Goal: Task Accomplishment & Management: Manage account settings

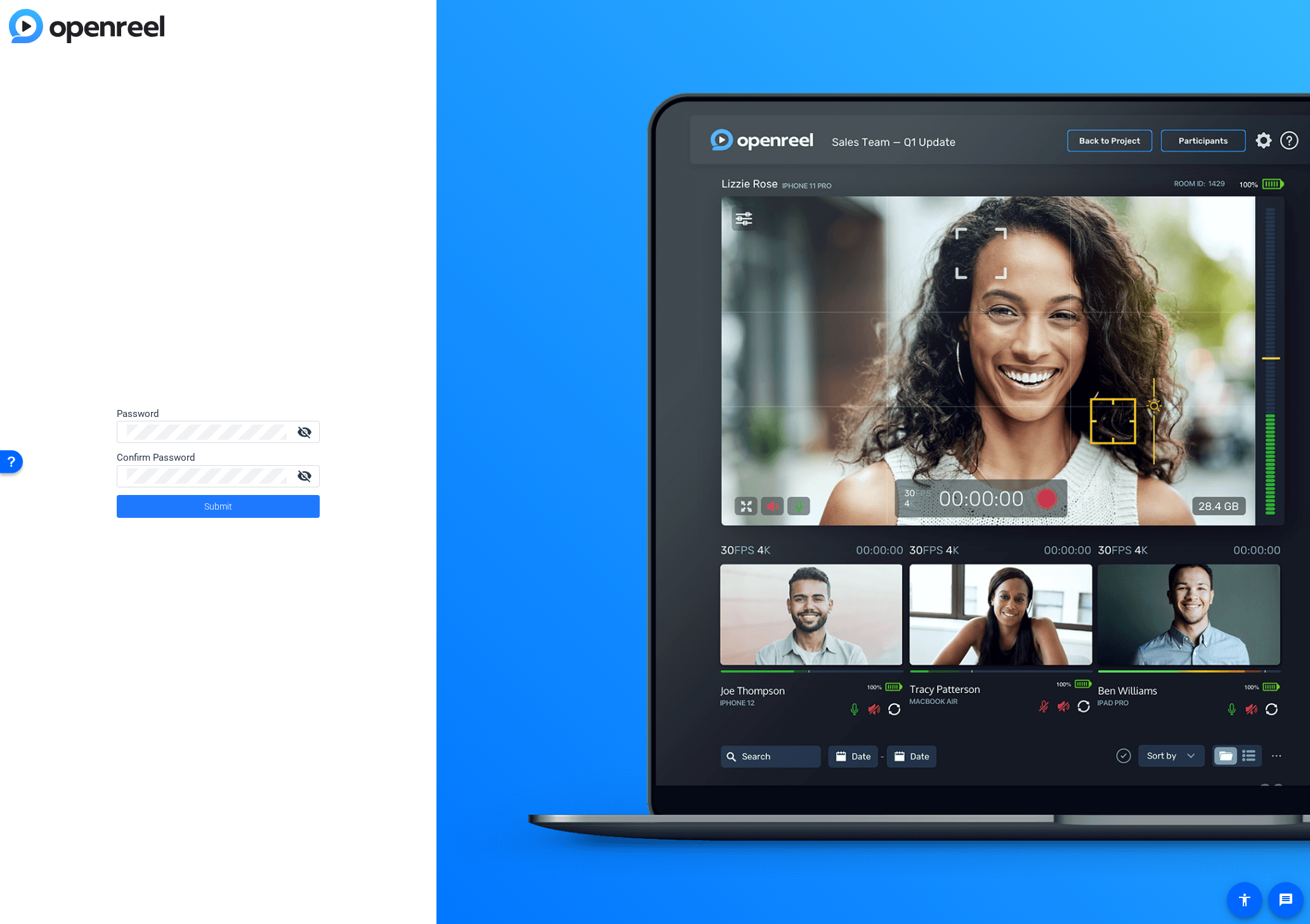
click at [195, 506] on span at bounding box center [218, 506] width 203 height 30
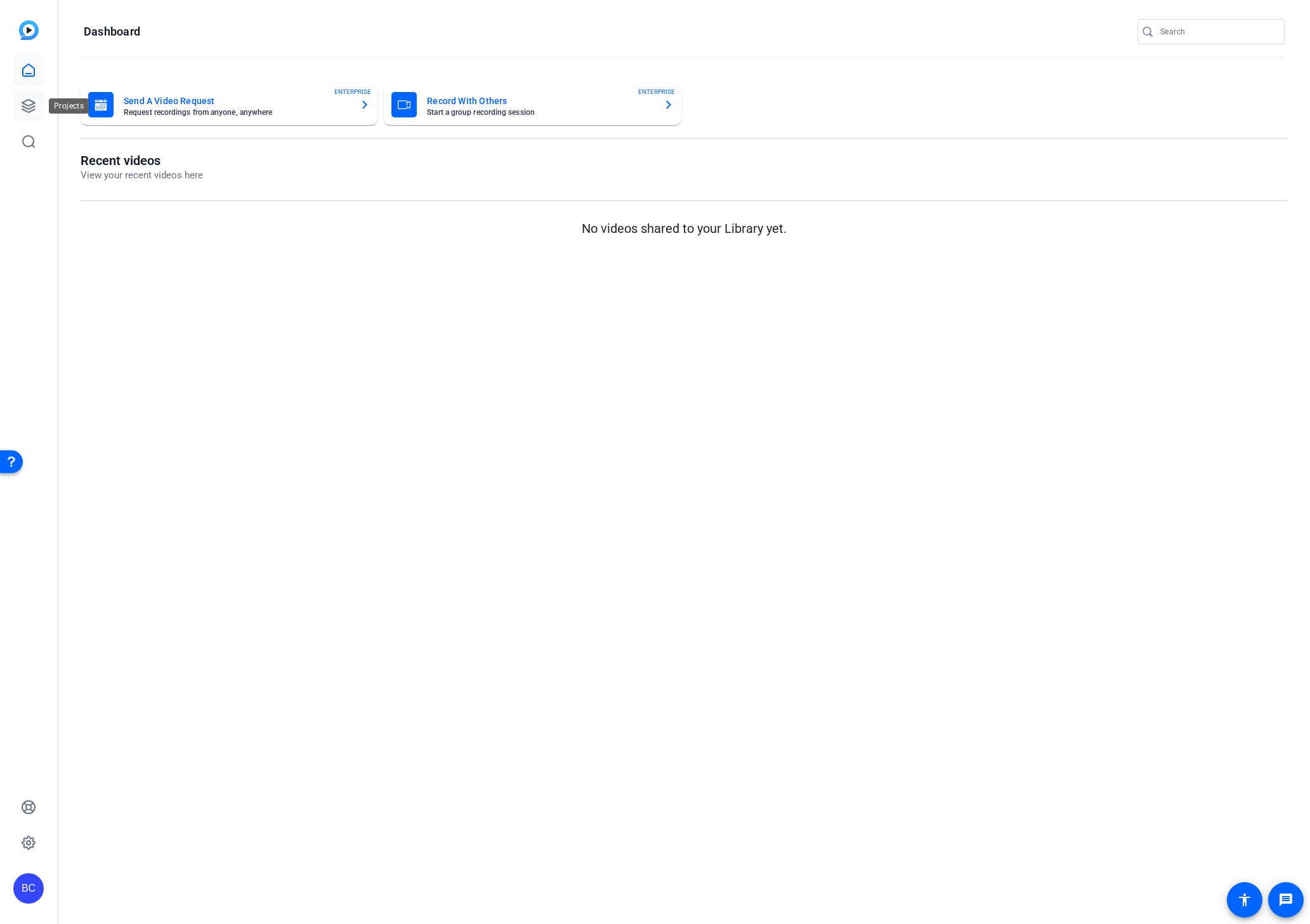
click at [35, 106] on icon at bounding box center [29, 106] width 13 height 13
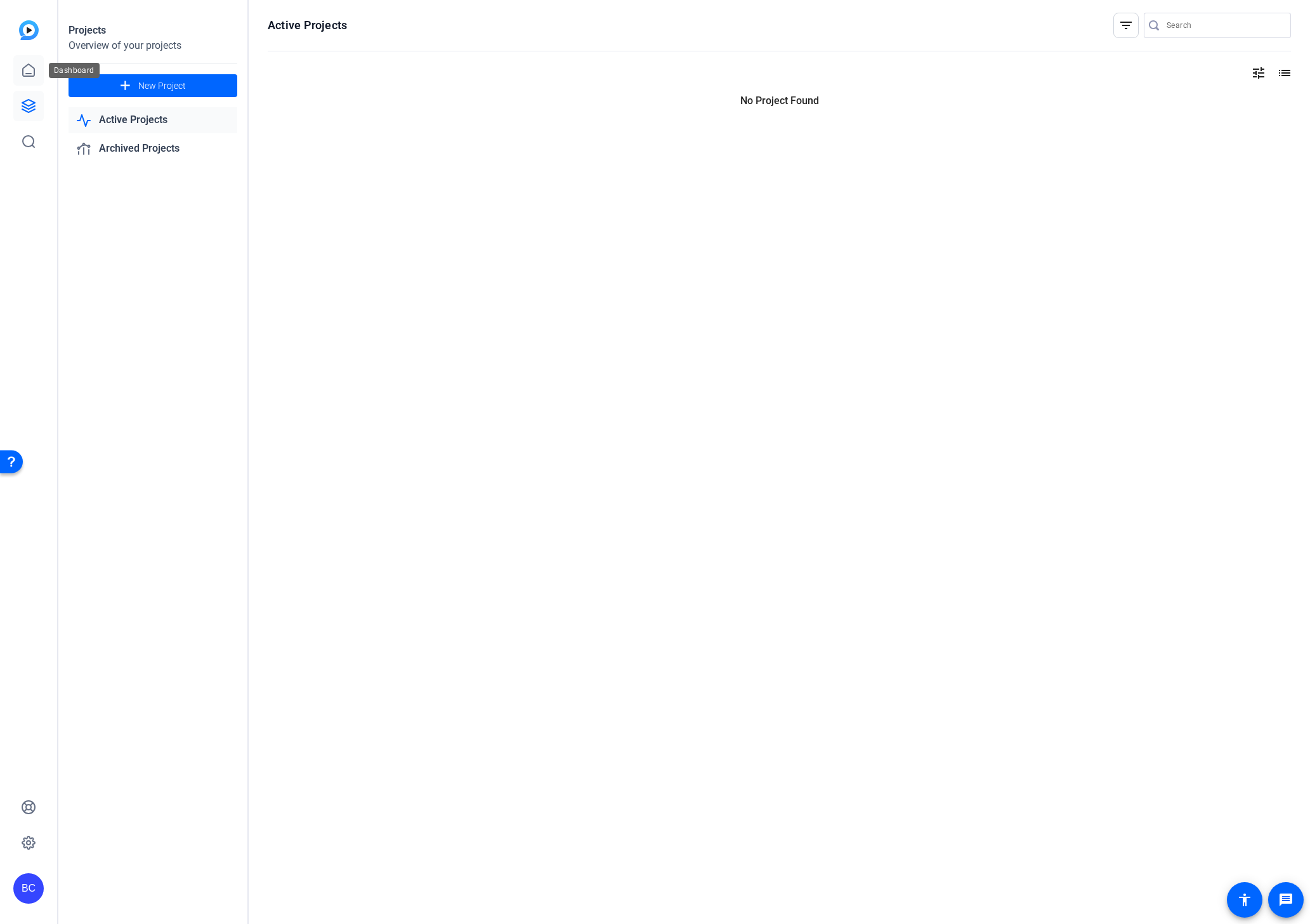
click at [31, 70] on icon at bounding box center [28, 70] width 15 height 15
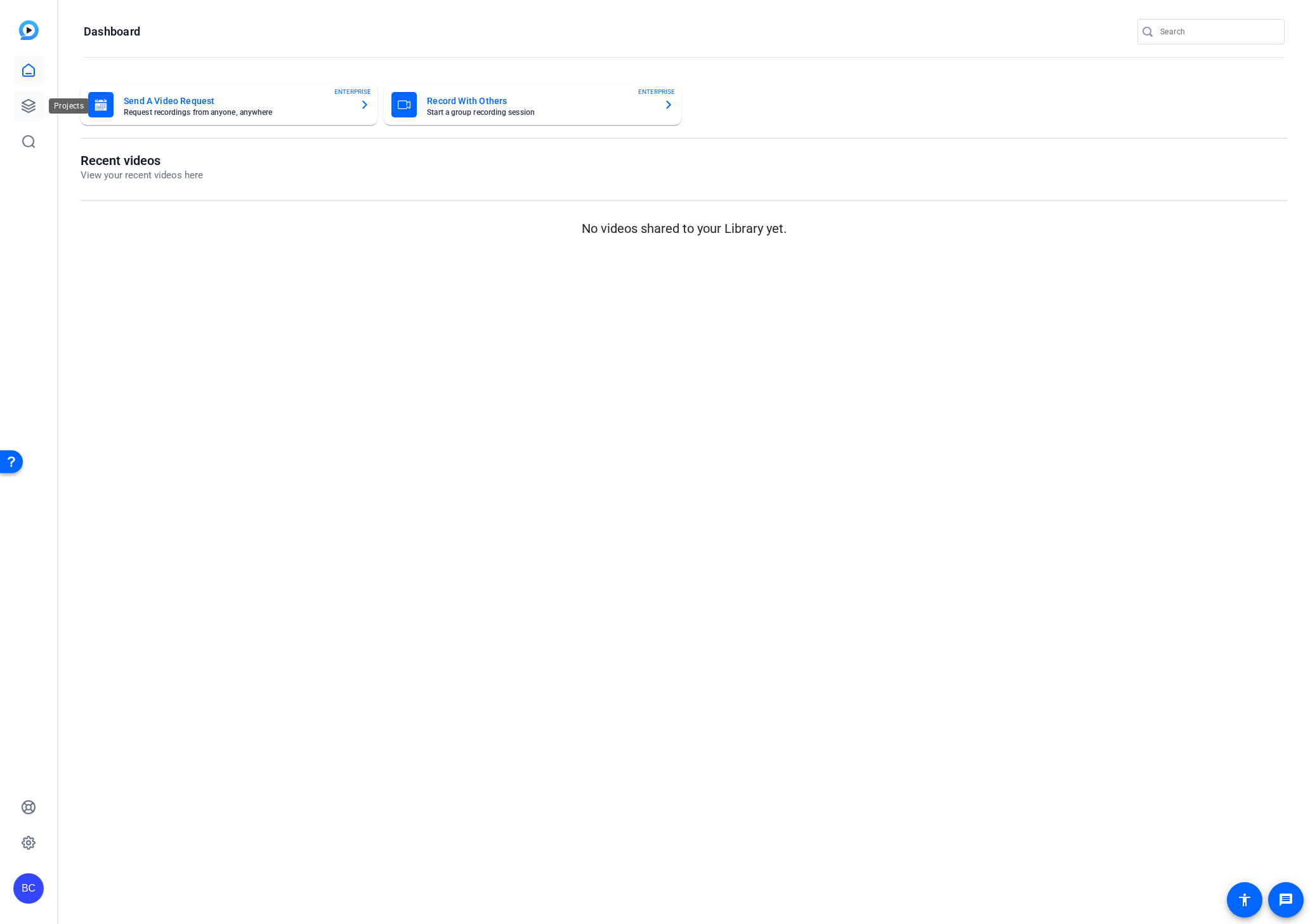
click at [28, 106] on icon at bounding box center [28, 106] width 15 height 15
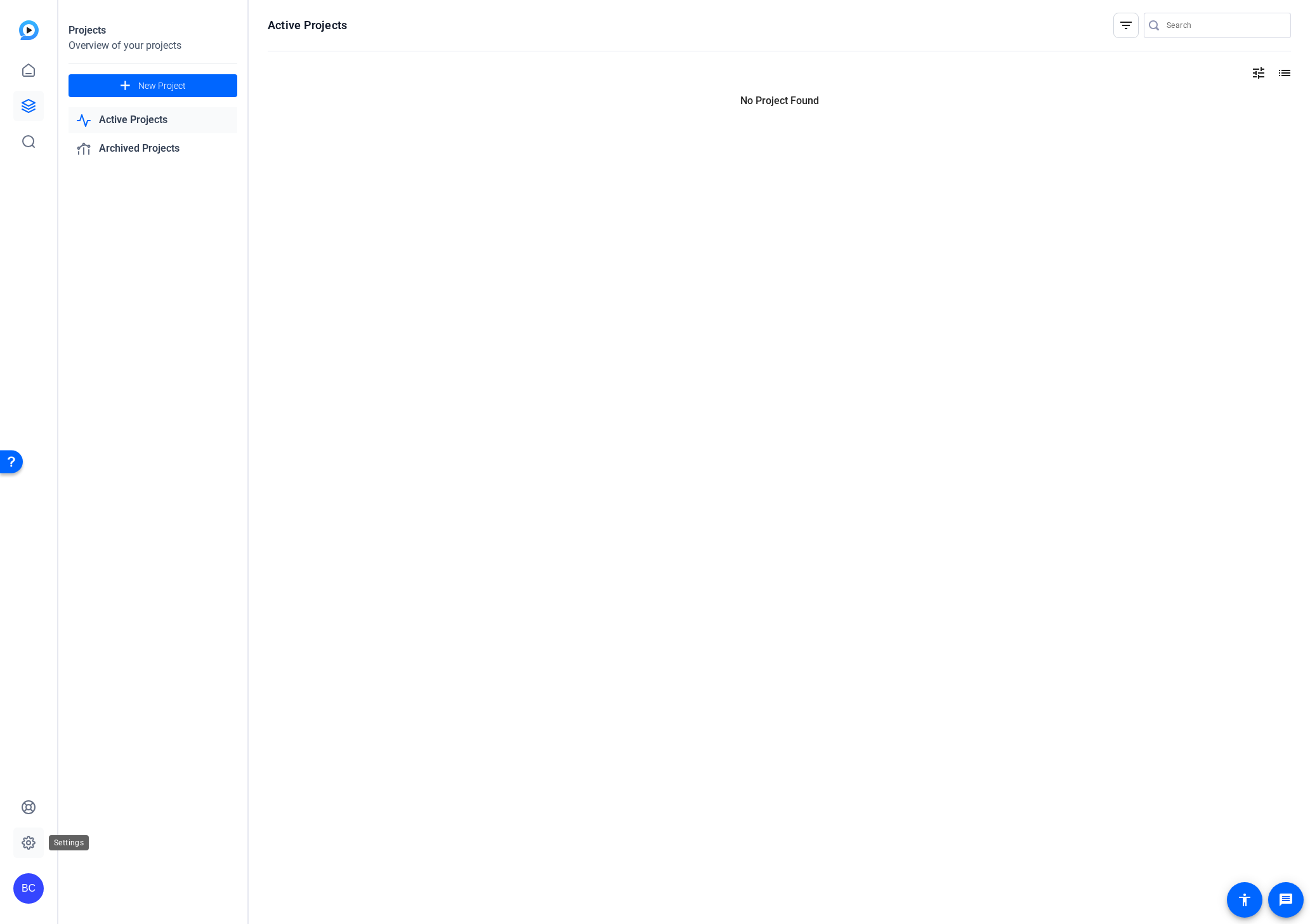
click at [29, 846] on icon at bounding box center [28, 842] width 15 height 15
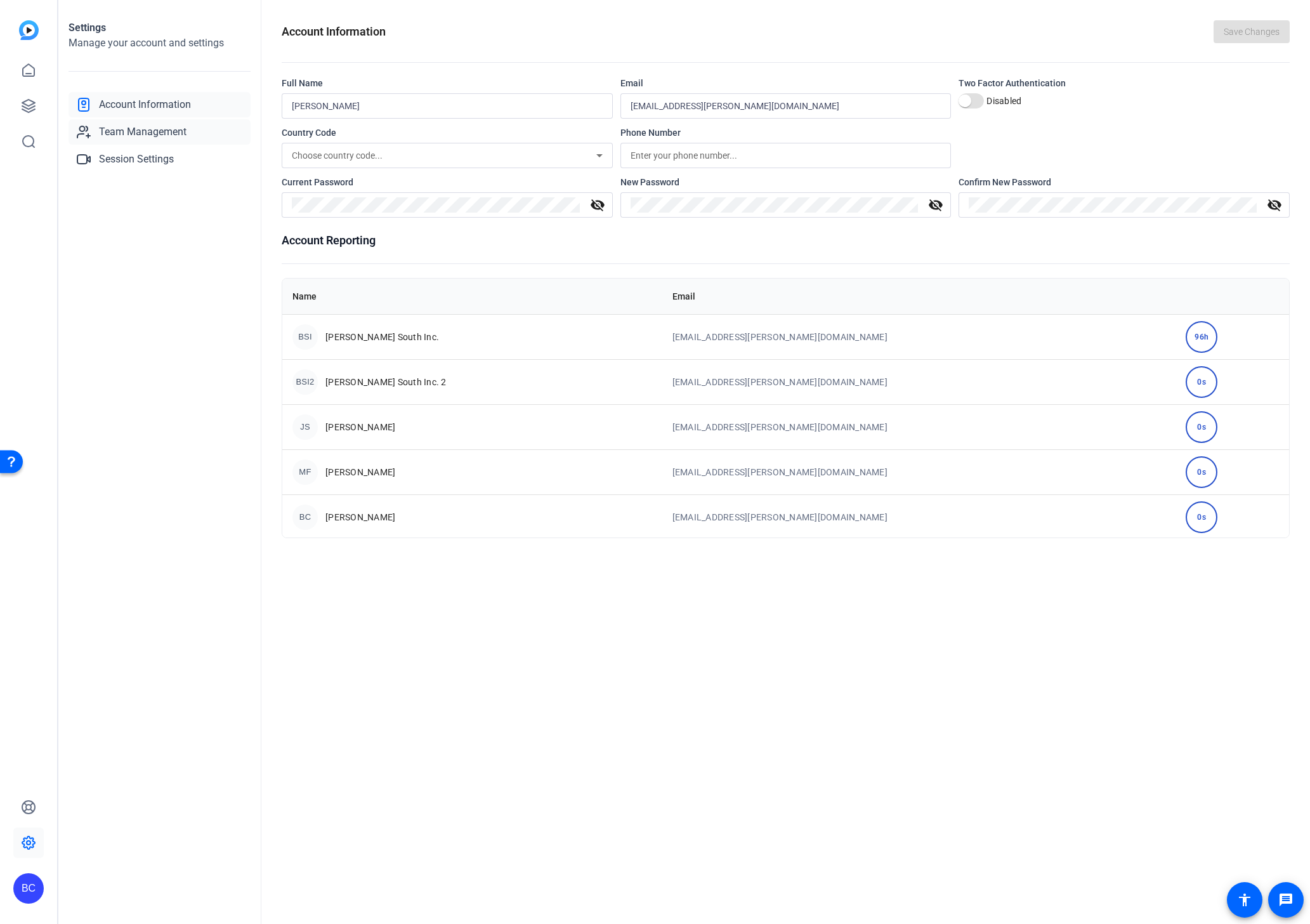
click at [148, 133] on span "Team Management" at bounding box center [143, 132] width 88 height 15
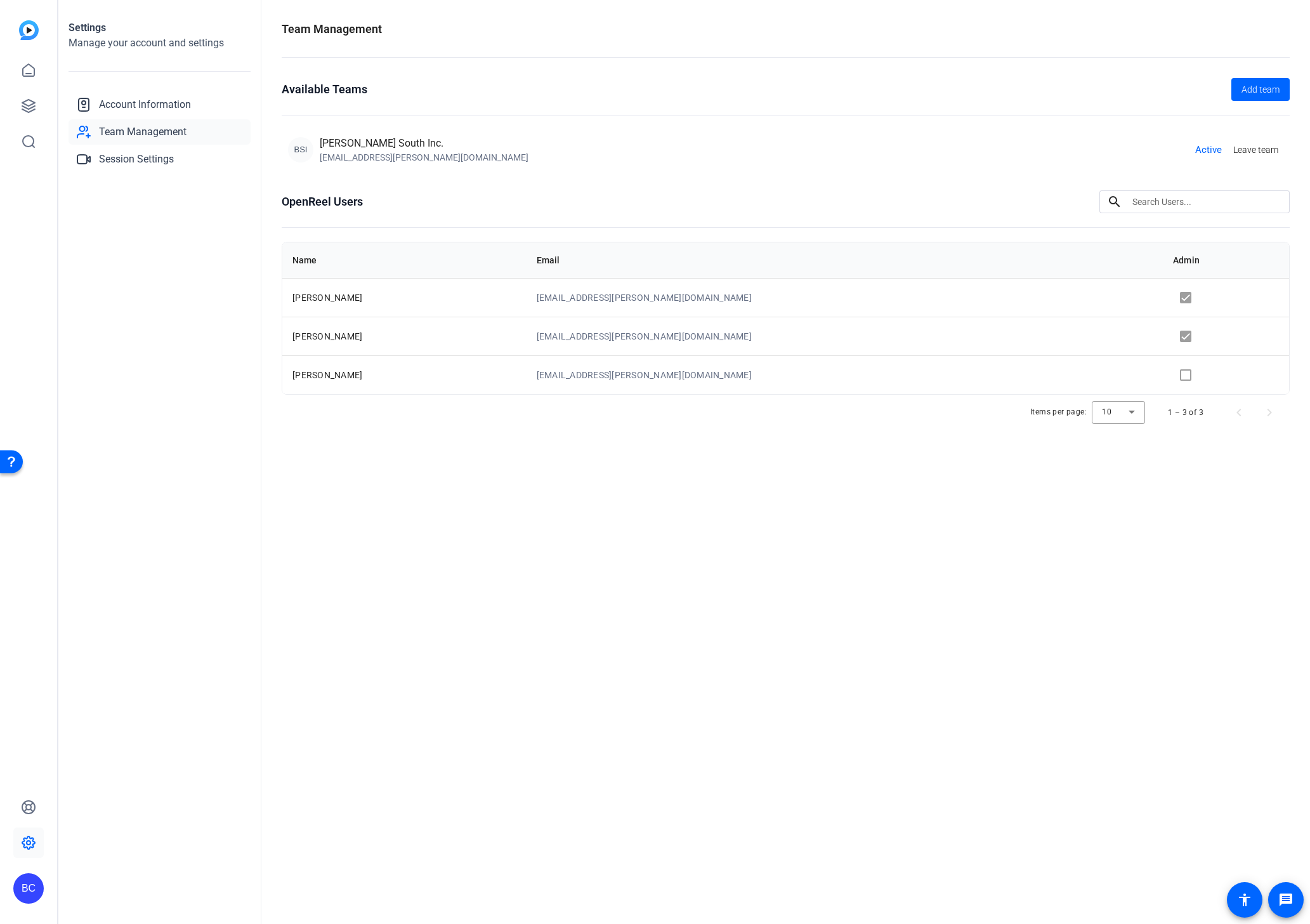
click at [34, 887] on div "BC" at bounding box center [29, 888] width 30 height 30
click at [173, 183] on mat-icon "logout" at bounding box center [123, 173] width 168 height 18
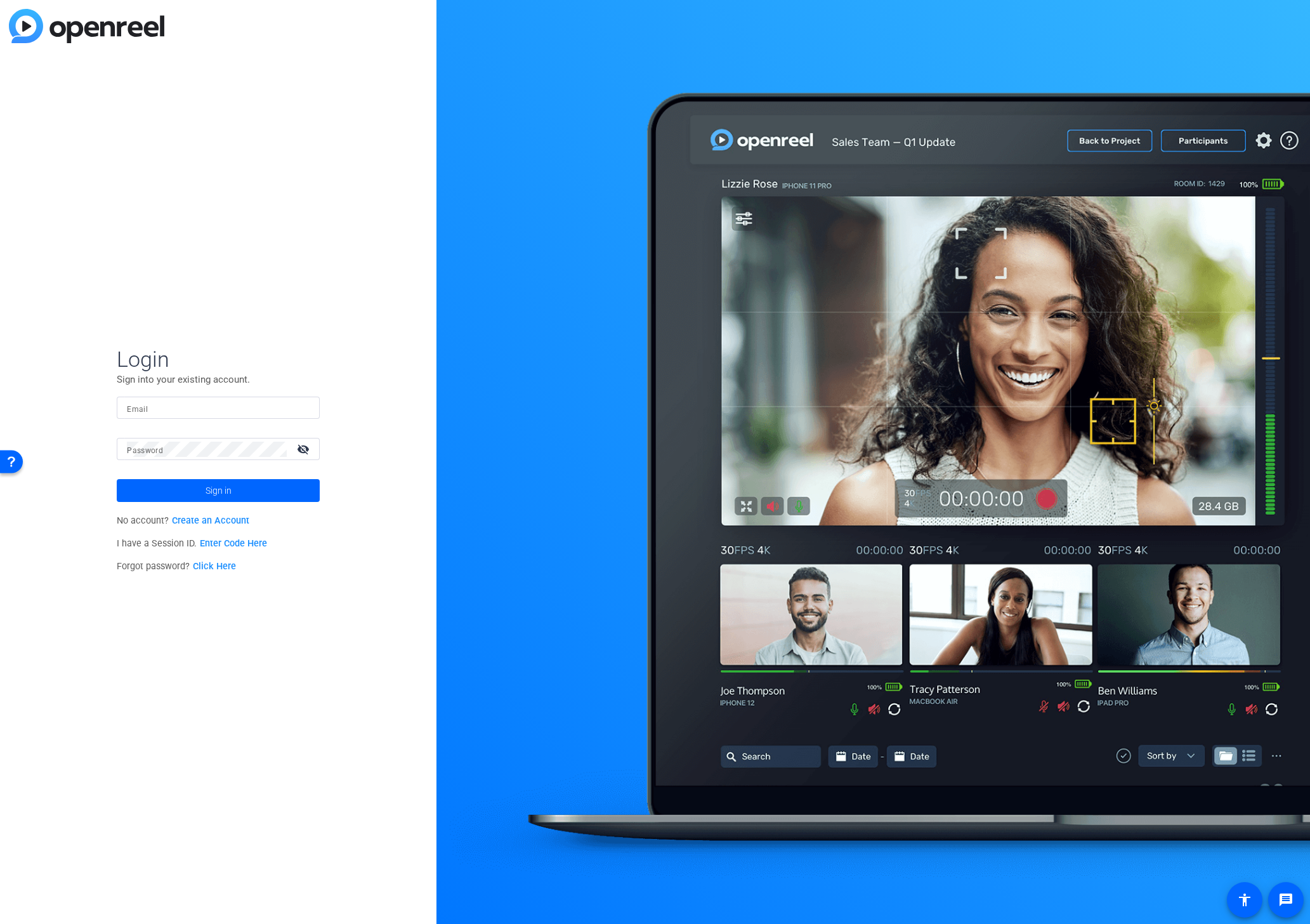
click at [160, 408] on input "Email" at bounding box center [218, 408] width 183 height 15
paste input "mailto:[EMAIL_ADDRESS][PERSON_NAME][DOMAIN_NAME]"
type input "[EMAIL_ADDRESS][PERSON_NAME][DOMAIN_NAME]"
click at [160, 491] on span at bounding box center [218, 490] width 203 height 30
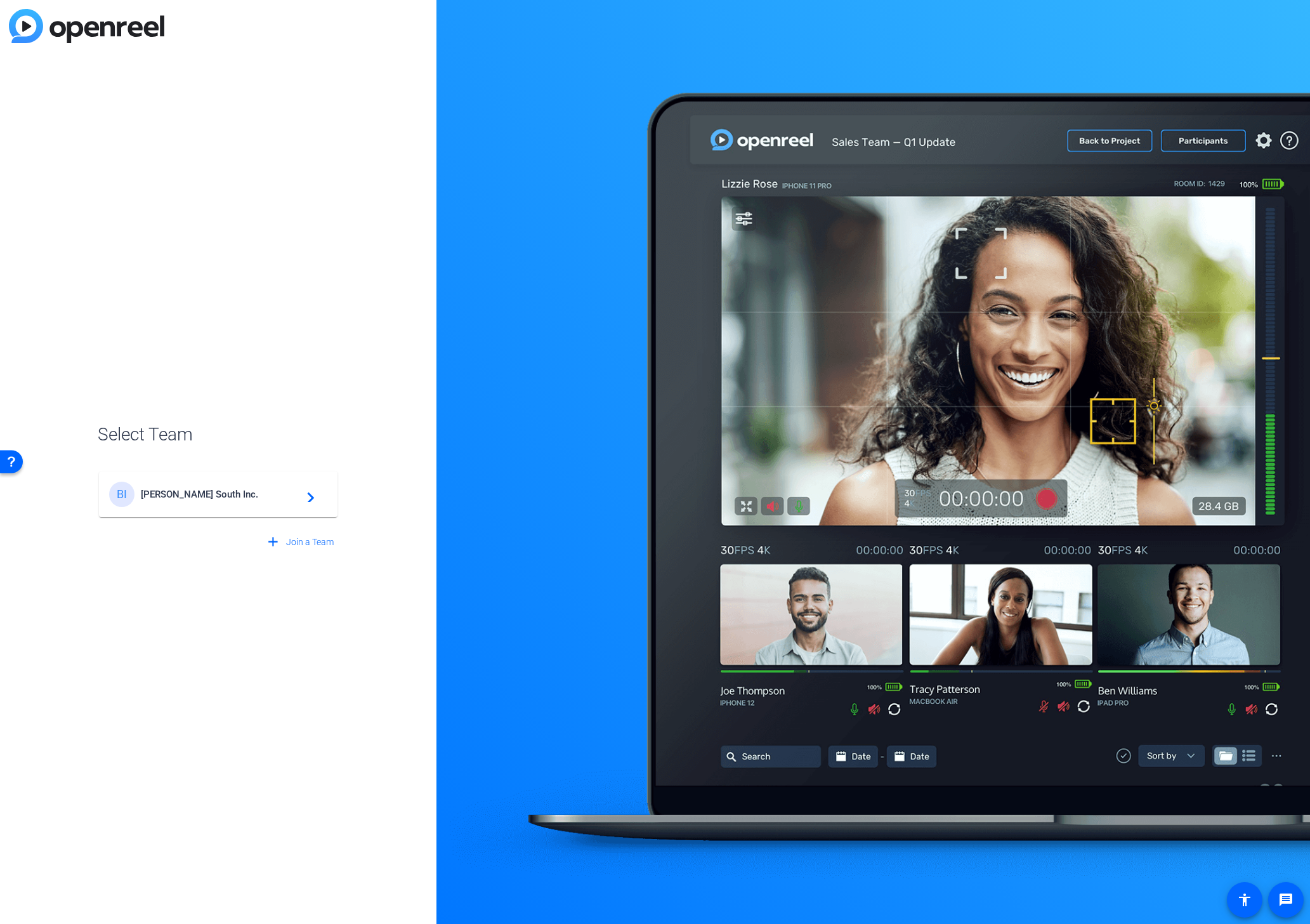
click at [246, 482] on div "BI [PERSON_NAME] South Inc. navigate_next" at bounding box center [218, 494] width 218 height 26
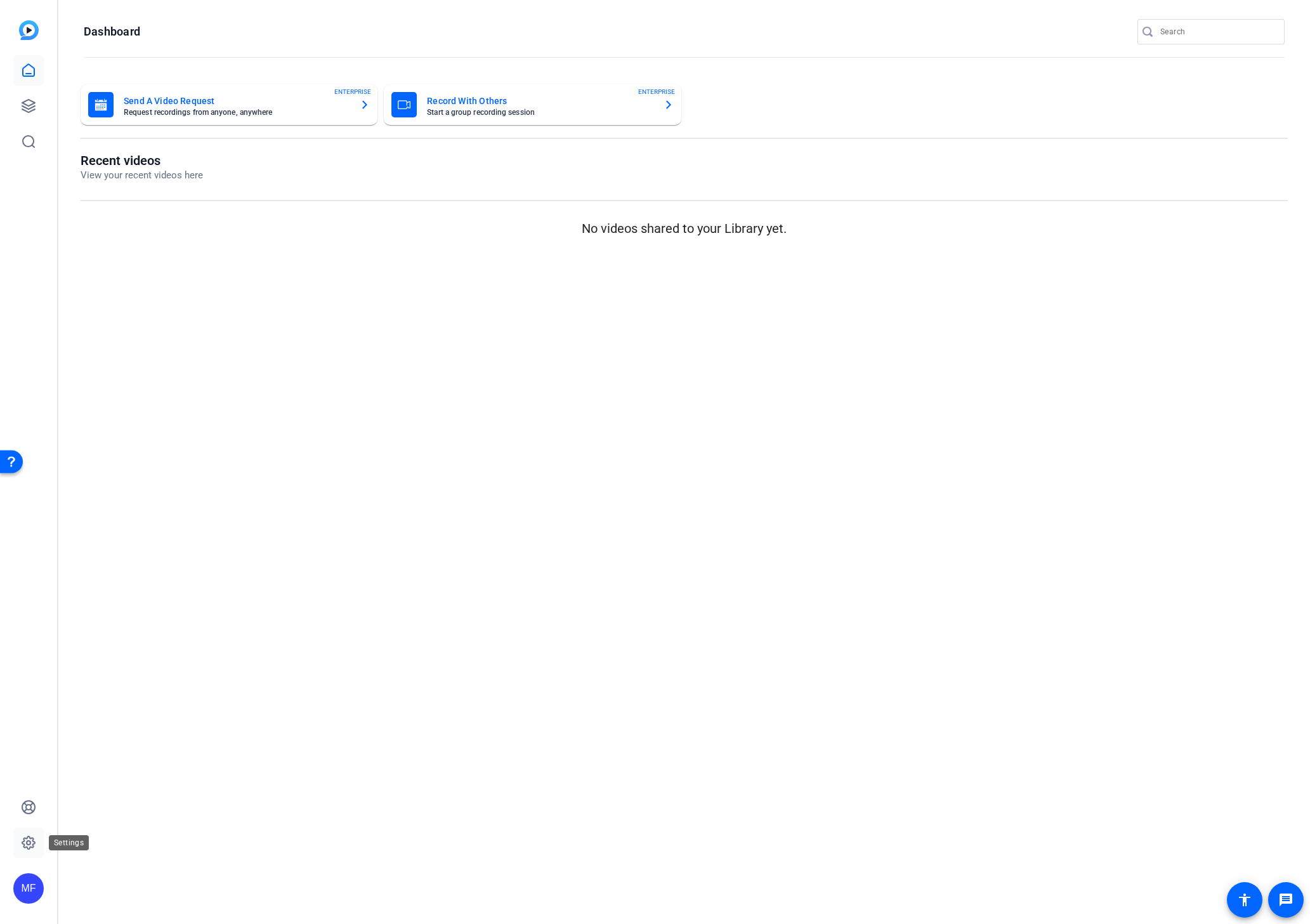
click at [33, 845] on icon at bounding box center [28, 842] width 15 height 15
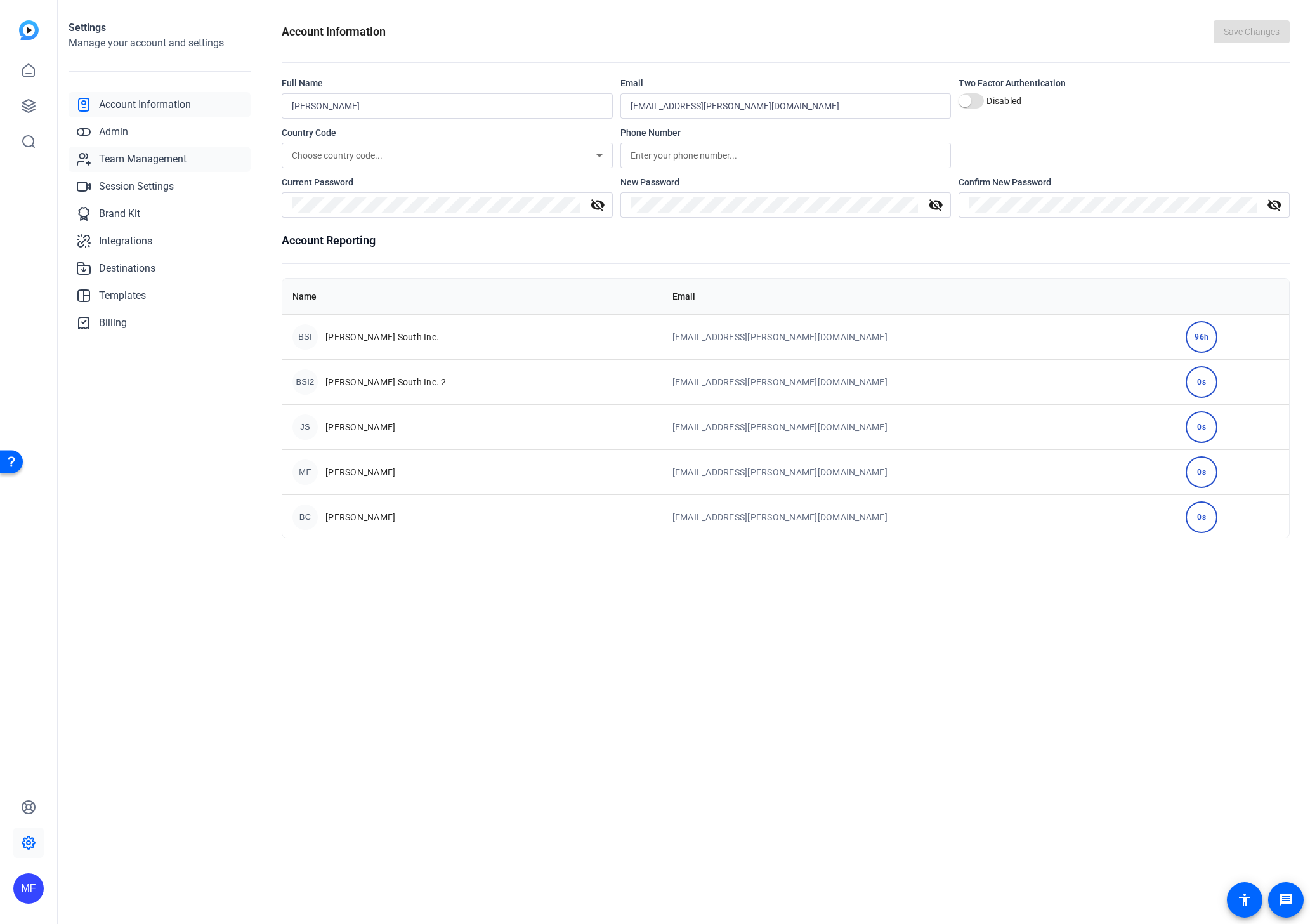
click at [129, 159] on span "Team Management" at bounding box center [143, 159] width 88 height 15
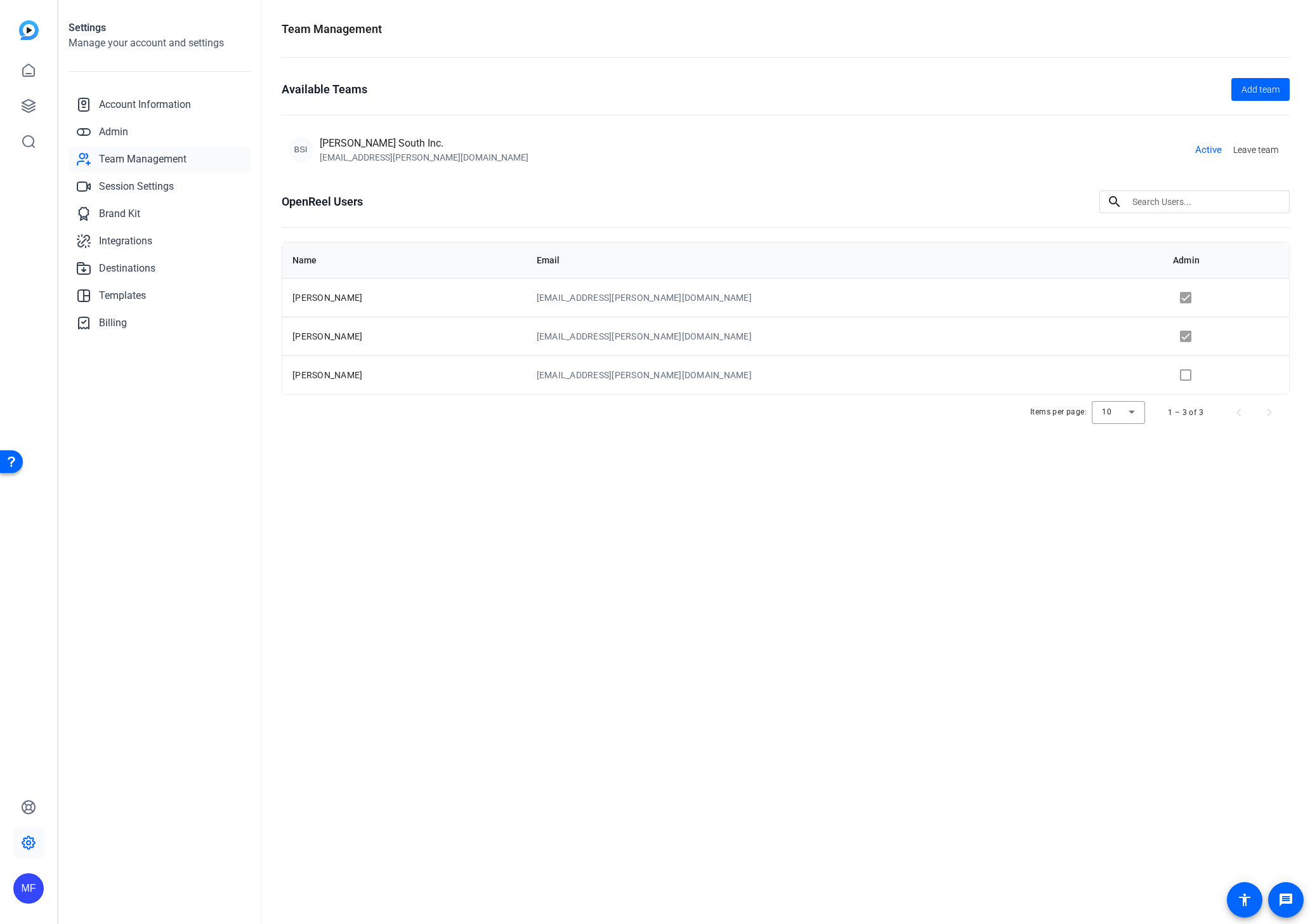
click at [860, 358] on td "[EMAIL_ADDRESS][PERSON_NAME][DOMAIN_NAME]" at bounding box center [845, 374] width 637 height 38
drag, startPoint x: 846, startPoint y: 375, endPoint x: 1119, endPoint y: 361, distance: 273.4
click at [848, 375] on td "[EMAIL_ADDRESS][PERSON_NAME][DOMAIN_NAME]" at bounding box center [845, 374] width 637 height 38
click at [34, 70] on icon at bounding box center [29, 70] width 11 height 12
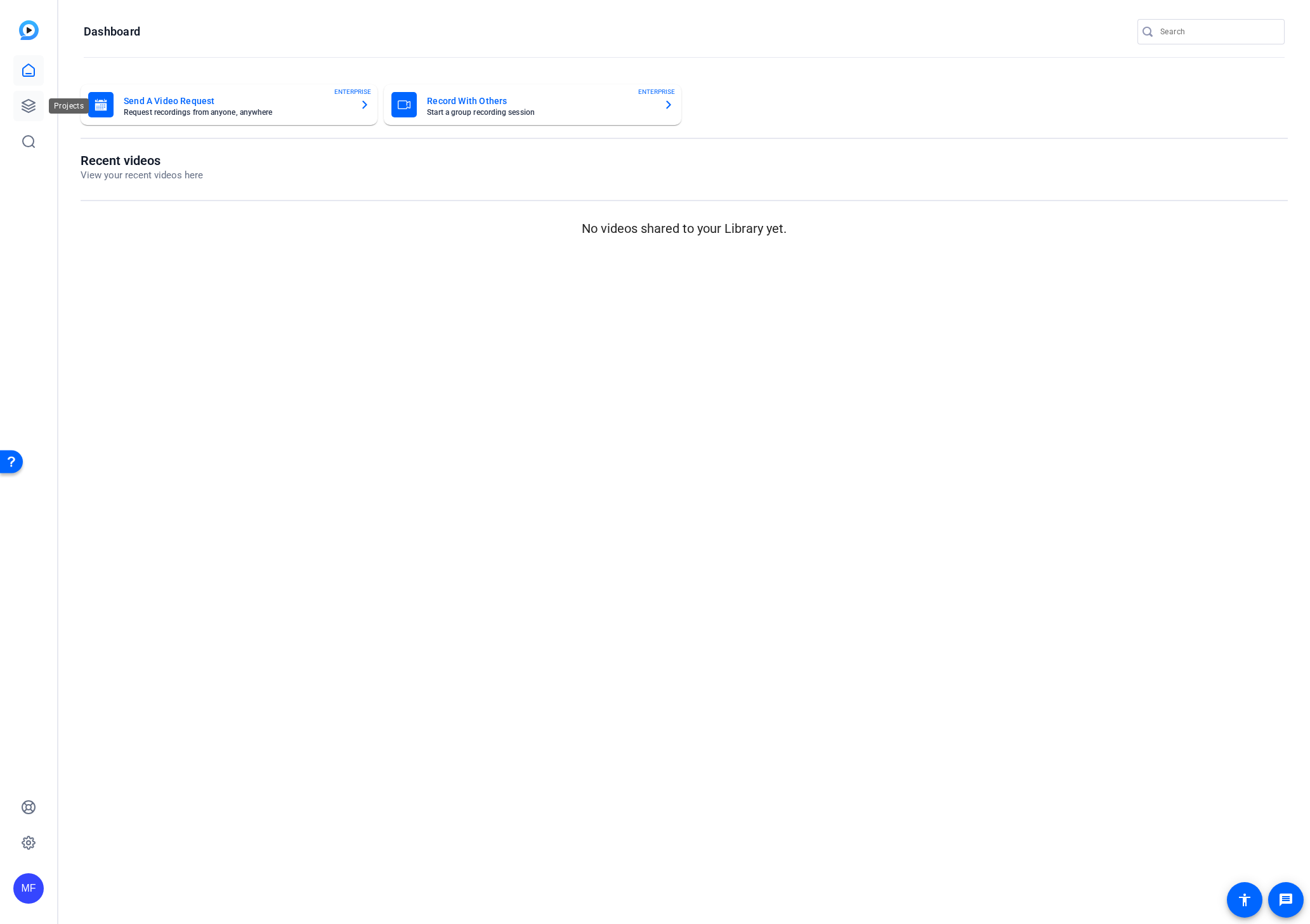
click at [32, 103] on icon at bounding box center [29, 106] width 13 height 13
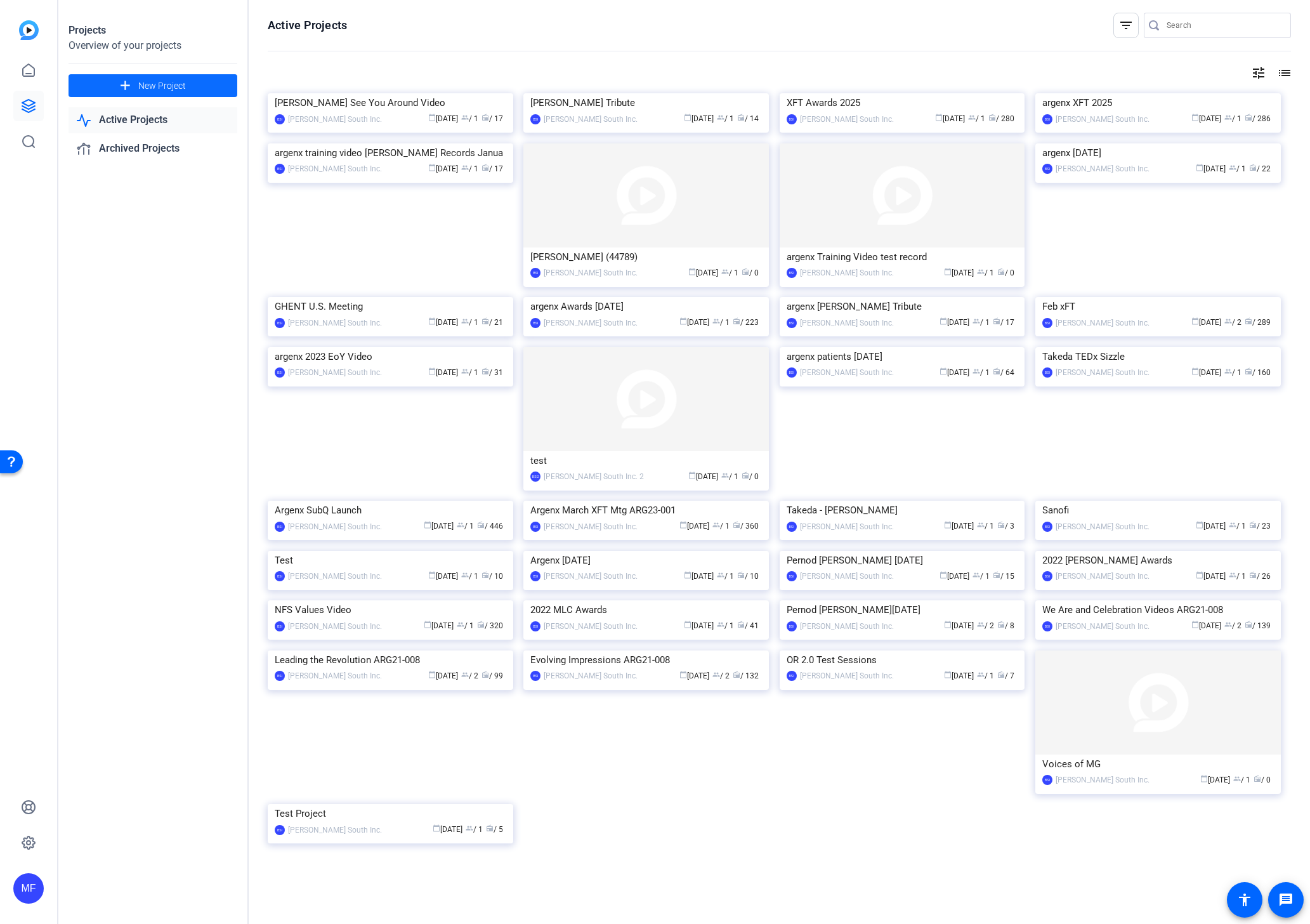
click at [145, 83] on span "New Project" at bounding box center [162, 86] width 48 height 14
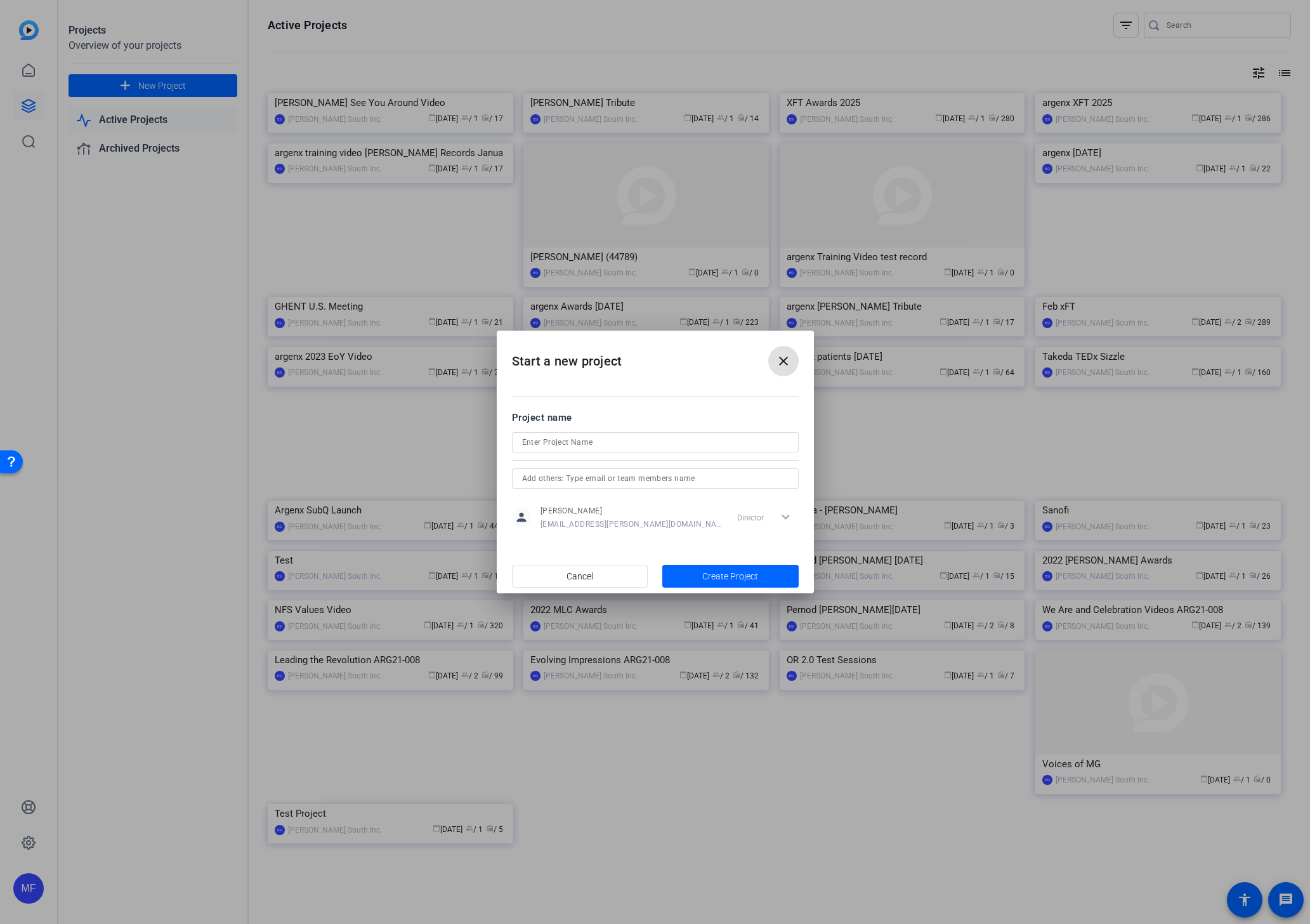
click at [570, 441] on input at bounding box center [655, 442] width 266 height 15
type input "argenx_XFT_Oct2025"
click at [205, 78] on input "text" at bounding box center [201, 74] width 8 height 8
click at [547, 504] on span "[PERSON_NAME]" at bounding box center [571, 504] width 61 height 10
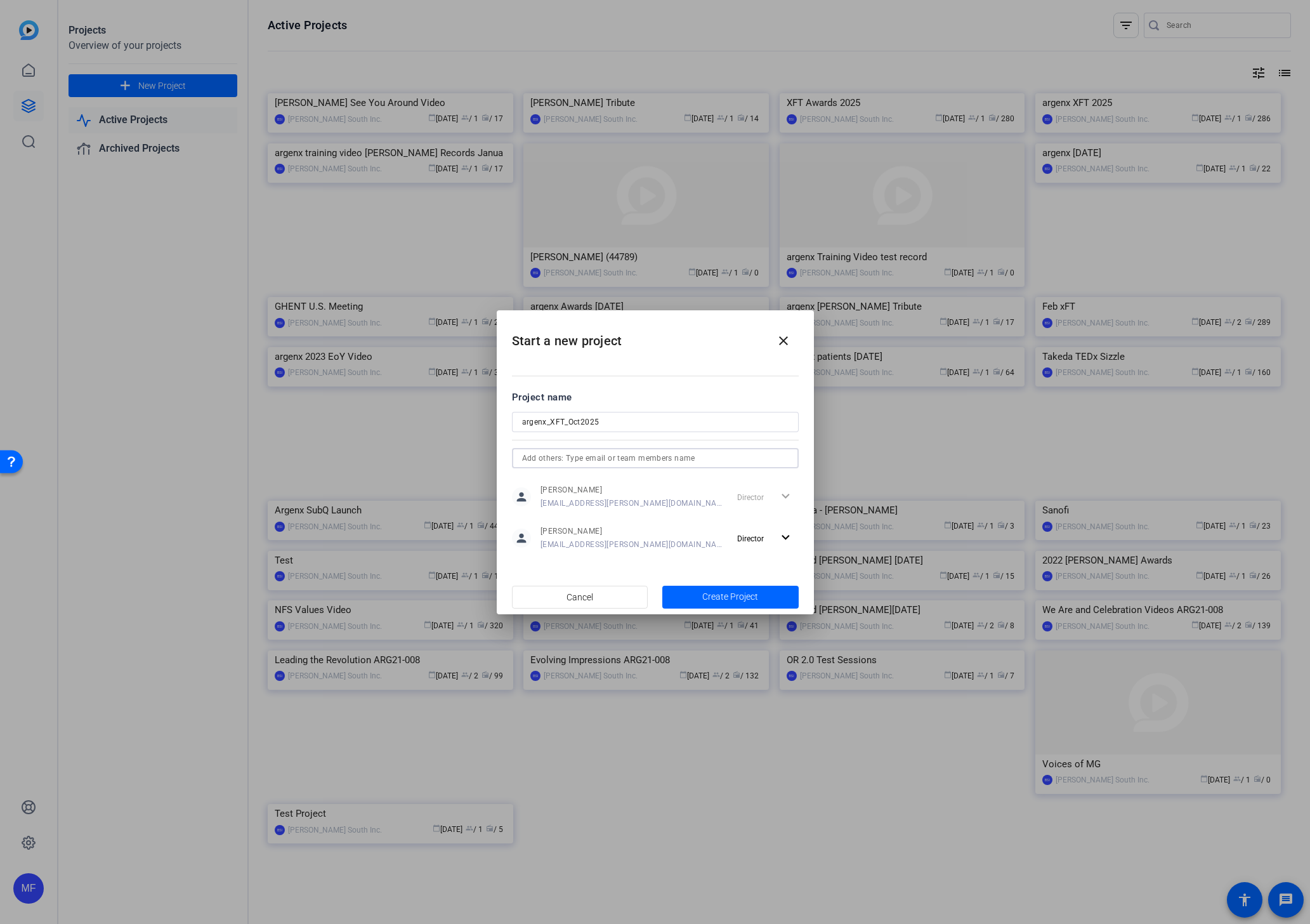
click at [205, 78] on input "text" at bounding box center [201, 74] width 8 height 8
click at [571, 486] on span "[PERSON_NAME]" at bounding box center [571, 483] width 61 height 10
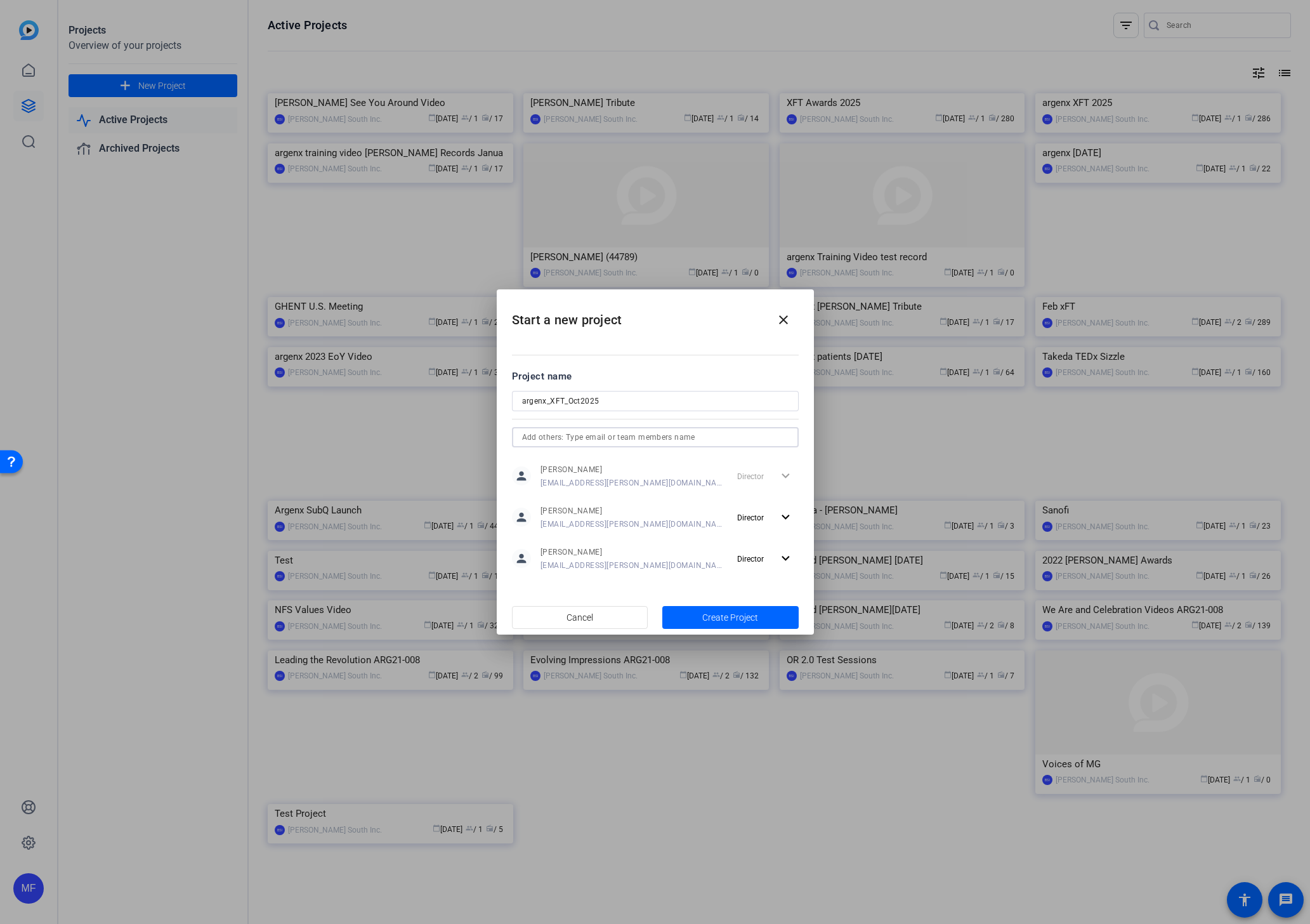
click at [715, 617] on span "Create Project" at bounding box center [731, 617] width 56 height 14
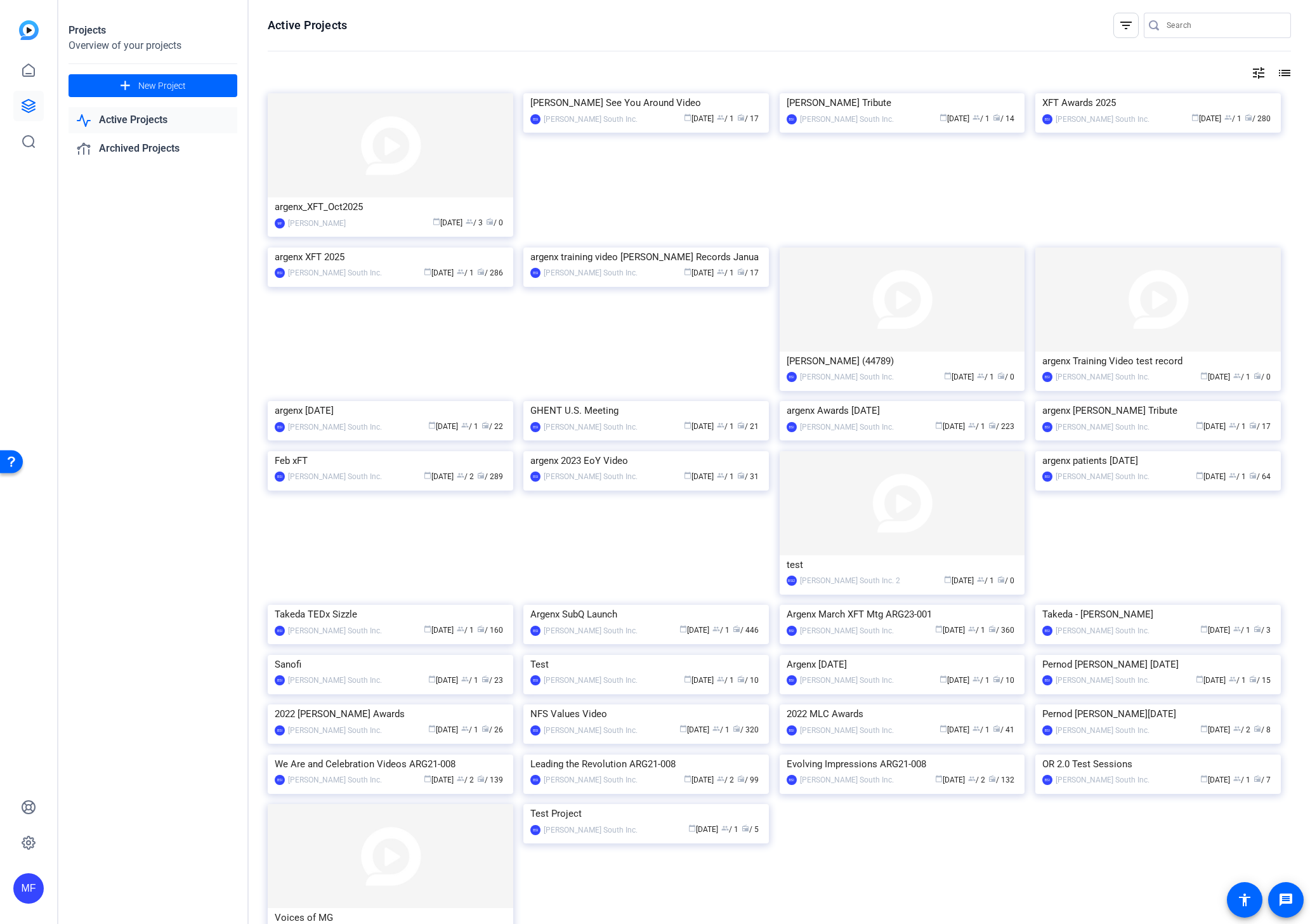
click at [28, 892] on div "MF" at bounding box center [29, 888] width 30 height 30
click at [166, 872] on mat-icon "logout" at bounding box center [168, 870] width 15 height 15
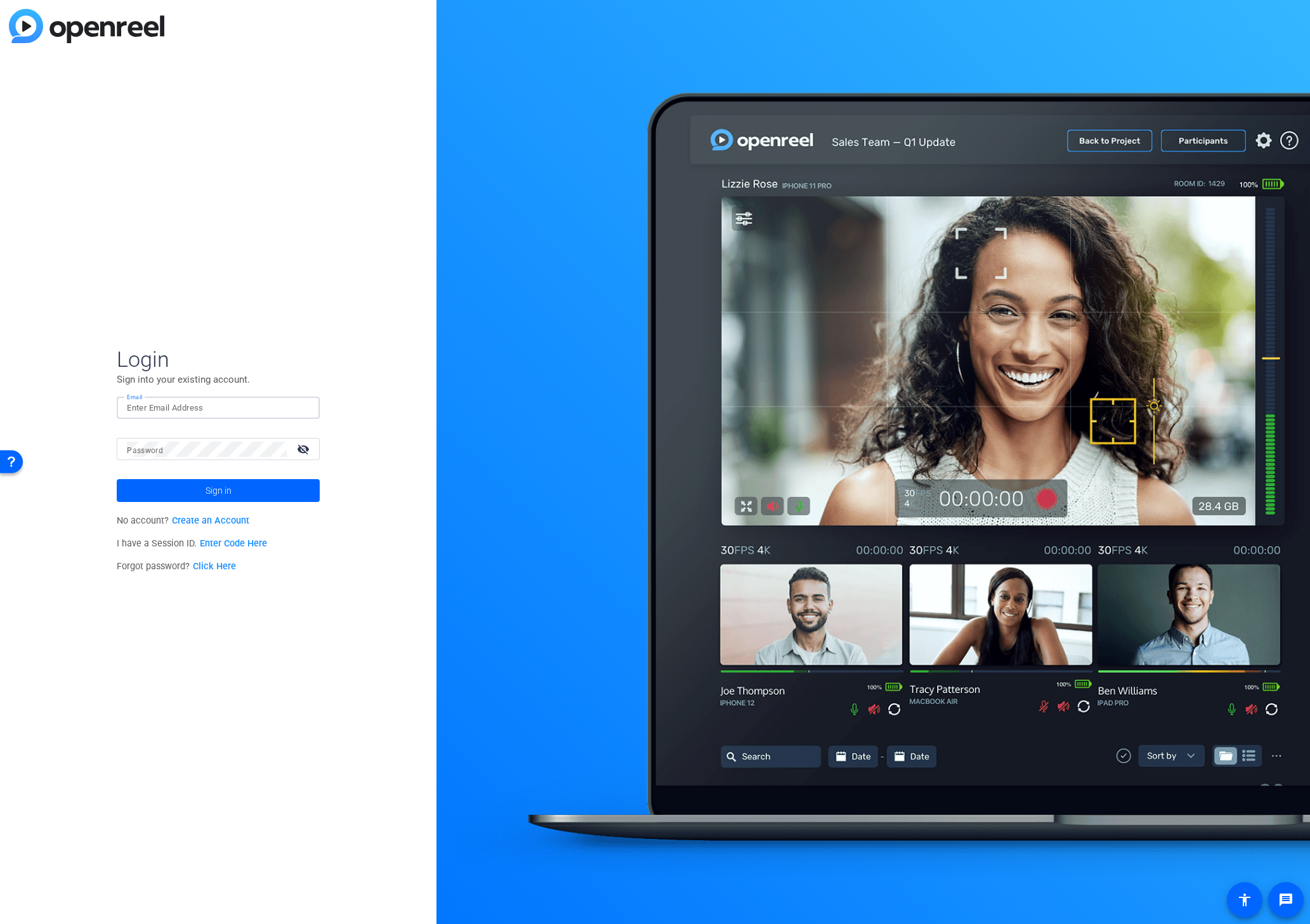
click at [152, 406] on input "Email" at bounding box center [218, 408] width 183 height 15
type input "[EMAIL_ADDRESS][PERSON_NAME][DOMAIN_NAME]"
click at [137, 411] on input "Email" at bounding box center [218, 408] width 183 height 15
type input "[EMAIL_ADDRESS][PERSON_NAME][DOMAIN_NAME]"
click at [162, 492] on span at bounding box center [218, 490] width 203 height 30
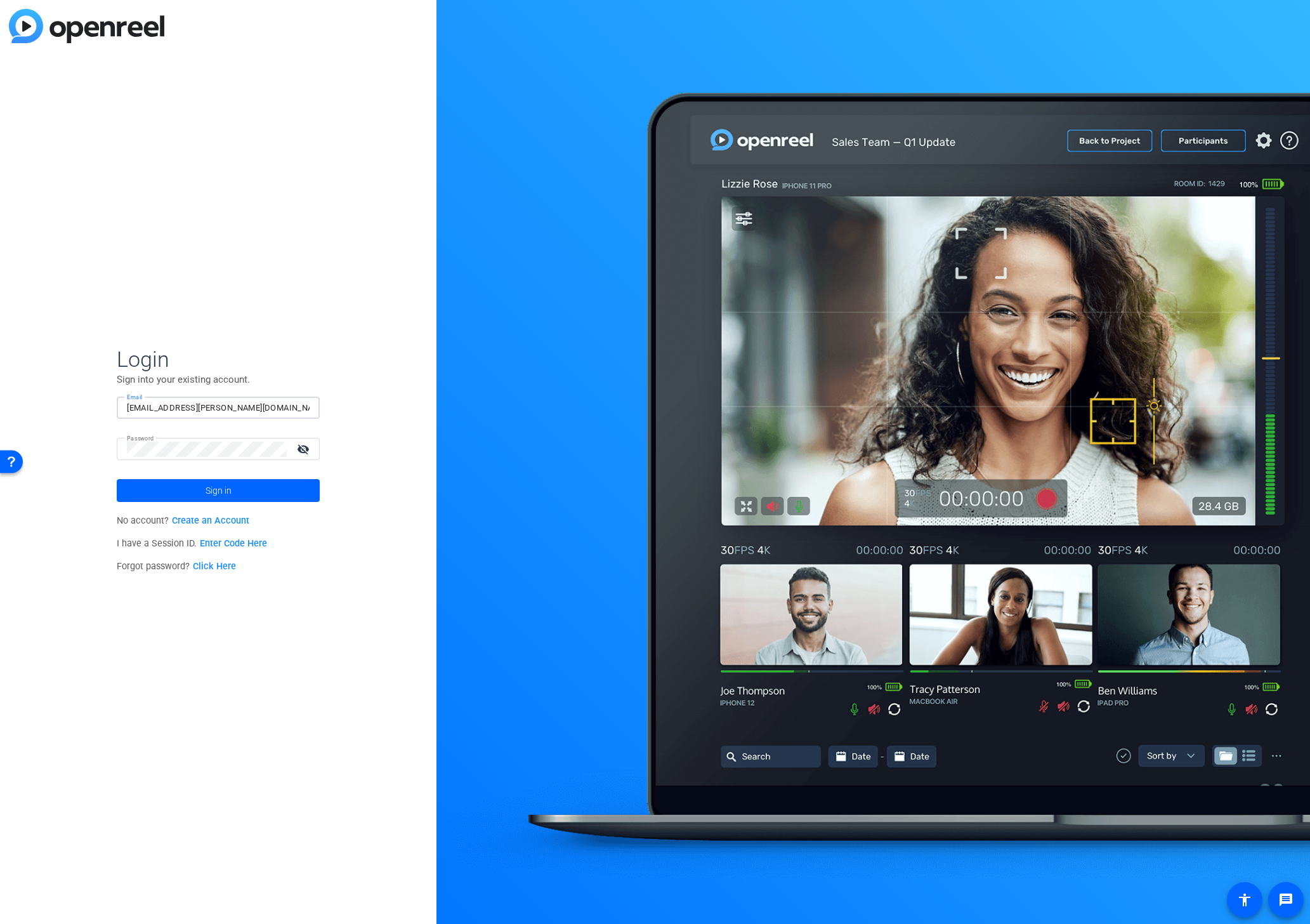
drag, startPoint x: 147, startPoint y: 409, endPoint x: 234, endPoint y: 402, distance: 87.3
click at [148, 409] on input "[EMAIL_ADDRESS][PERSON_NAME][DOMAIN_NAME]" at bounding box center [218, 408] width 183 height 15
type input "[EMAIL_ADDRESS][PERSON_NAME][DOMAIN_NAME]"
drag, startPoint x: 221, startPoint y: 496, endPoint x: 215, endPoint y: 499, distance: 6.7
click at [220, 496] on span "Sign in" at bounding box center [218, 491] width 26 height 32
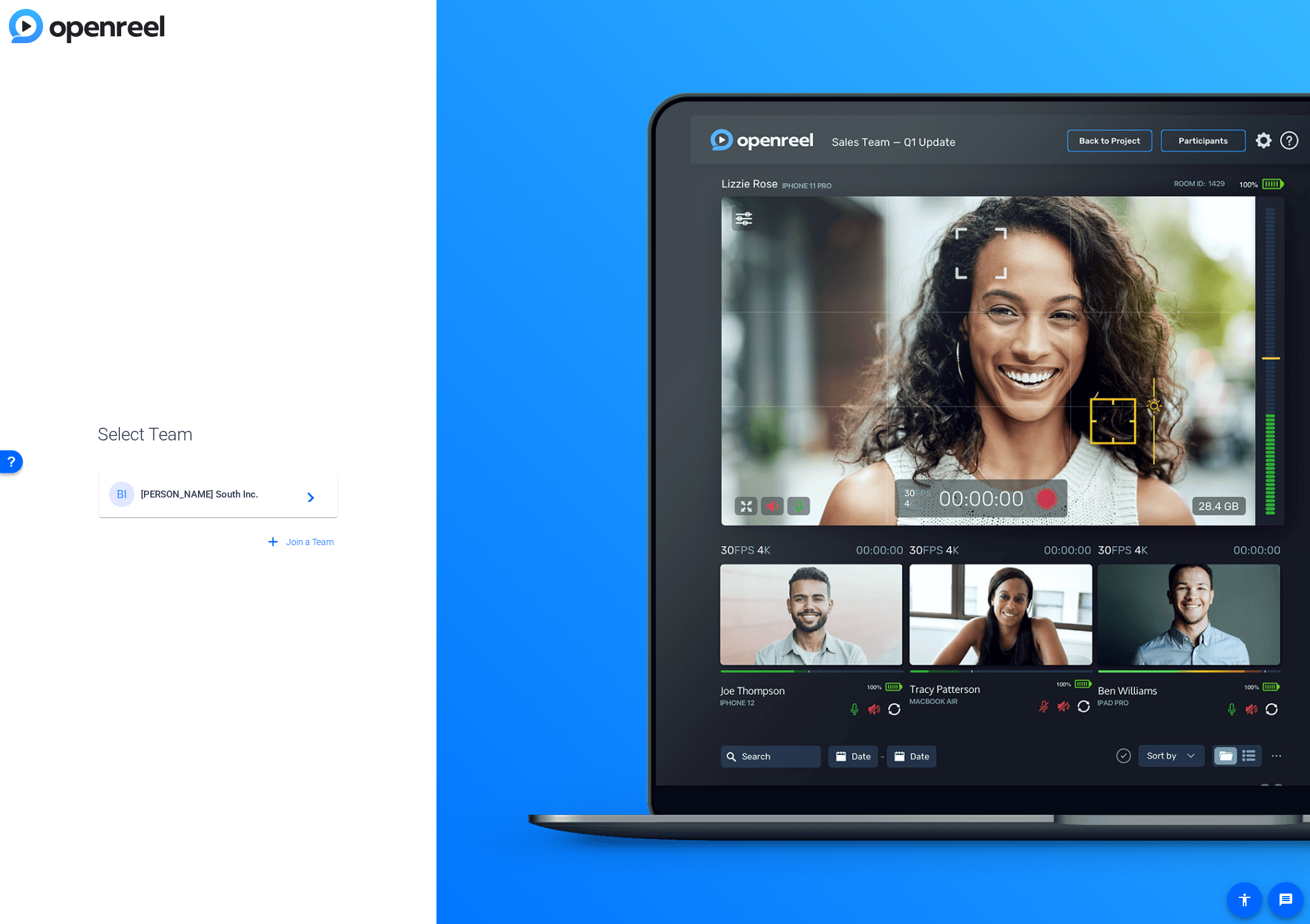
click at [186, 502] on div "BI [PERSON_NAME] South Inc. navigate_next" at bounding box center [218, 494] width 218 height 26
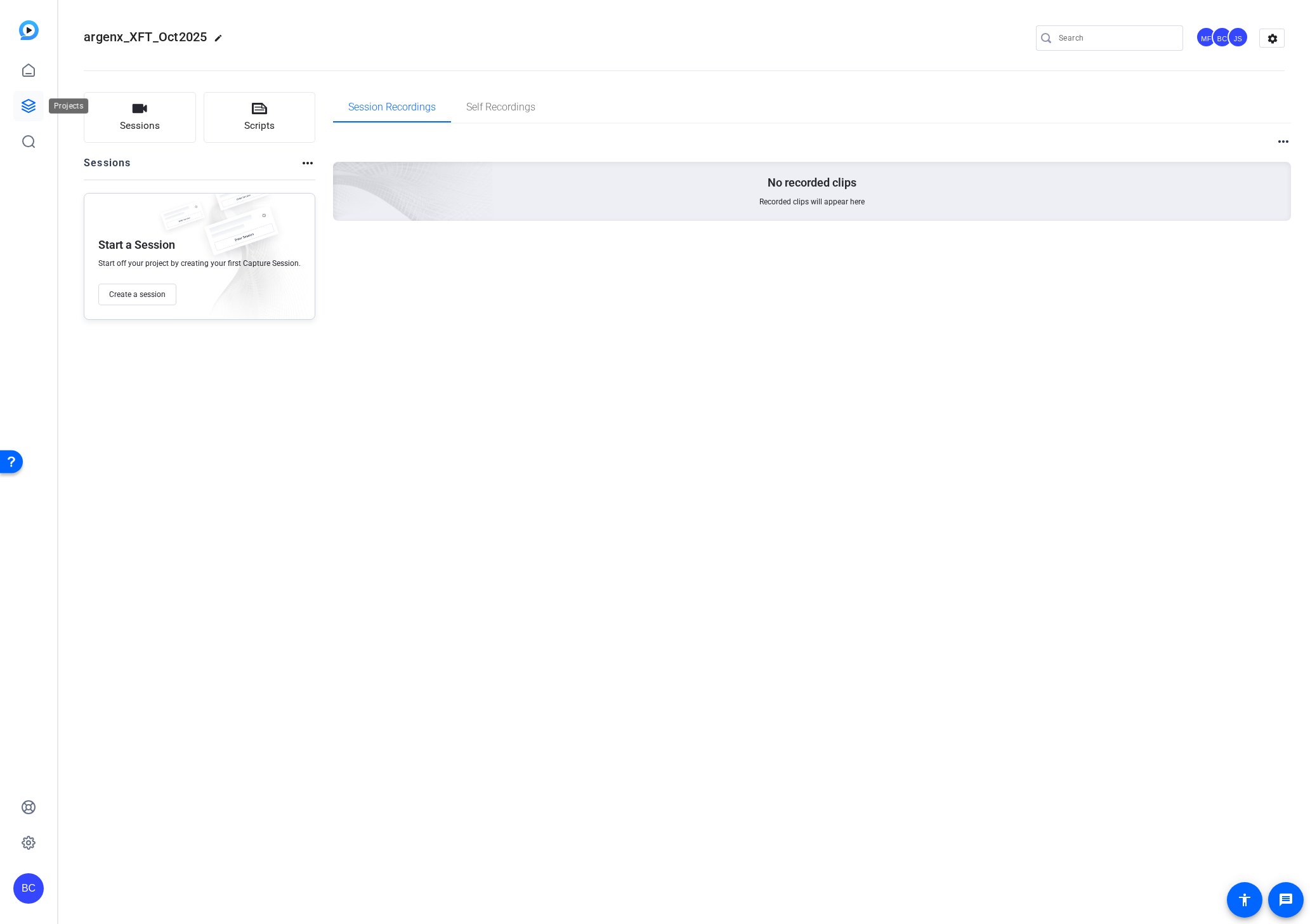
click at [29, 106] on icon at bounding box center [29, 106] width 13 height 13
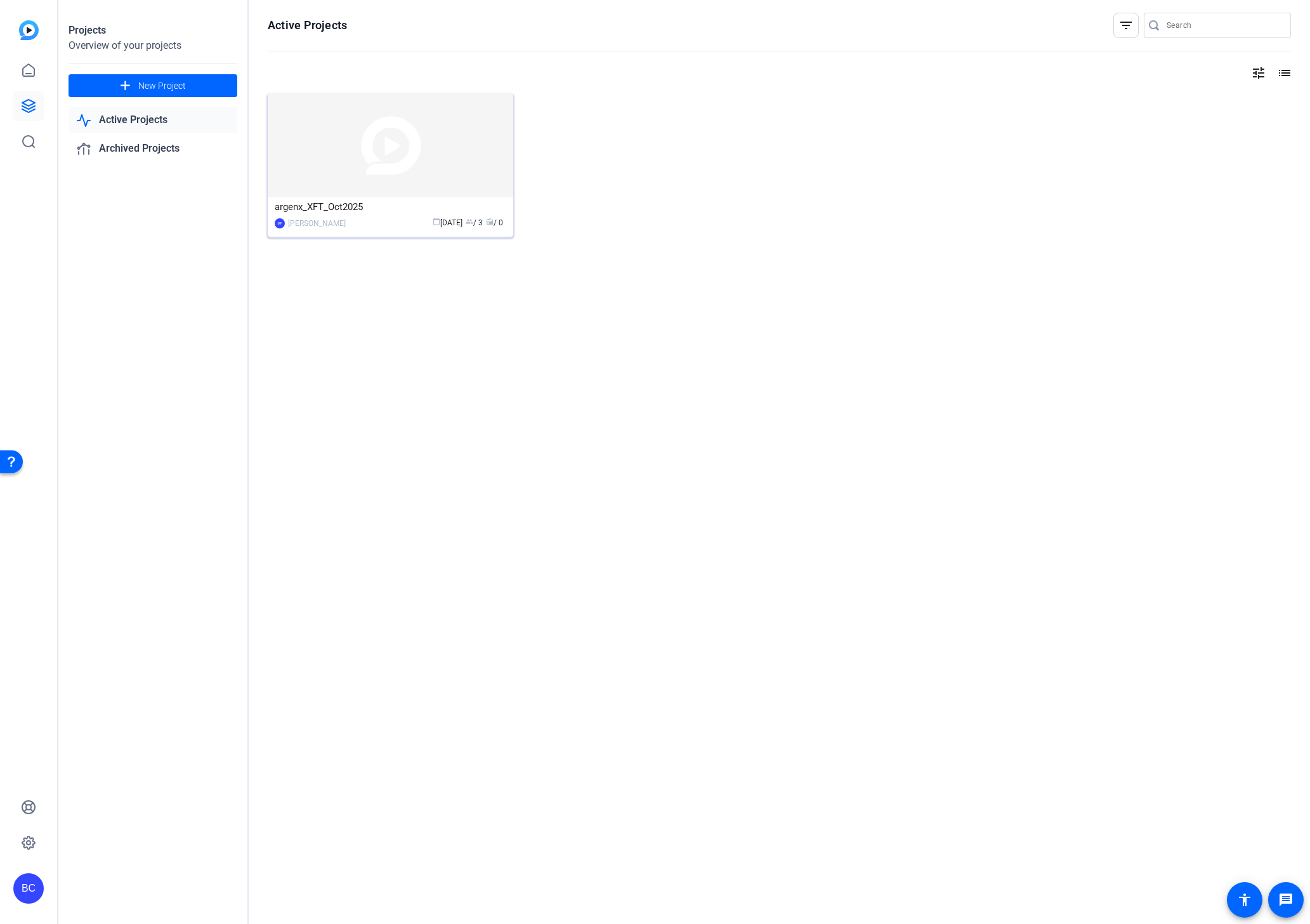
click at [336, 159] on img at bounding box center [390, 145] width 245 height 104
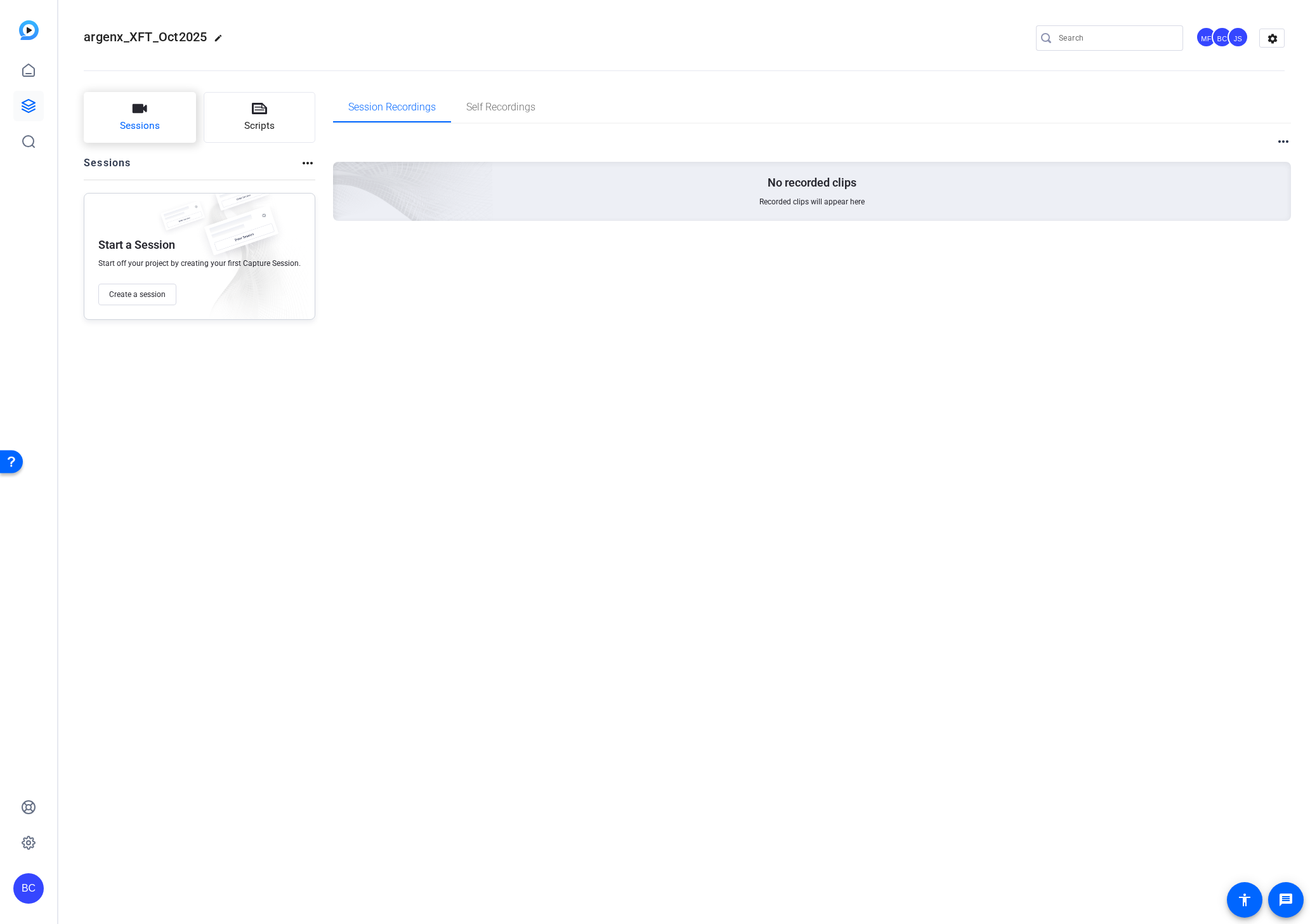
click at [145, 118] on span "Sessions" at bounding box center [140, 125] width 40 height 14
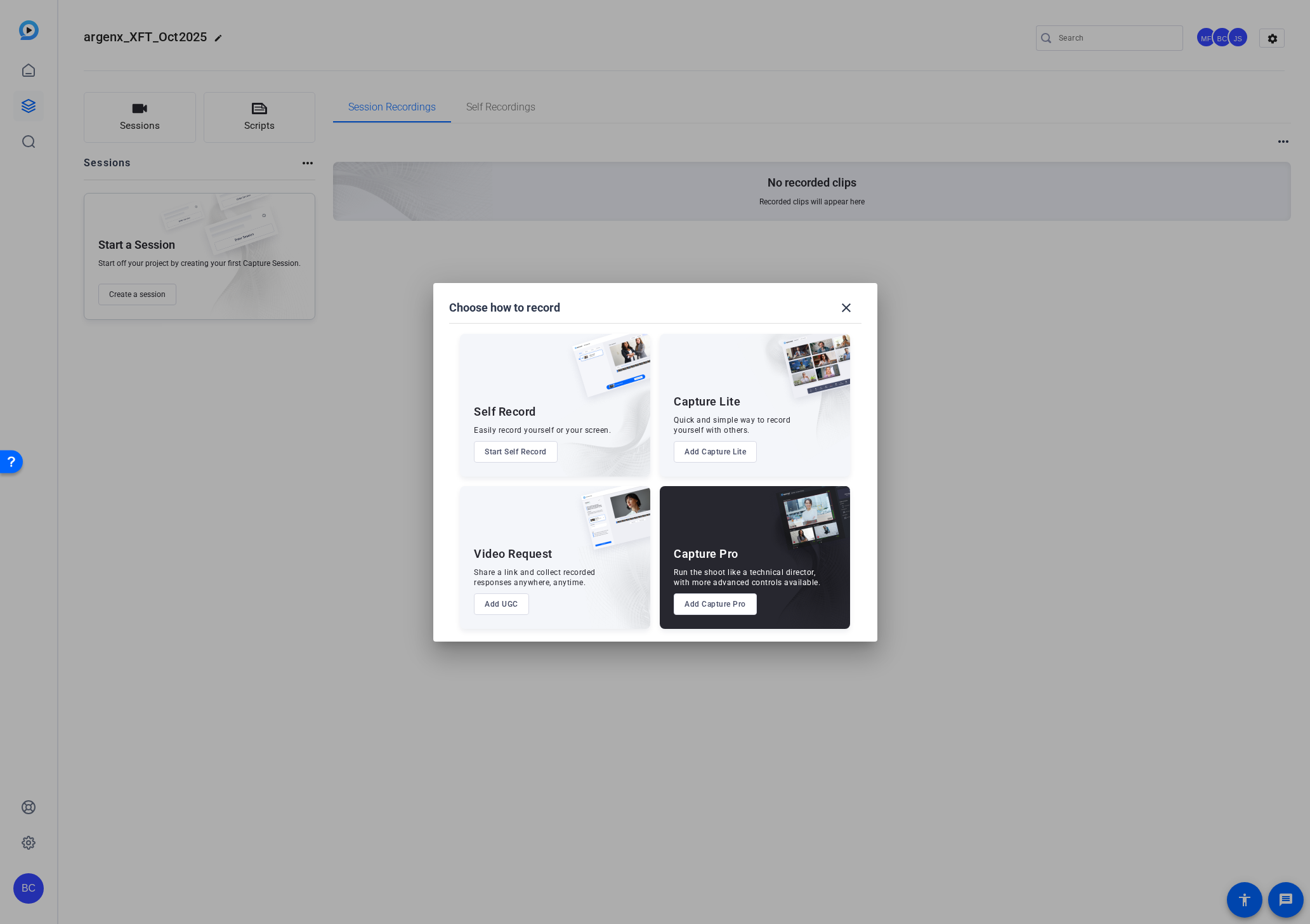
click at [706, 610] on button "Add Capture Pro" at bounding box center [715, 603] width 83 height 22
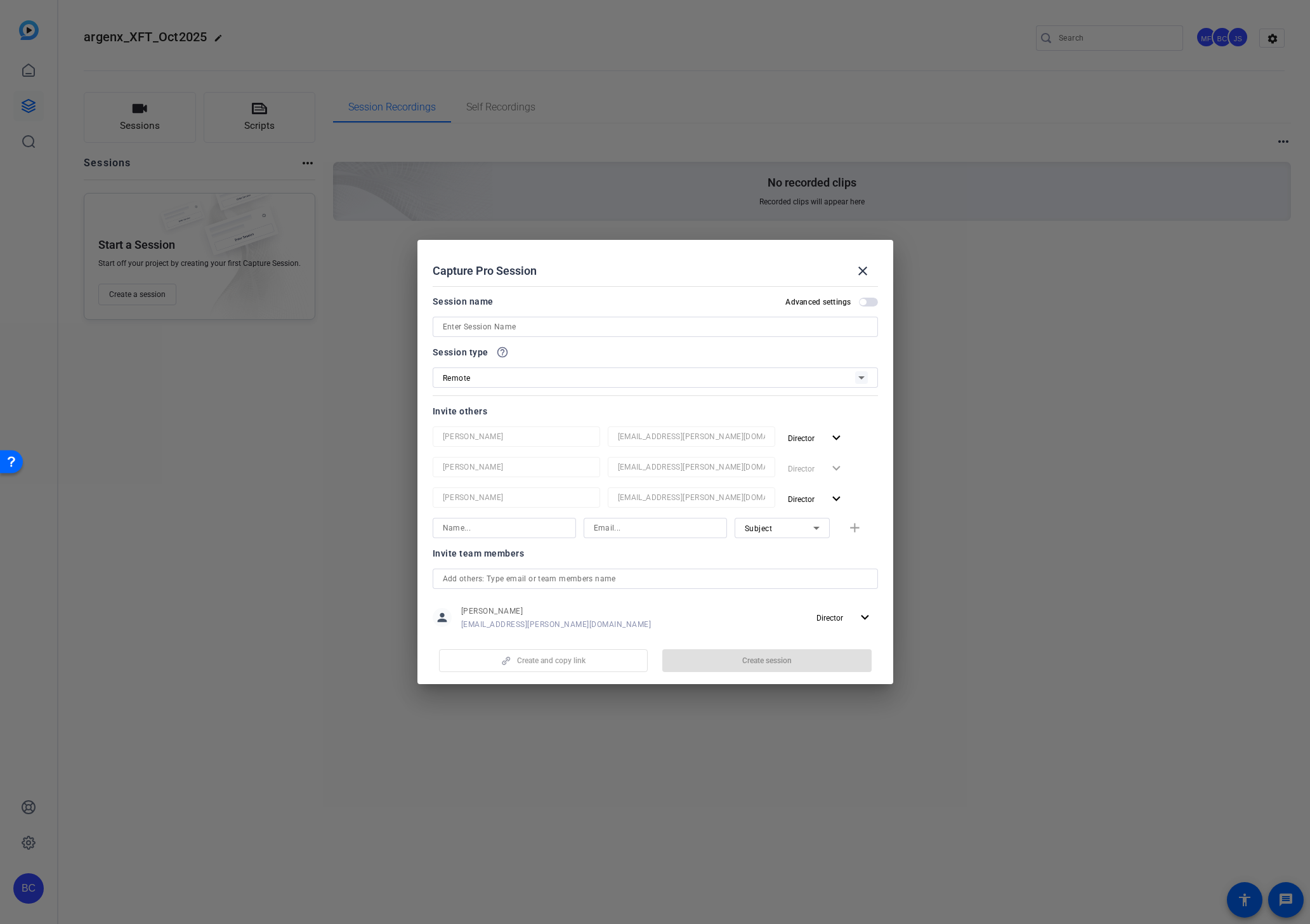
click at [497, 325] on input at bounding box center [655, 326] width 425 height 15
paste input "Nicole Browne"
type input "Nicole Browne"
click at [488, 378] on div "Remote" at bounding box center [649, 378] width 412 height 16
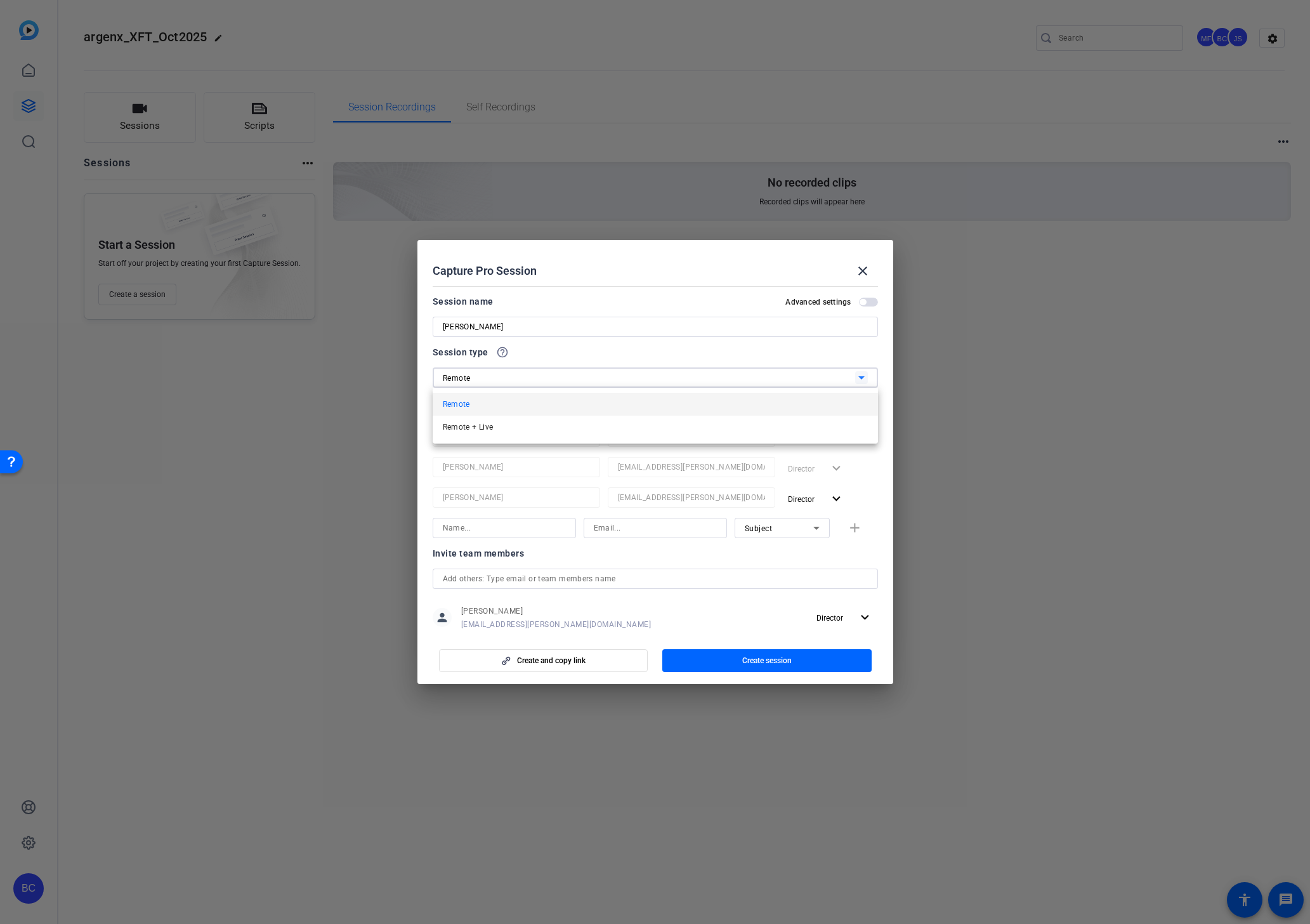
click at [488, 378] on div at bounding box center [655, 462] width 1310 height 924
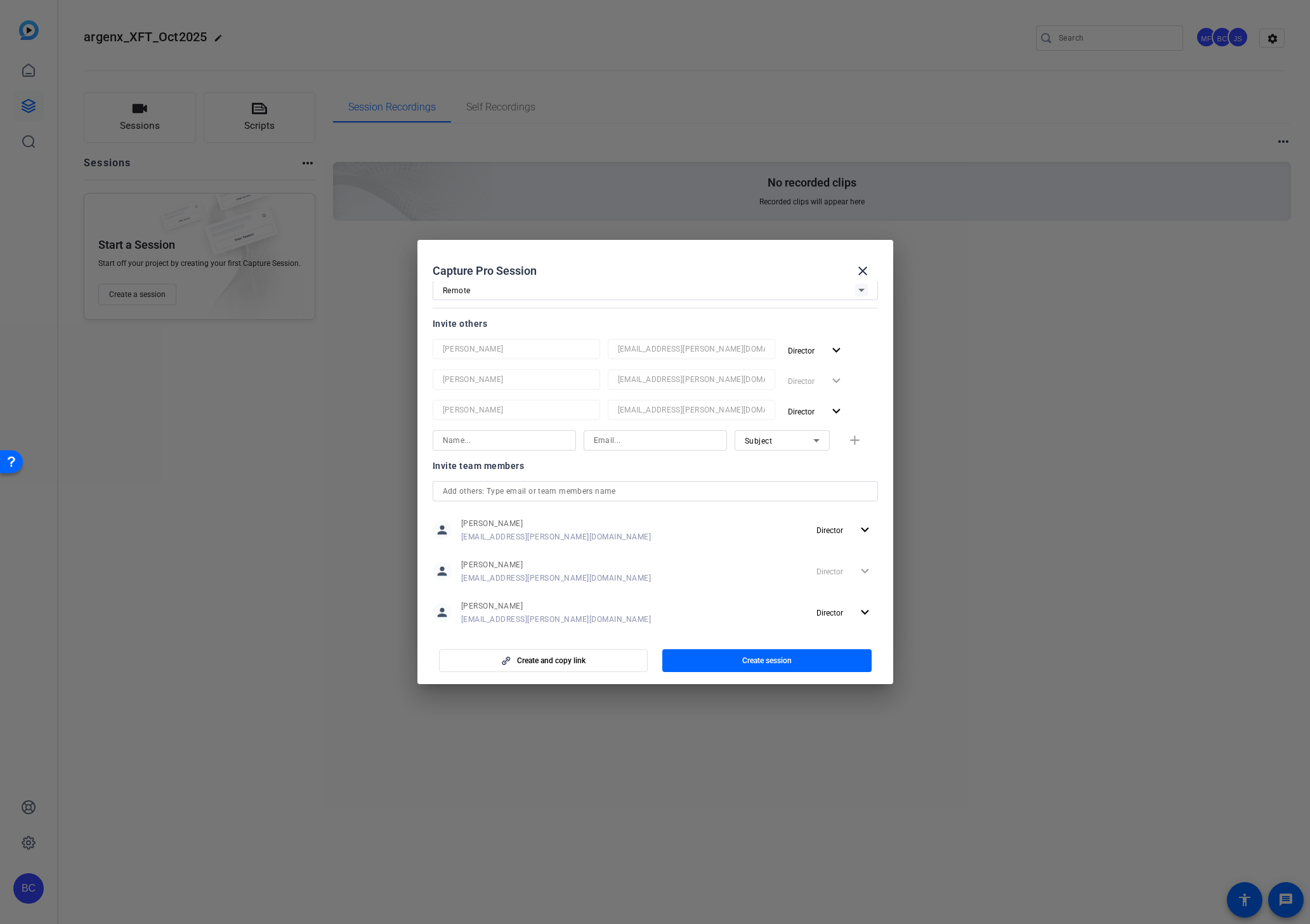
scroll to position [110, 0]
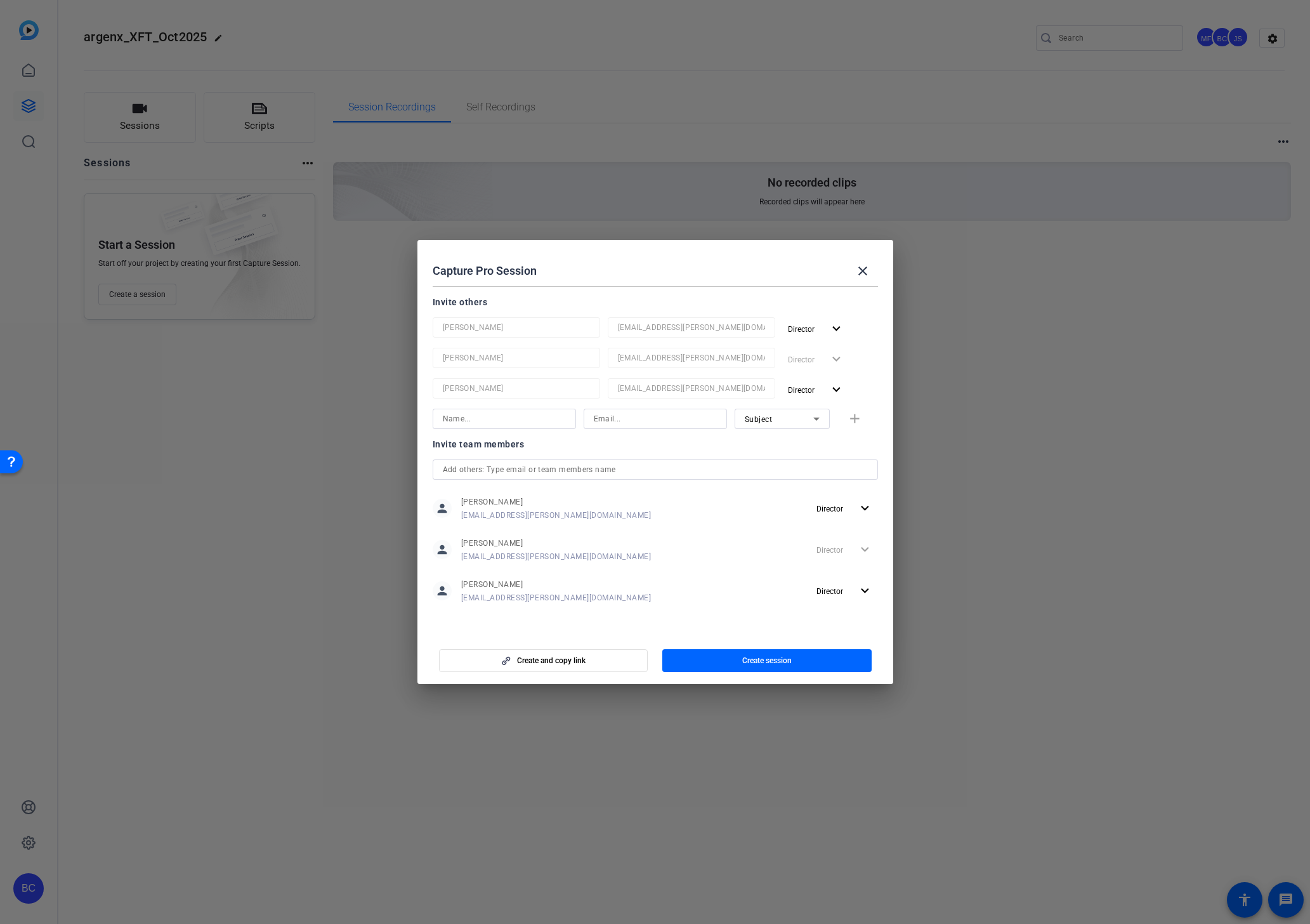
click at [862, 552] on div "Director expand_more" at bounding box center [844, 549] width 66 height 23
click at [862, 504] on mat-icon "expand_more" at bounding box center [865, 508] width 16 height 16
click at [862, 504] on div at bounding box center [655, 462] width 1310 height 924
click at [868, 508] on mat-icon "expand_more" at bounding box center [865, 508] width 16 height 16
click at [868, 508] on div at bounding box center [655, 462] width 1310 height 924
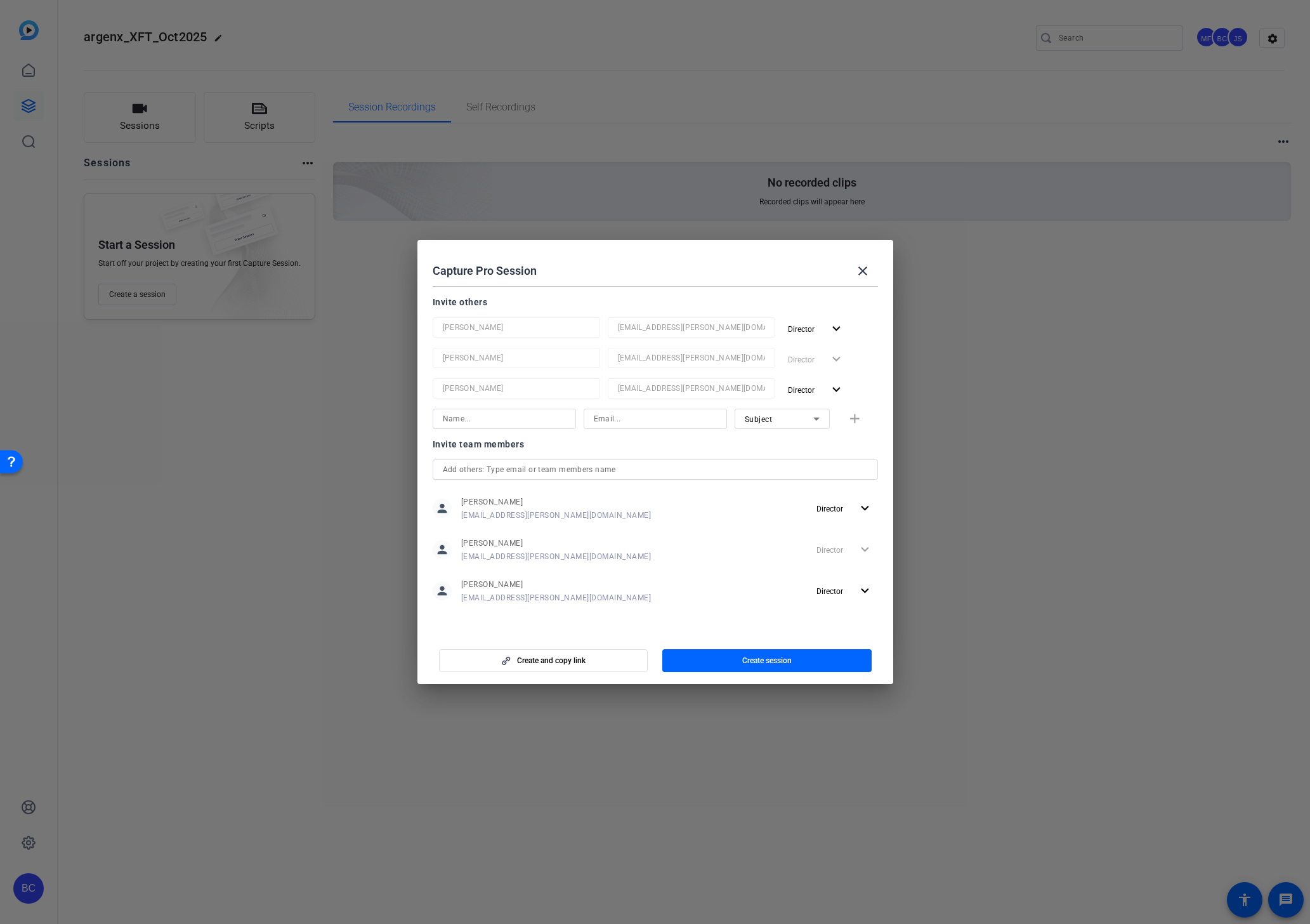
scroll to position [0, 0]
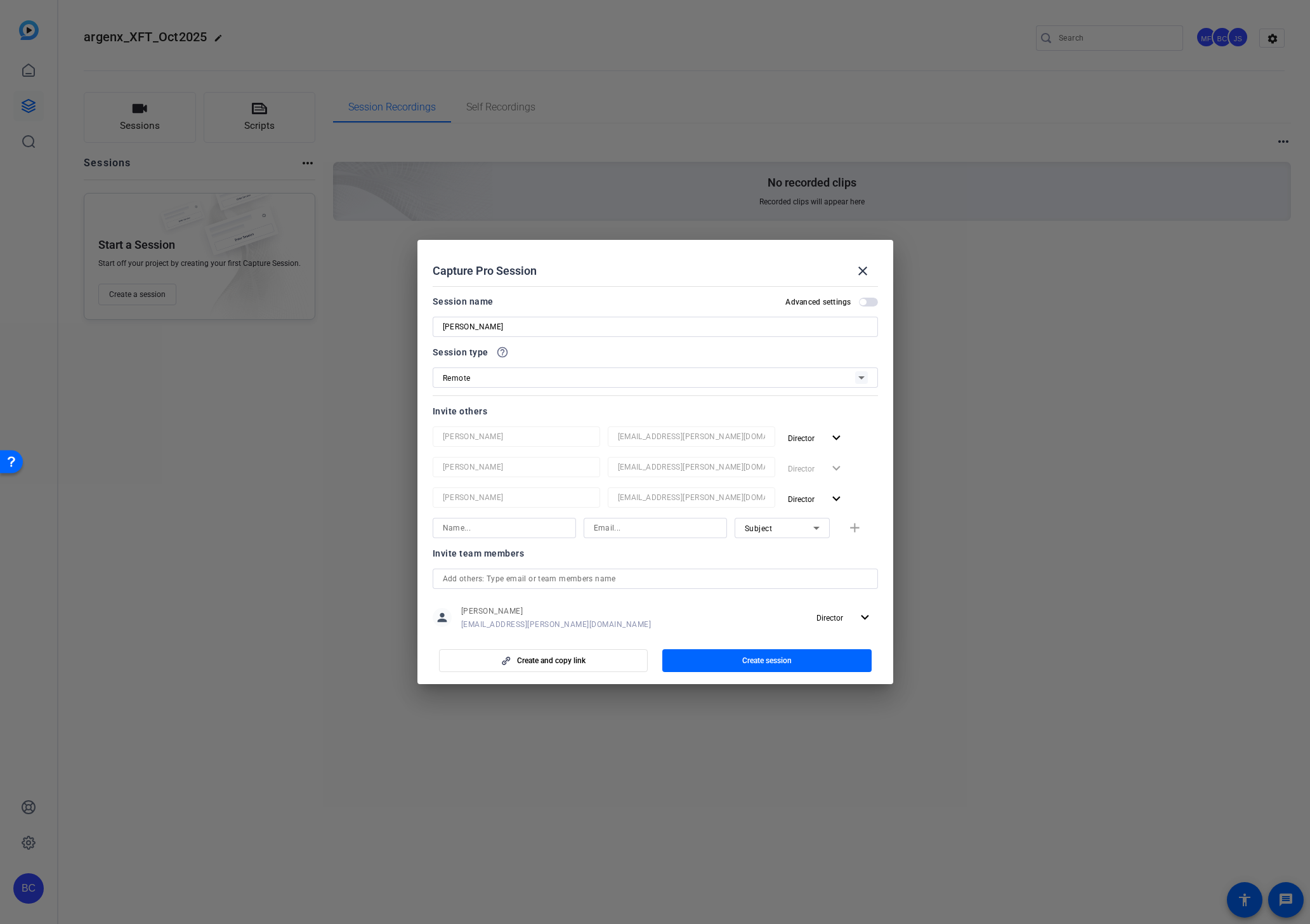
click at [866, 306] on span "button" at bounding box center [869, 301] width 19 height 9
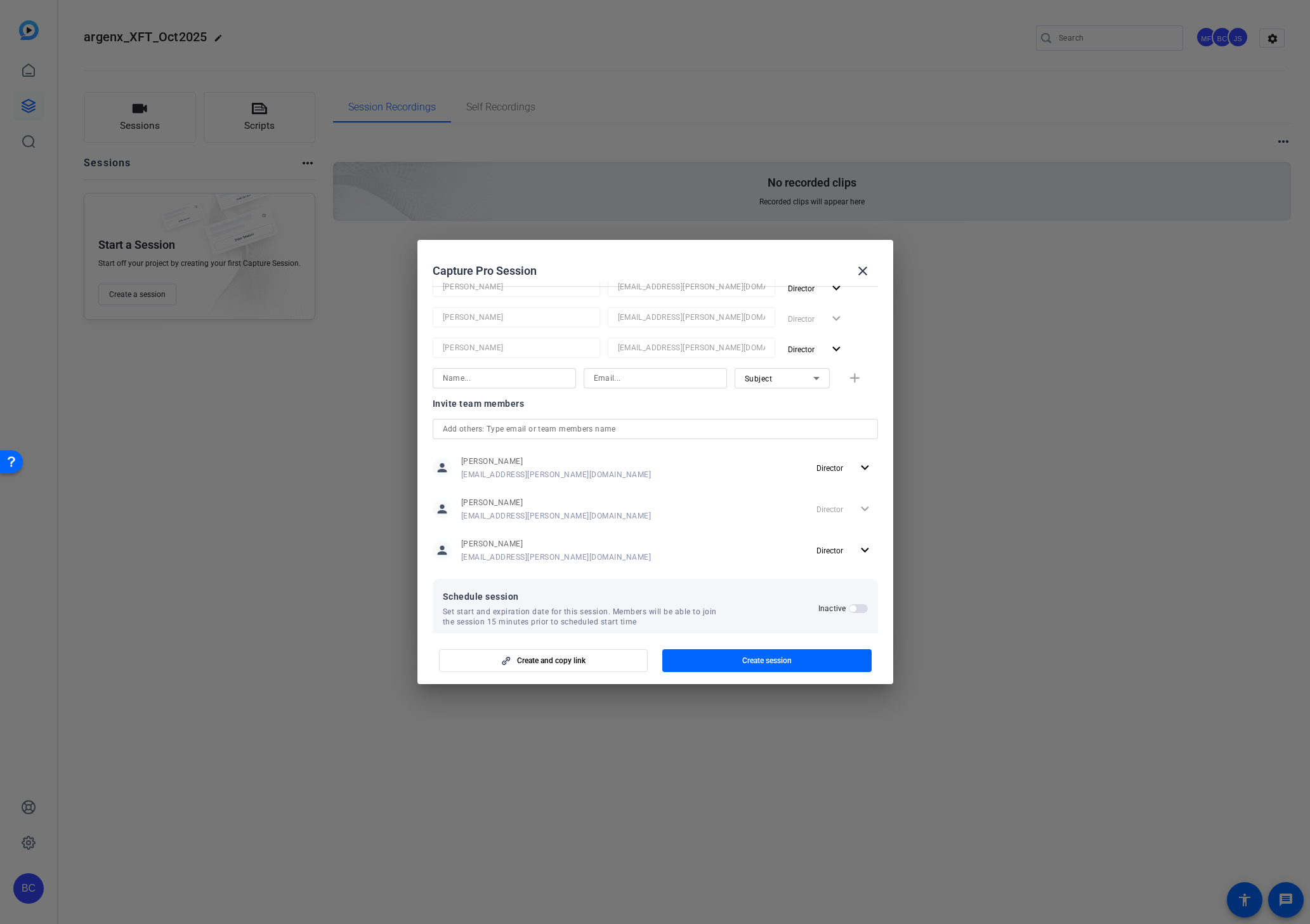
scroll to position [168, 0]
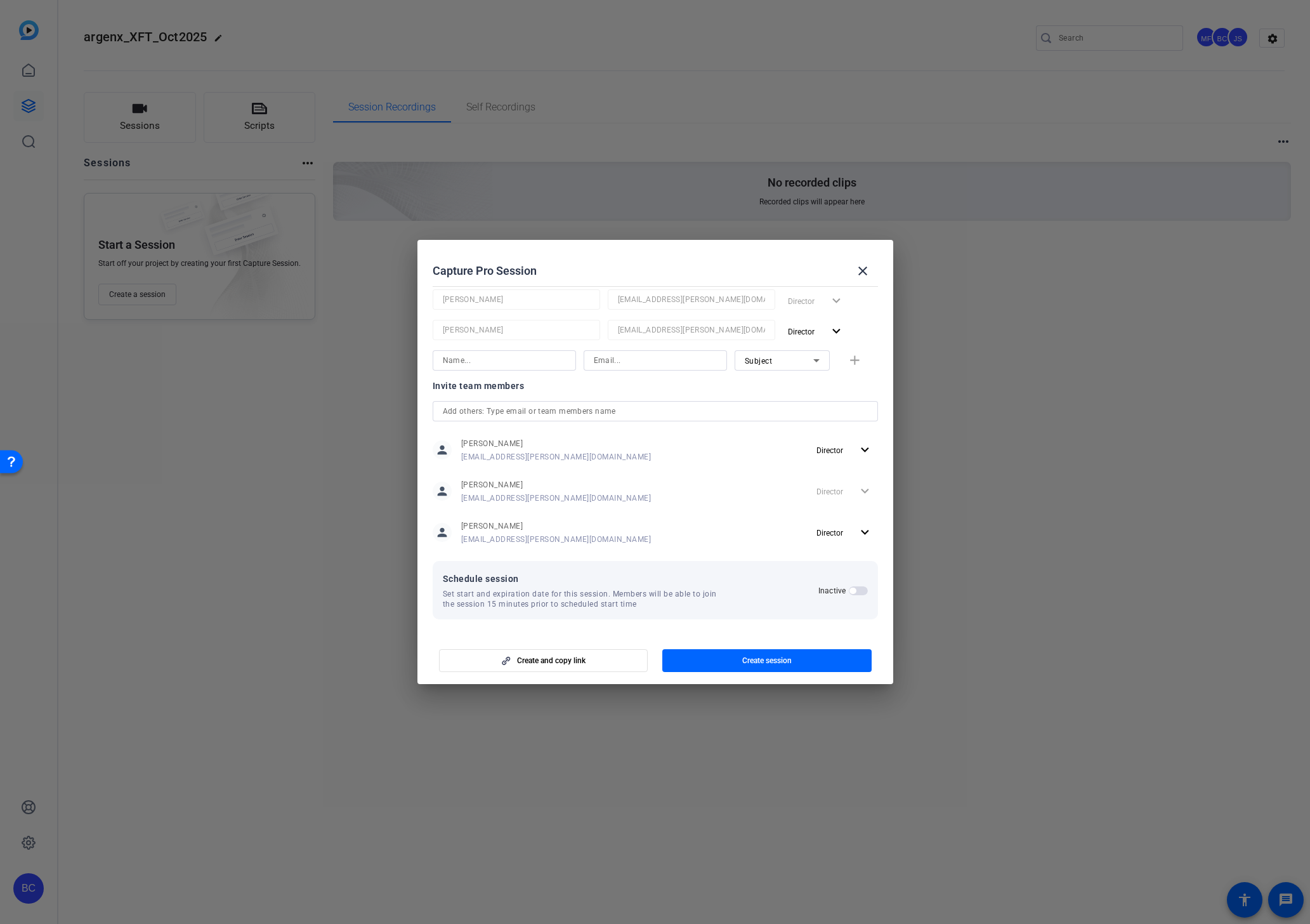
click at [857, 590] on span "button" at bounding box center [858, 590] width 19 height 9
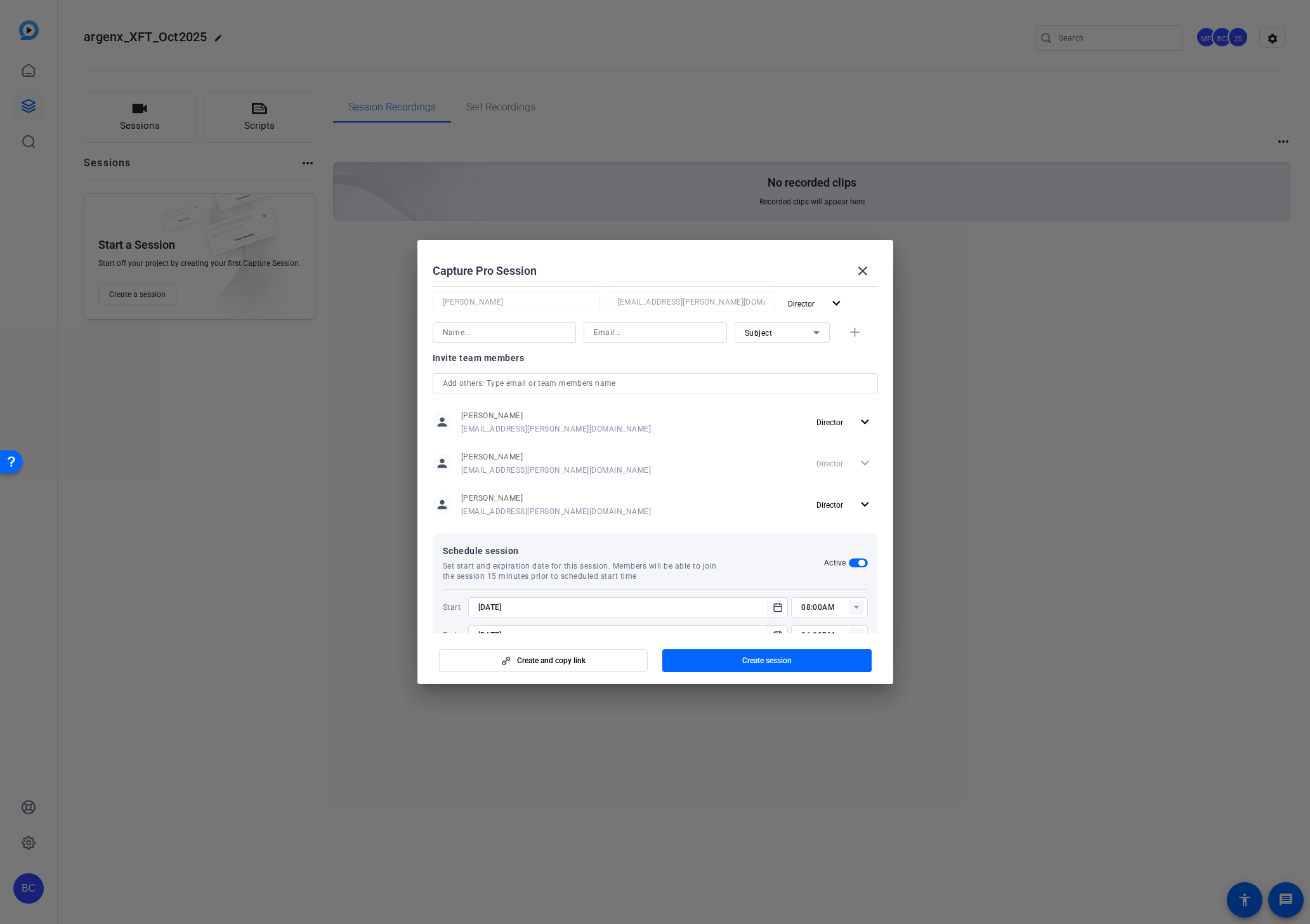
scroll to position [232, 0]
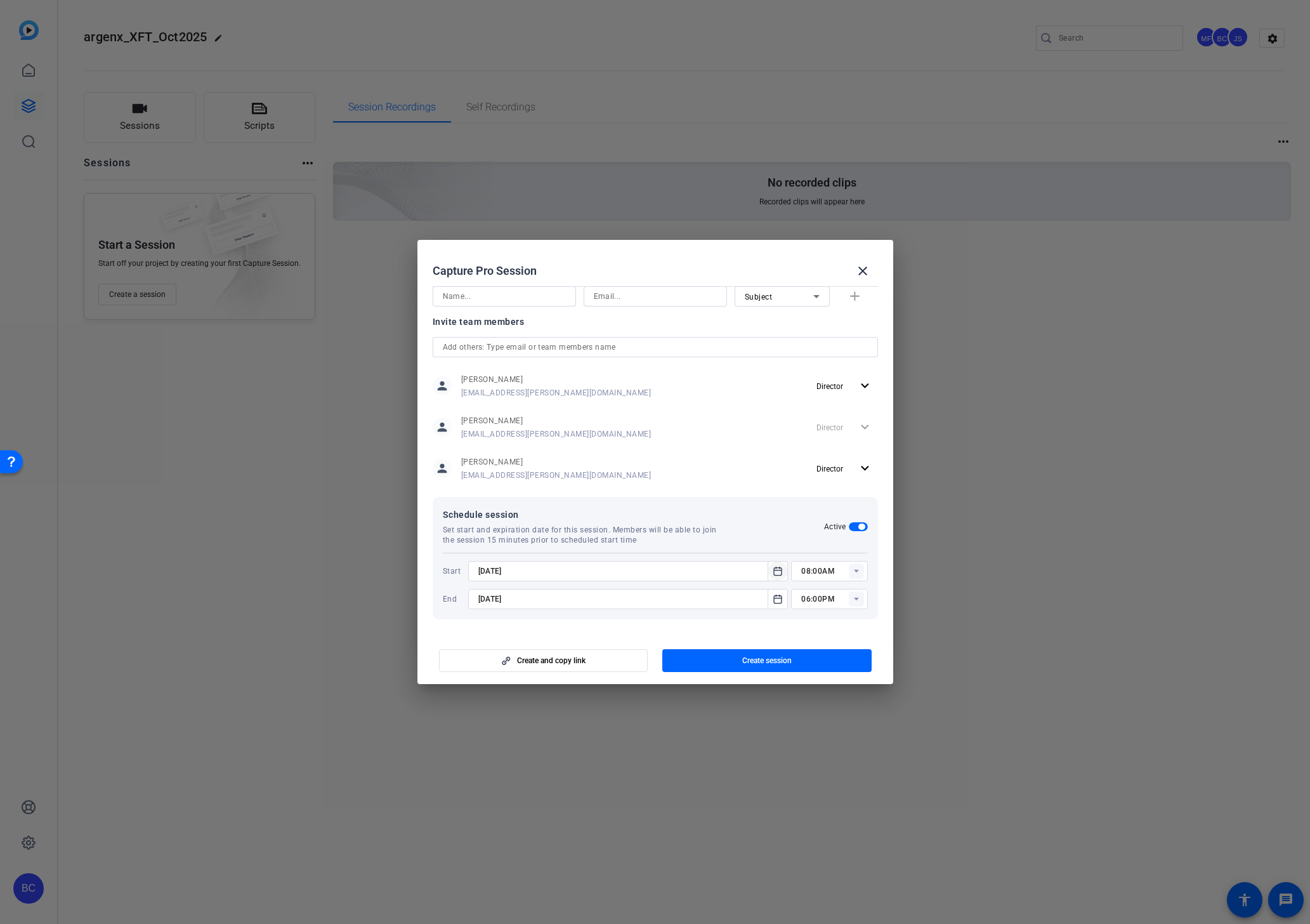
click at [781, 574] on icon "Open calendar" at bounding box center [778, 571] width 8 height 8
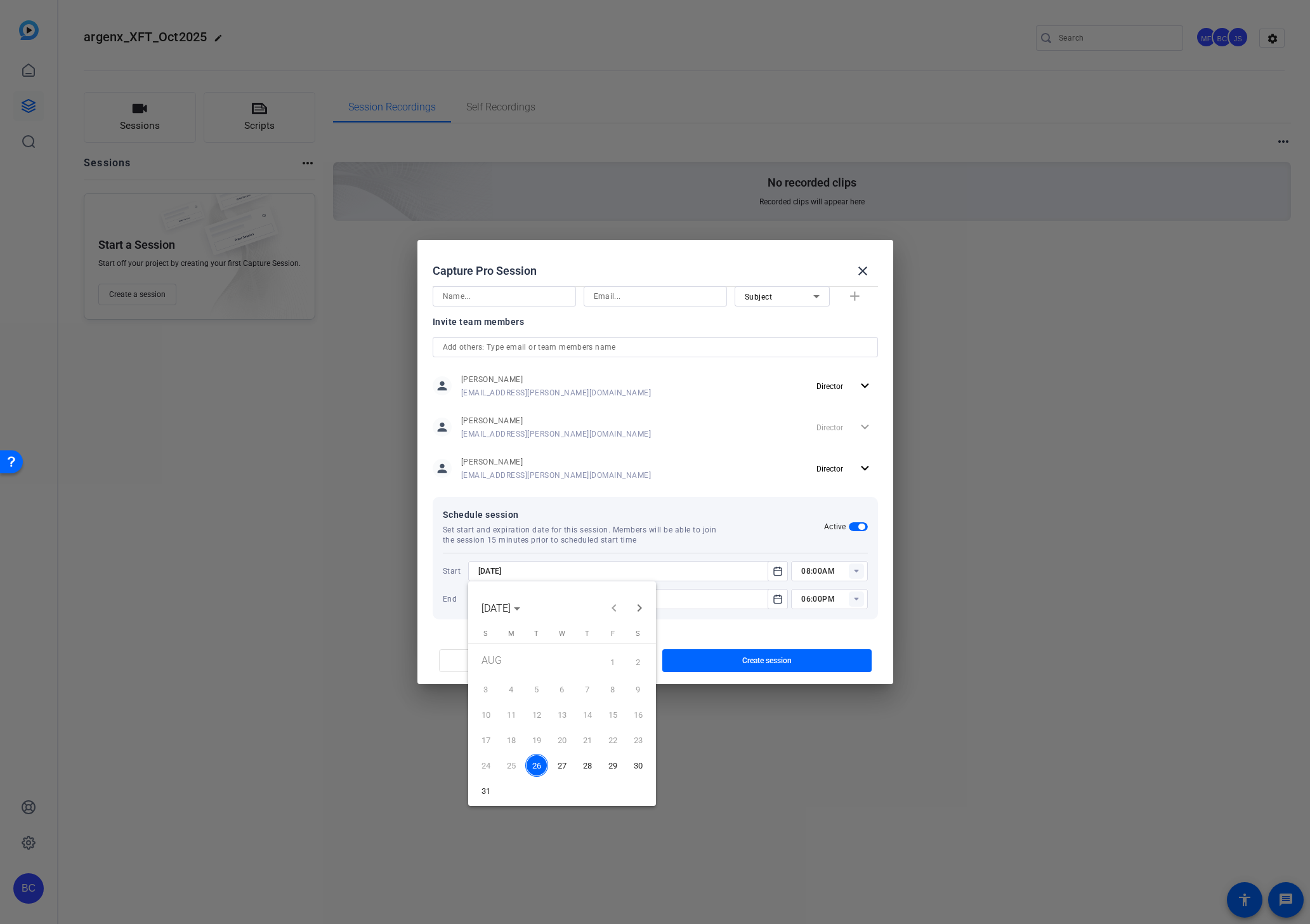
click at [587, 767] on span "28" at bounding box center [587, 765] width 23 height 23
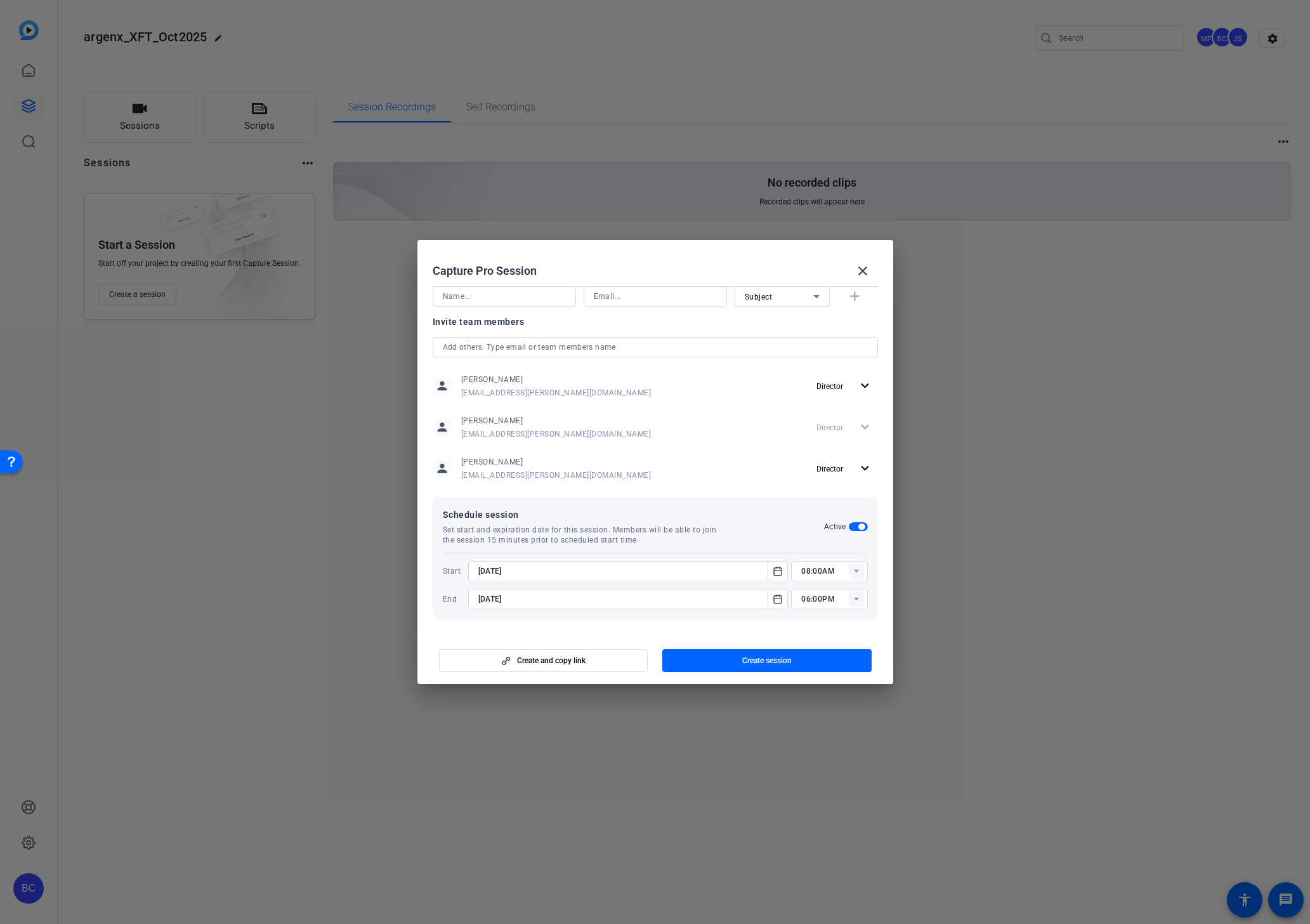
type input "8/28/2025"
click at [831, 571] on input "08:00AM" at bounding box center [834, 571] width 66 height 15
click at [807, 574] on input "08:00AM" at bounding box center [834, 571] width 66 height 15
drag, startPoint x: 858, startPoint y: 570, endPoint x: 842, endPoint y: 574, distance: 16.5
click at [842, 574] on div "03:30pM" at bounding box center [834, 571] width 66 height 20
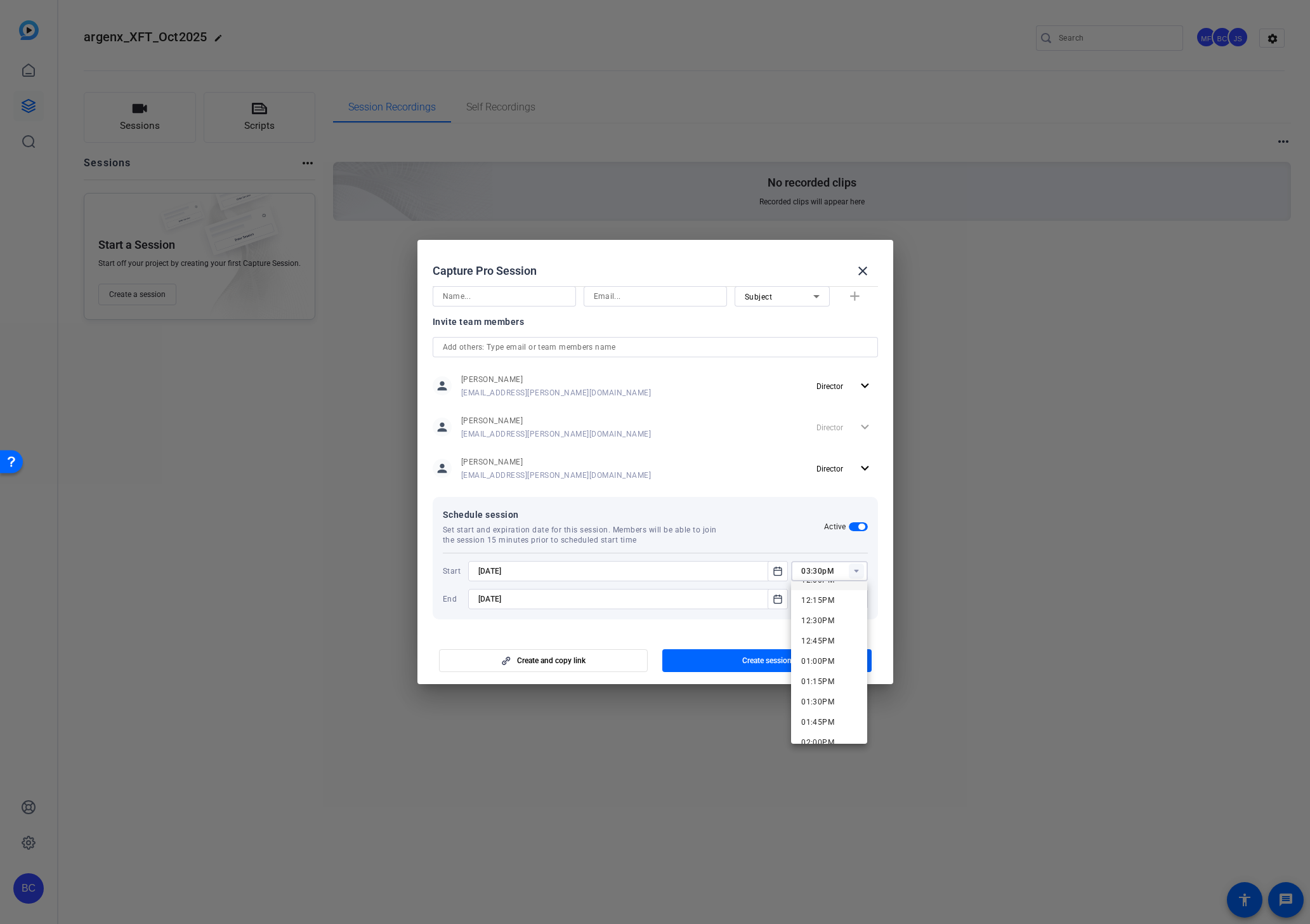
scroll to position [1160, 0]
click at [822, 691] on span "03:30PM" at bounding box center [817, 695] width 33 height 9
type input "03:30PM"
click at [855, 600] on rect at bounding box center [856, 599] width 15 height 15
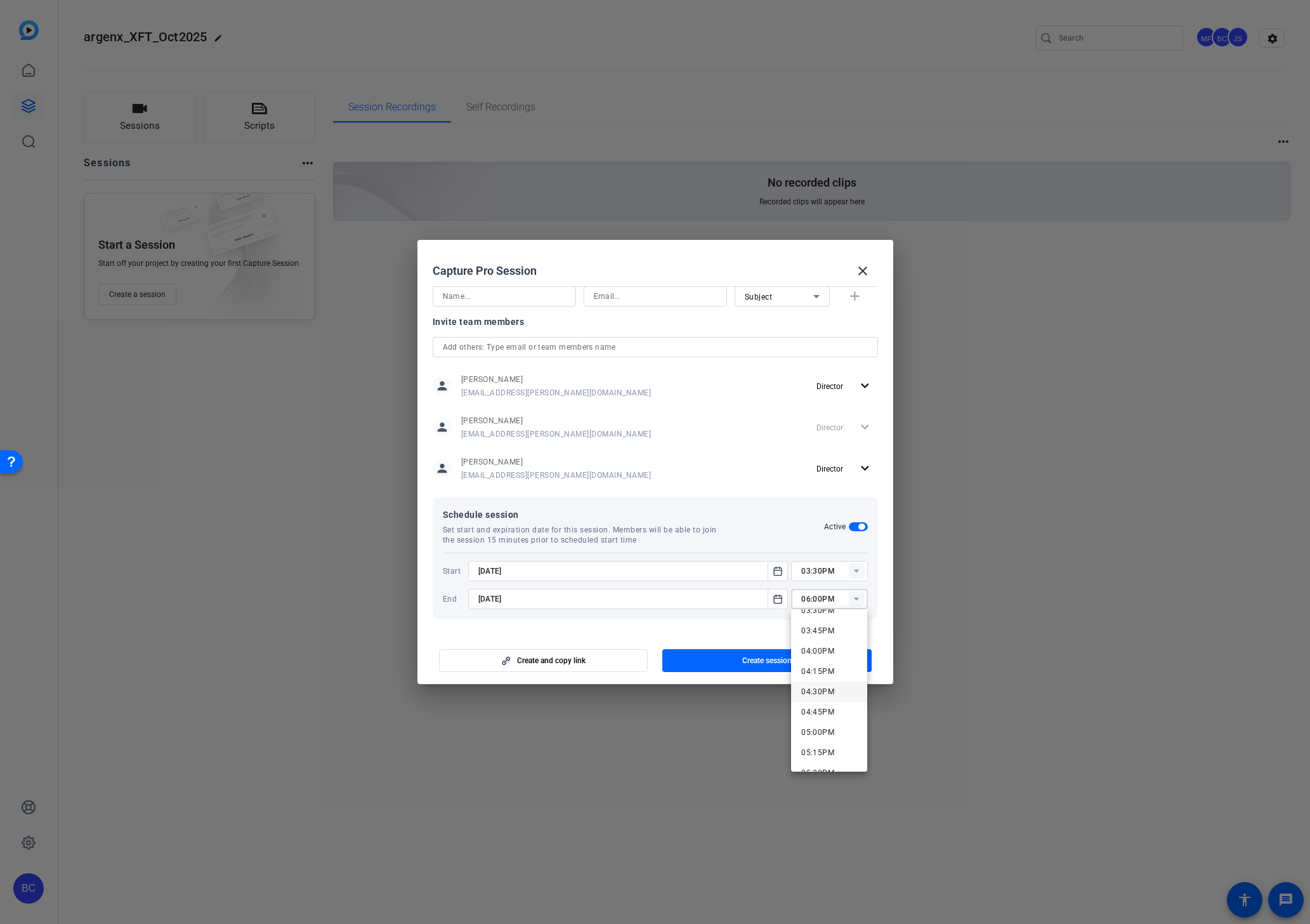
click at [826, 690] on span "04:30PM" at bounding box center [817, 691] width 33 height 9
type input "04:30PM"
click at [778, 597] on icon "Open calendar" at bounding box center [778, 599] width 10 height 15
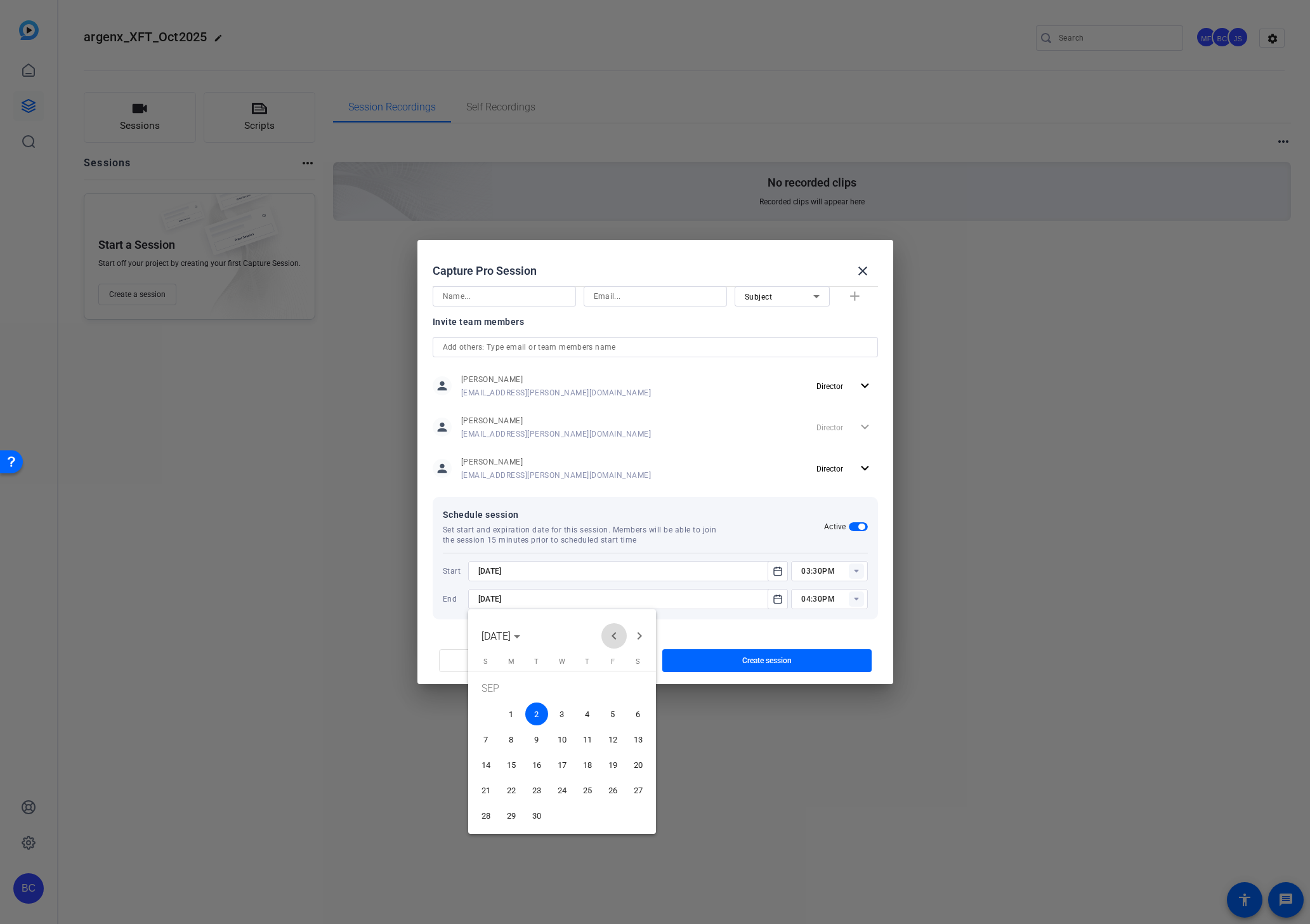
click at [615, 637] on span "Previous month" at bounding box center [614, 635] width 26 height 26
click at [581, 788] on span "28" at bounding box center [587, 793] width 23 height 23
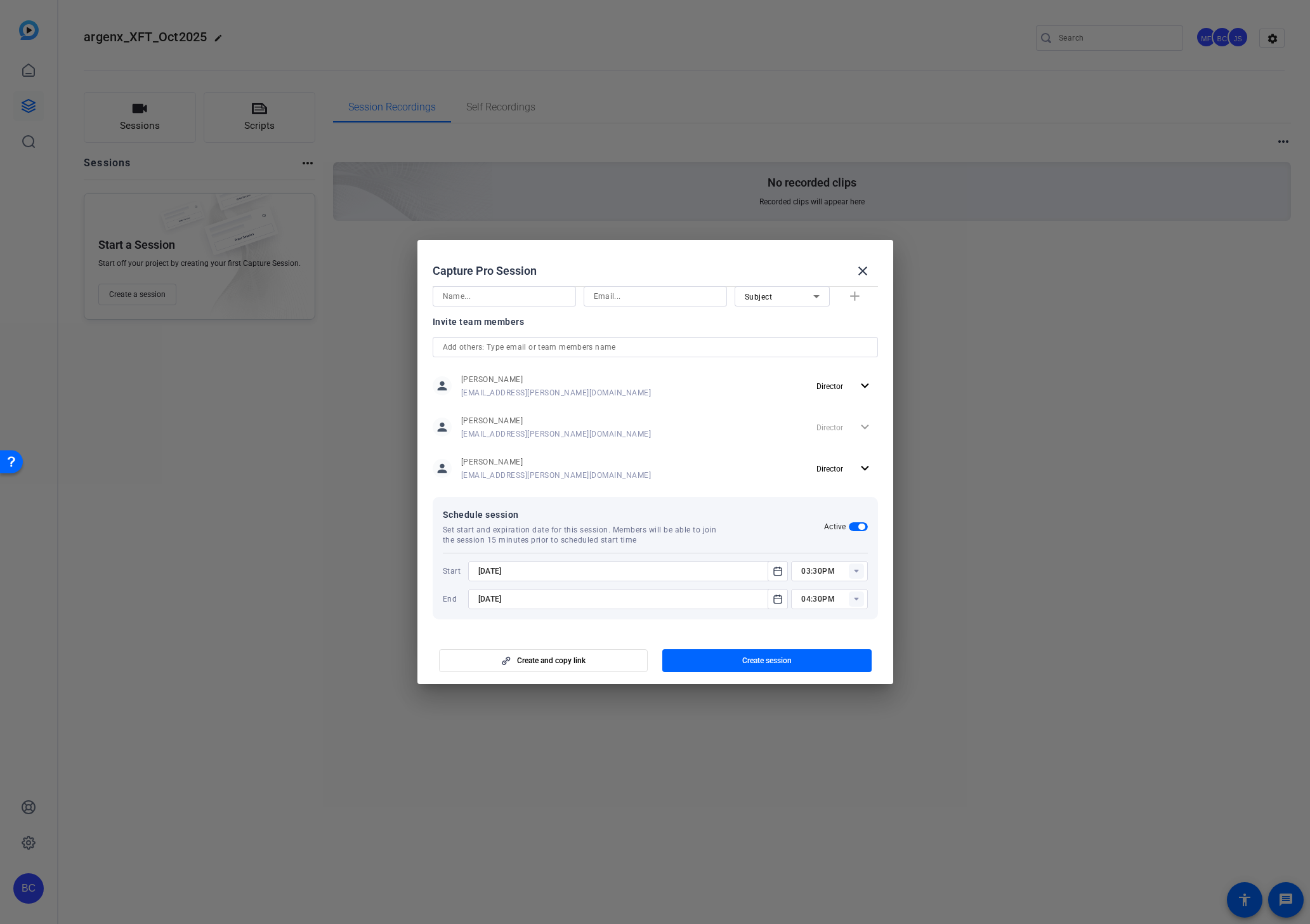
type input "8/28/2025"
click at [723, 664] on span "button" at bounding box center [767, 660] width 209 height 30
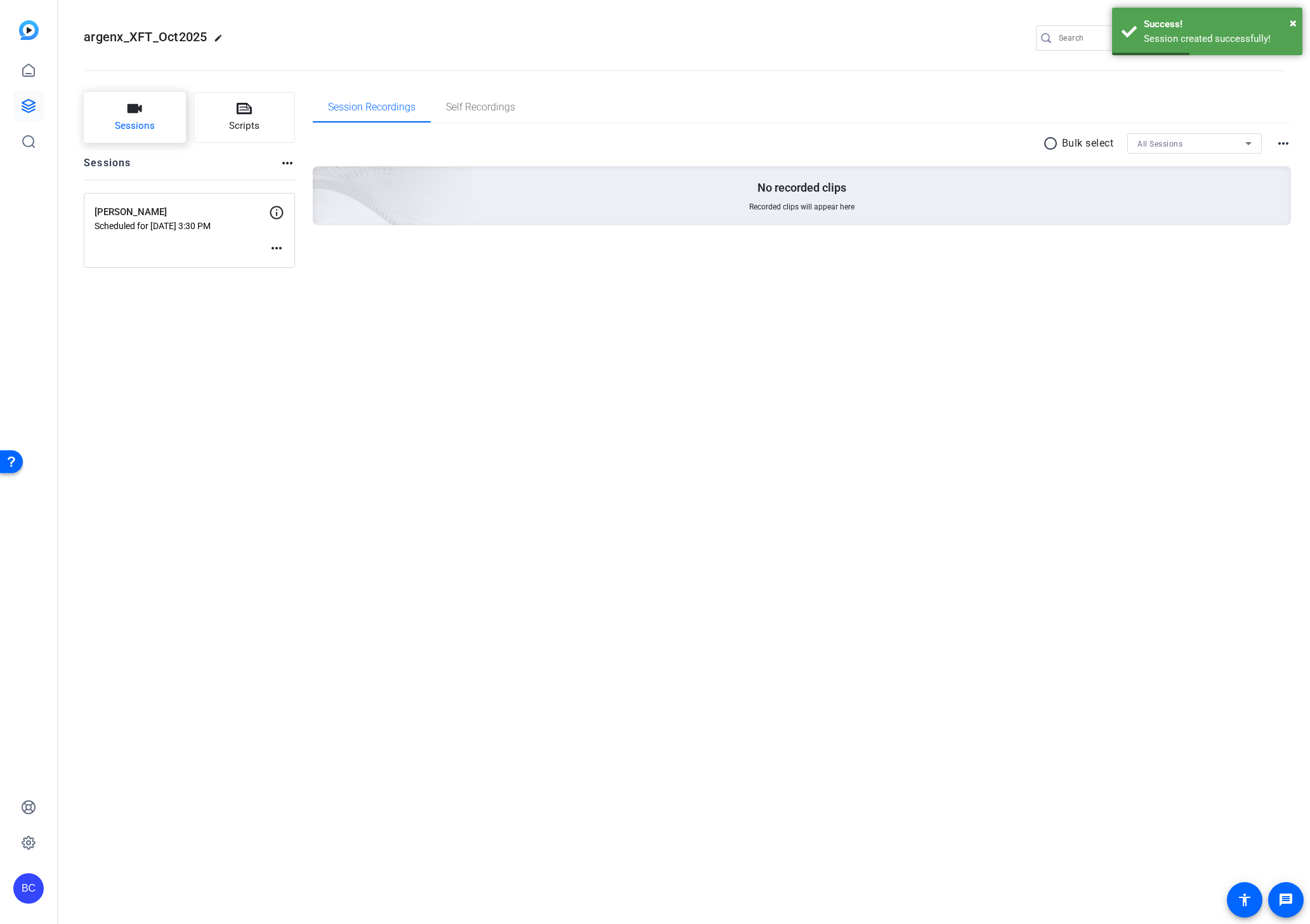
click at [135, 120] on span "Sessions" at bounding box center [135, 125] width 40 height 14
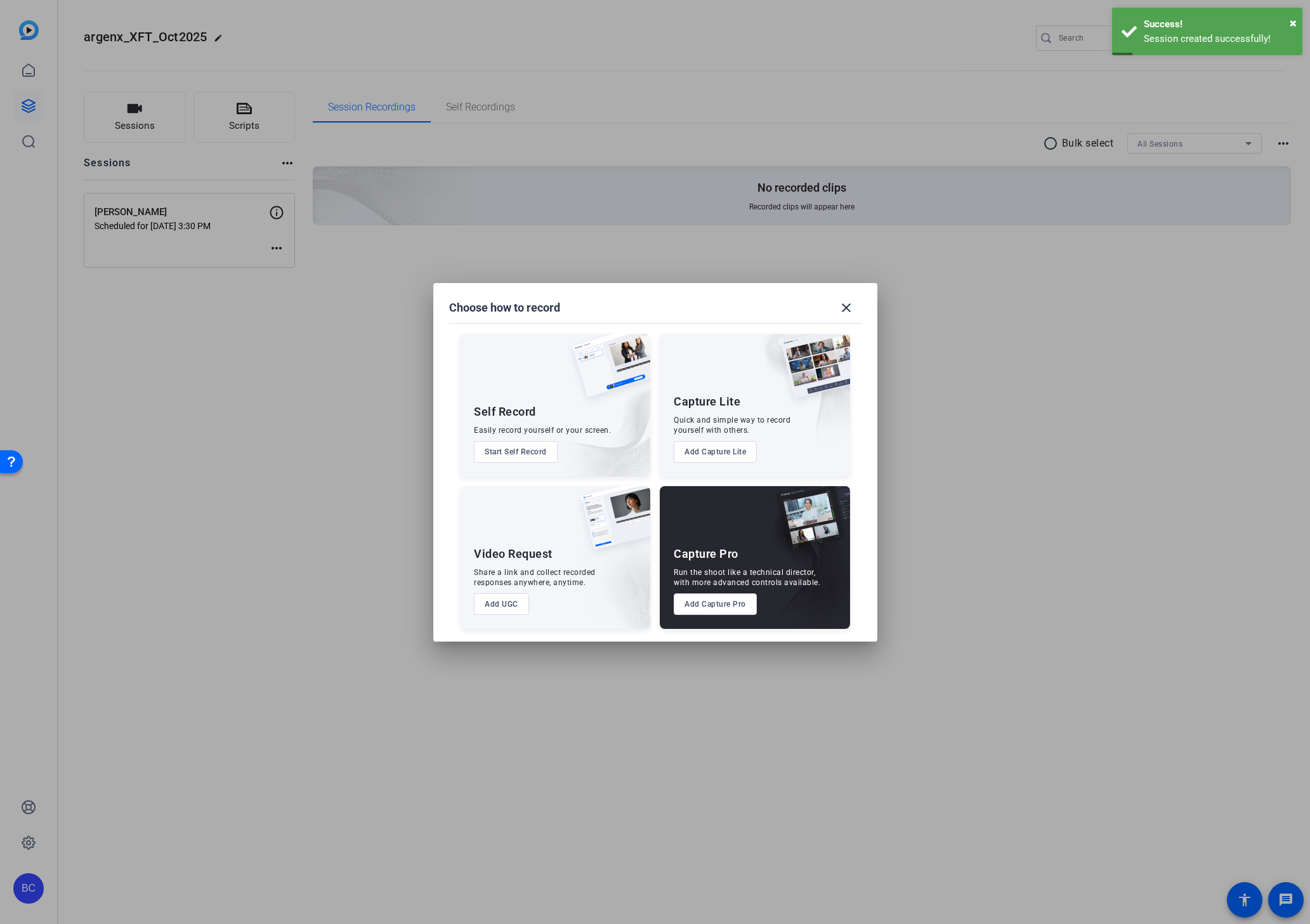
click at [724, 601] on button "Add Capture Pro" at bounding box center [715, 603] width 83 height 22
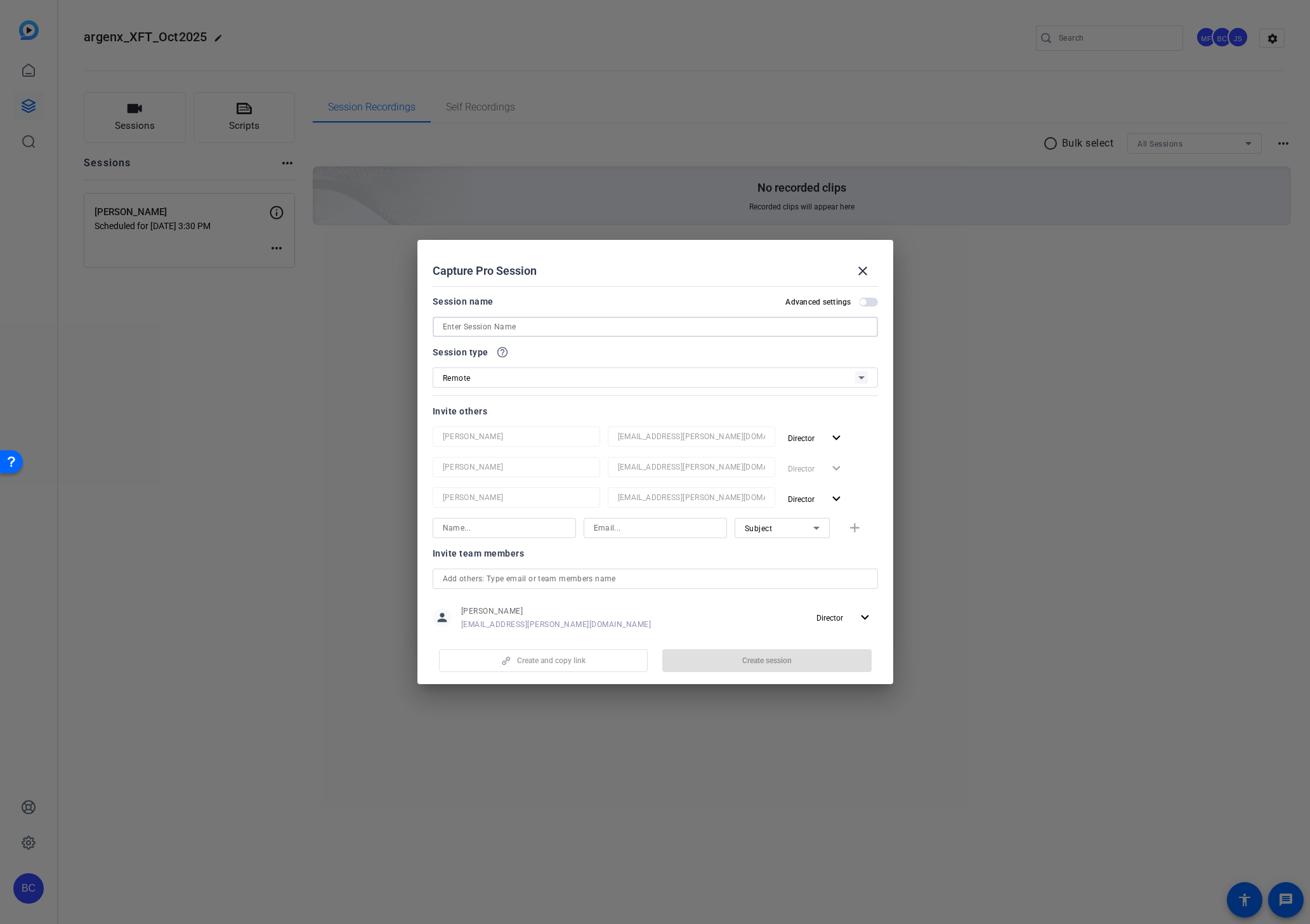
click at [488, 324] on input at bounding box center [655, 326] width 425 height 15
paste input "Nicole Reece"
type input "Nicole Reece"
click at [868, 301] on span "button" at bounding box center [869, 301] width 19 height 9
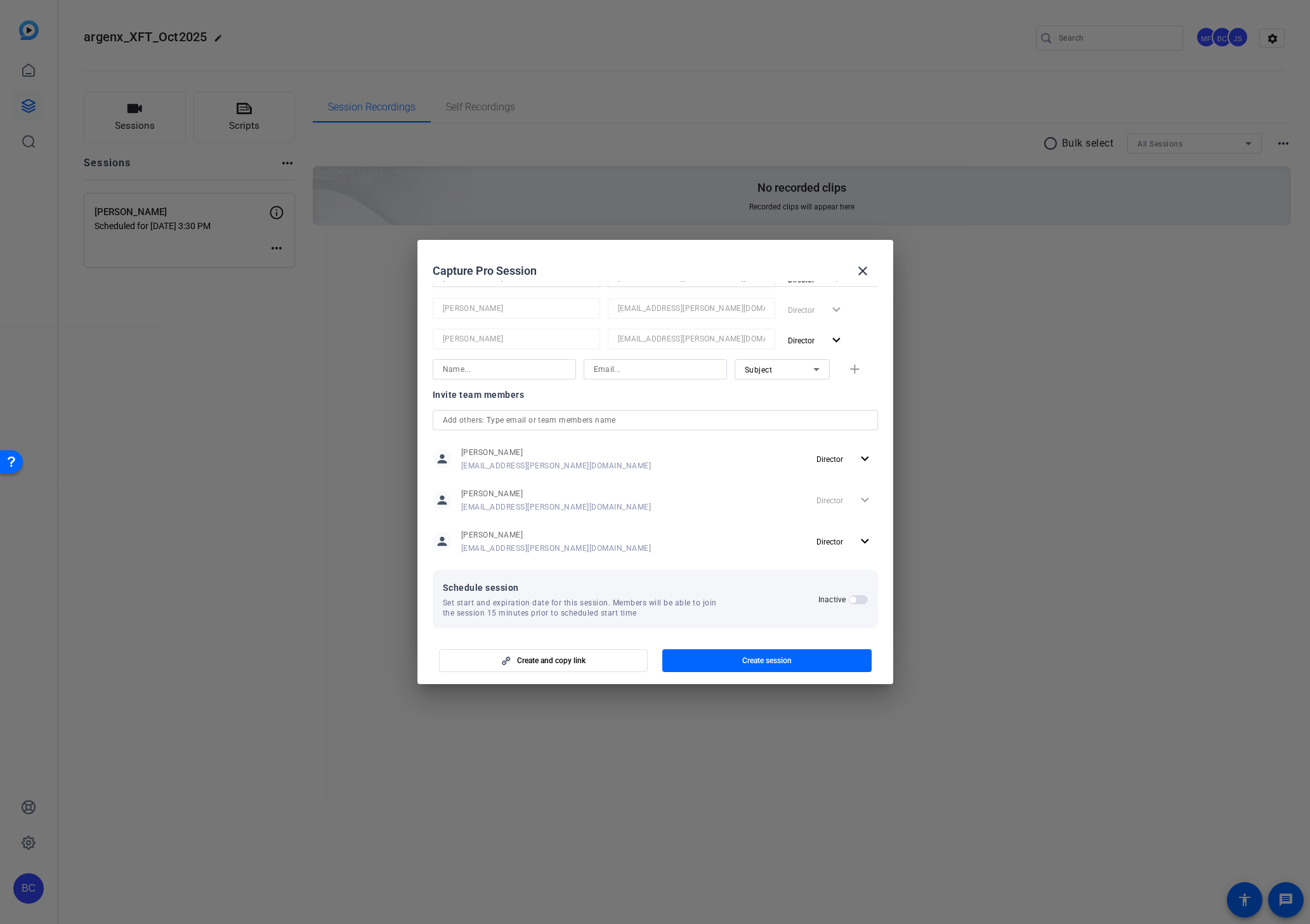
scroll to position [168, 0]
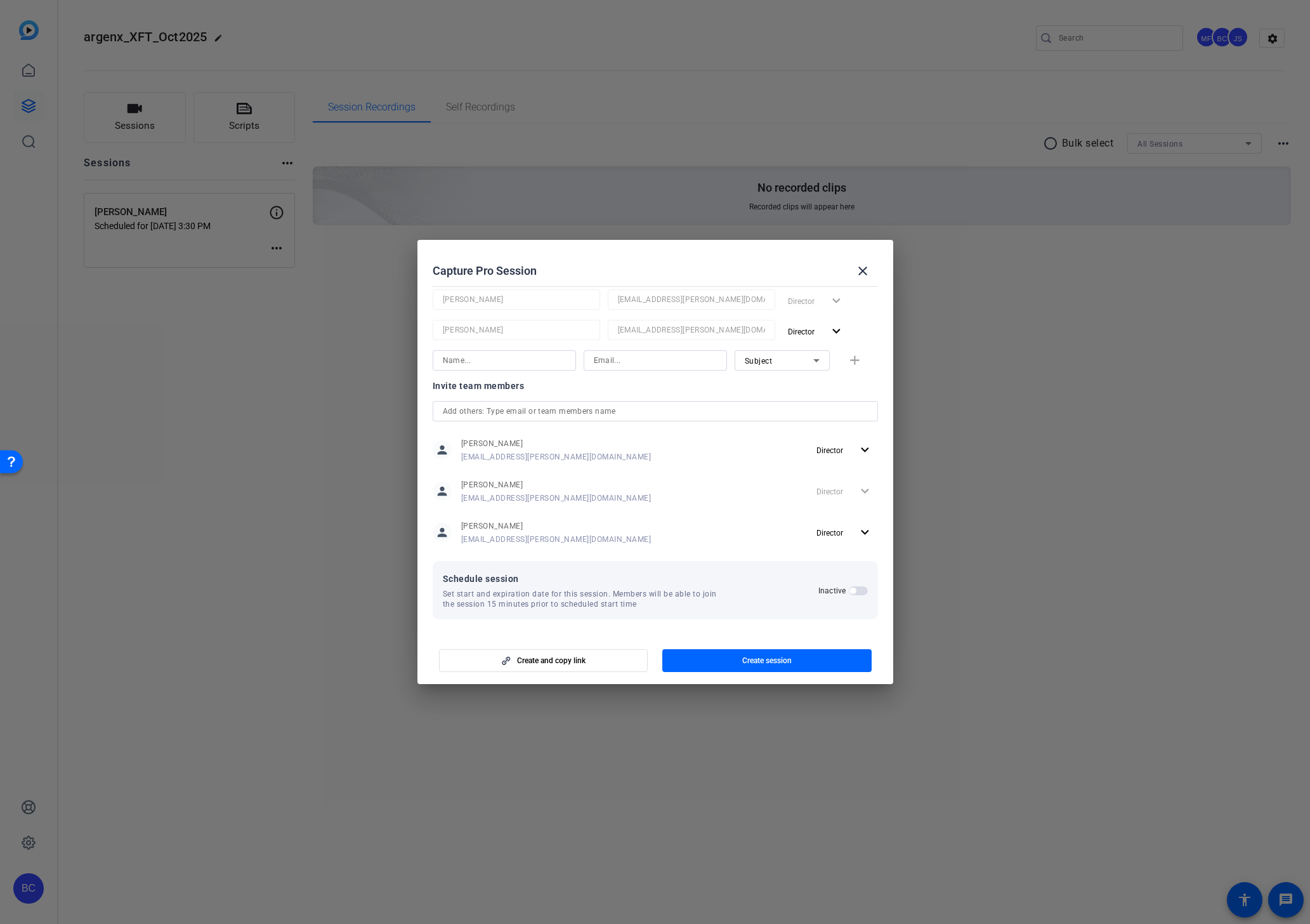
click at [850, 588] on span "button" at bounding box center [853, 591] width 6 height 6
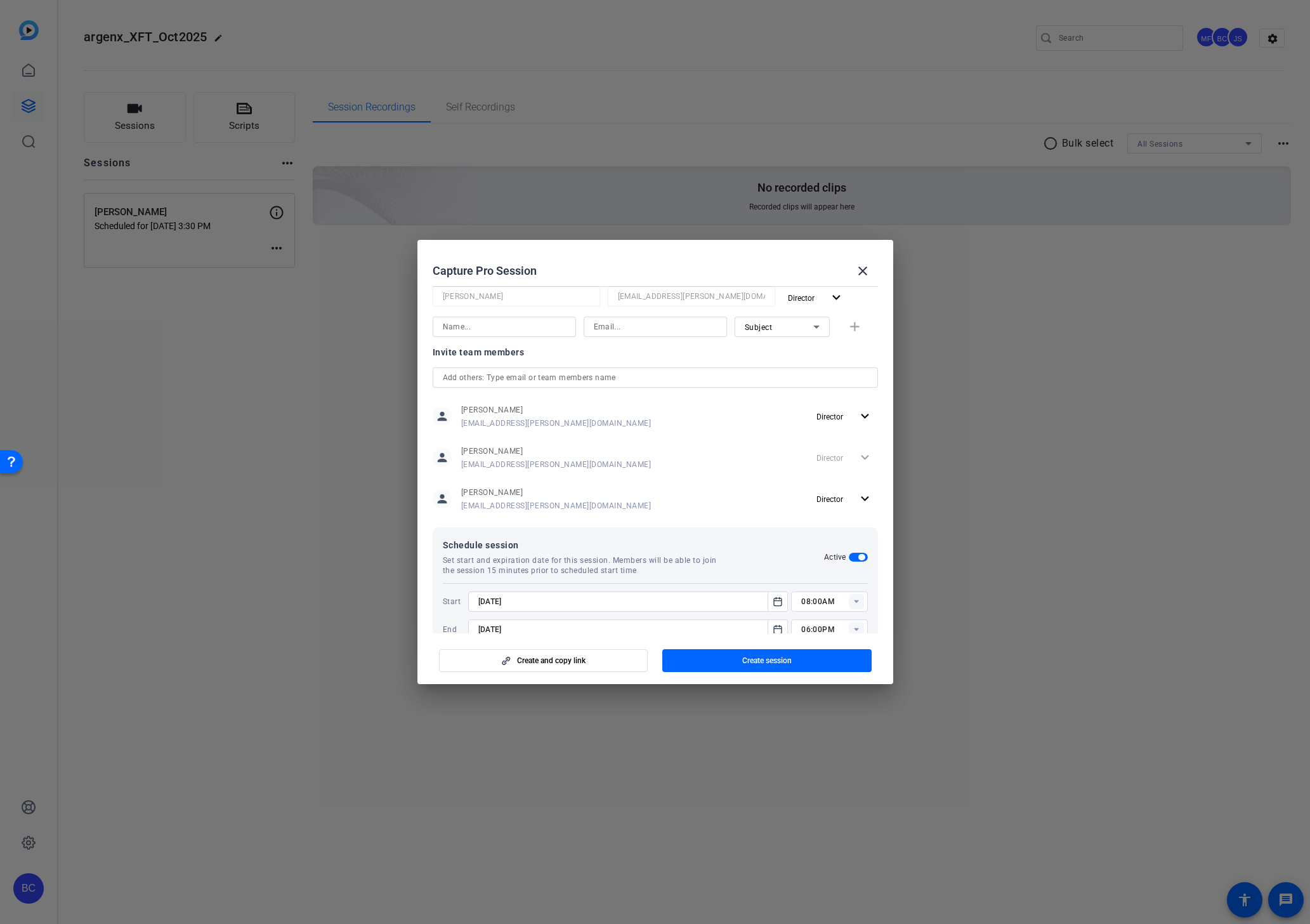
scroll to position [232, 0]
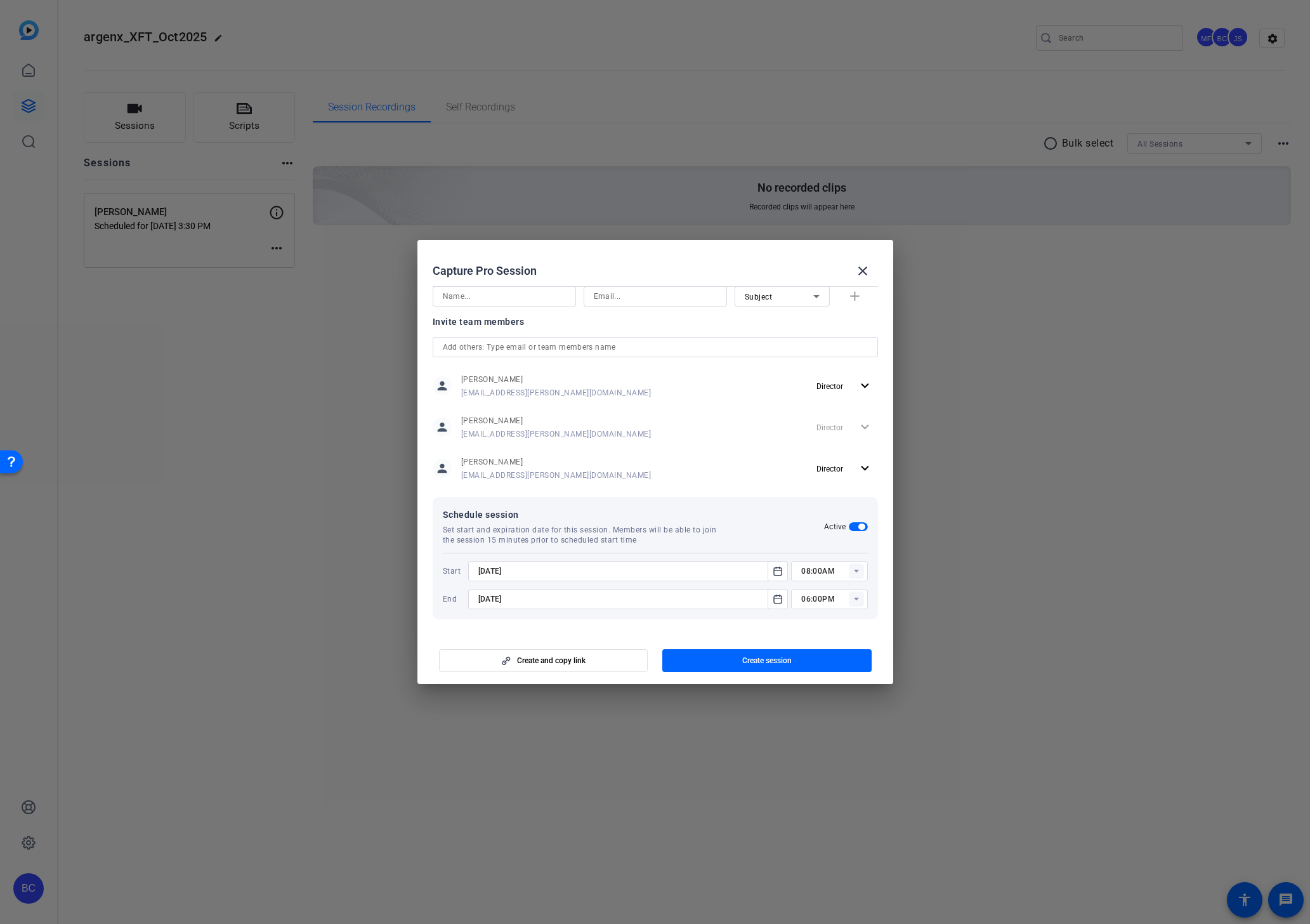
click at [854, 572] on rect at bounding box center [856, 571] width 15 height 15
click at [826, 736] on span "05:00PM" at bounding box center [817, 735] width 33 height 9
type input "05:00PM"
click at [777, 595] on icon "Open calendar" at bounding box center [778, 599] width 10 height 15
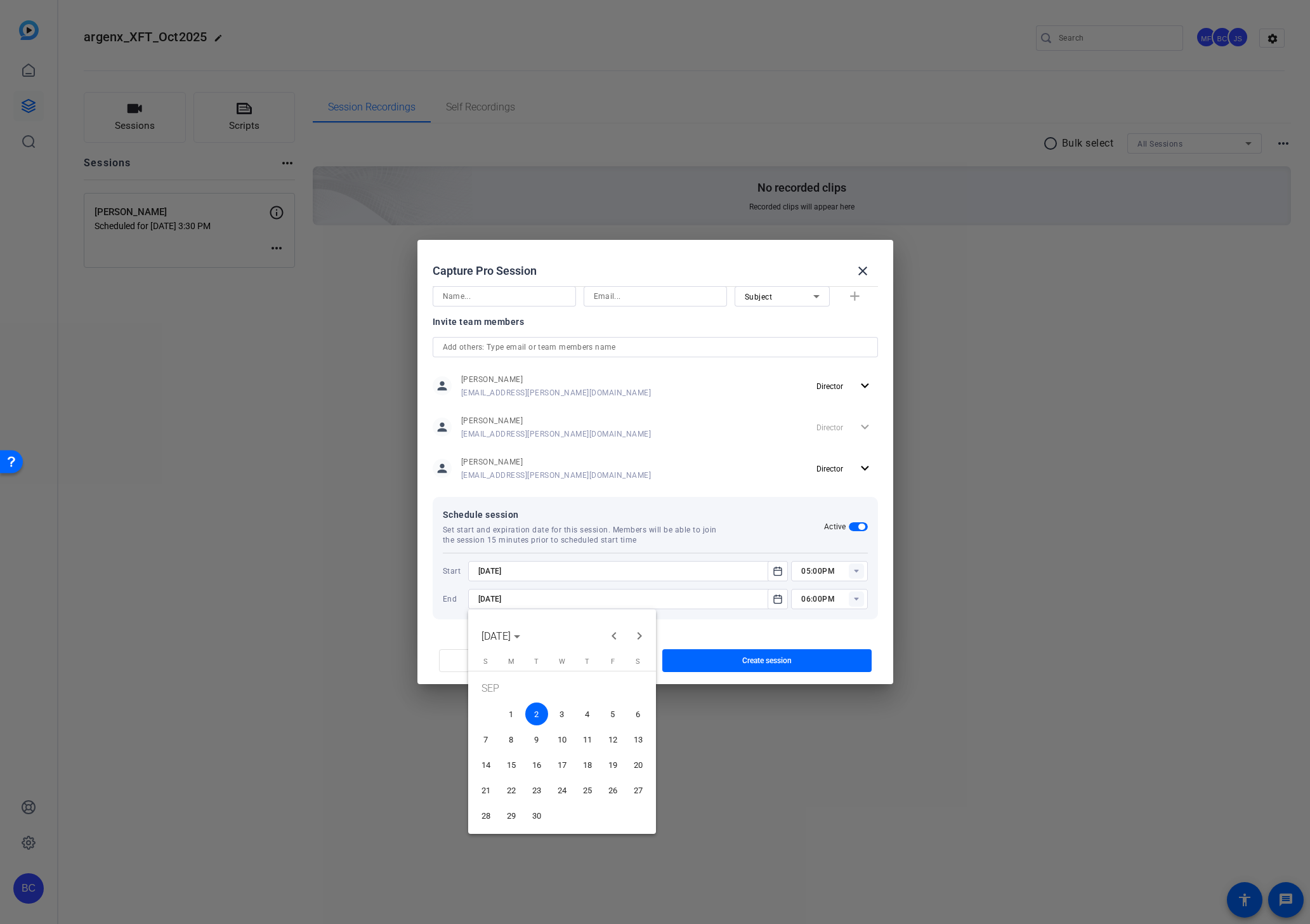
click at [778, 572] on div at bounding box center [655, 462] width 1310 height 924
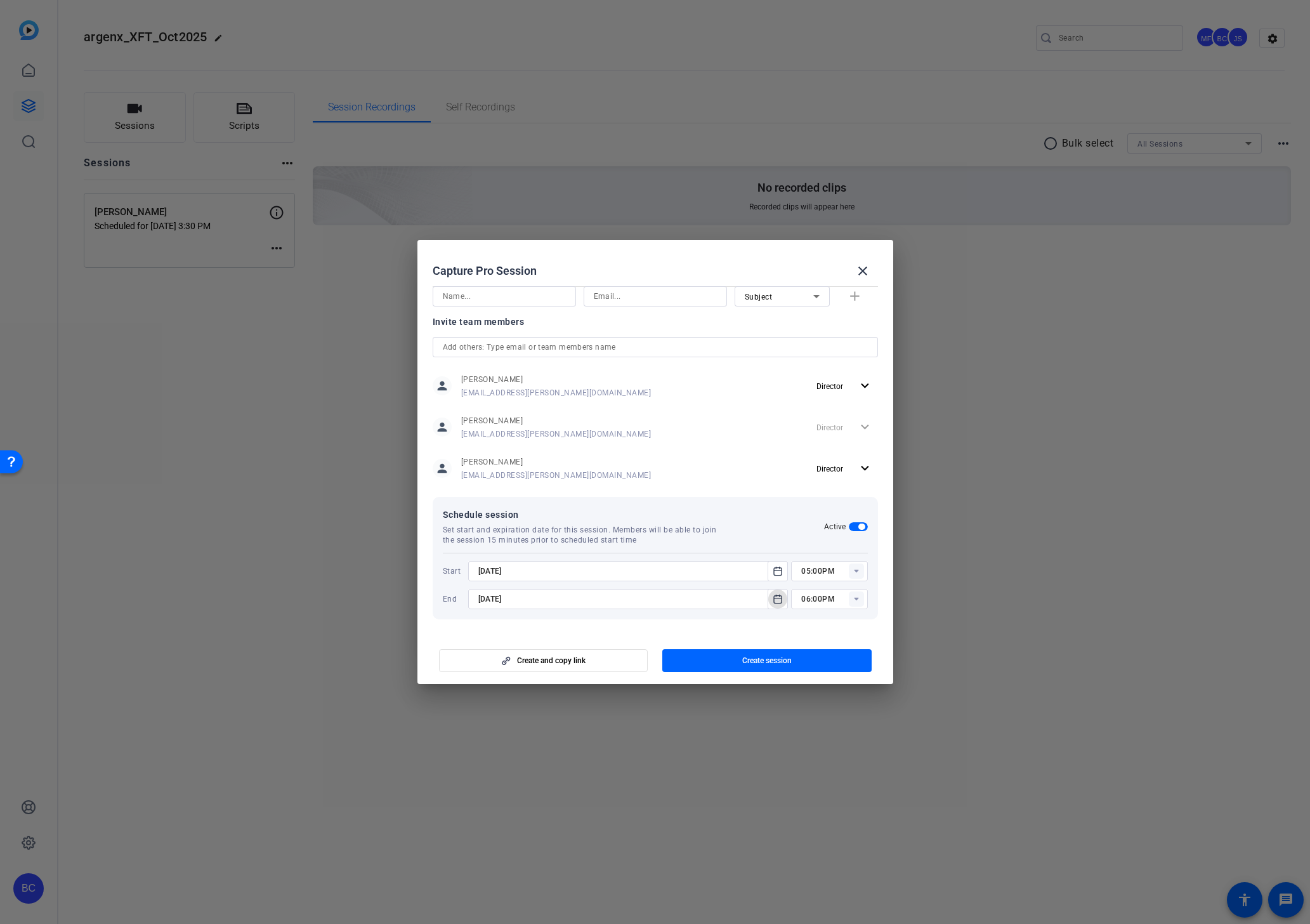
click at [778, 572] on icon "Open calendar" at bounding box center [778, 571] width 10 height 15
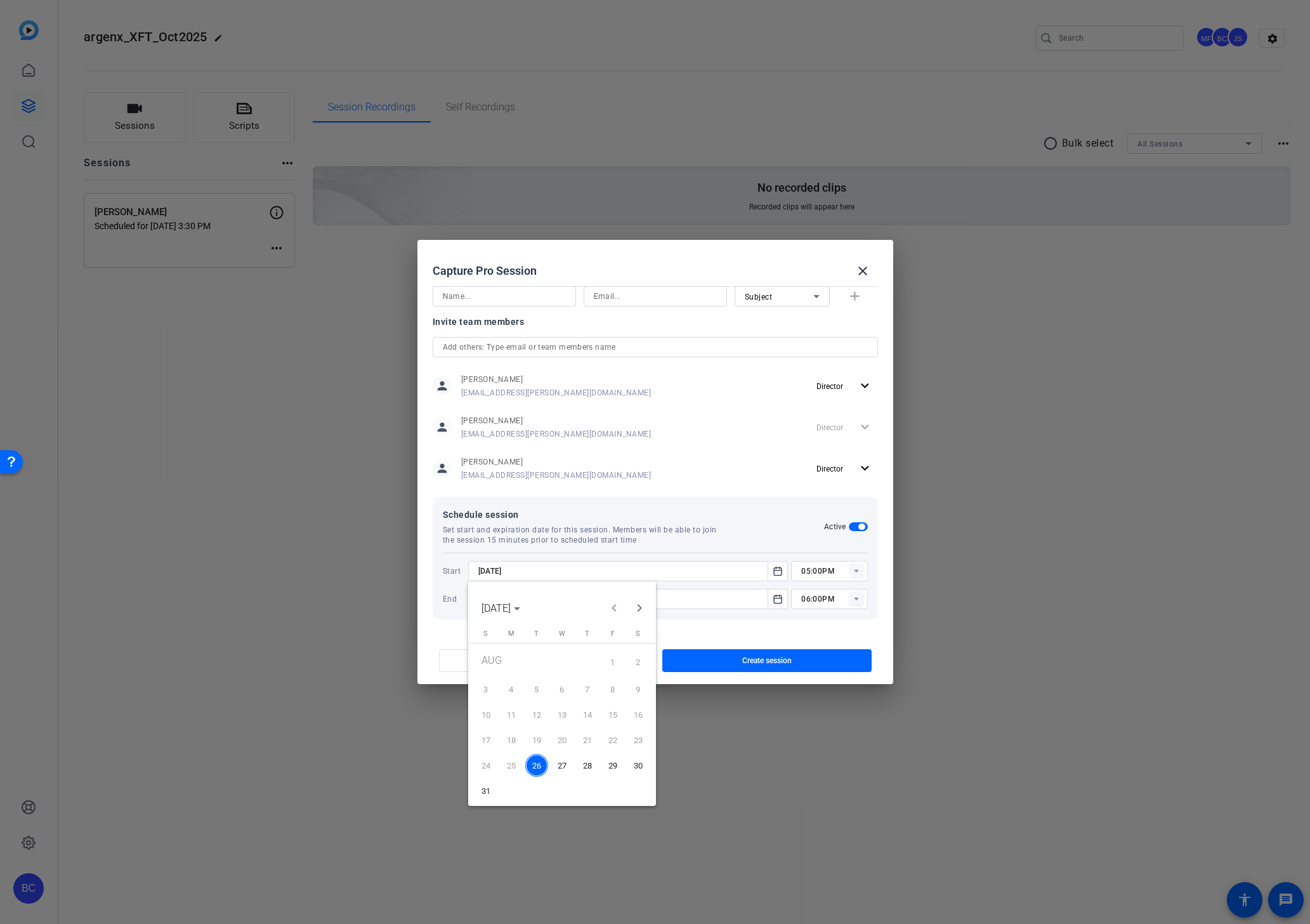
click at [583, 767] on span "28" at bounding box center [587, 765] width 23 height 23
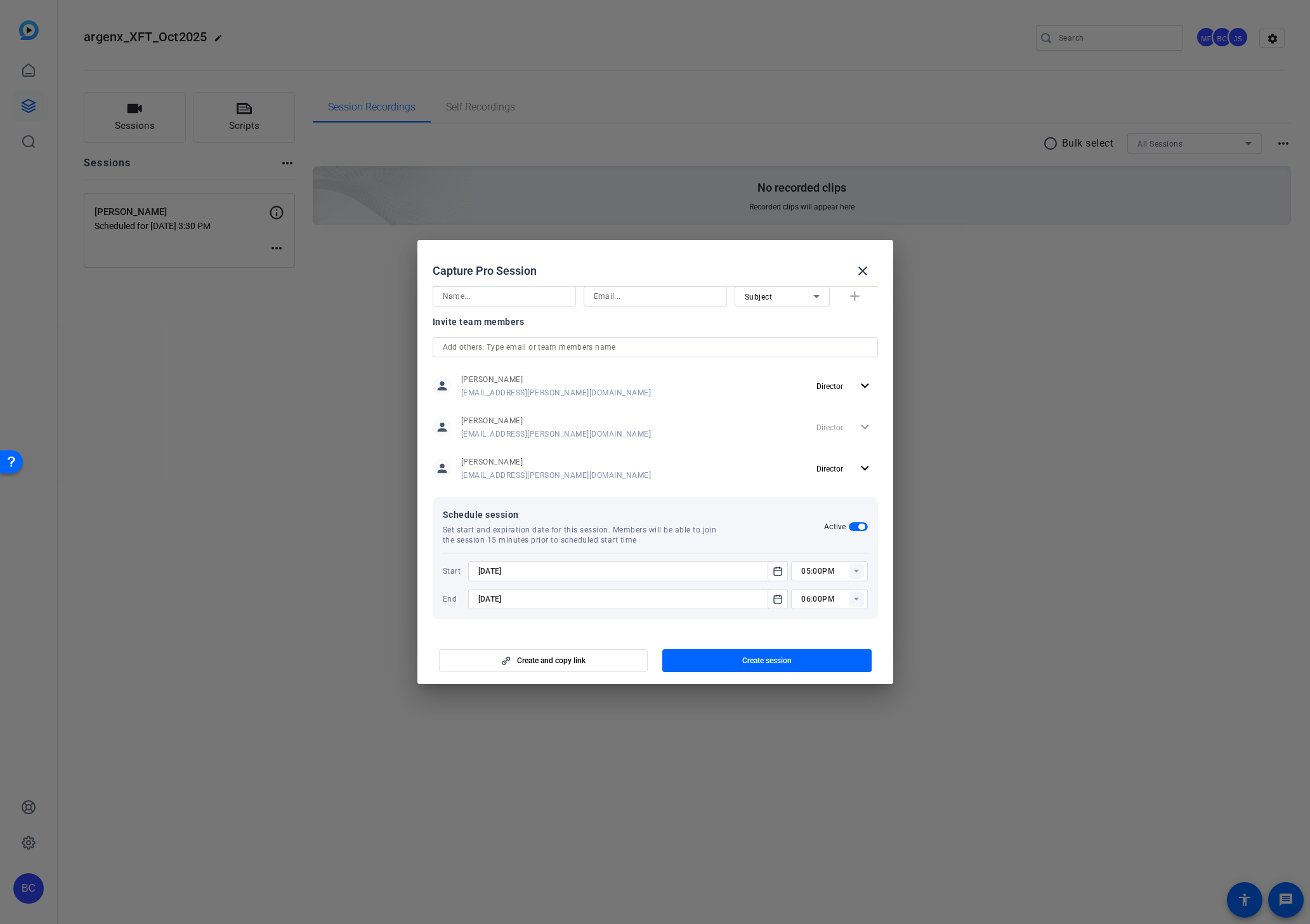
type input "8/28/2025"
click at [780, 602] on icon "Open calendar" at bounding box center [778, 599] width 10 height 15
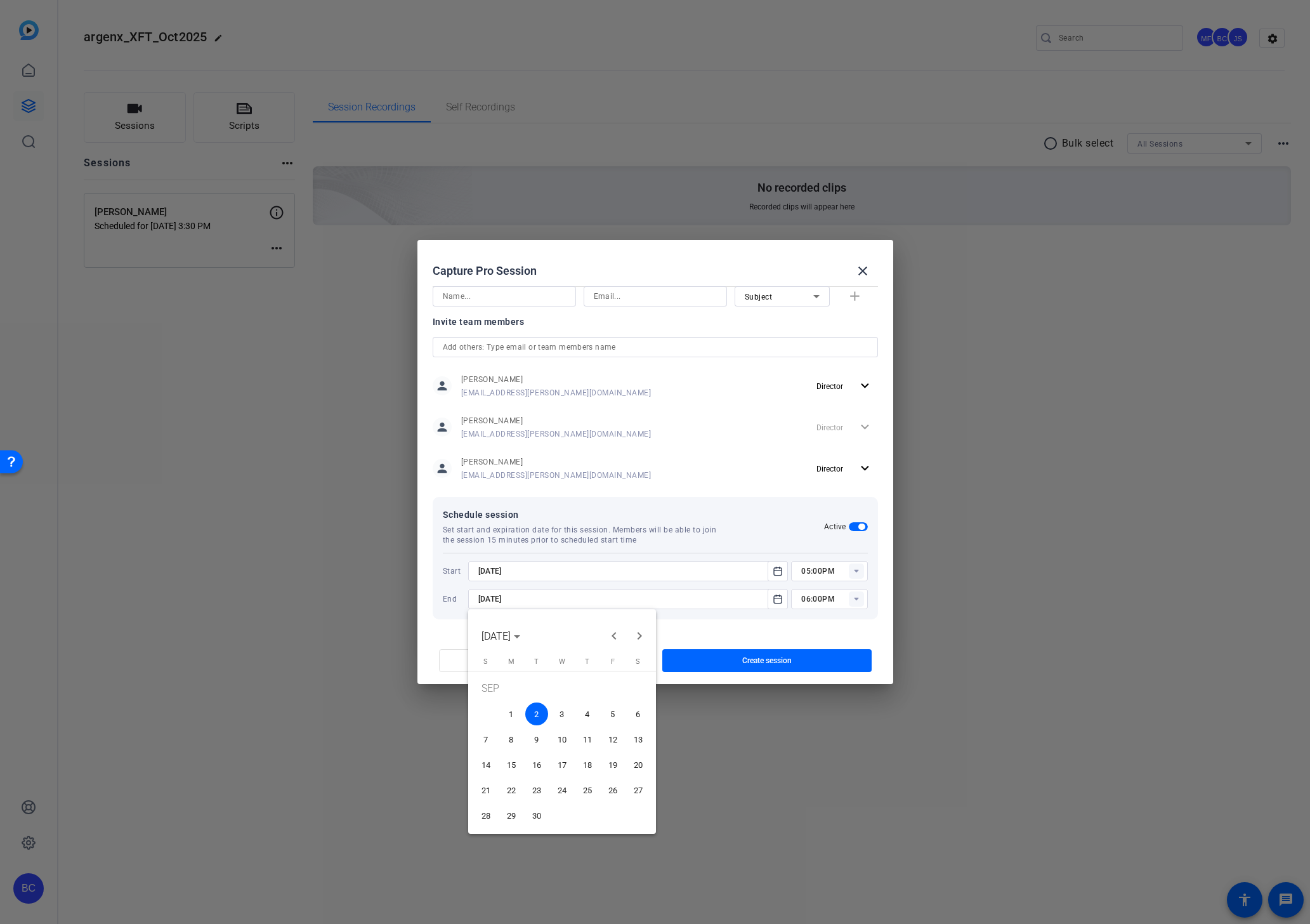
click at [484, 820] on span "28" at bounding box center [486, 815] width 23 height 23
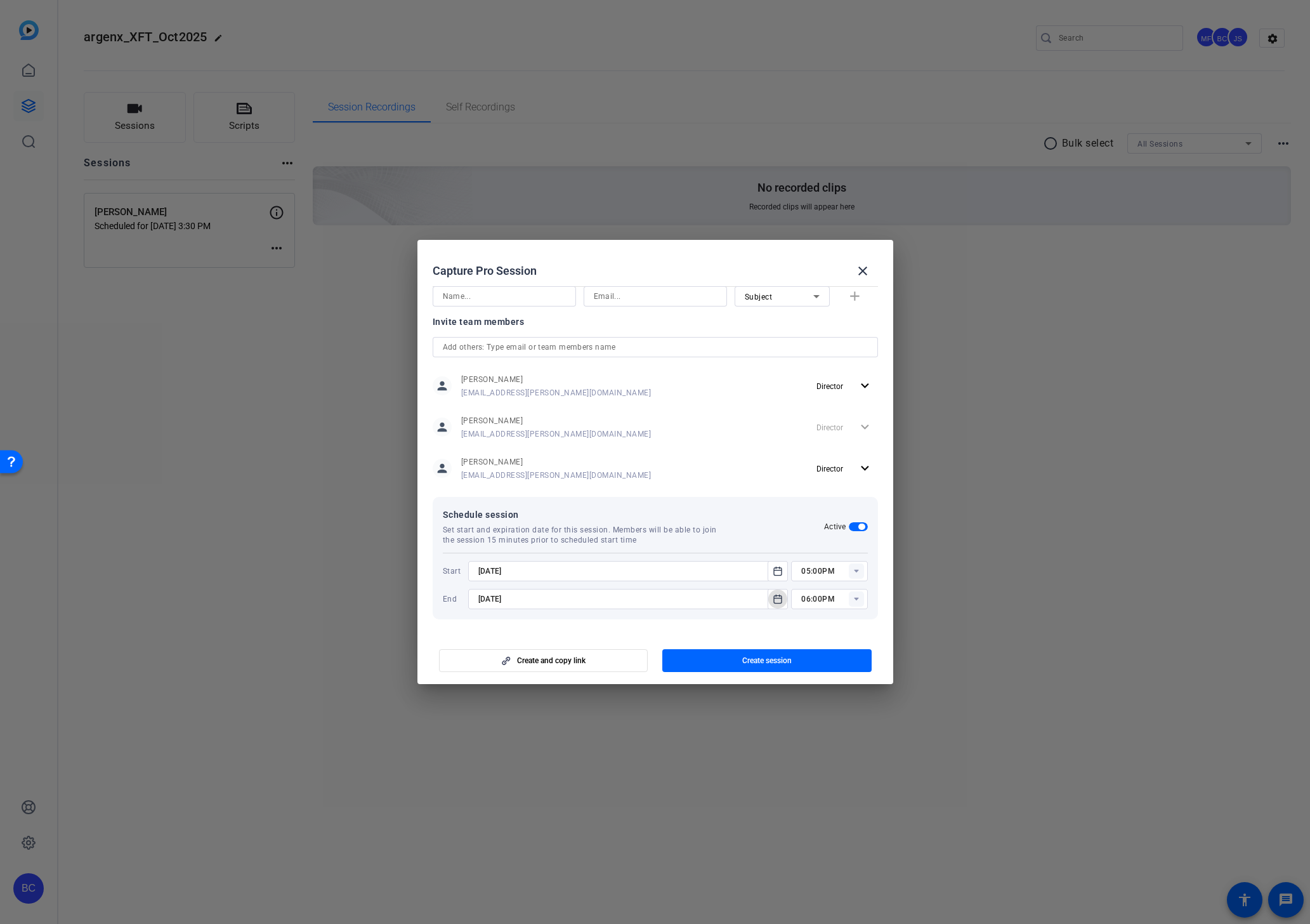
click at [775, 594] on icon "Open calendar" at bounding box center [778, 599] width 10 height 15
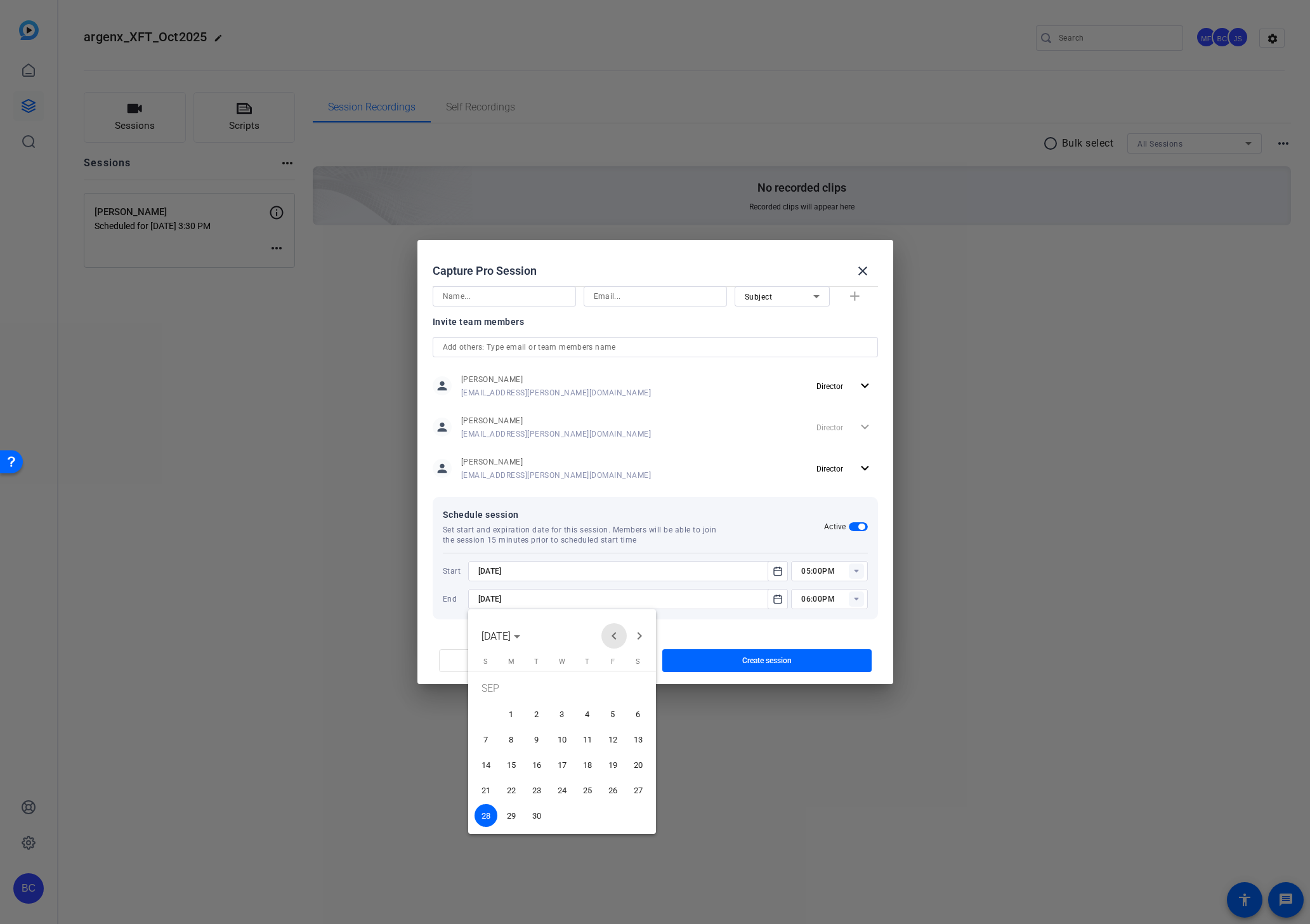
click at [611, 638] on span "Previous month" at bounding box center [614, 635] width 26 height 26
click at [586, 795] on span "28" at bounding box center [587, 793] width 23 height 23
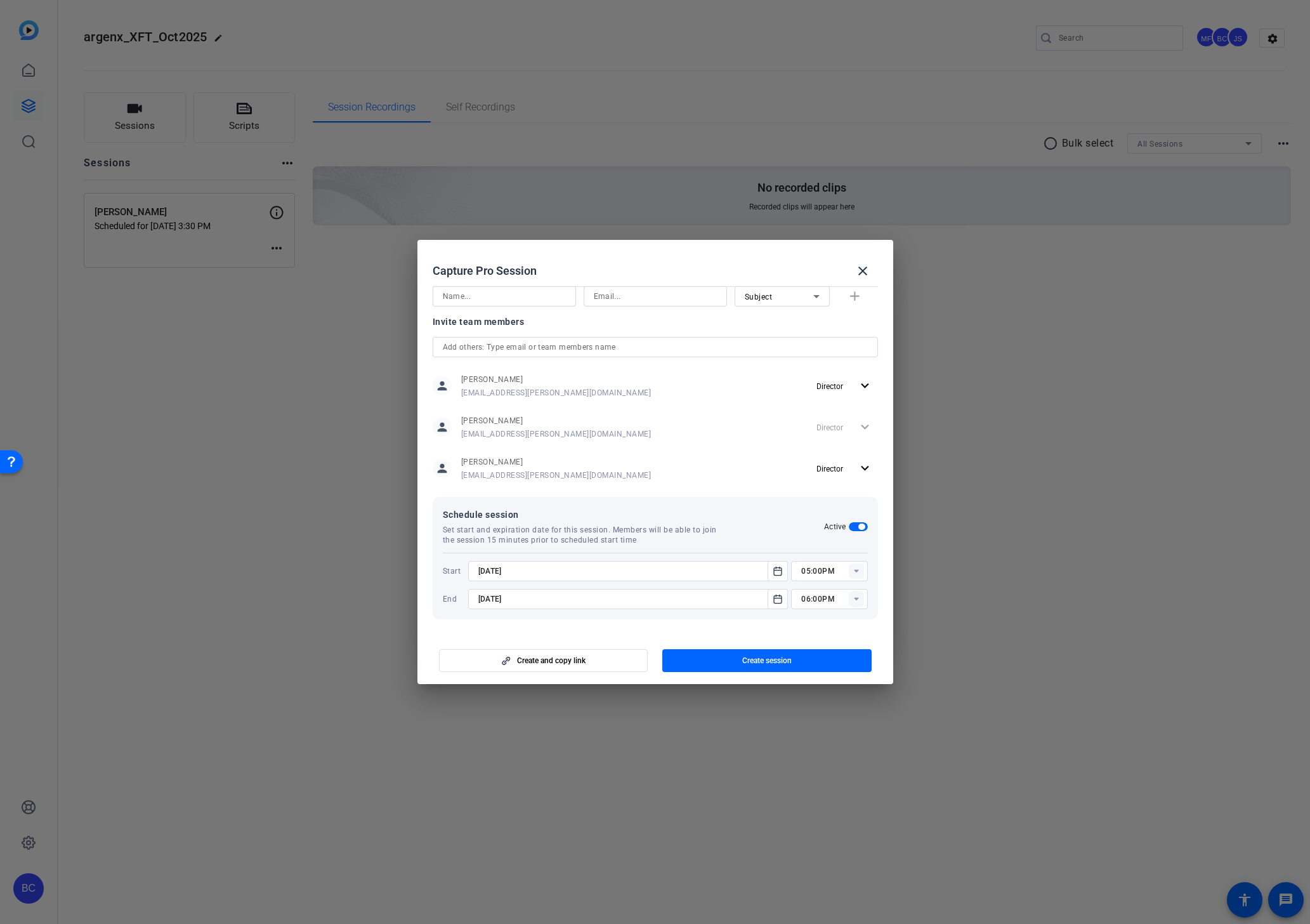
type input "8/28/2025"
click at [758, 660] on span "Create session" at bounding box center [767, 660] width 50 height 10
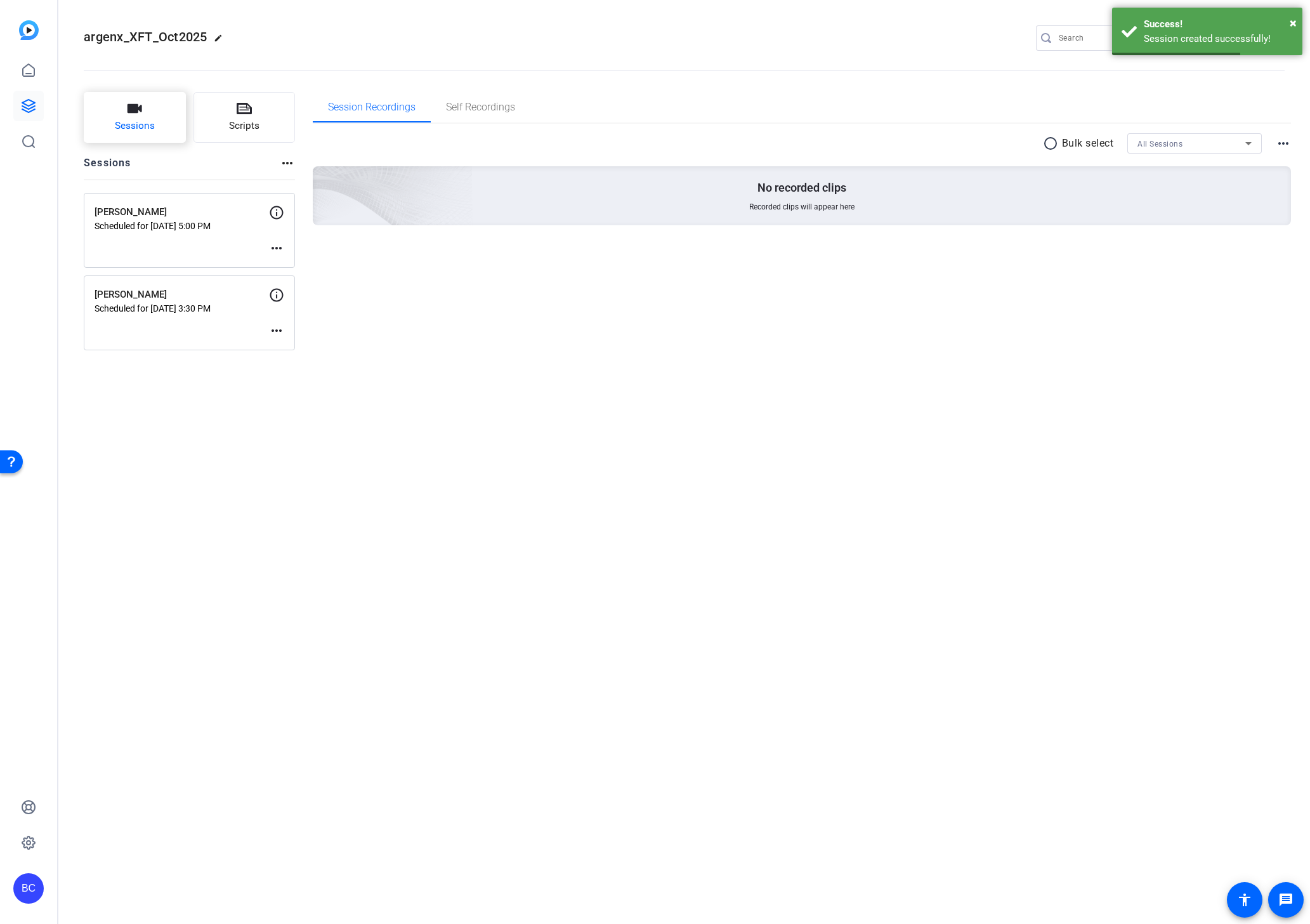
click at [146, 122] on span "Sessions" at bounding box center [135, 125] width 40 height 14
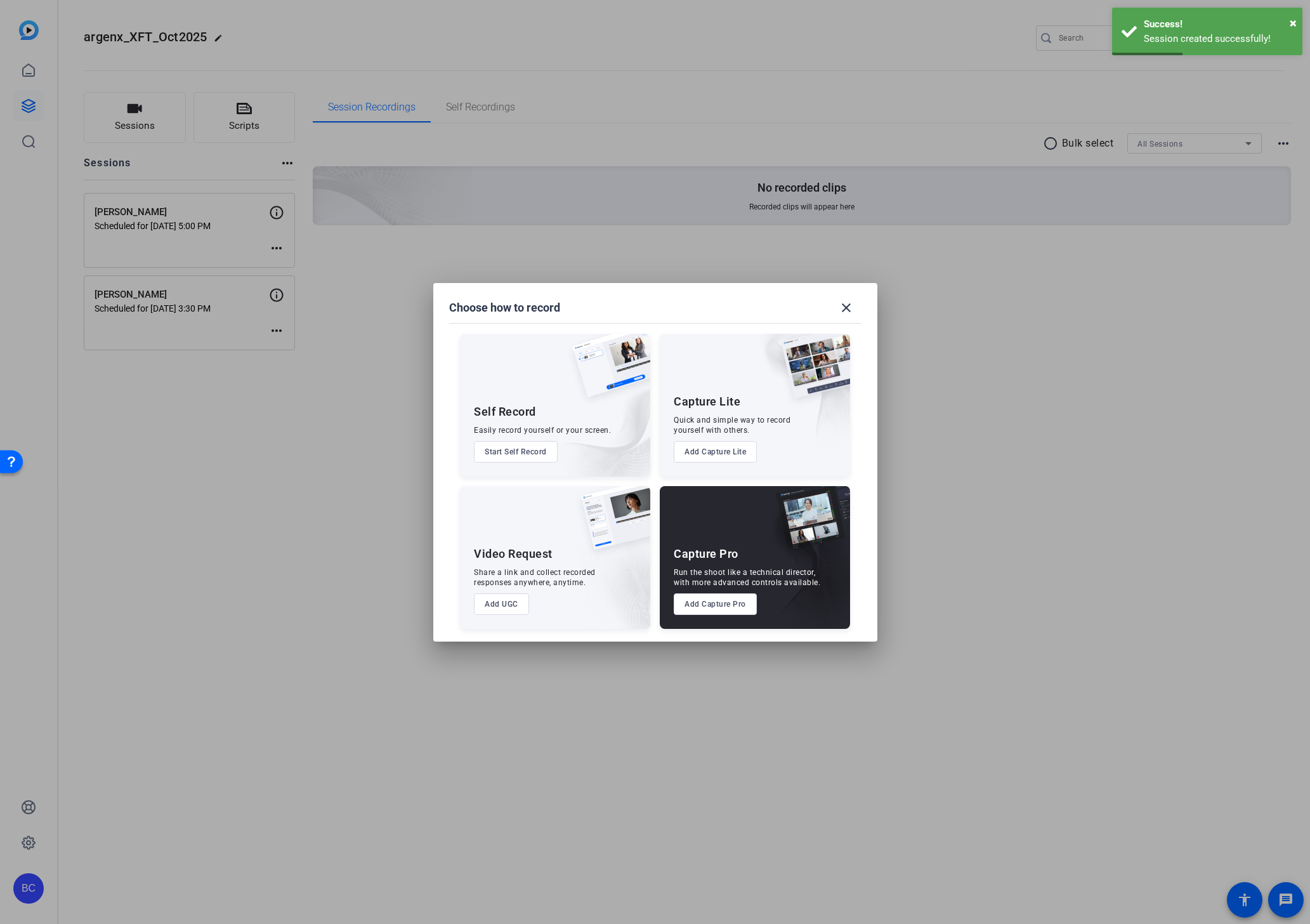
click at [687, 602] on button "Add Capture Pro" at bounding box center [715, 603] width 83 height 22
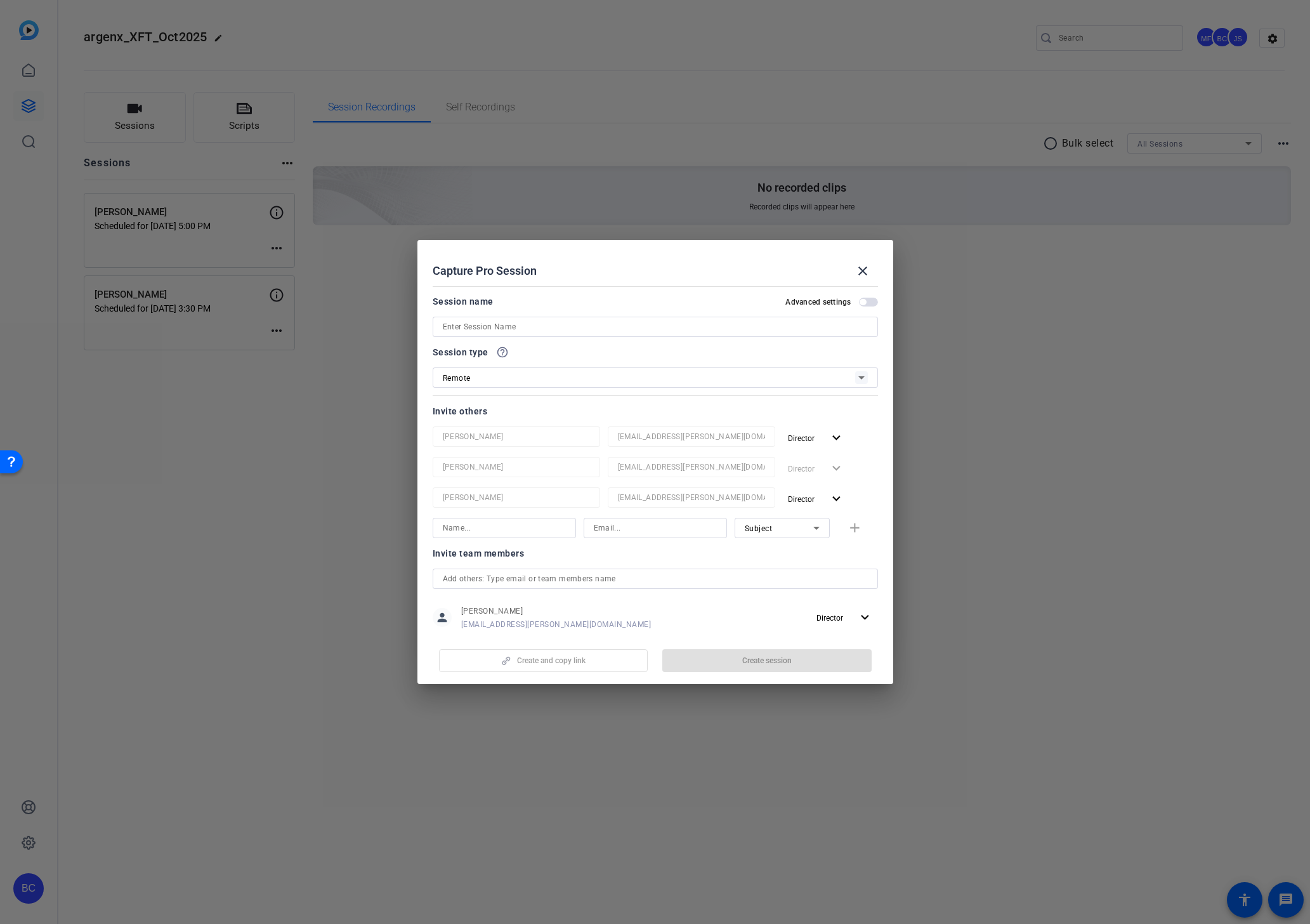
click at [543, 328] on input at bounding box center [655, 326] width 425 height 15
paste input "Vijay Rao"
type input "Vijay Rao"
click at [873, 300] on span "button" at bounding box center [869, 301] width 19 height 9
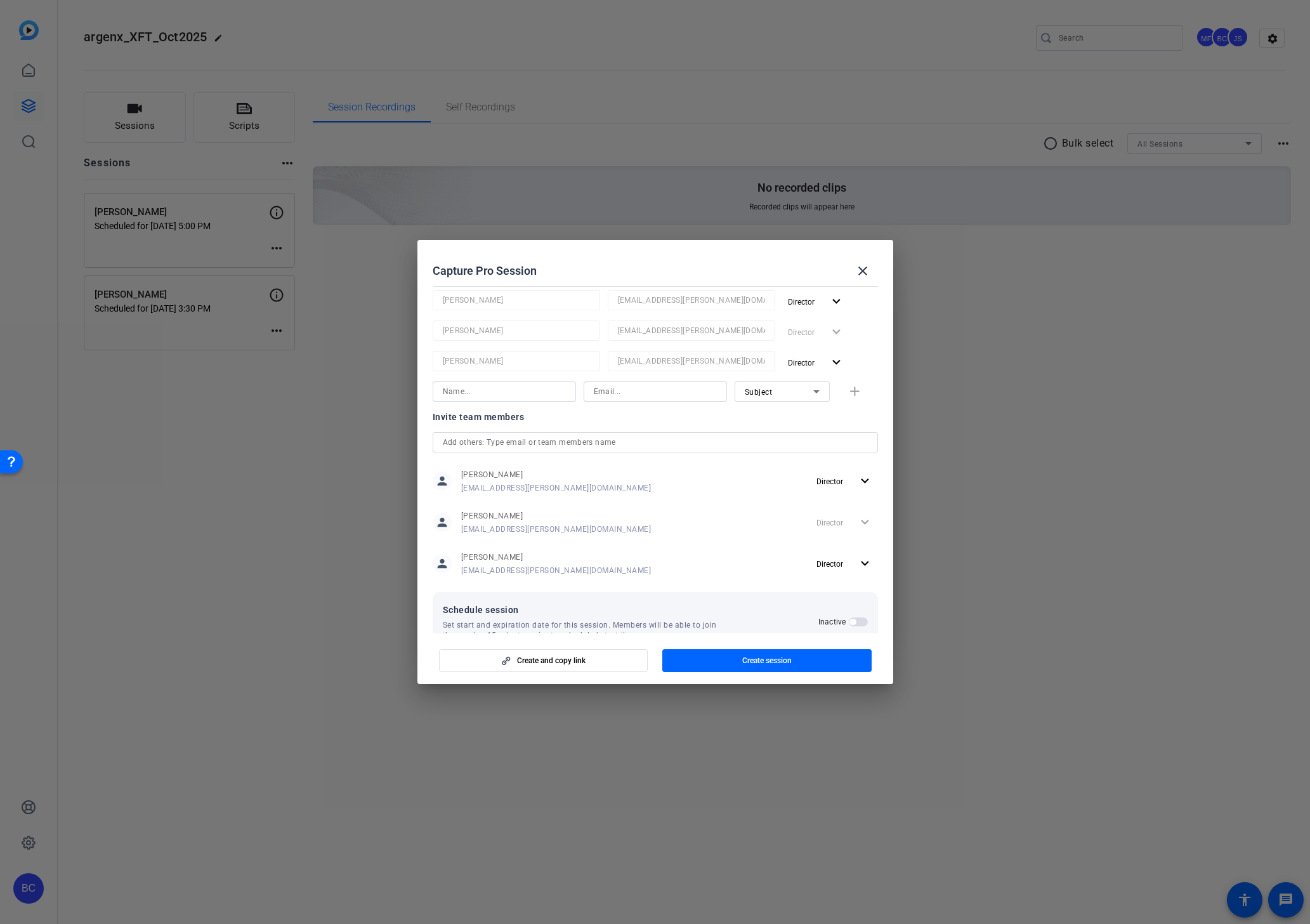
scroll to position [168, 0]
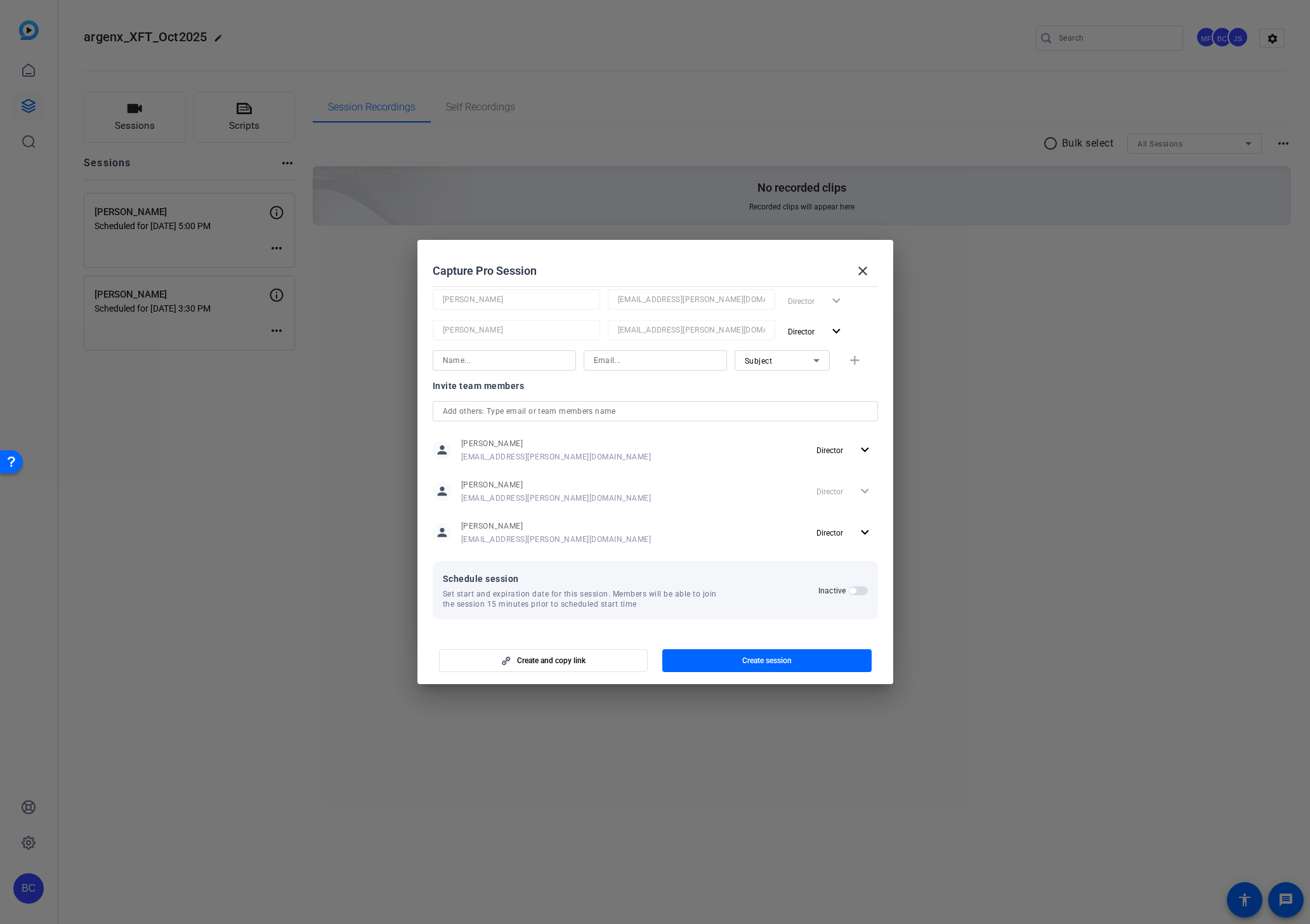
click at [856, 590] on span "button" at bounding box center [858, 590] width 19 height 9
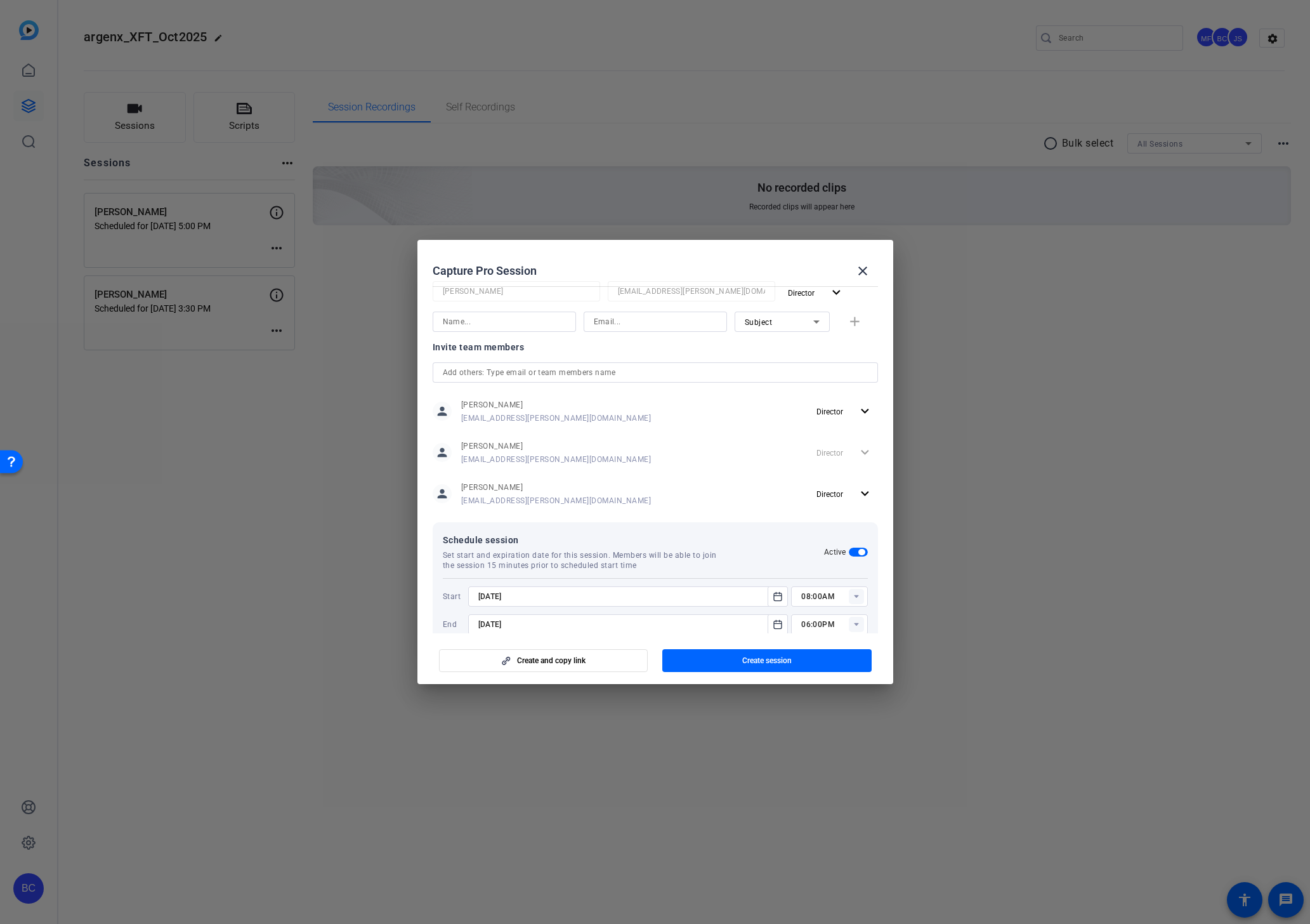
scroll to position [232, 0]
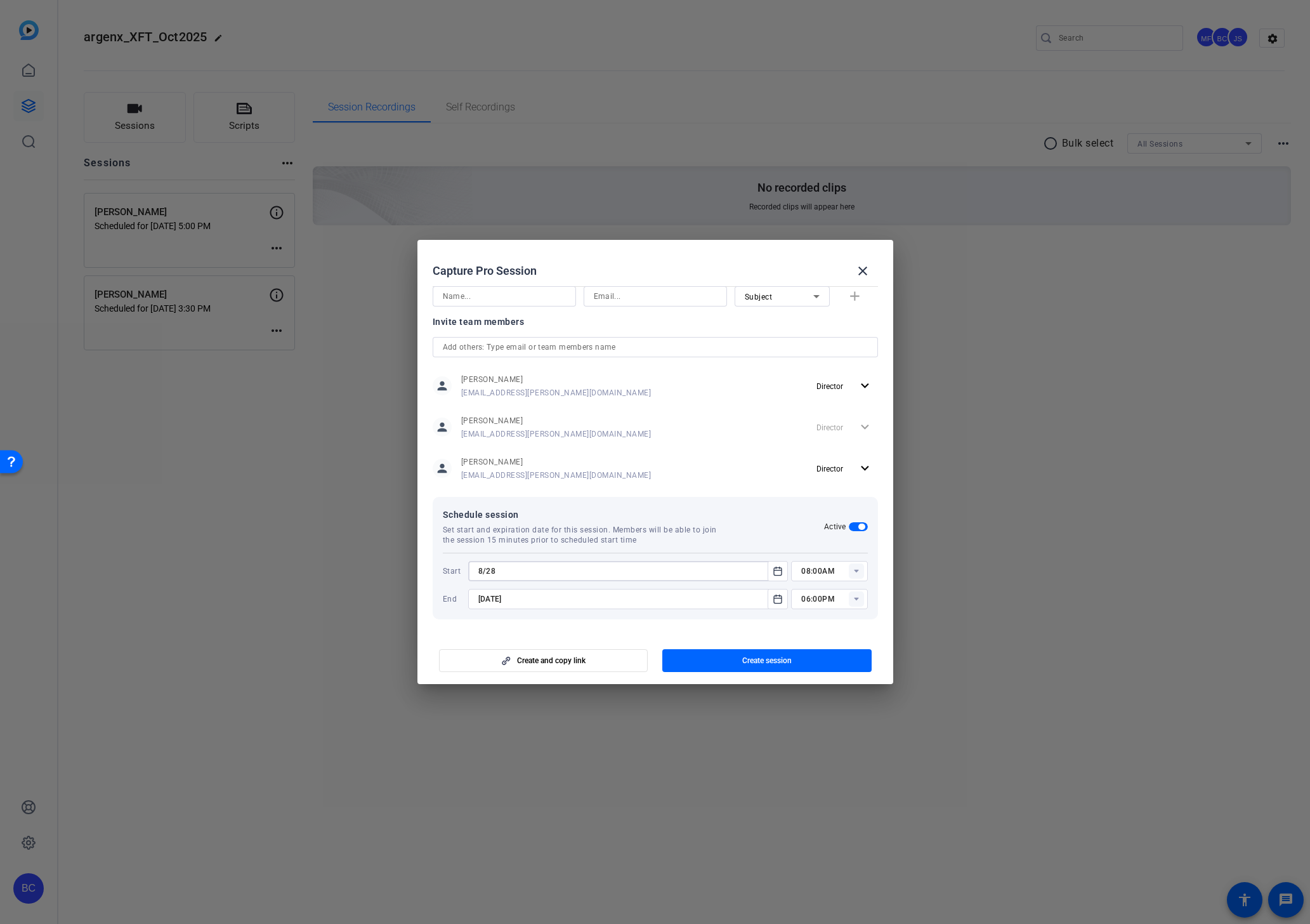
type input "8/28/2001"
click at [566, 568] on input "8/28/2001" at bounding box center [622, 571] width 288 height 15
type input "8/29/2025"
click at [835, 573] on input "930am" at bounding box center [834, 571] width 66 height 15
click at [832, 576] on input "0930am" at bounding box center [834, 571] width 66 height 15
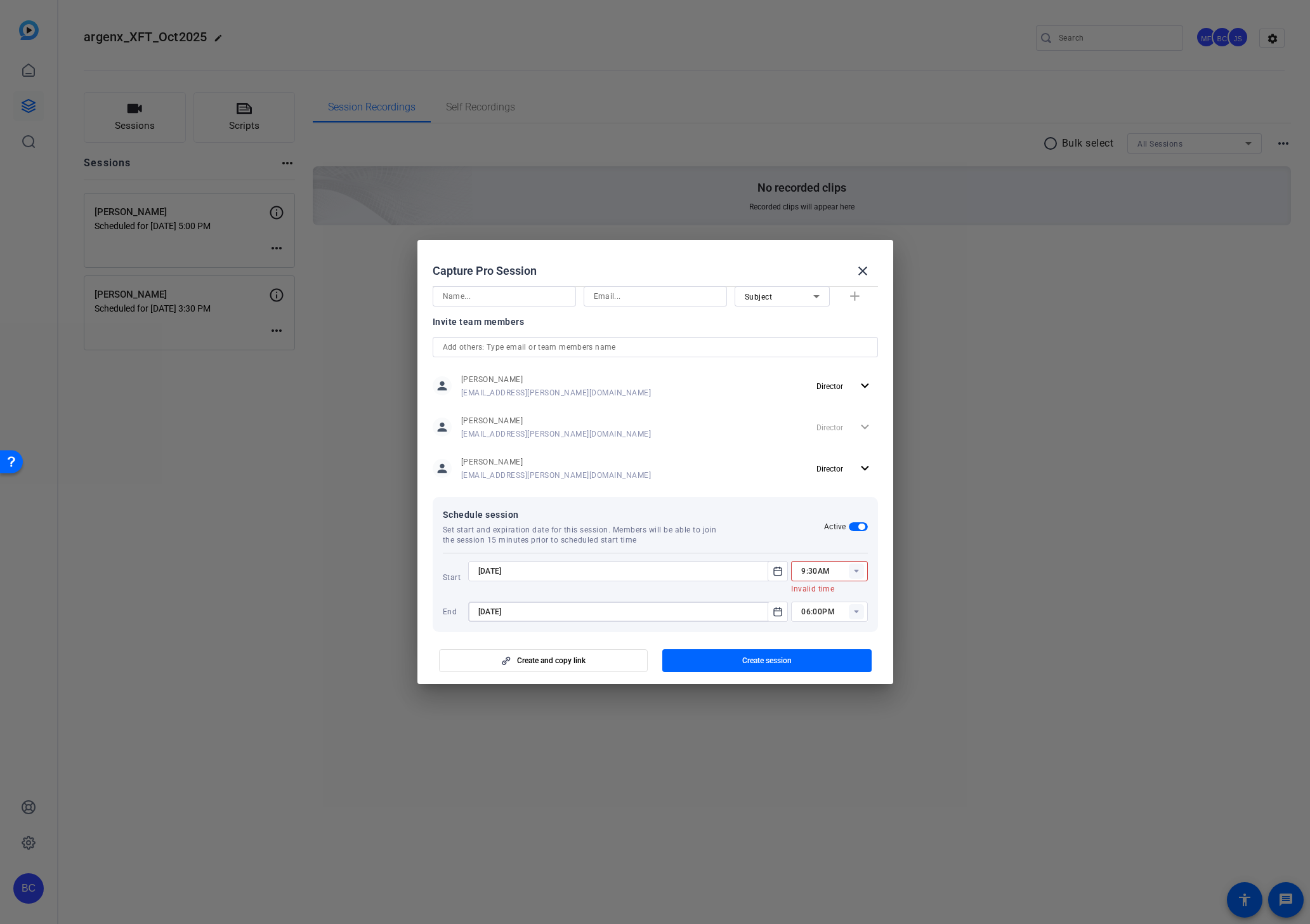
click at [800, 571] on div "9:30AM" at bounding box center [829, 571] width 76 height 20
click at [798, 572] on div "9:30AM" at bounding box center [829, 571] width 76 height 20
click at [803, 571] on input "9:30AM" at bounding box center [834, 571] width 66 height 15
type input "09:30AM"
type input "8/29/2025"
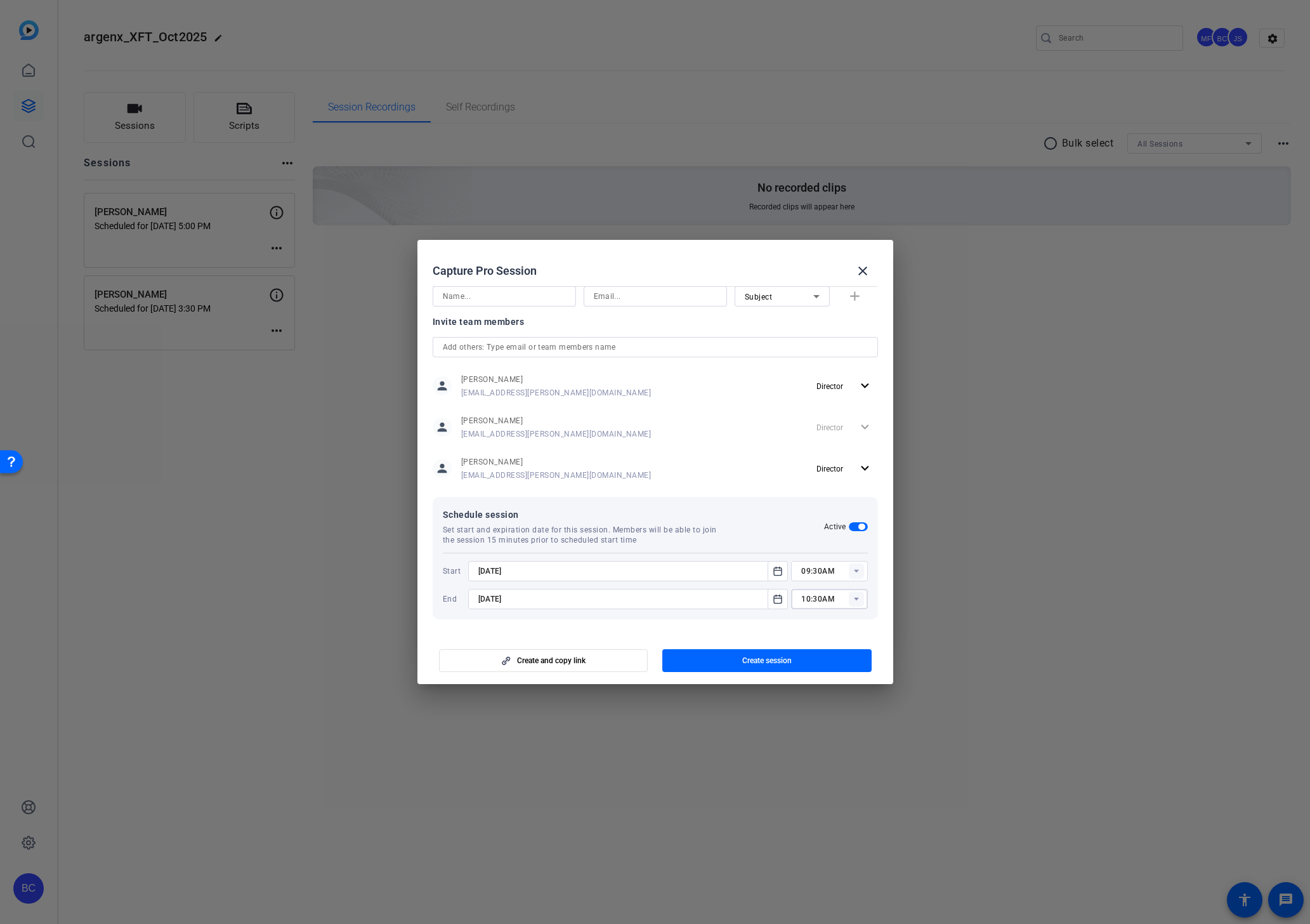
type input "10:30AM"
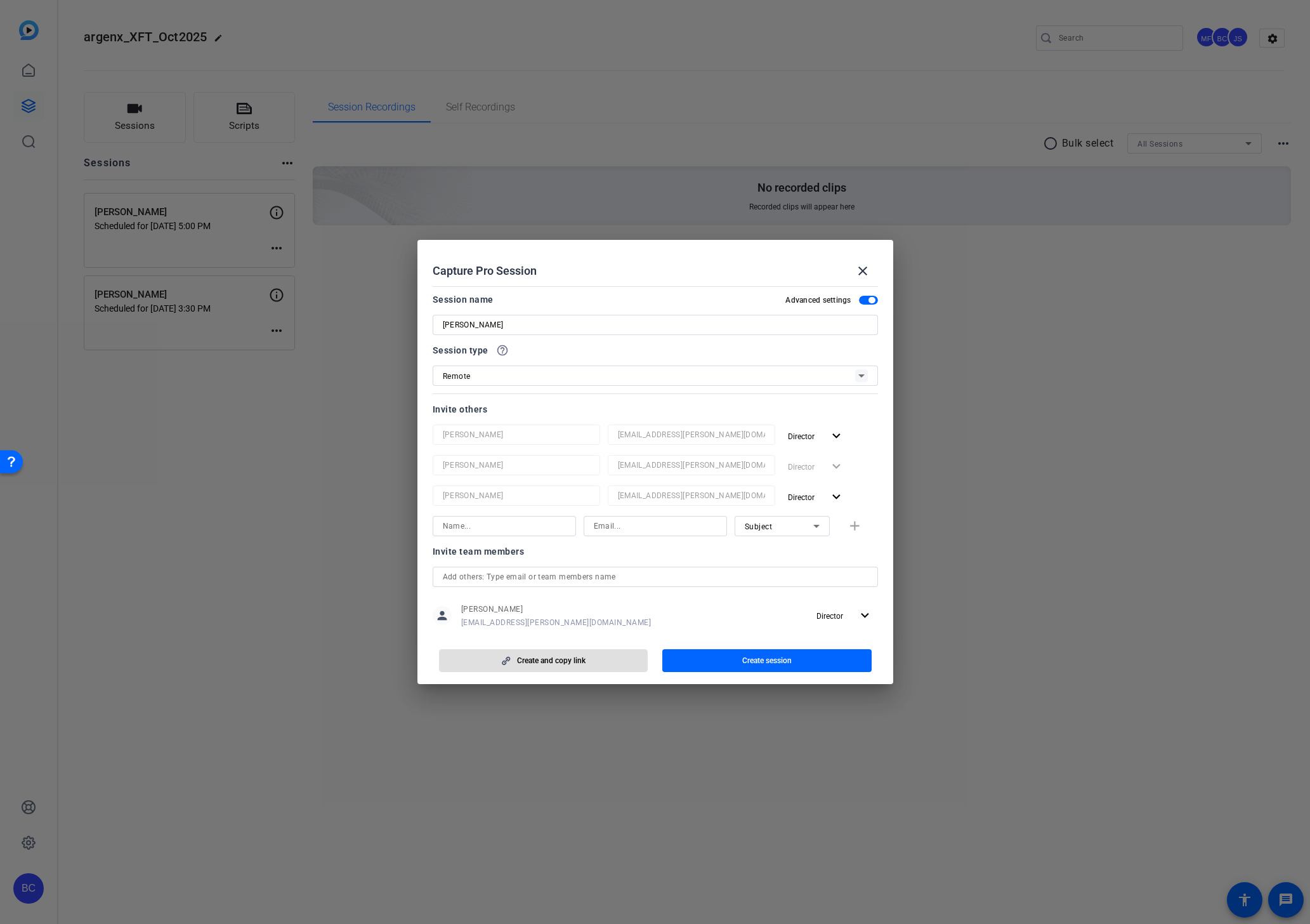
scroll to position [0, 0]
click at [783, 665] on span "Create session" at bounding box center [767, 660] width 50 height 10
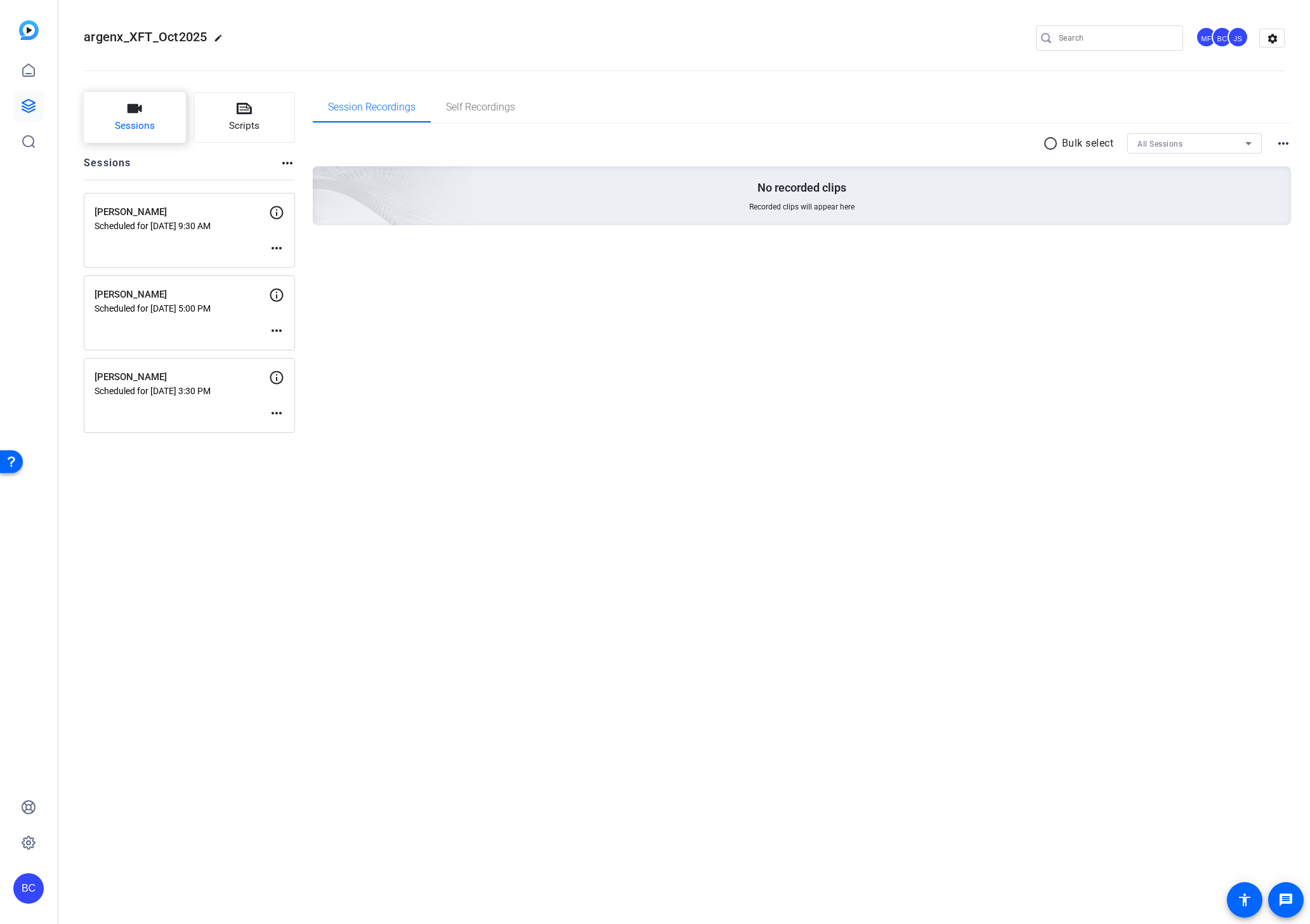
click at [137, 117] on button "Sessions" at bounding box center [135, 117] width 102 height 50
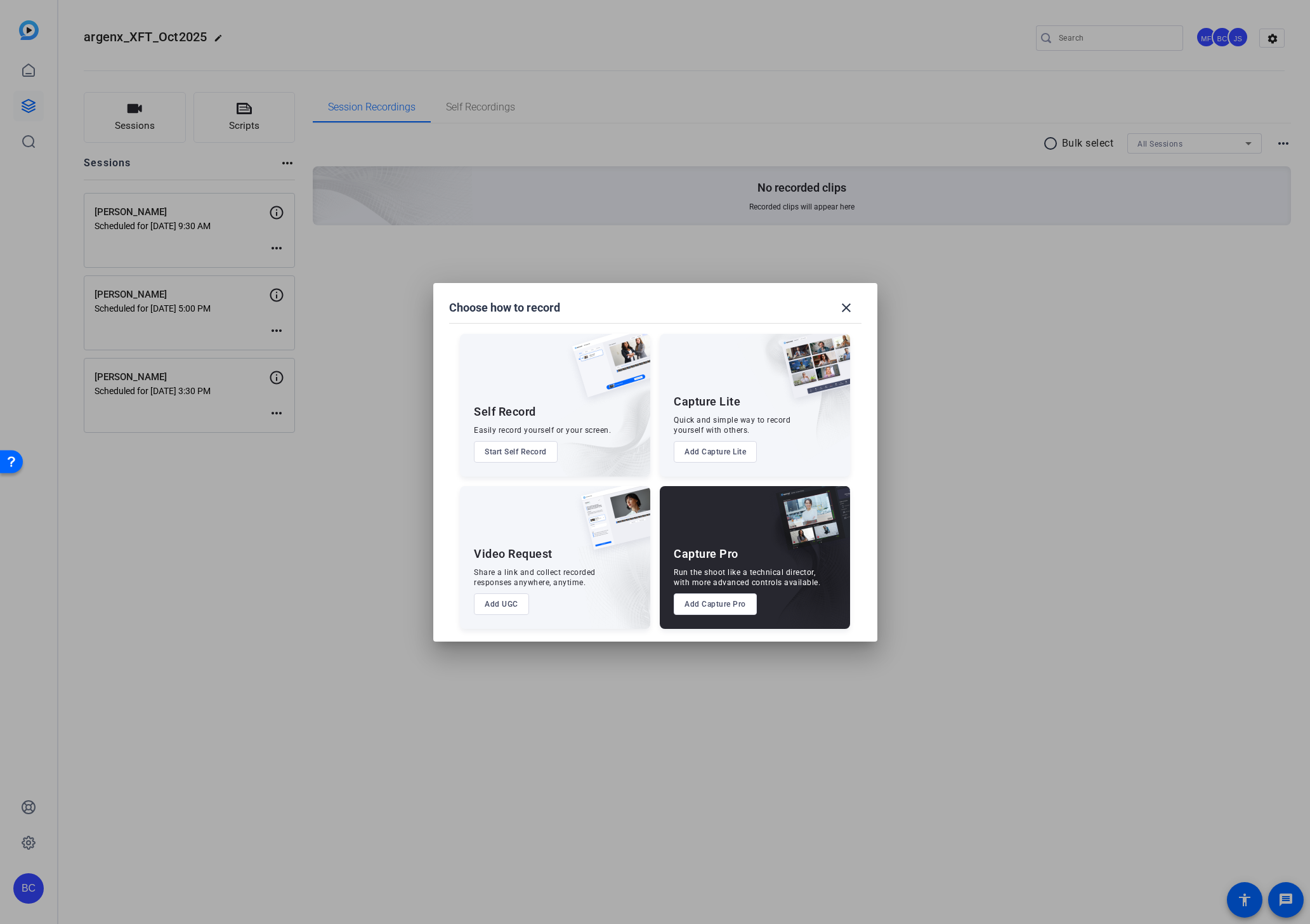
click at [706, 600] on button "Add Capture Pro" at bounding box center [715, 603] width 83 height 22
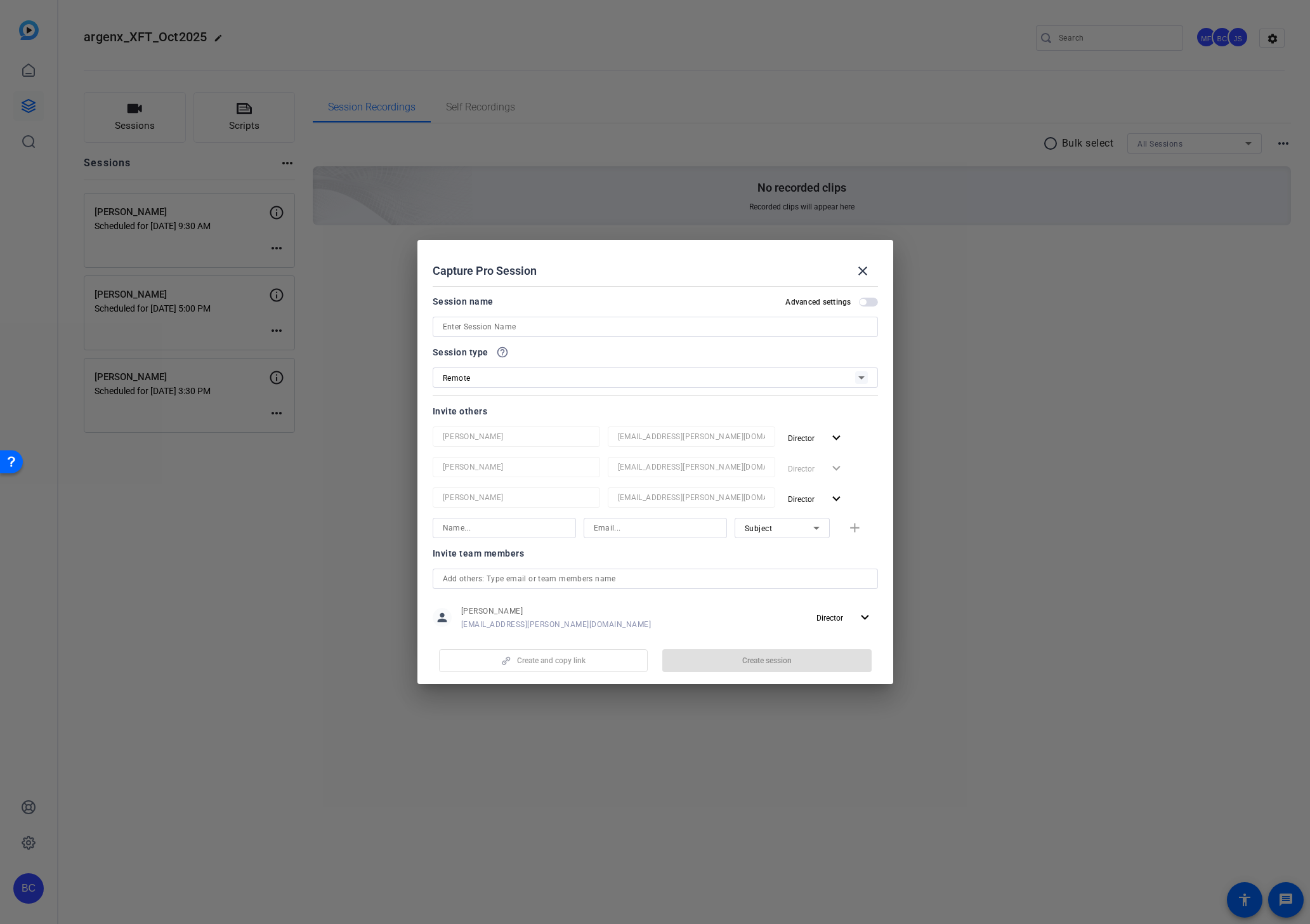
click at [485, 325] on input at bounding box center [655, 326] width 425 height 15
paste input "Nina Paramore"
type input "Nina Paramore"
click at [862, 303] on span "button" at bounding box center [862, 302] width 6 height 6
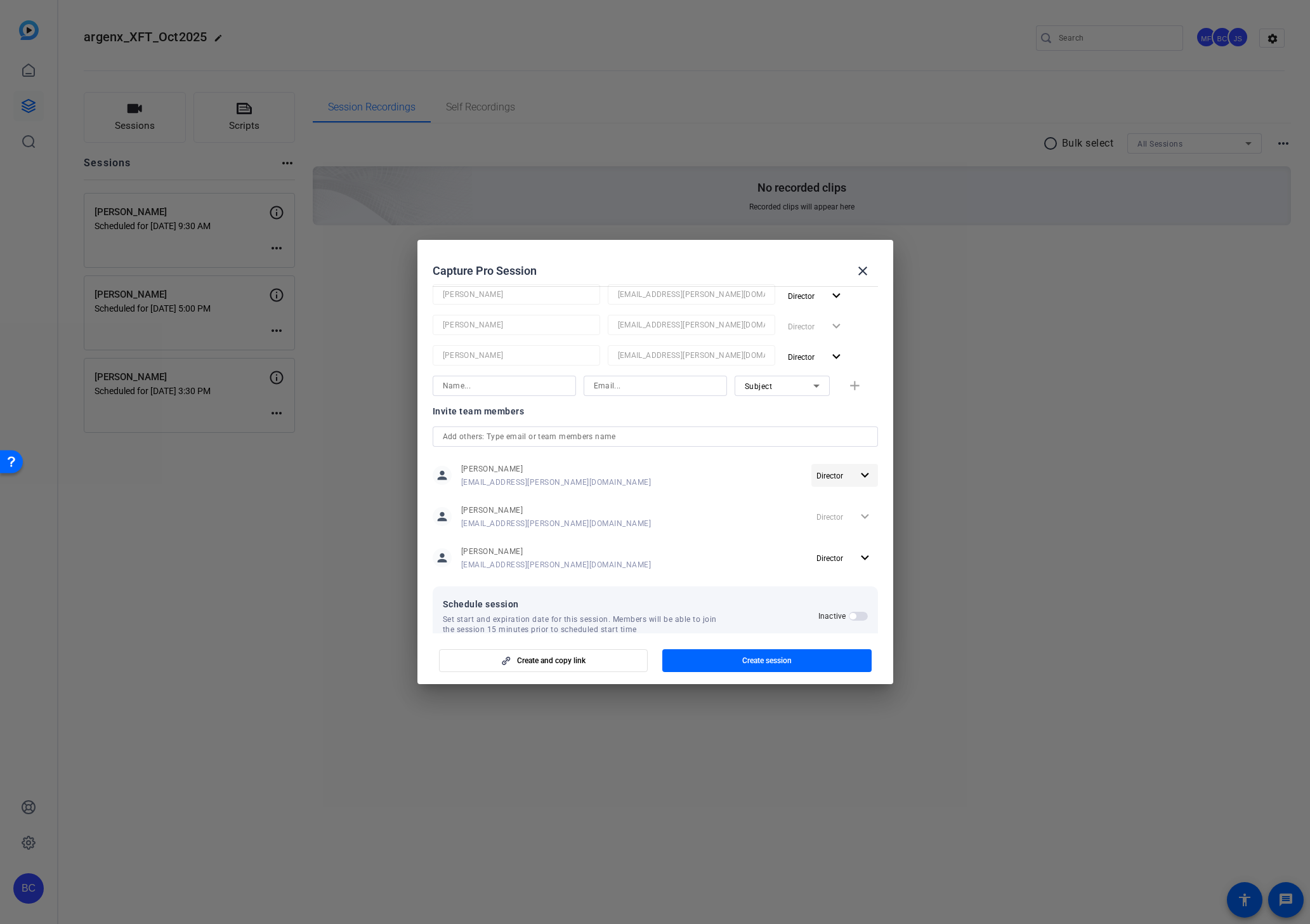
scroll to position [168, 0]
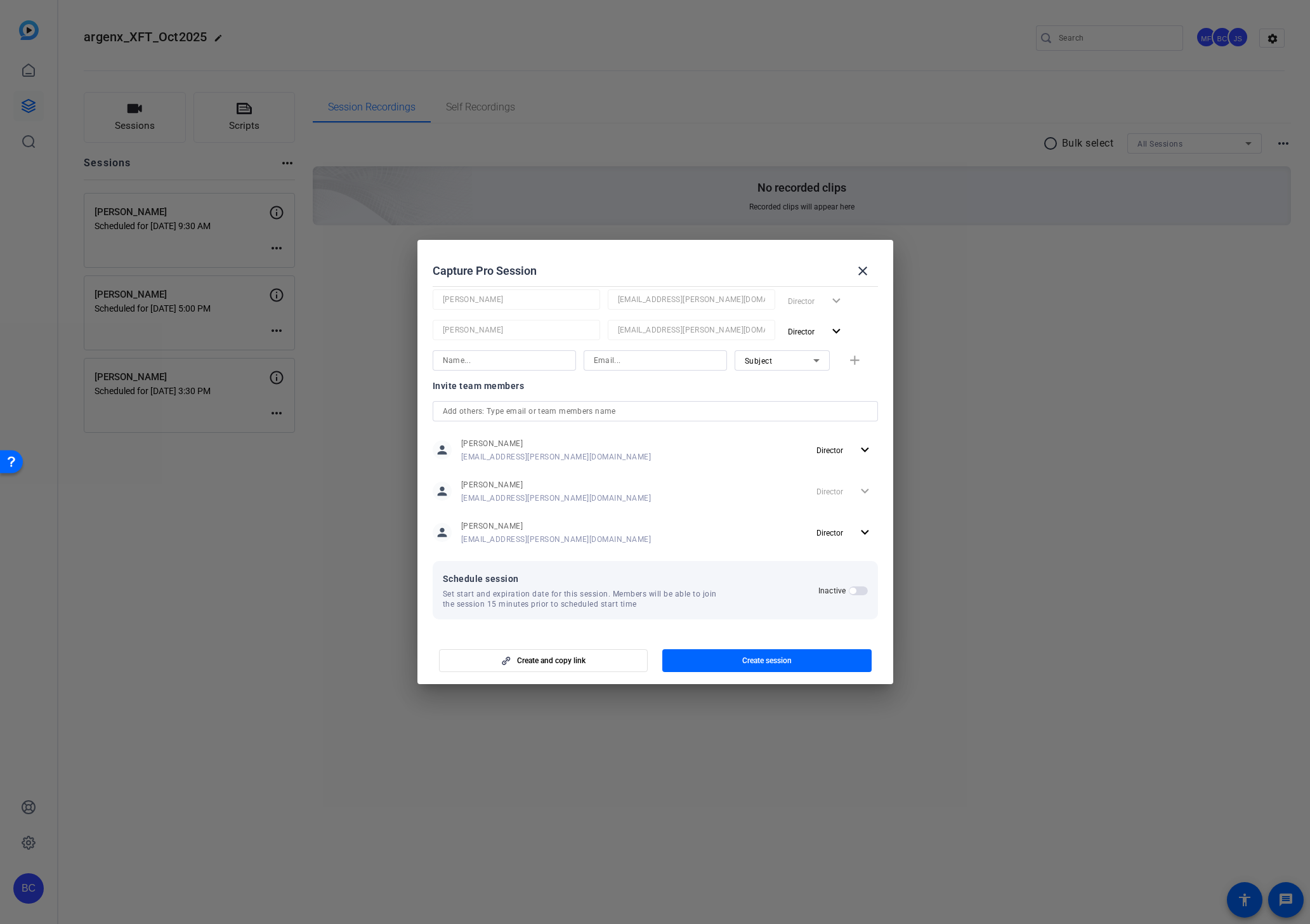
click at [857, 592] on span "button" at bounding box center [858, 590] width 19 height 9
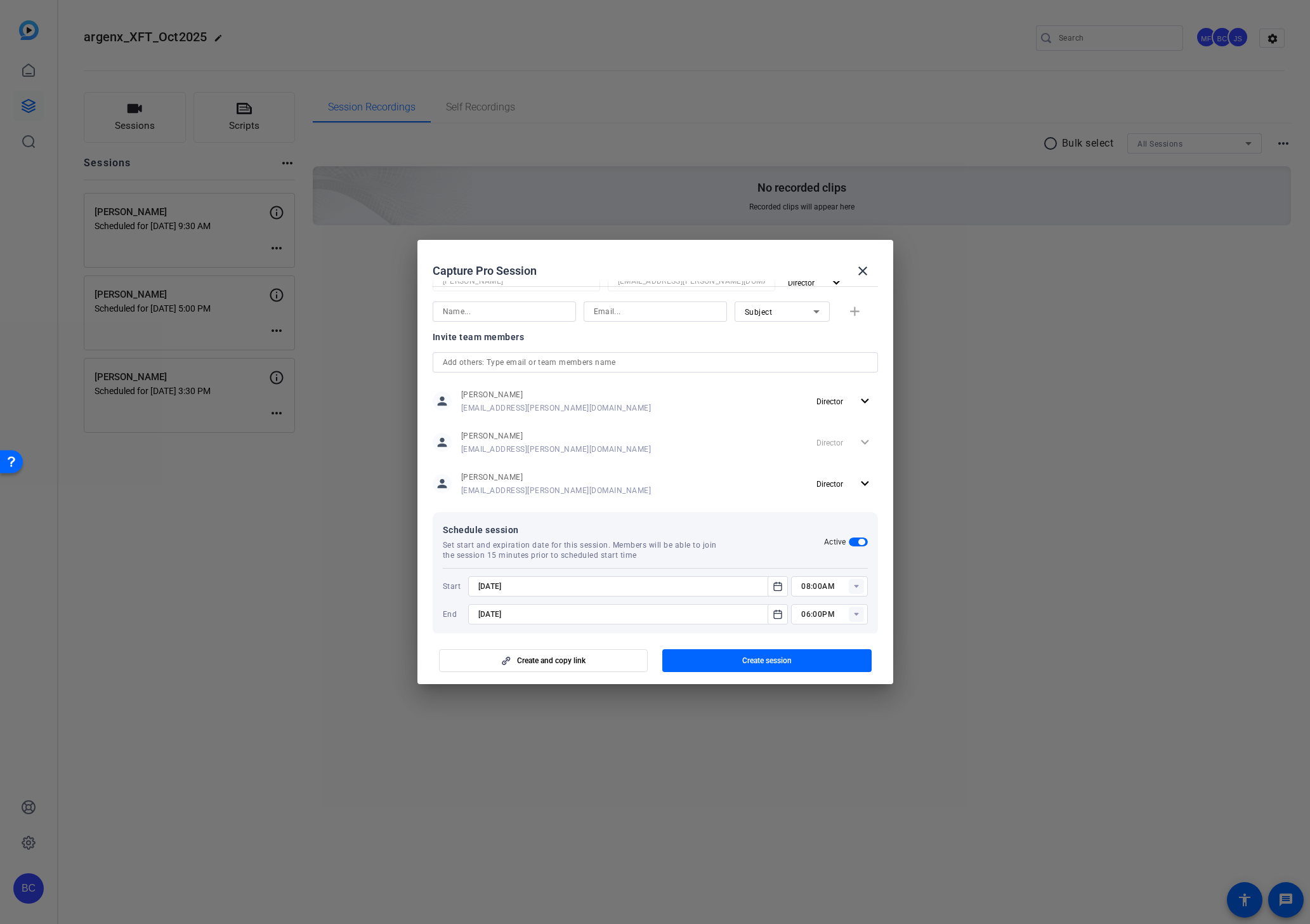
scroll to position [232, 0]
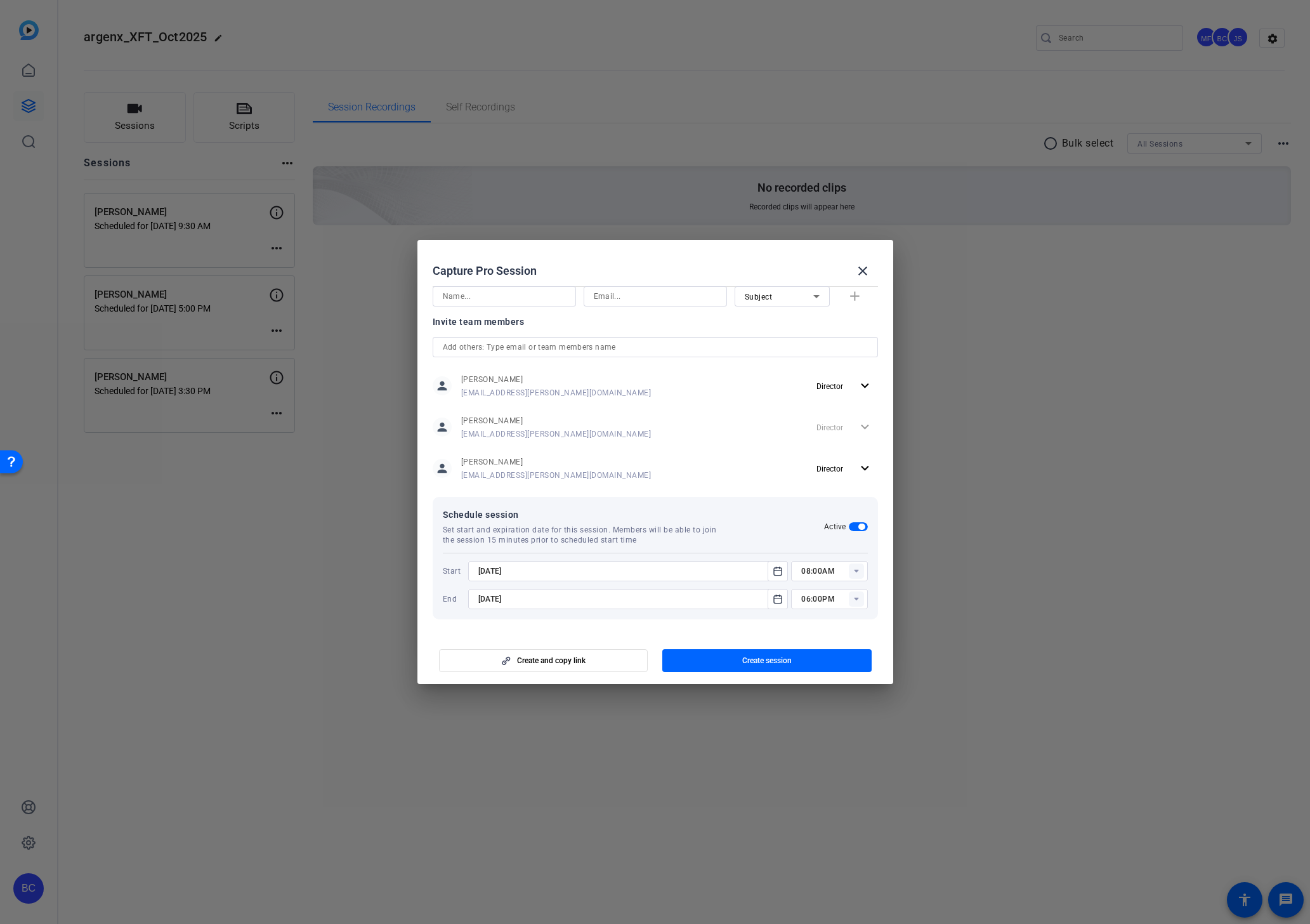
click at [601, 570] on input "8/26/2025" at bounding box center [622, 571] width 288 height 15
type input "8"
type input "12"
type input "12:00AM"
type input "12:00 PM"
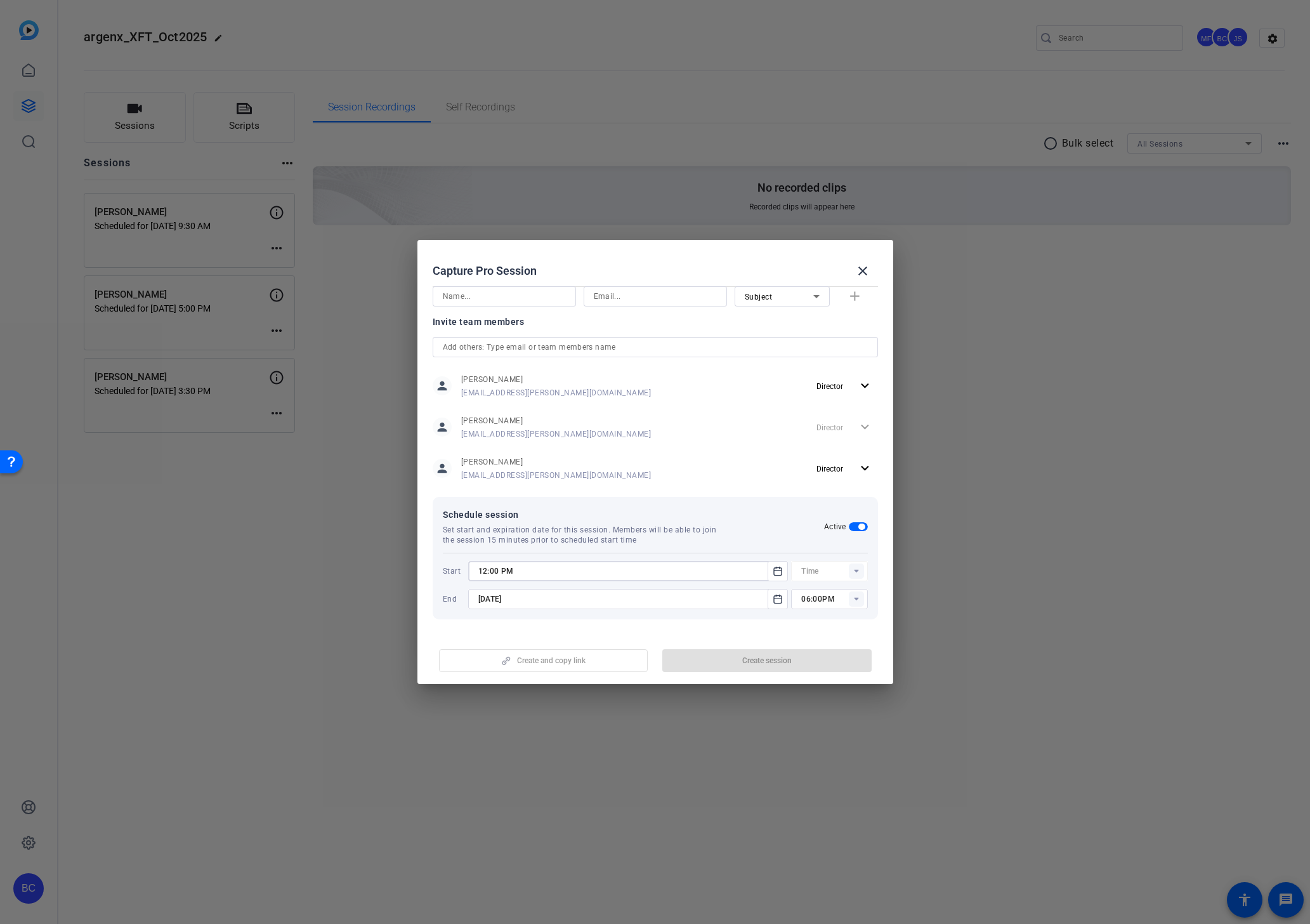
type input "12:00AM"
type input "8/29/2025"
type input "12:00PM"
type input "8/29/2025"
type input "01:00PM"
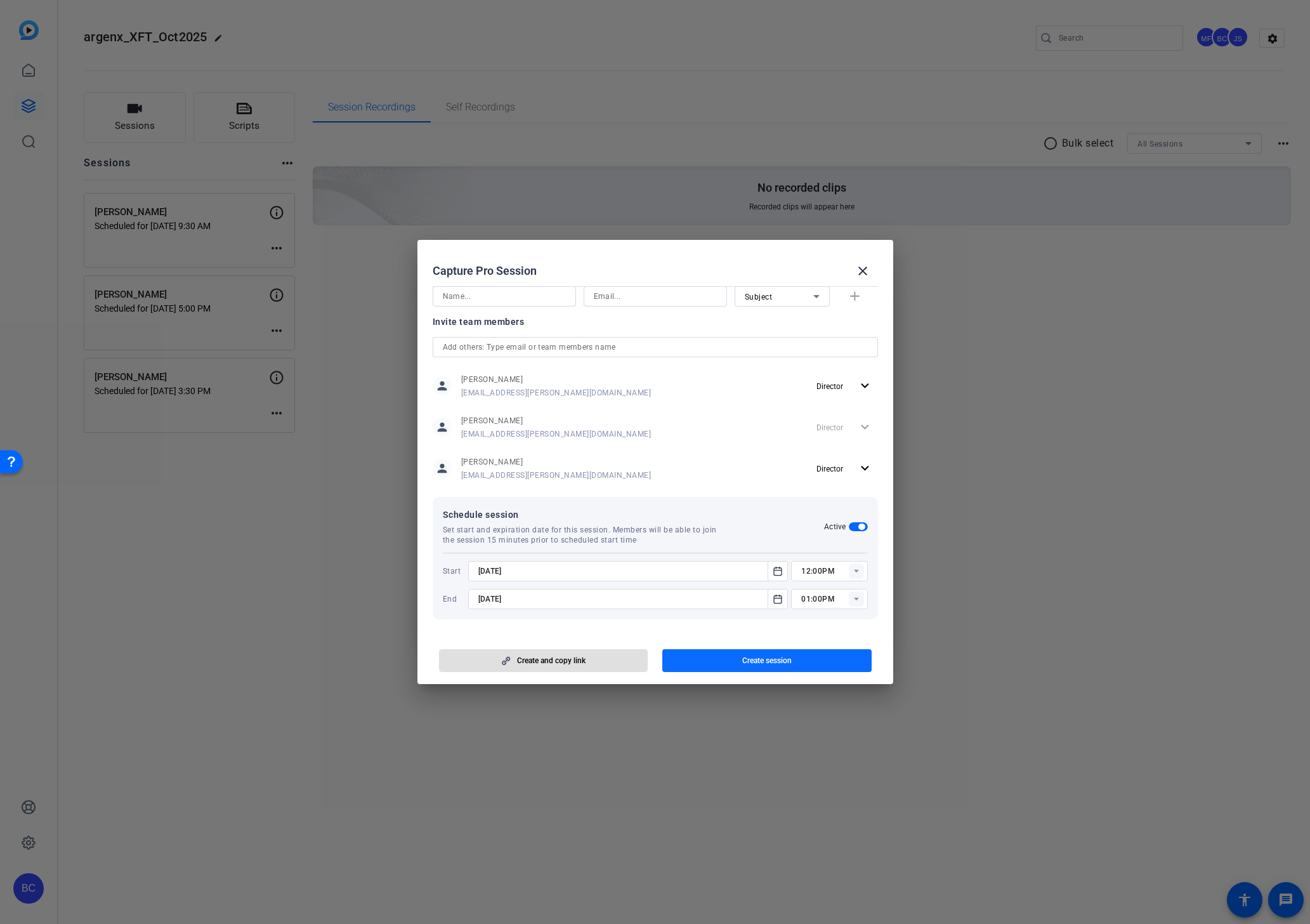
click at [766, 661] on span "Create session" at bounding box center [767, 660] width 50 height 10
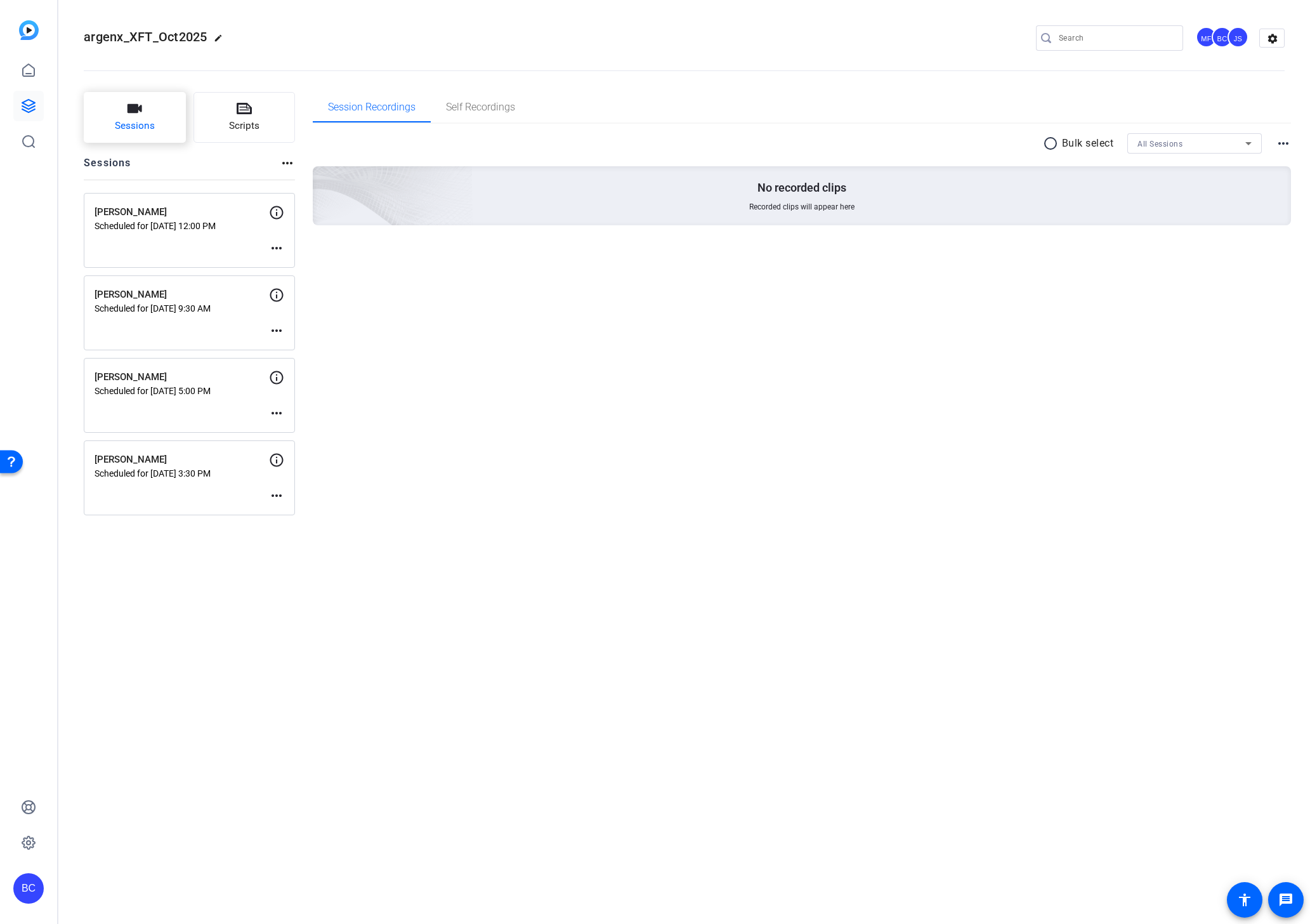
click at [136, 128] on span "Sessions" at bounding box center [135, 125] width 40 height 14
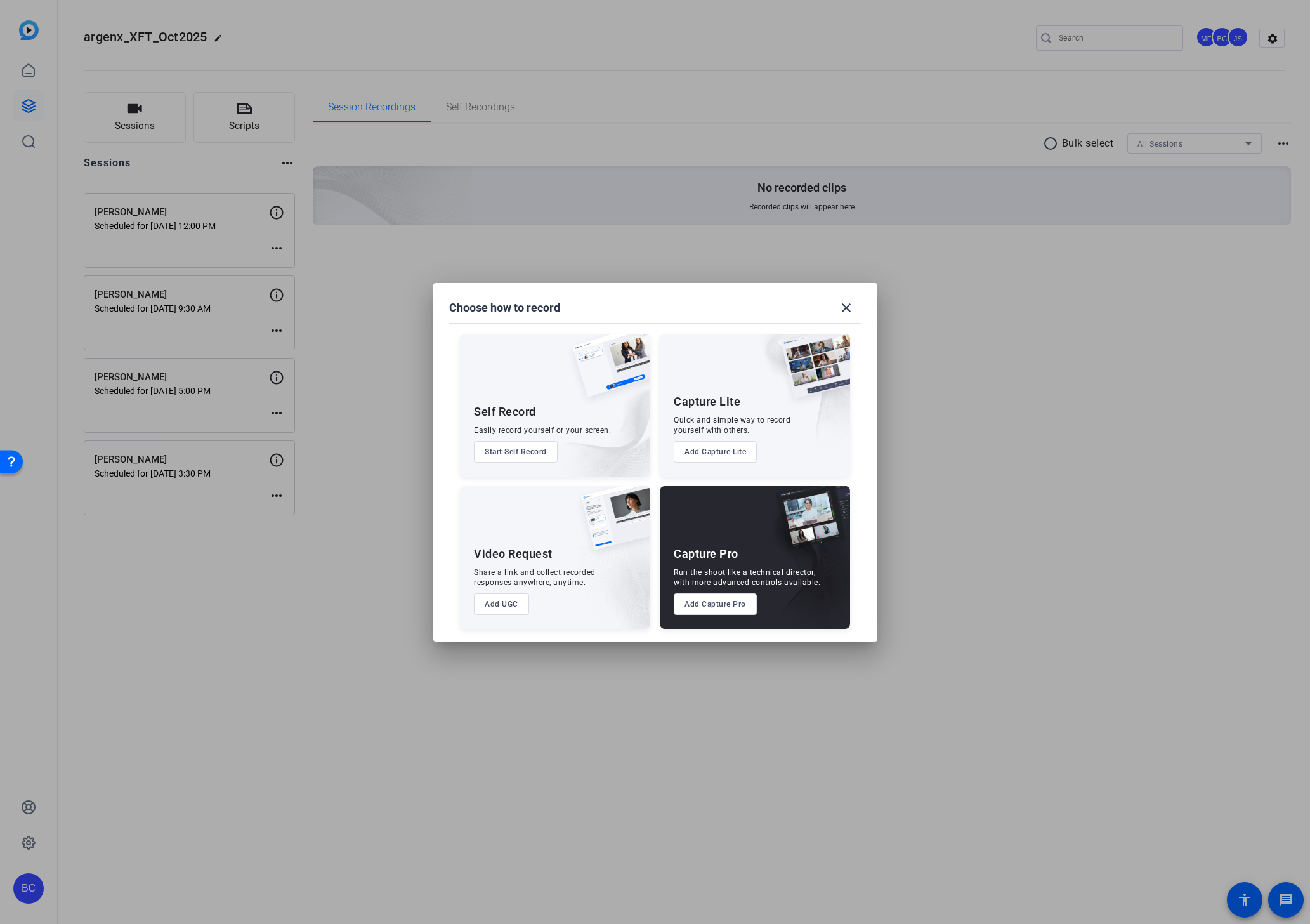
click at [698, 601] on button "Add Capture Pro" at bounding box center [715, 603] width 83 height 22
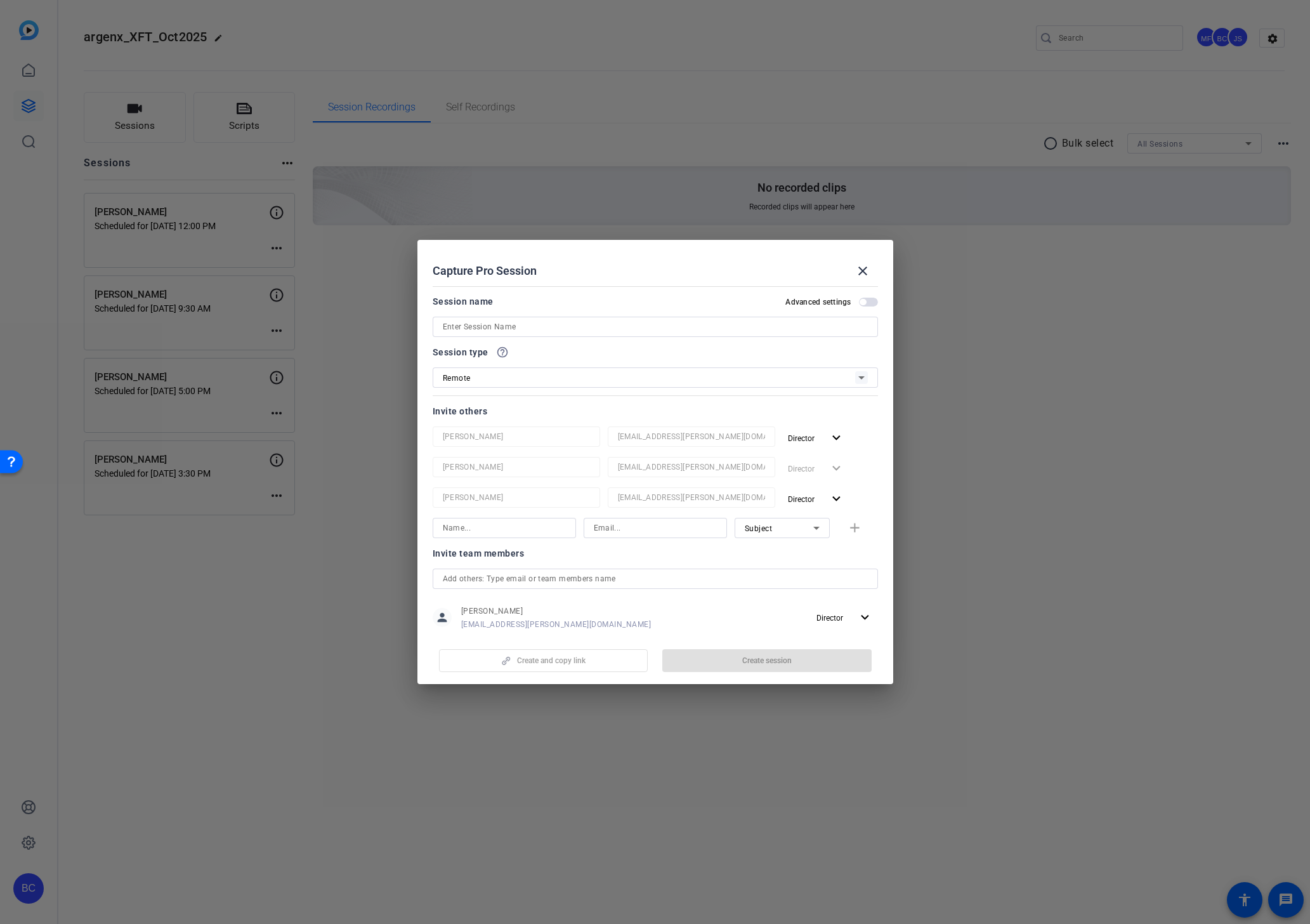
click at [464, 325] on input at bounding box center [655, 326] width 425 height 15
paste input "Karen Gerlach"
type input "Karen Gerlach"
click at [864, 298] on span "button" at bounding box center [869, 301] width 19 height 9
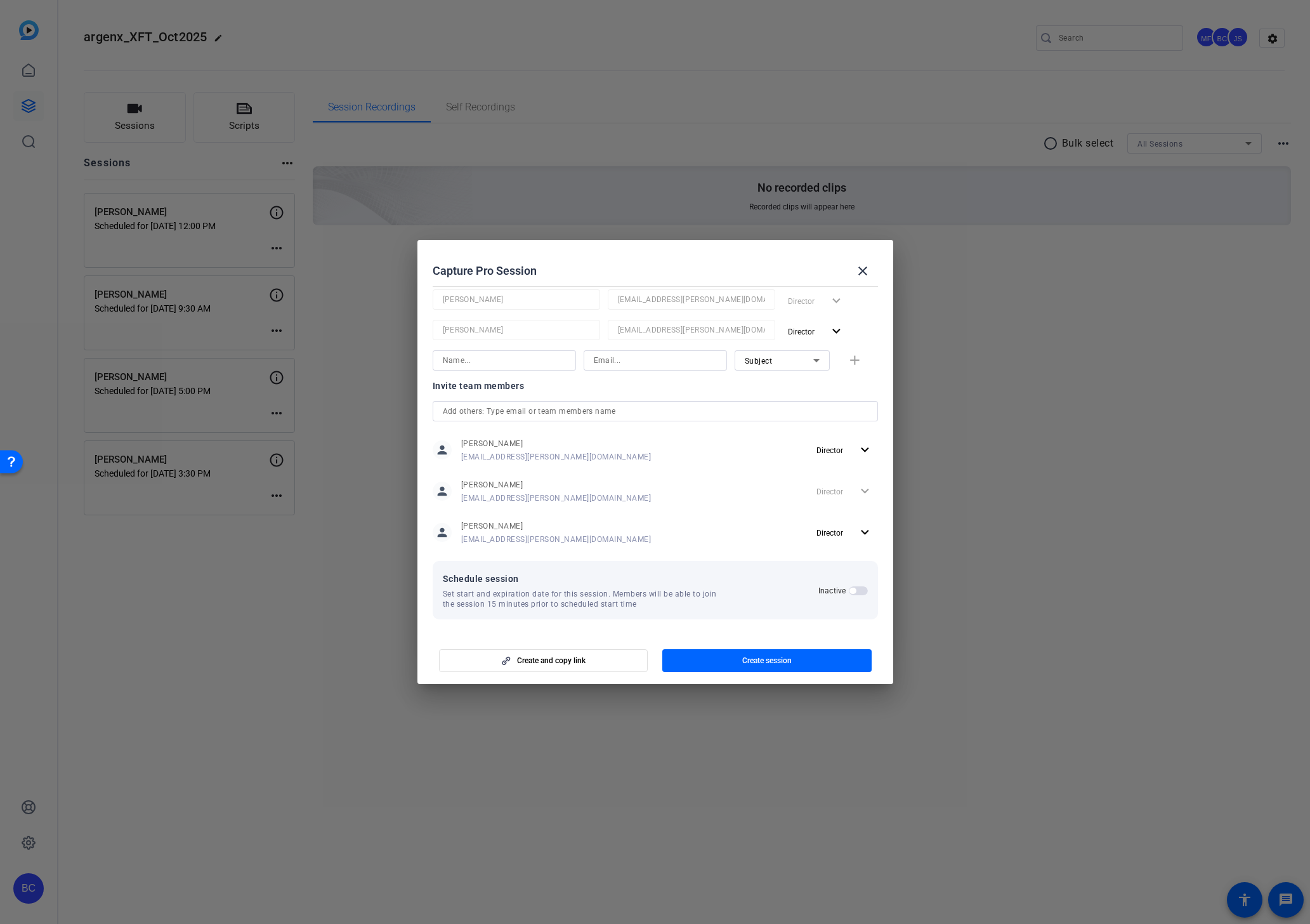
click at [854, 589] on span "button" at bounding box center [853, 591] width 6 height 6
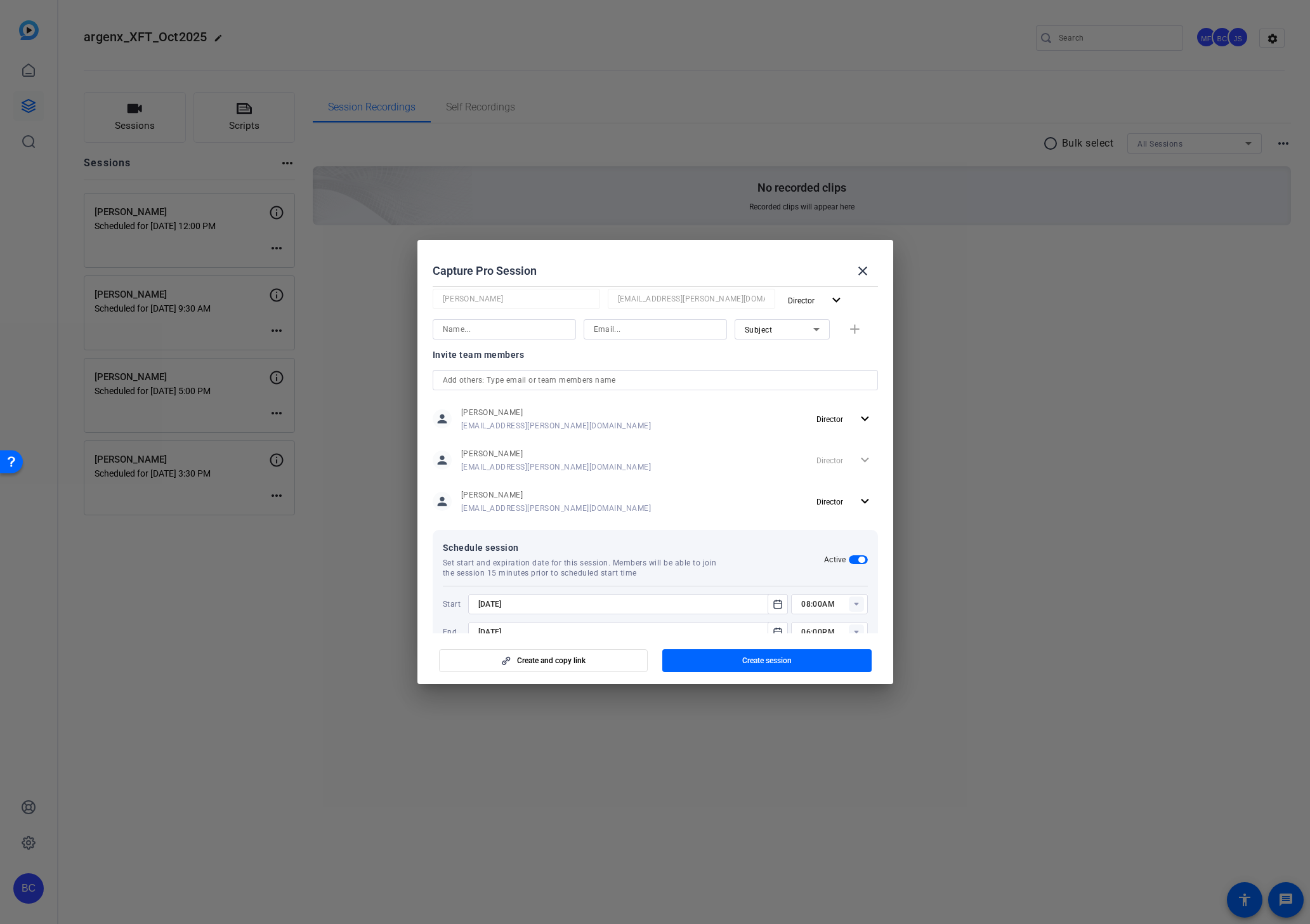
scroll to position [232, 0]
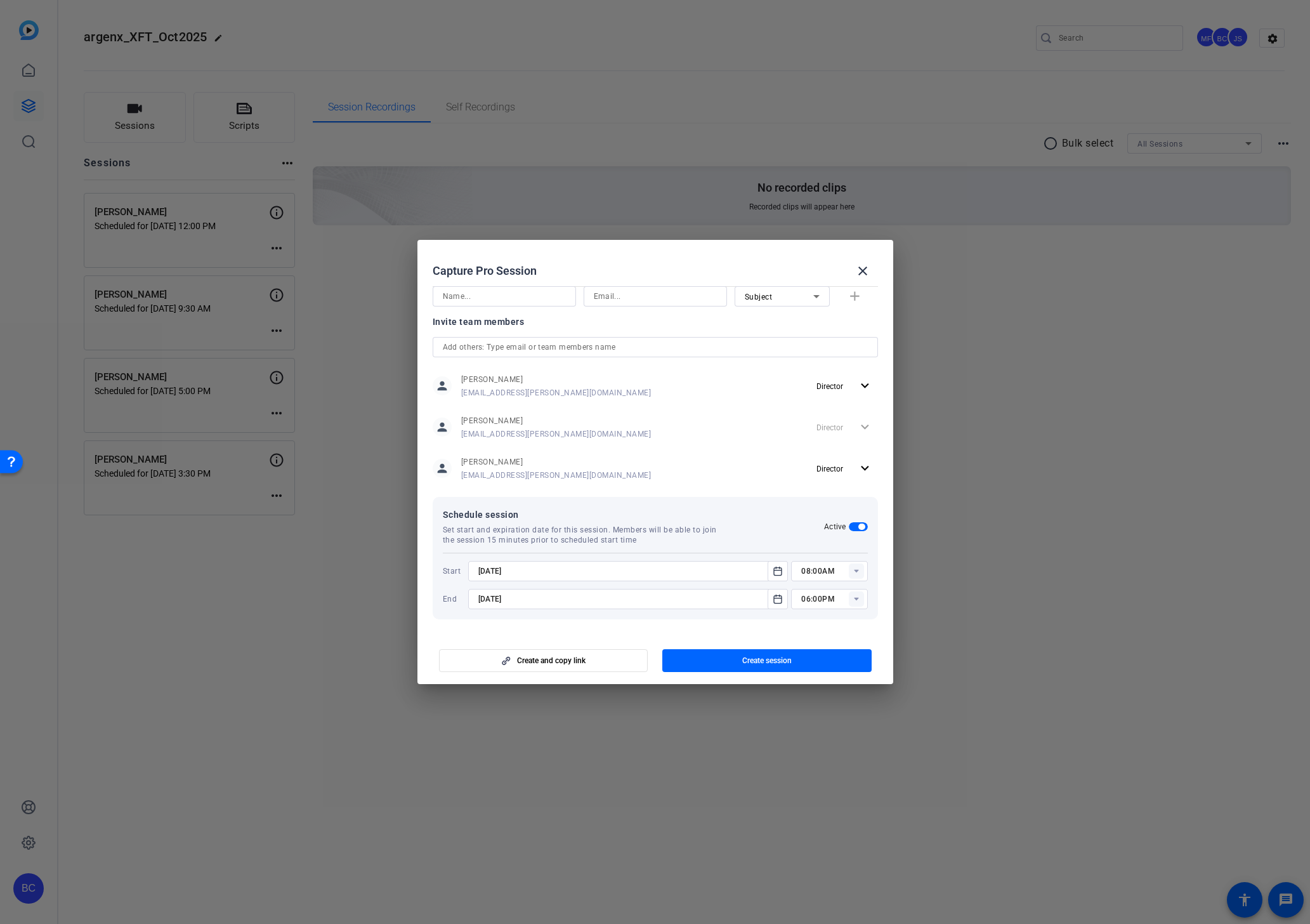
click at [625, 568] on input "8/26/2025" at bounding box center [622, 571] width 288 height 15
type input "8/29/2025"
type input "1"
click at [850, 571] on rect at bounding box center [856, 571] width 15 height 15
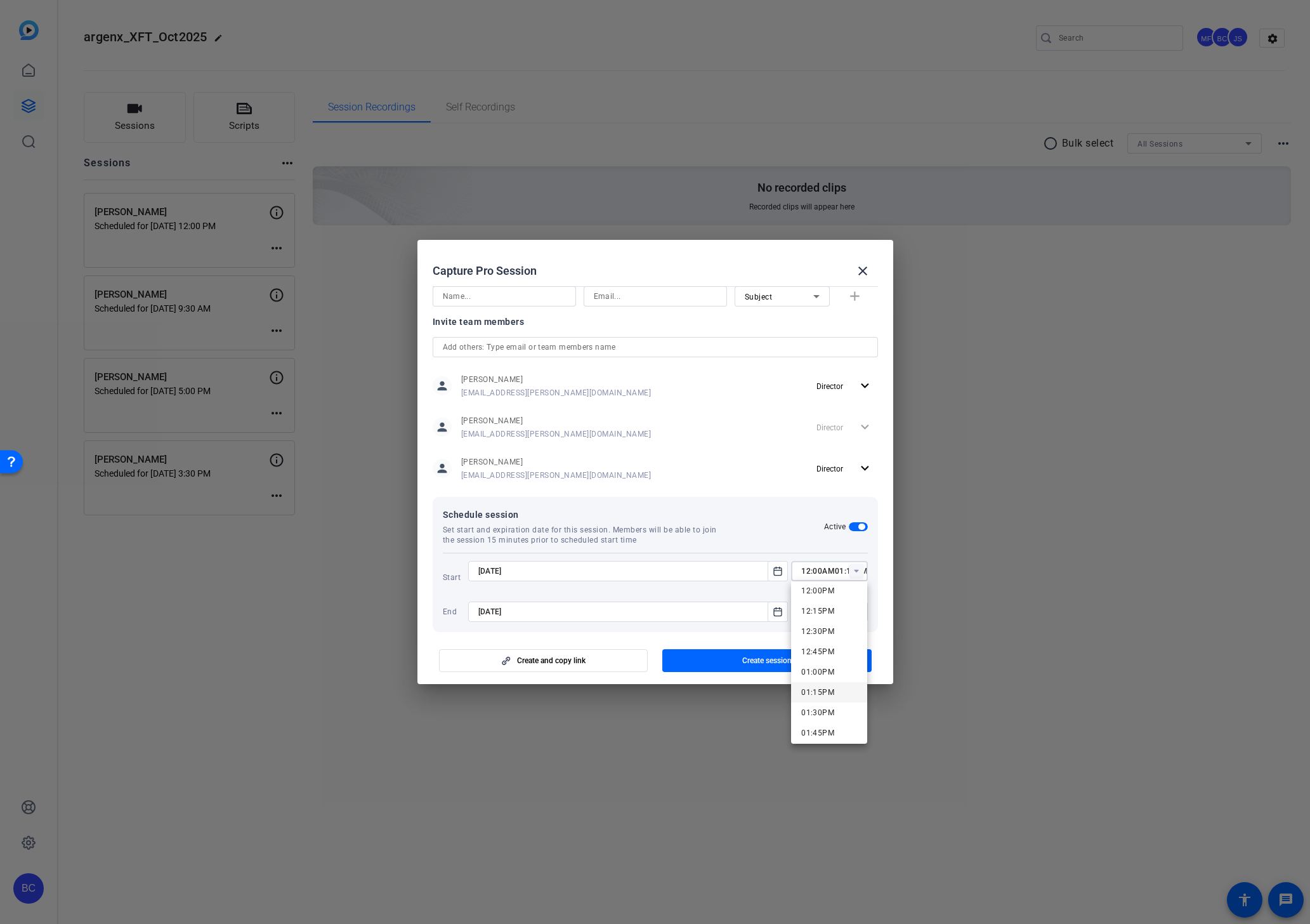
click at [830, 687] on span "01:15PM" at bounding box center [817, 691] width 33 height 9
type input "01:15PM"
click at [687, 601] on input "9/2/2025" at bounding box center [622, 599] width 288 height 15
type input "8/29/2025"
type input "02:15PM"
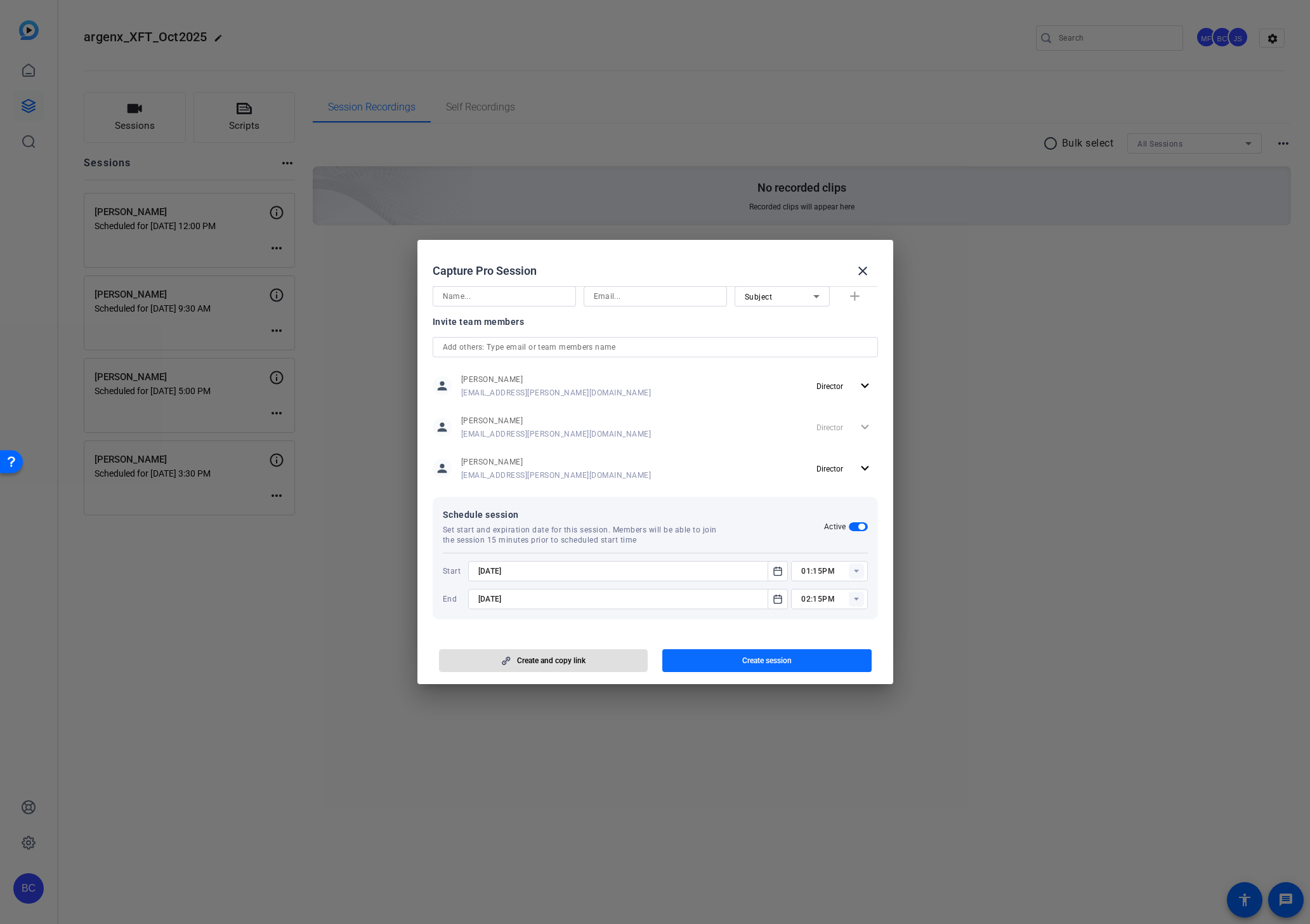
click at [759, 660] on span "Create session" at bounding box center [767, 660] width 50 height 10
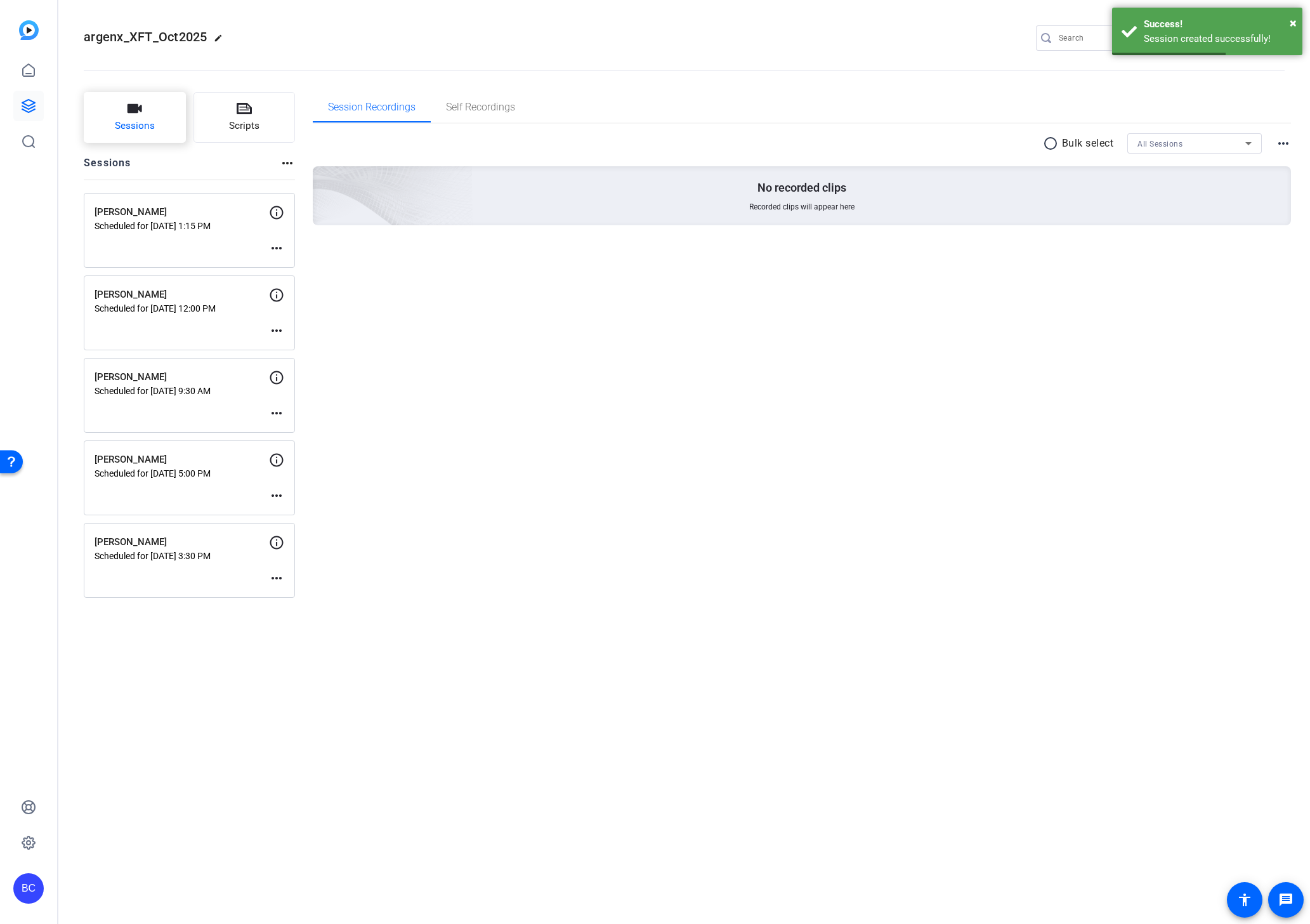
click at [138, 123] on span "Sessions" at bounding box center [135, 125] width 40 height 14
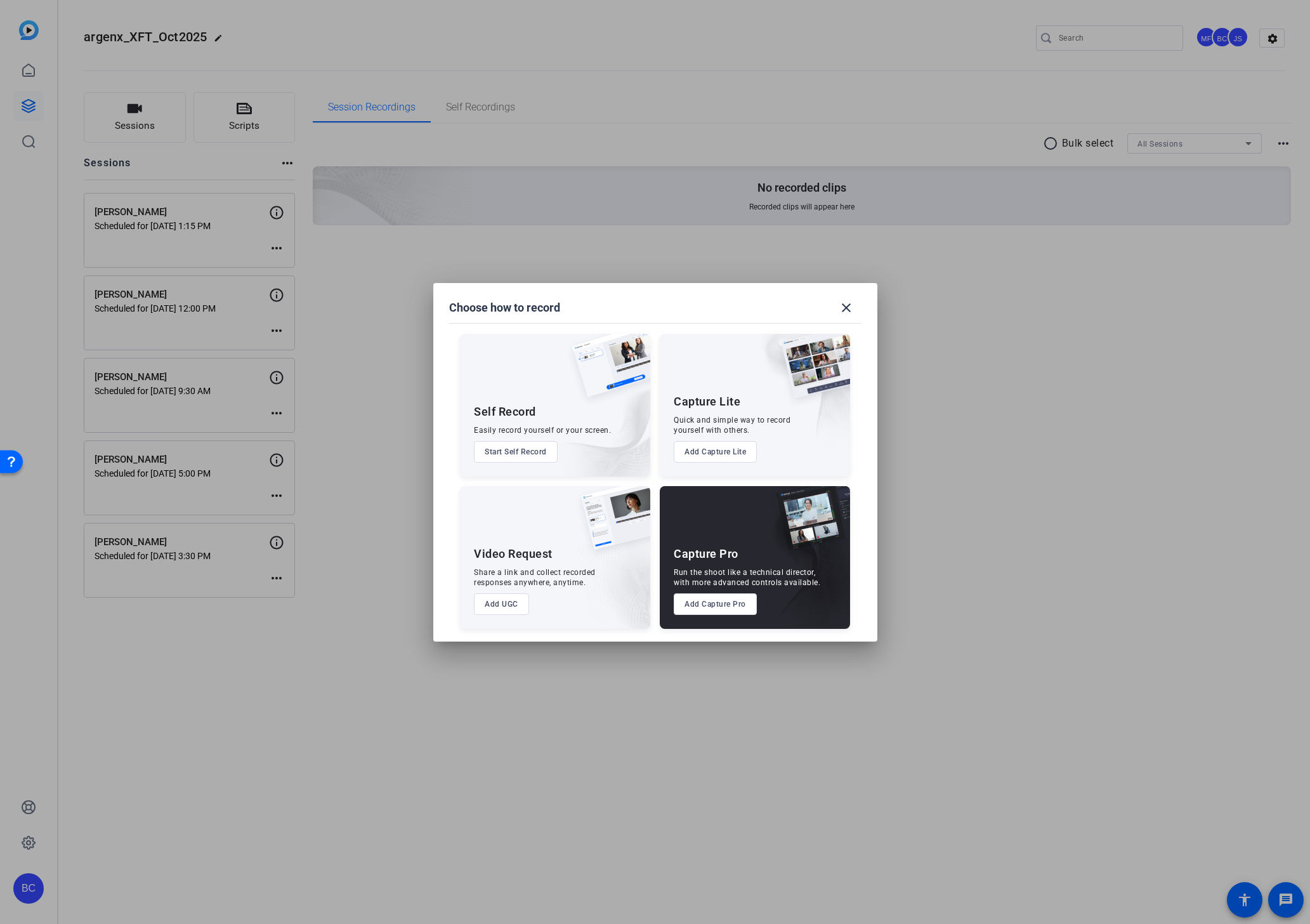
click at [699, 605] on button "Add Capture Pro" at bounding box center [715, 603] width 83 height 22
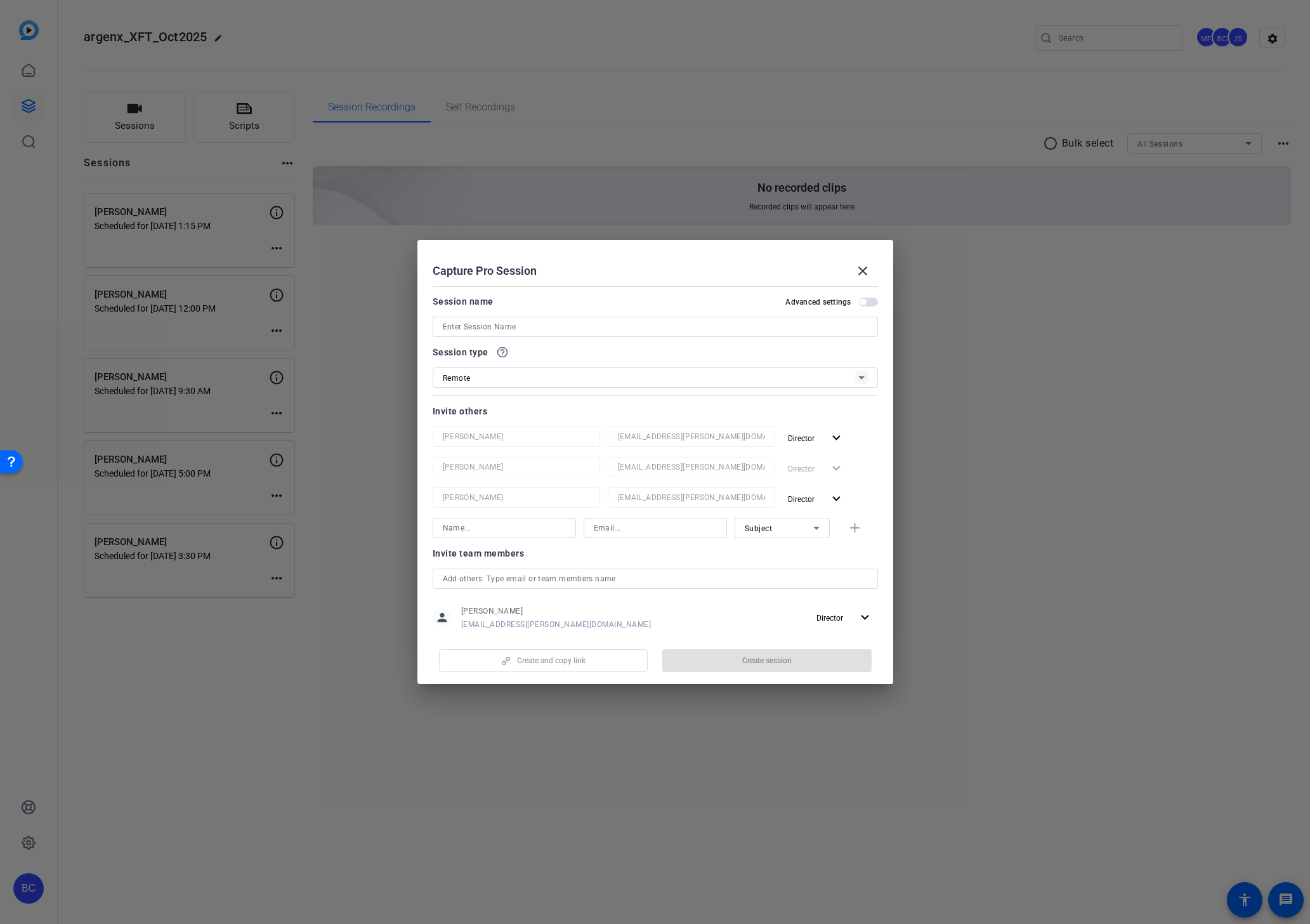
click at [503, 325] on input at bounding box center [655, 326] width 425 height 15
paste input "Margaret Kelly"
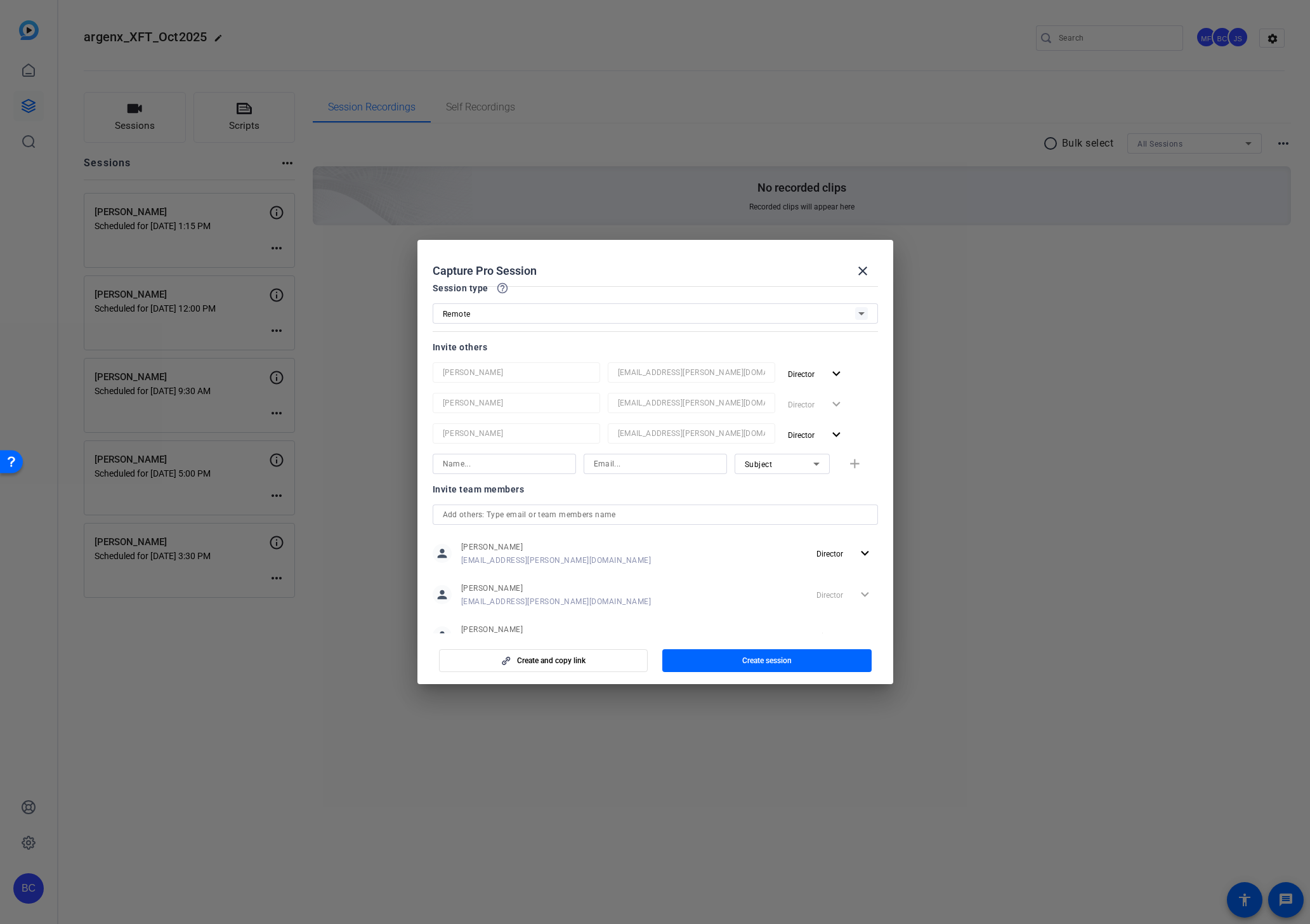
scroll to position [0, 0]
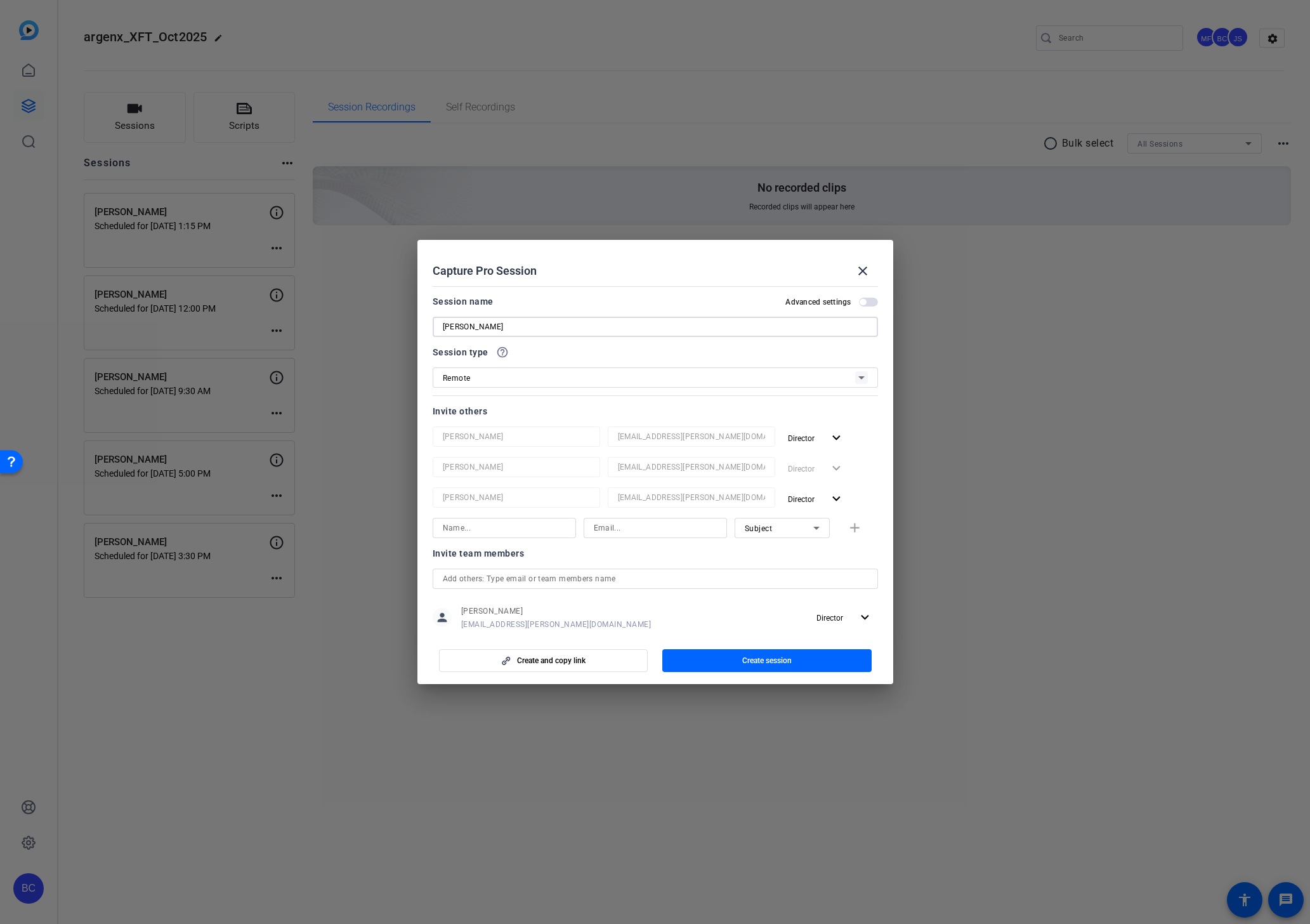
type input "Margaret Kelly"
click at [862, 304] on span "button" at bounding box center [862, 302] width 6 height 6
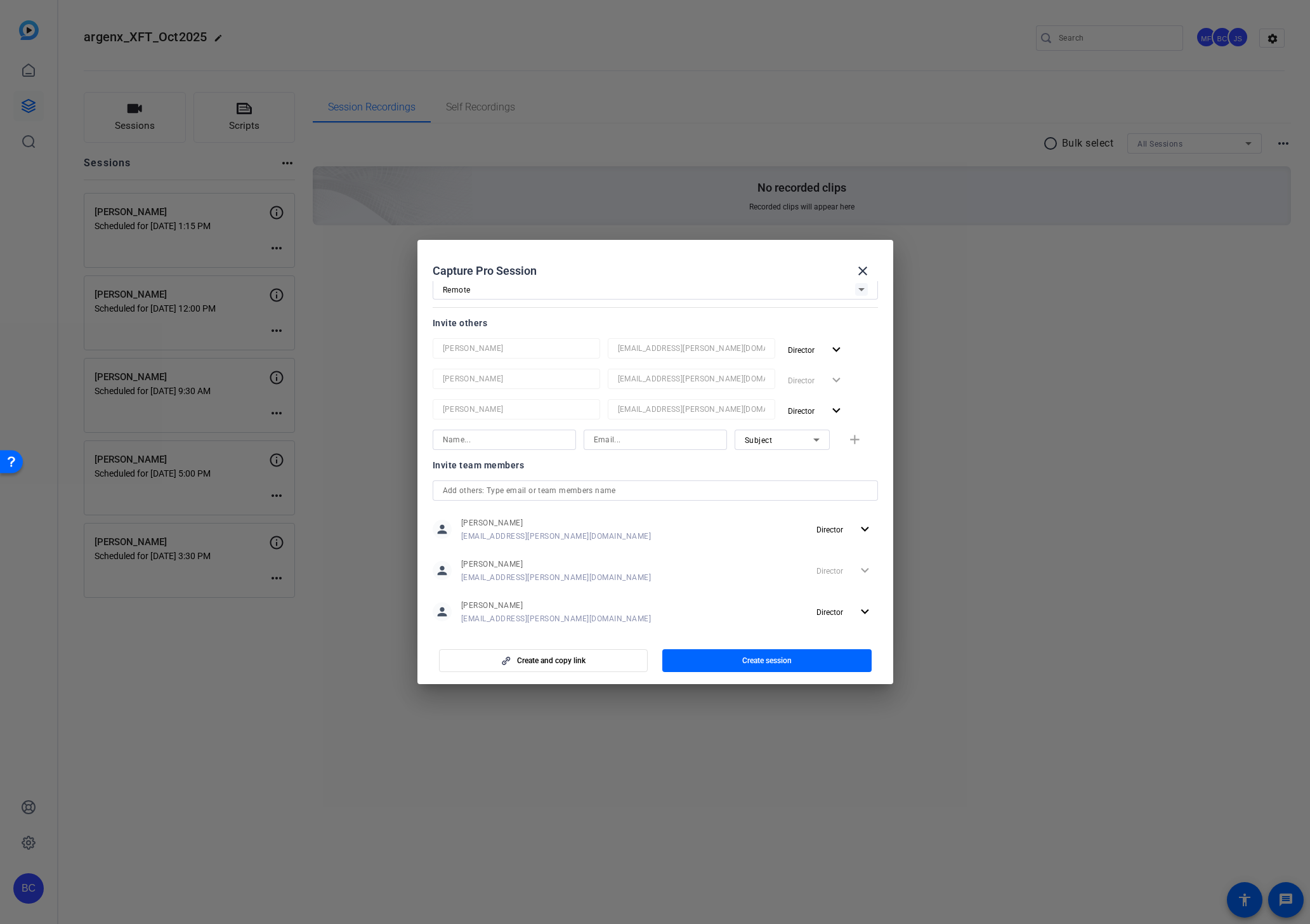
scroll to position [168, 0]
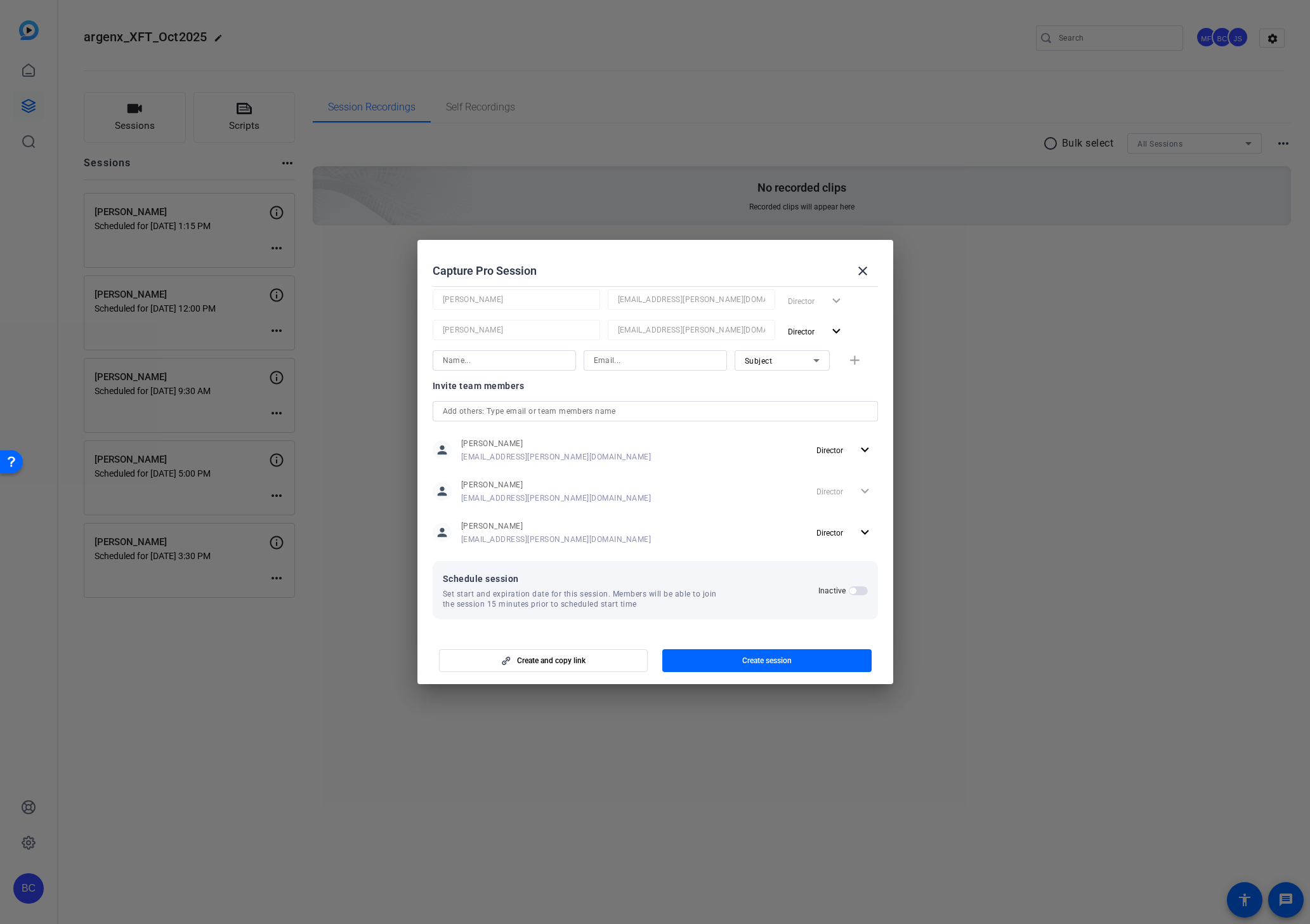
click at [850, 590] on span "button" at bounding box center [853, 591] width 6 height 6
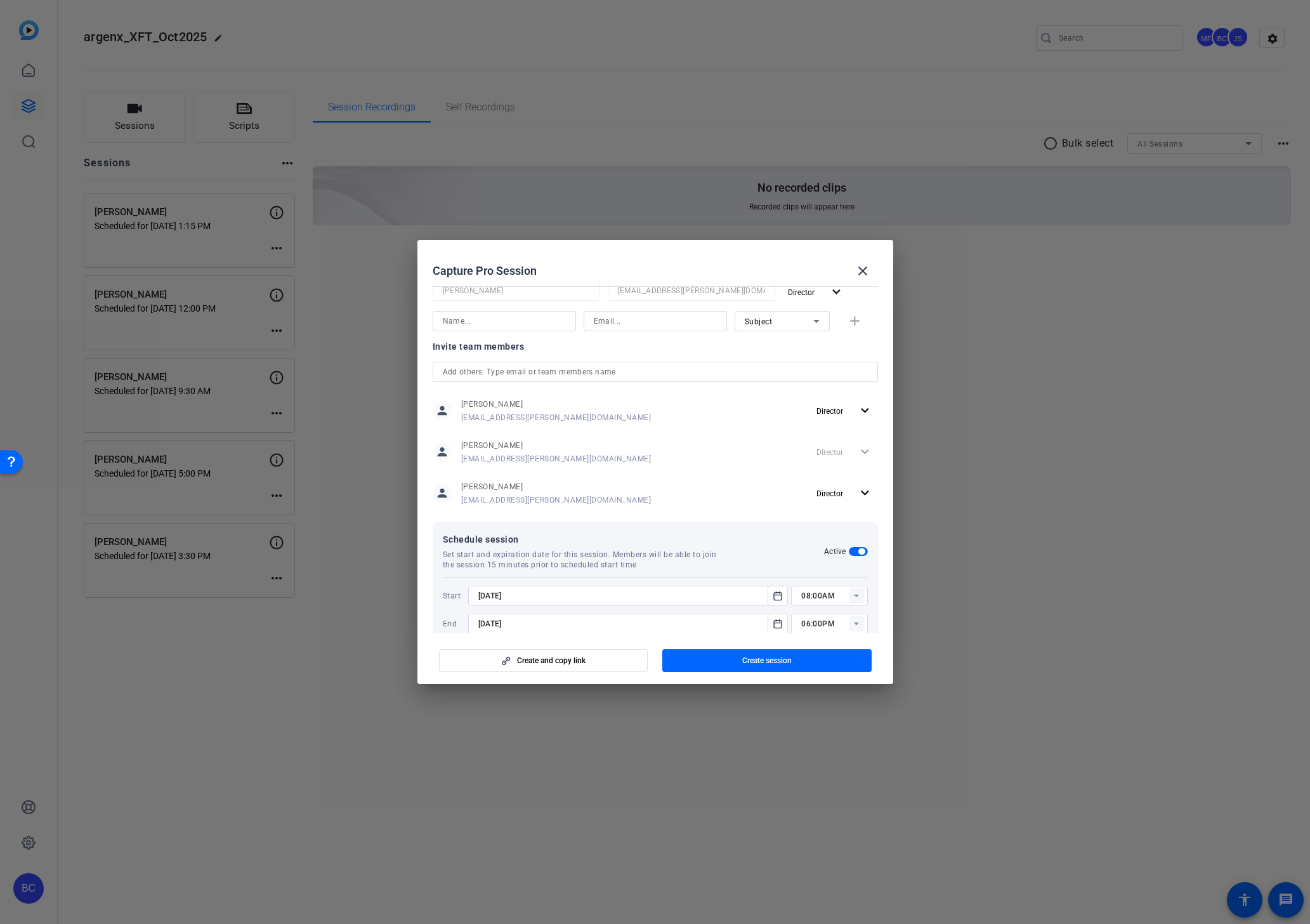
scroll to position [232, 0]
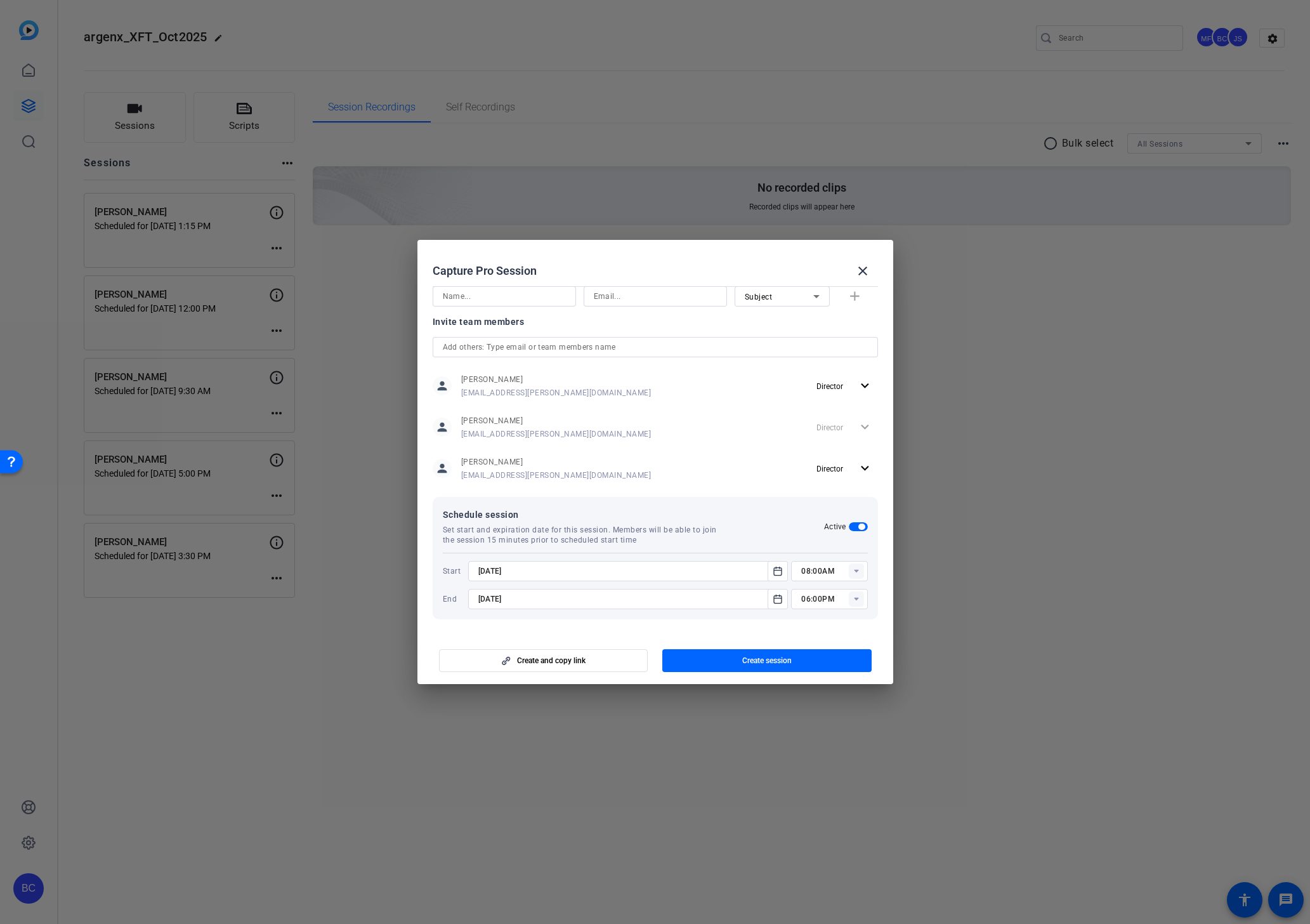
click at [564, 568] on input "8/26/2025" at bounding box center [622, 571] width 288 height 15
type input "8/29/2025"
type input "02:30PM"
type input "8/29/2025"
type input "03:30PM"
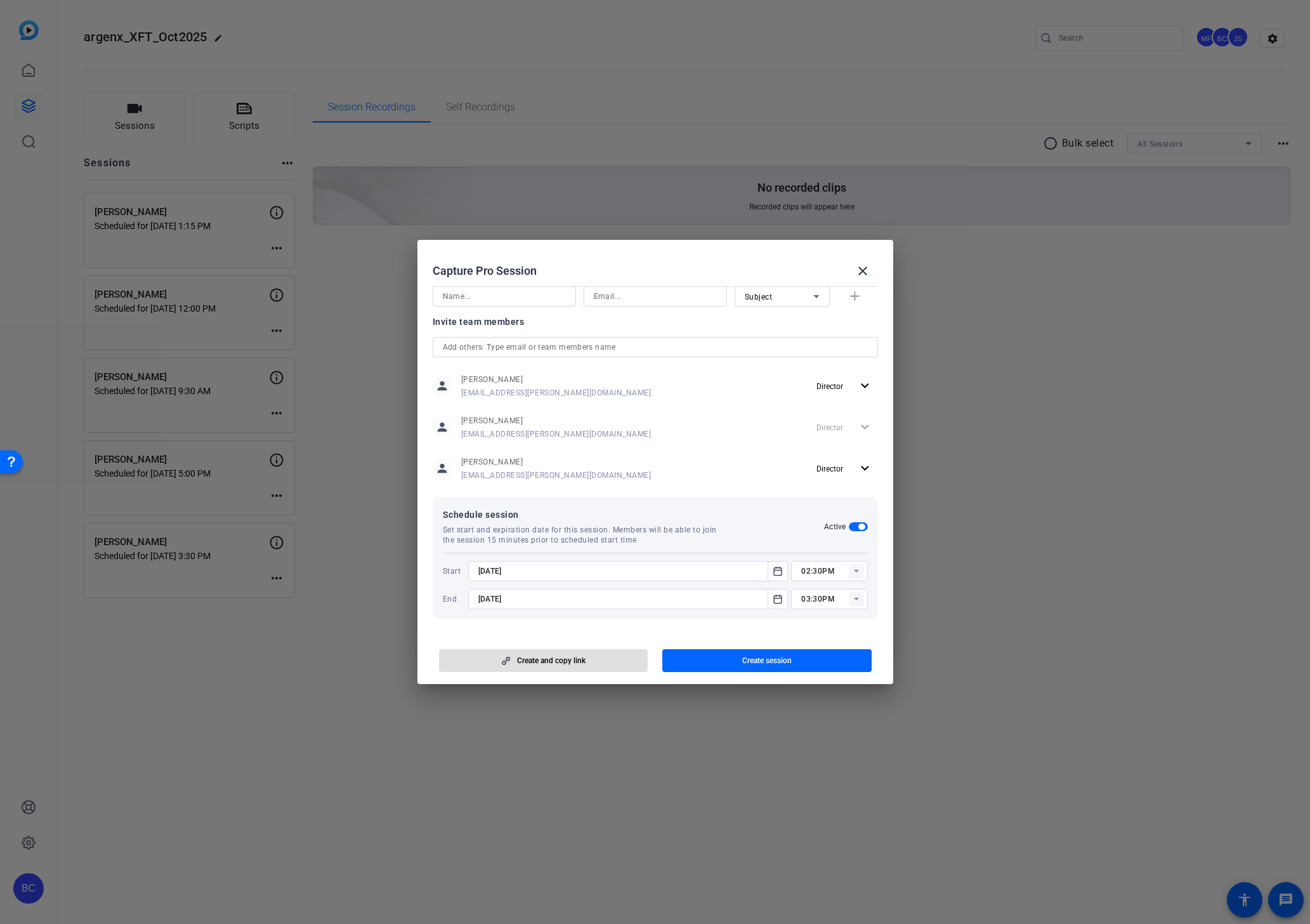
click at [747, 661] on span "Create session" at bounding box center [767, 660] width 50 height 10
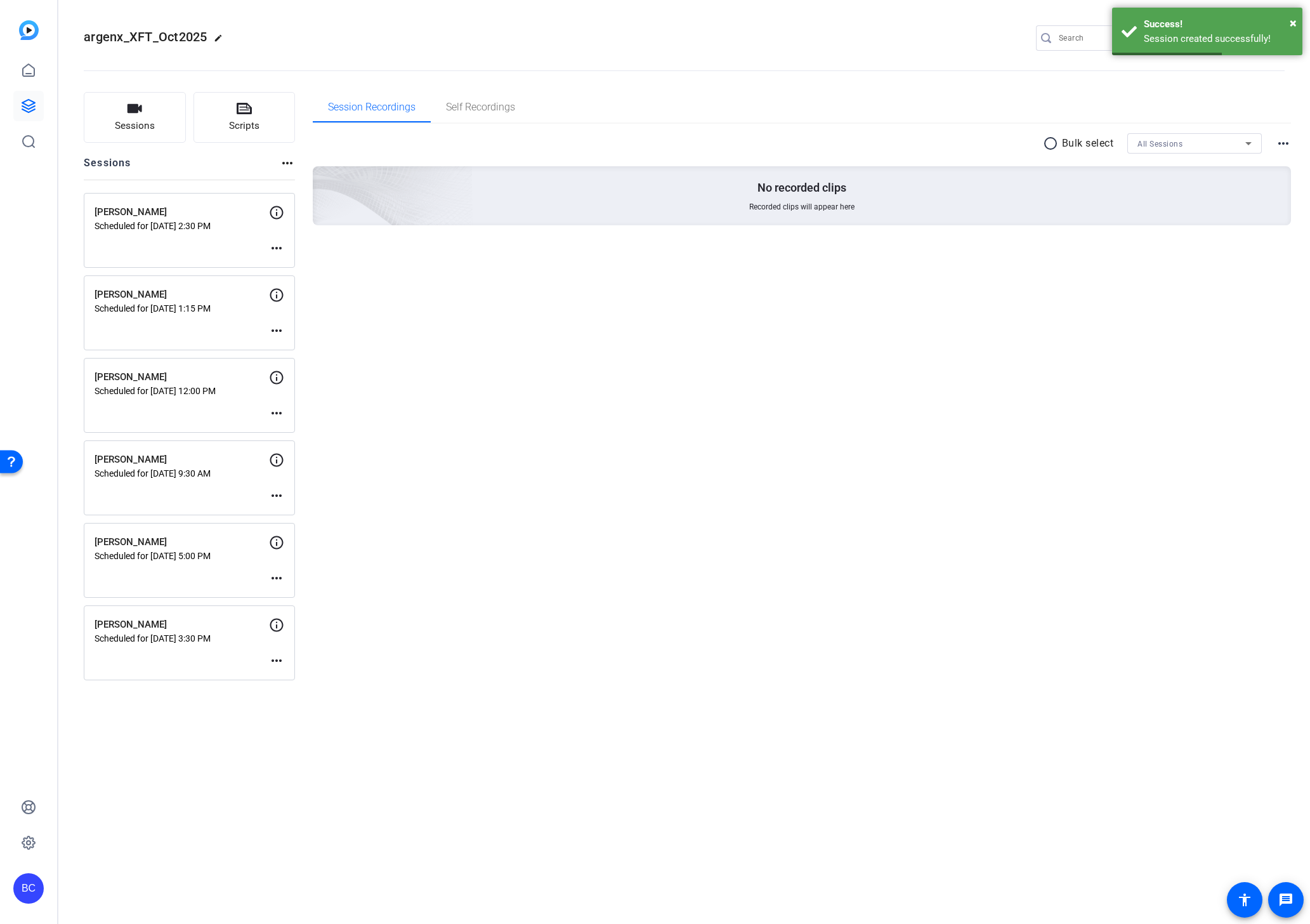
click at [276, 661] on mat-icon "more_horiz" at bounding box center [277, 660] width 15 height 15
click at [292, 681] on span "Edit Session" at bounding box center [308, 679] width 58 height 15
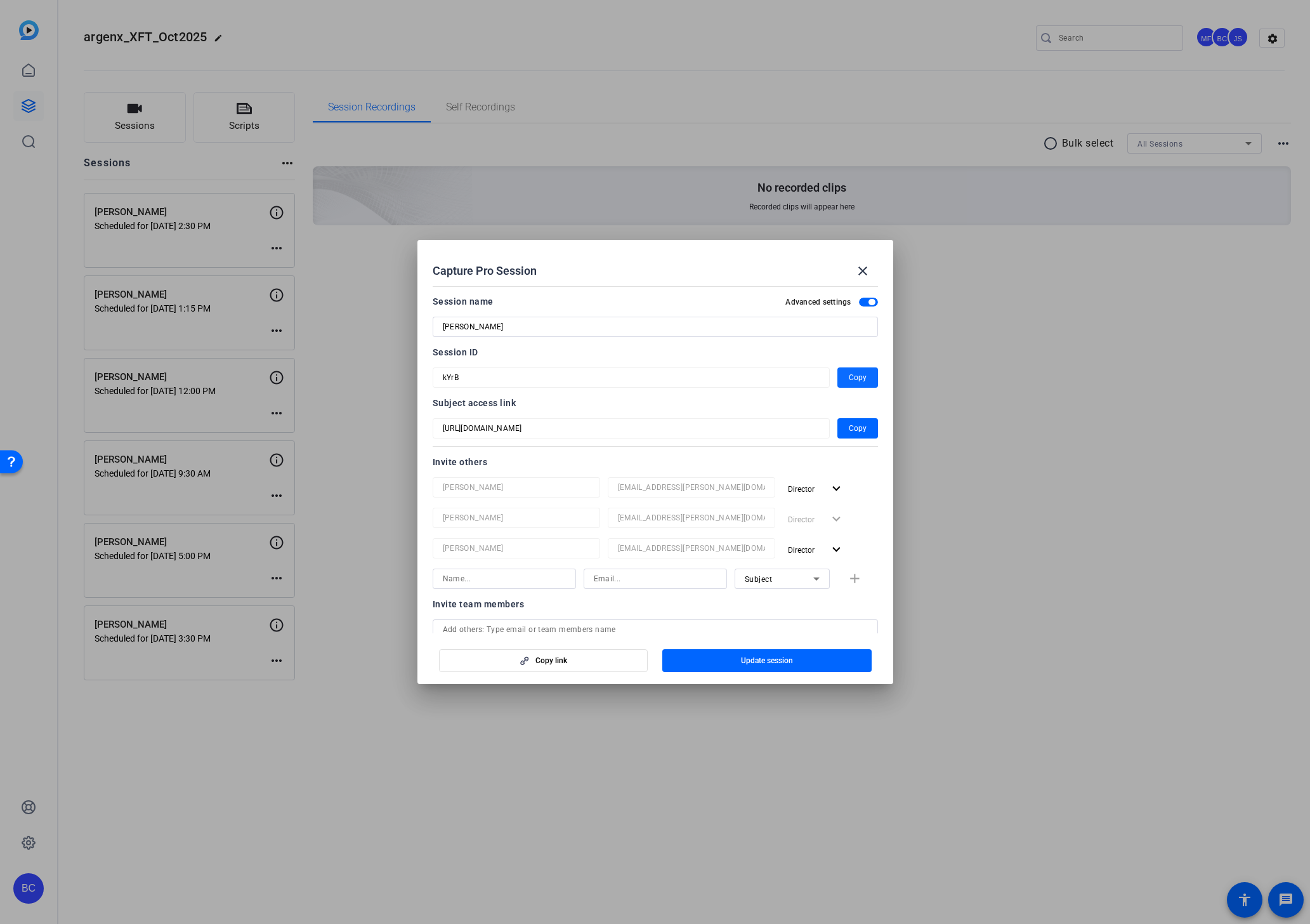
click at [867, 375] on span "button" at bounding box center [858, 377] width 41 height 30
click at [364, 540] on div at bounding box center [655, 462] width 1310 height 924
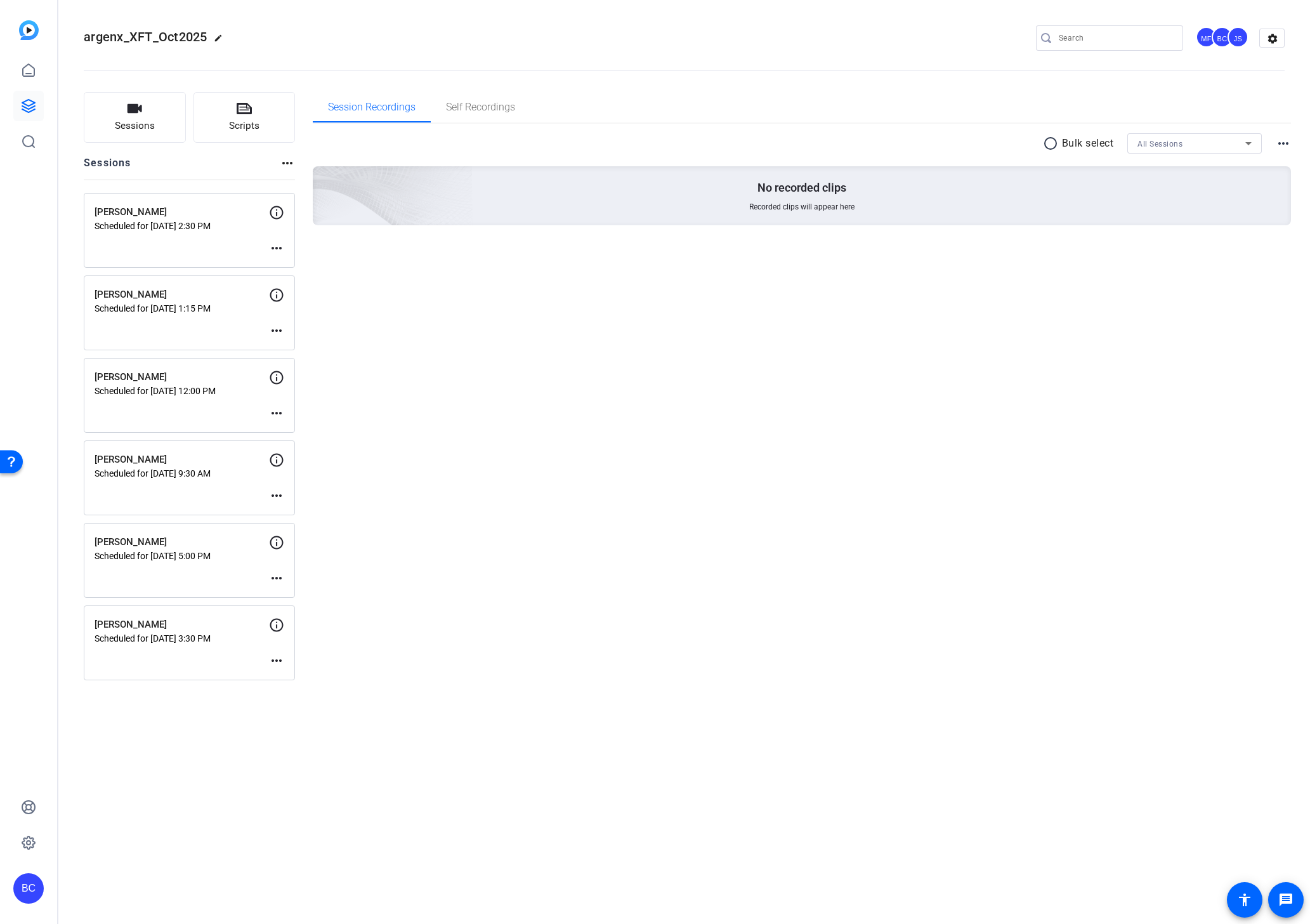
click at [281, 576] on mat-icon "more_horiz" at bounding box center [277, 578] width 15 height 15
click at [288, 595] on span "Edit Session" at bounding box center [308, 596] width 58 height 15
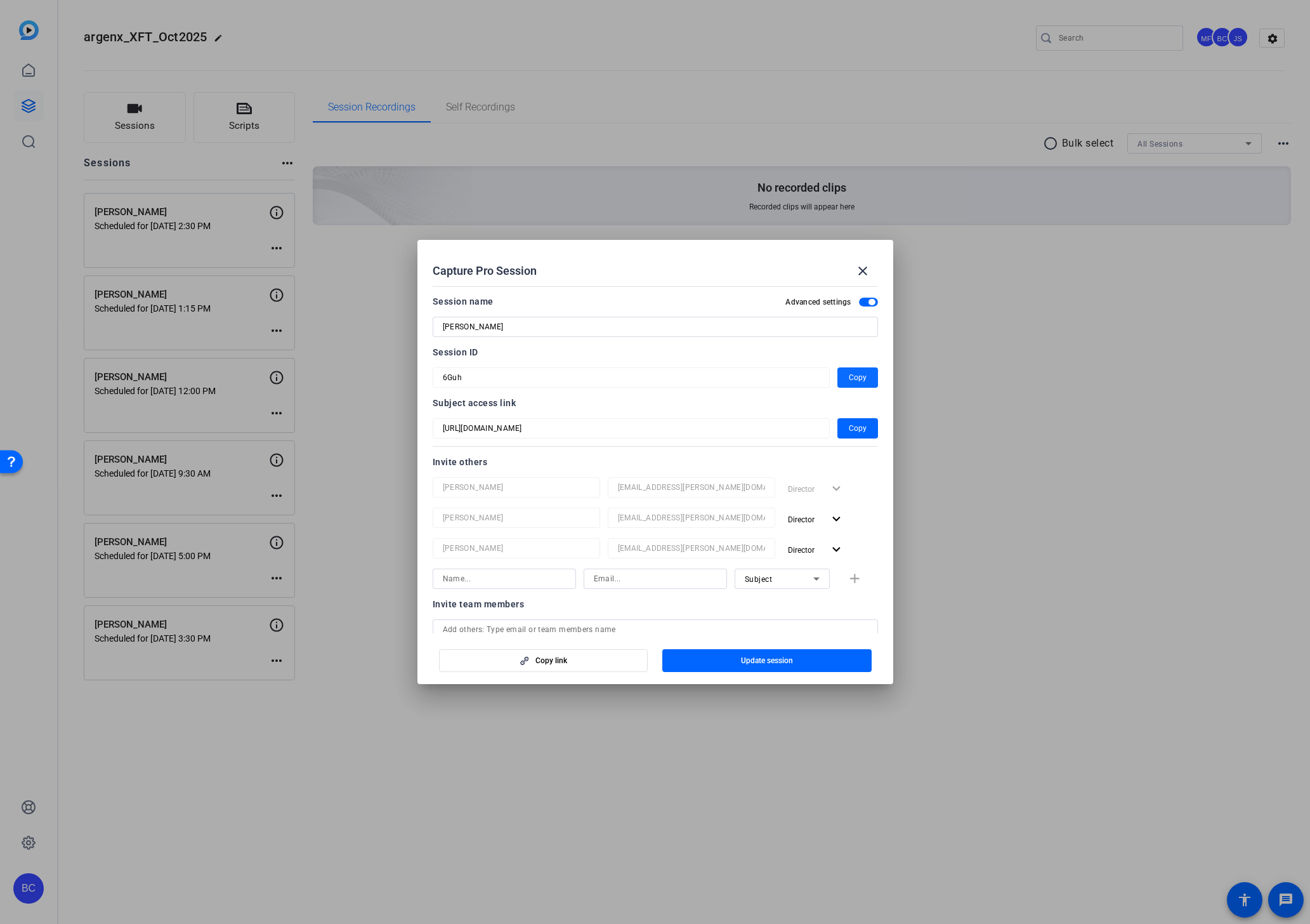
click at [859, 380] on span "Copy" at bounding box center [858, 377] width 18 height 15
drag, startPoint x: 331, startPoint y: 488, endPoint x: 328, endPoint y: 494, distance: 6.7
click at [331, 488] on div at bounding box center [655, 462] width 1310 height 924
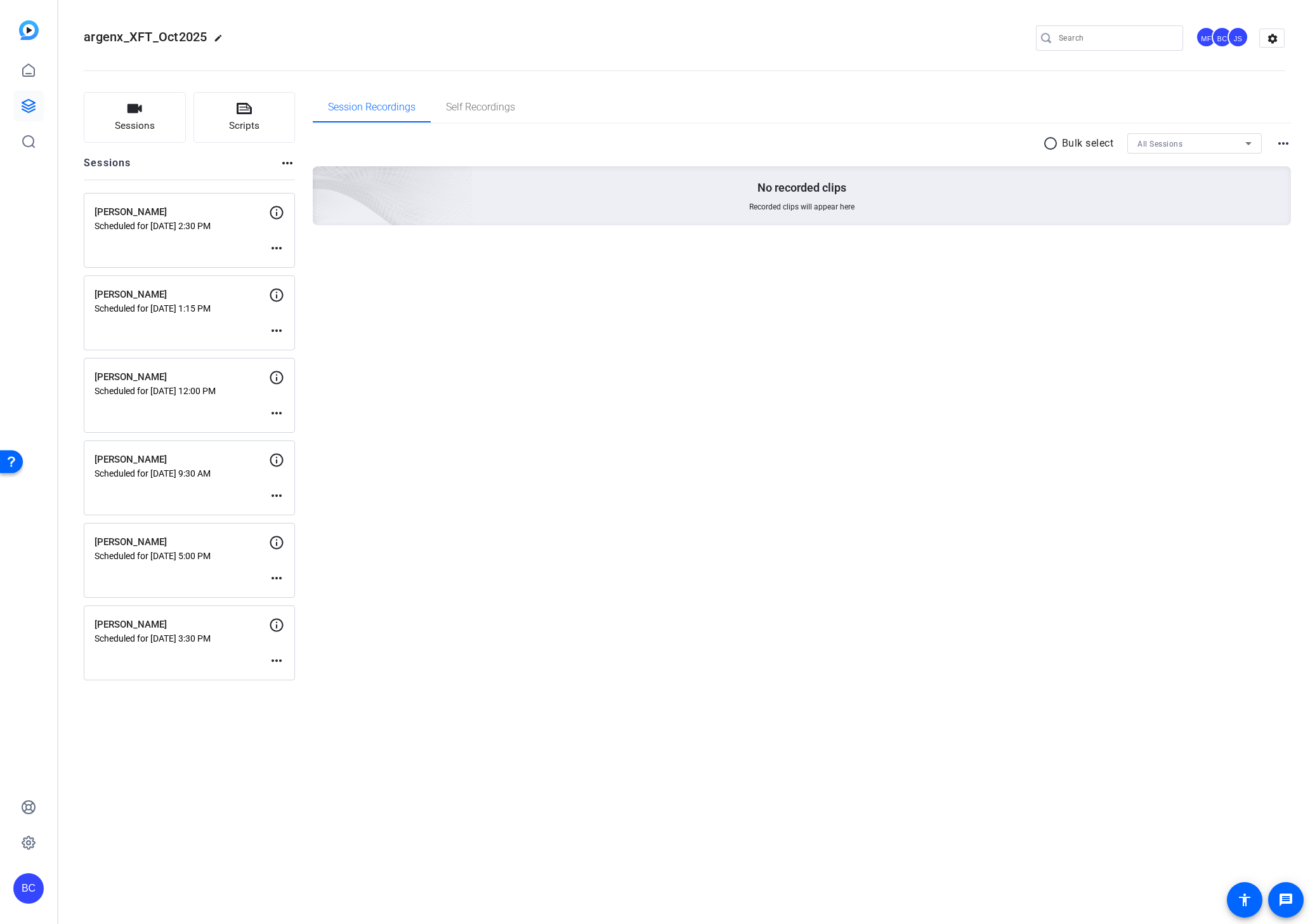
click at [283, 496] on div "Vijay Rao Scheduled for Aug 29, 2025 @ 9:30 AM more_horiz" at bounding box center [189, 478] width 211 height 75
click at [277, 496] on mat-icon "more_horiz" at bounding box center [277, 495] width 15 height 15
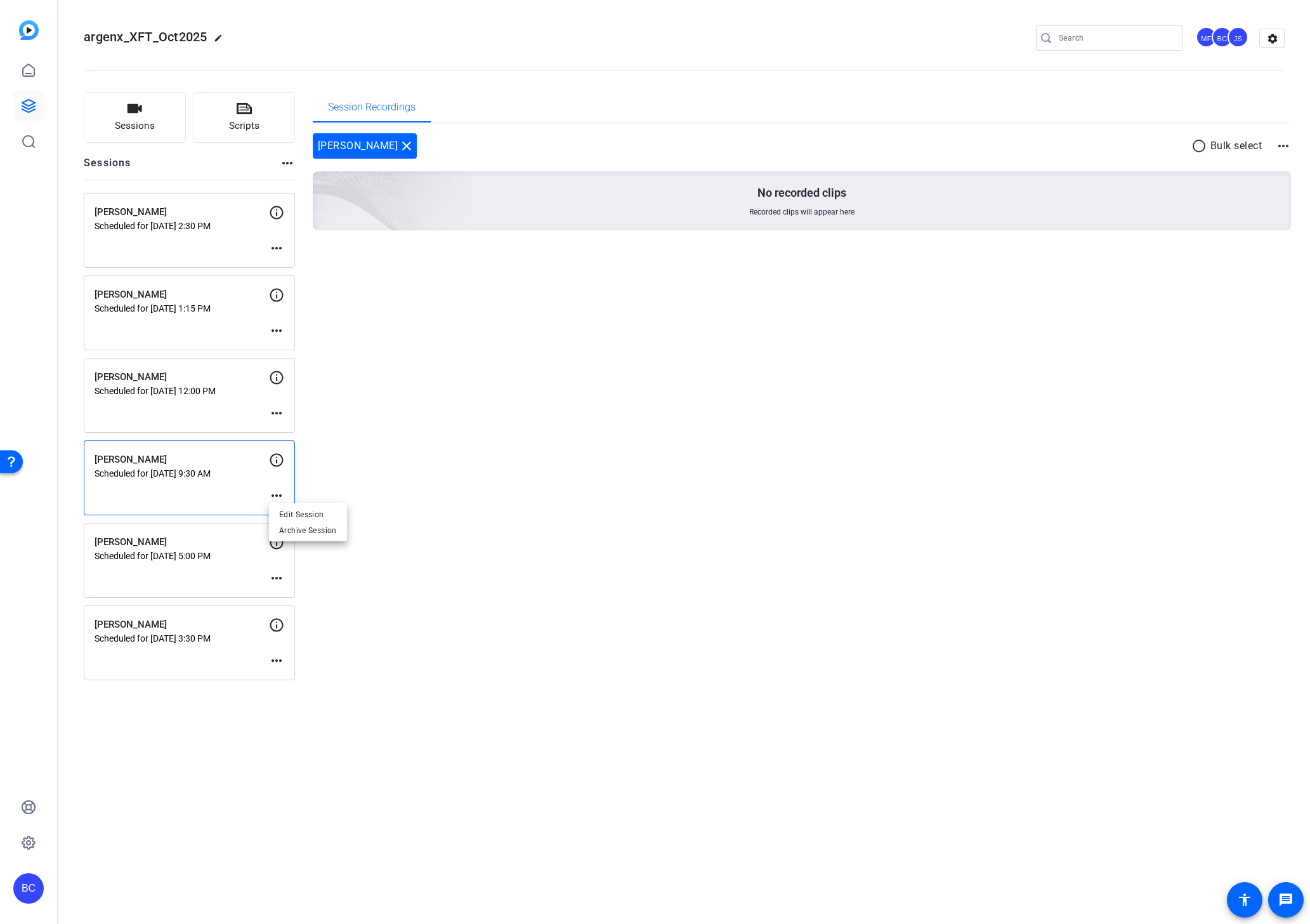
click at [322, 513] on span "Edit Session" at bounding box center [308, 514] width 58 height 15
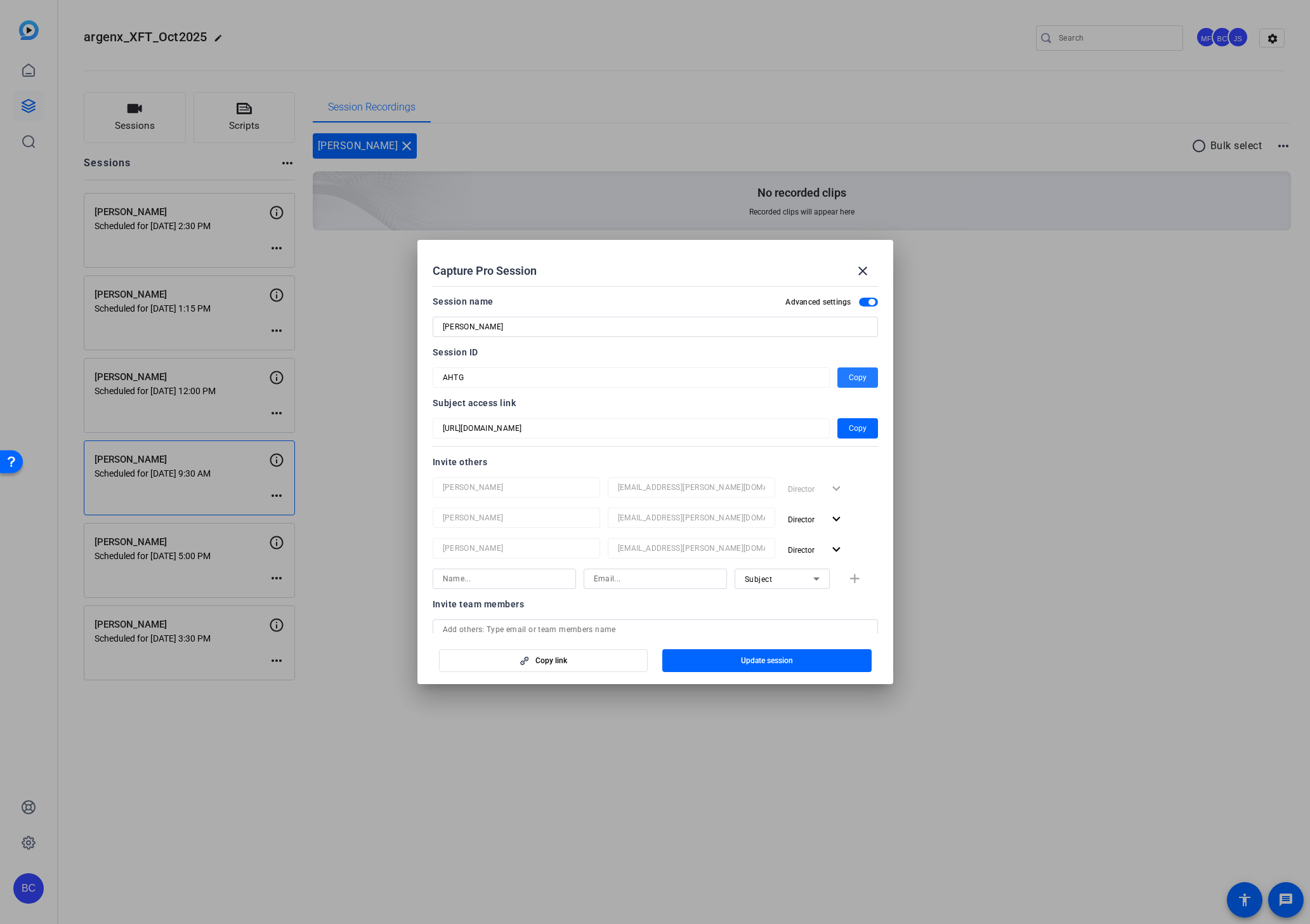
click at [856, 376] on span "Copy" at bounding box center [858, 377] width 18 height 15
click at [322, 413] on div at bounding box center [655, 462] width 1310 height 924
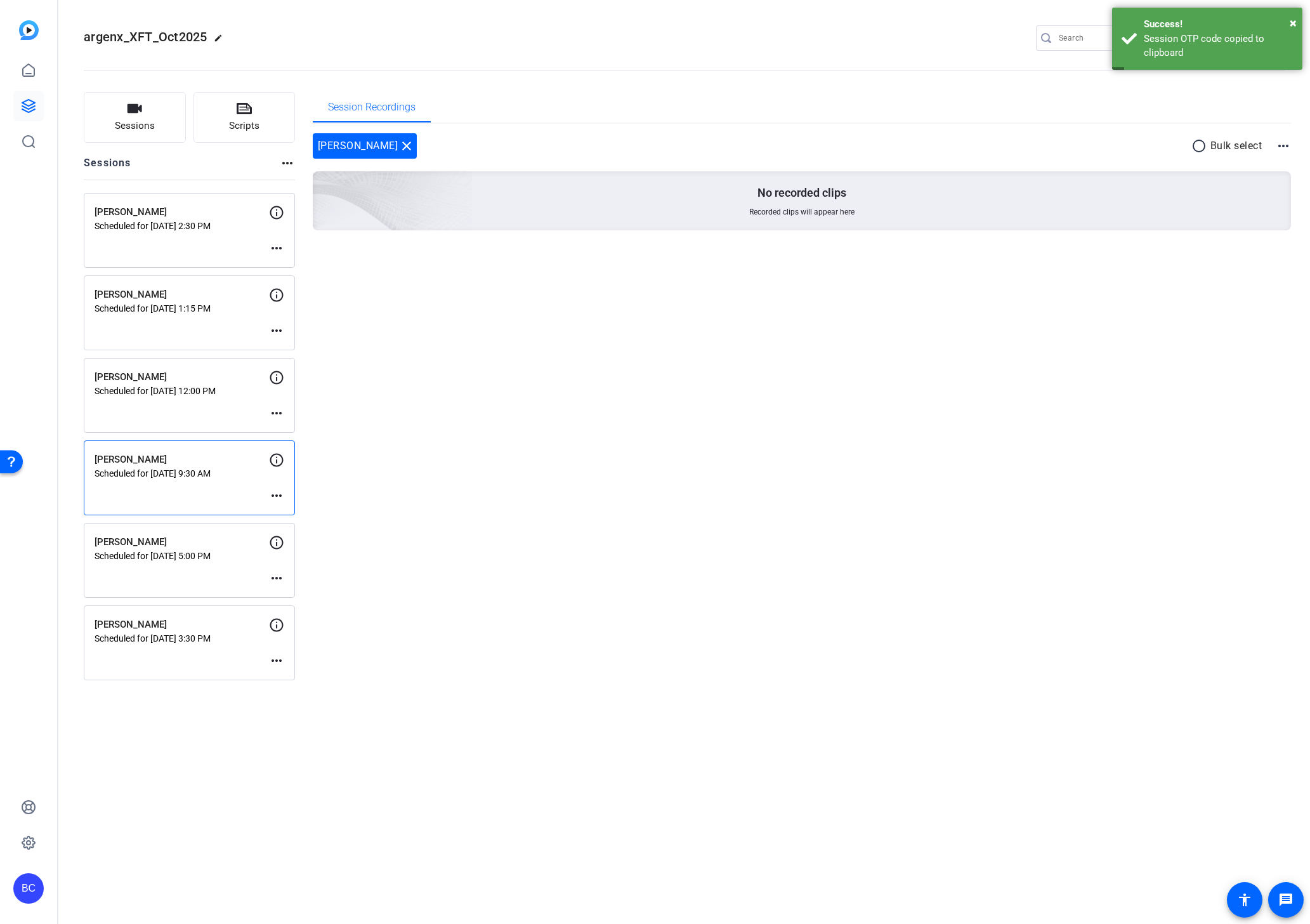
click at [278, 414] on mat-icon "more_horiz" at bounding box center [277, 412] width 15 height 15
click at [289, 431] on span "Edit Session" at bounding box center [308, 432] width 58 height 15
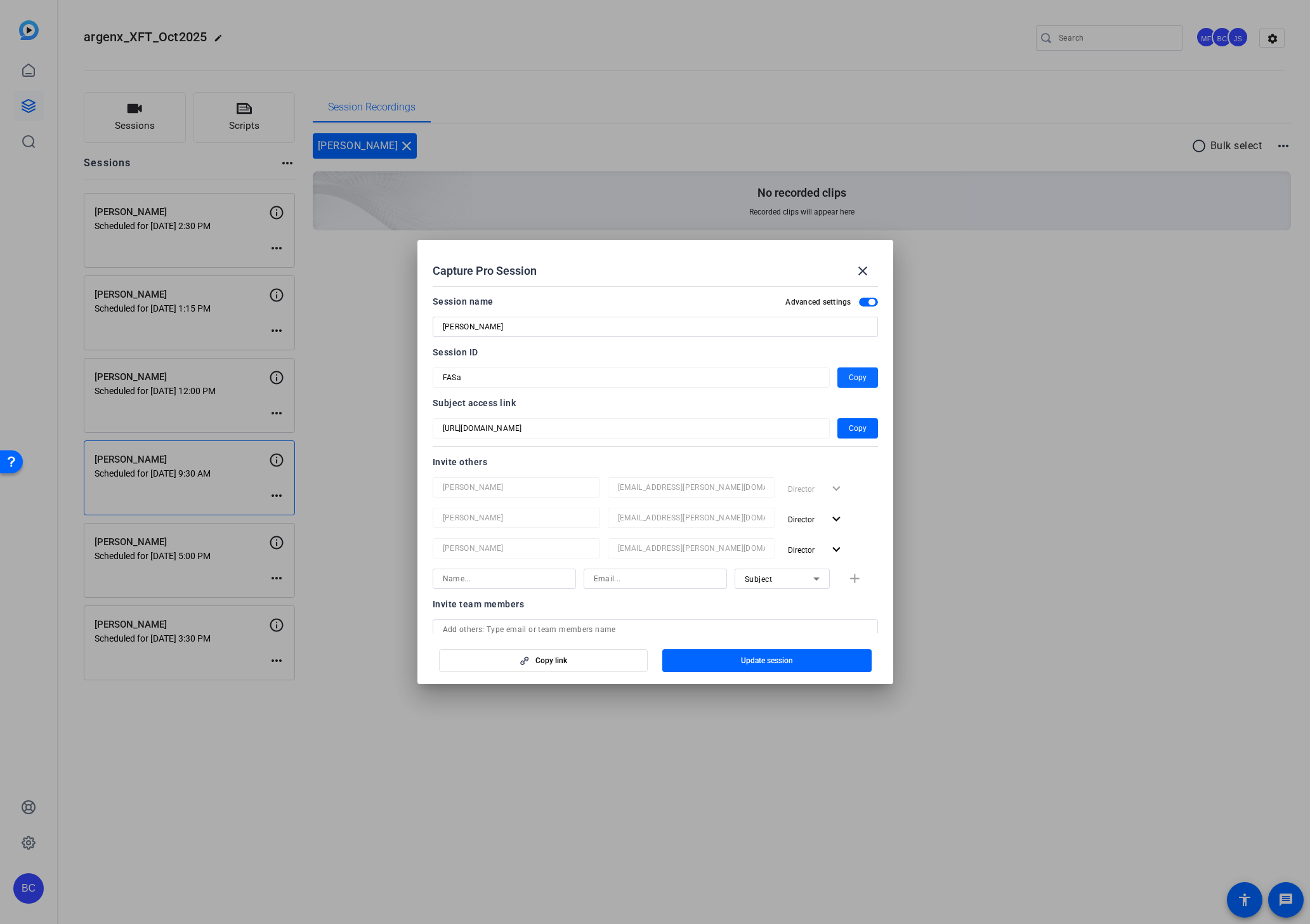
click at [862, 374] on span "Copy" at bounding box center [858, 377] width 18 height 15
click at [40, 331] on div at bounding box center [655, 462] width 1310 height 924
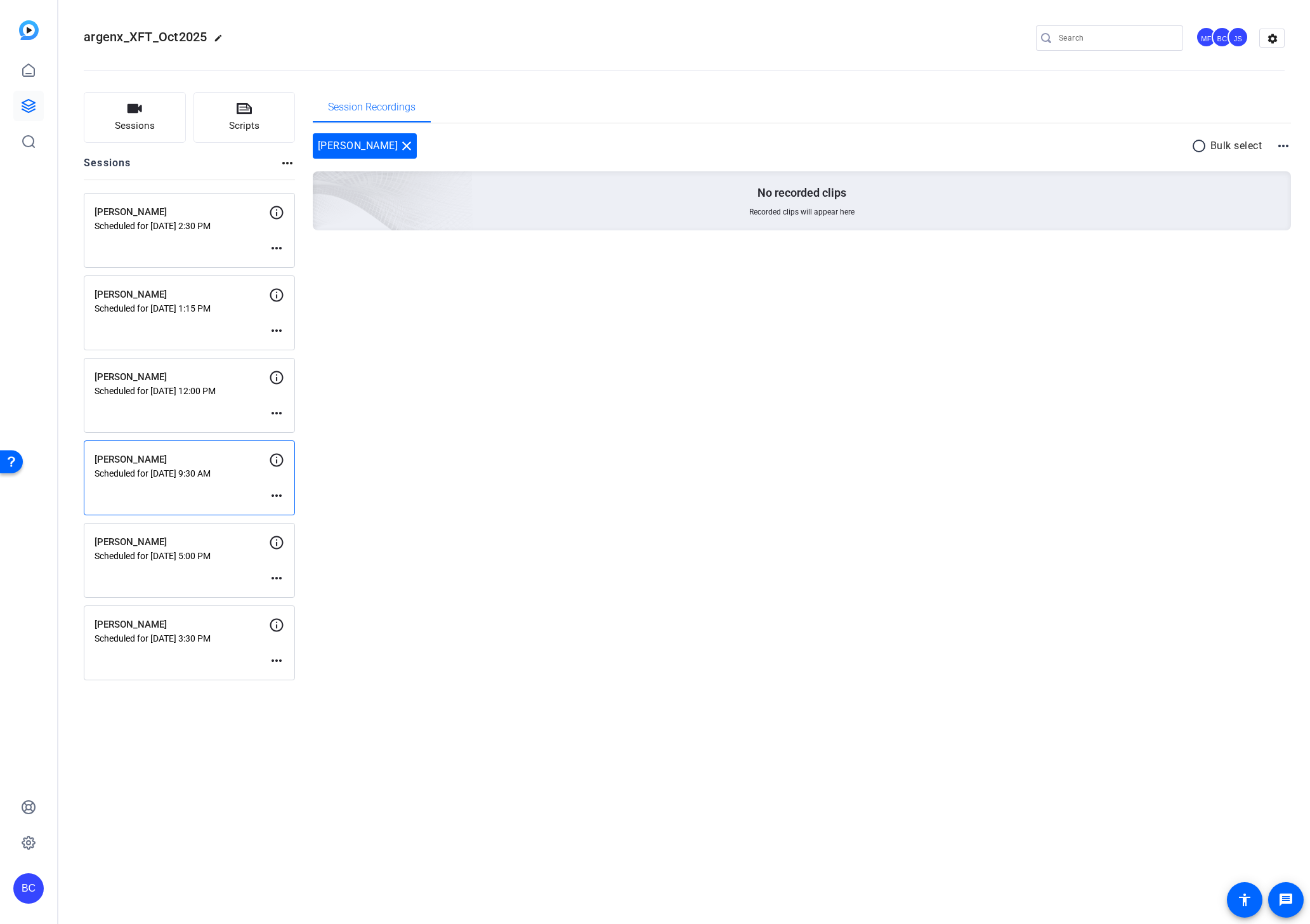
click at [277, 329] on mat-icon "more_horiz" at bounding box center [277, 330] width 15 height 15
click at [291, 348] on span "Edit Session" at bounding box center [308, 349] width 58 height 15
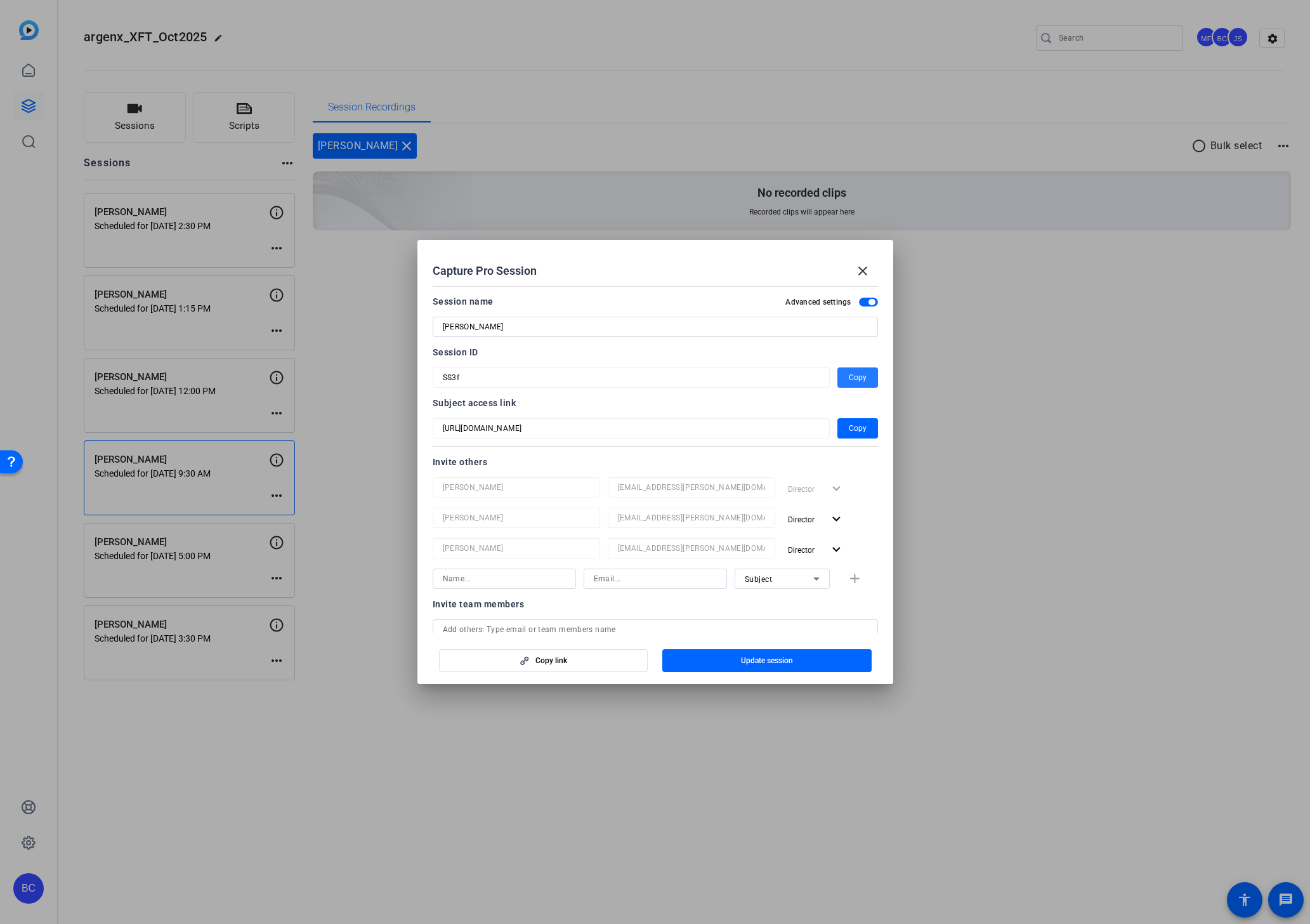
drag, startPoint x: 866, startPoint y: 376, endPoint x: 858, endPoint y: 377, distance: 8.1
click at [866, 376] on span "button" at bounding box center [858, 377] width 41 height 30
click at [49, 285] on div at bounding box center [655, 462] width 1310 height 924
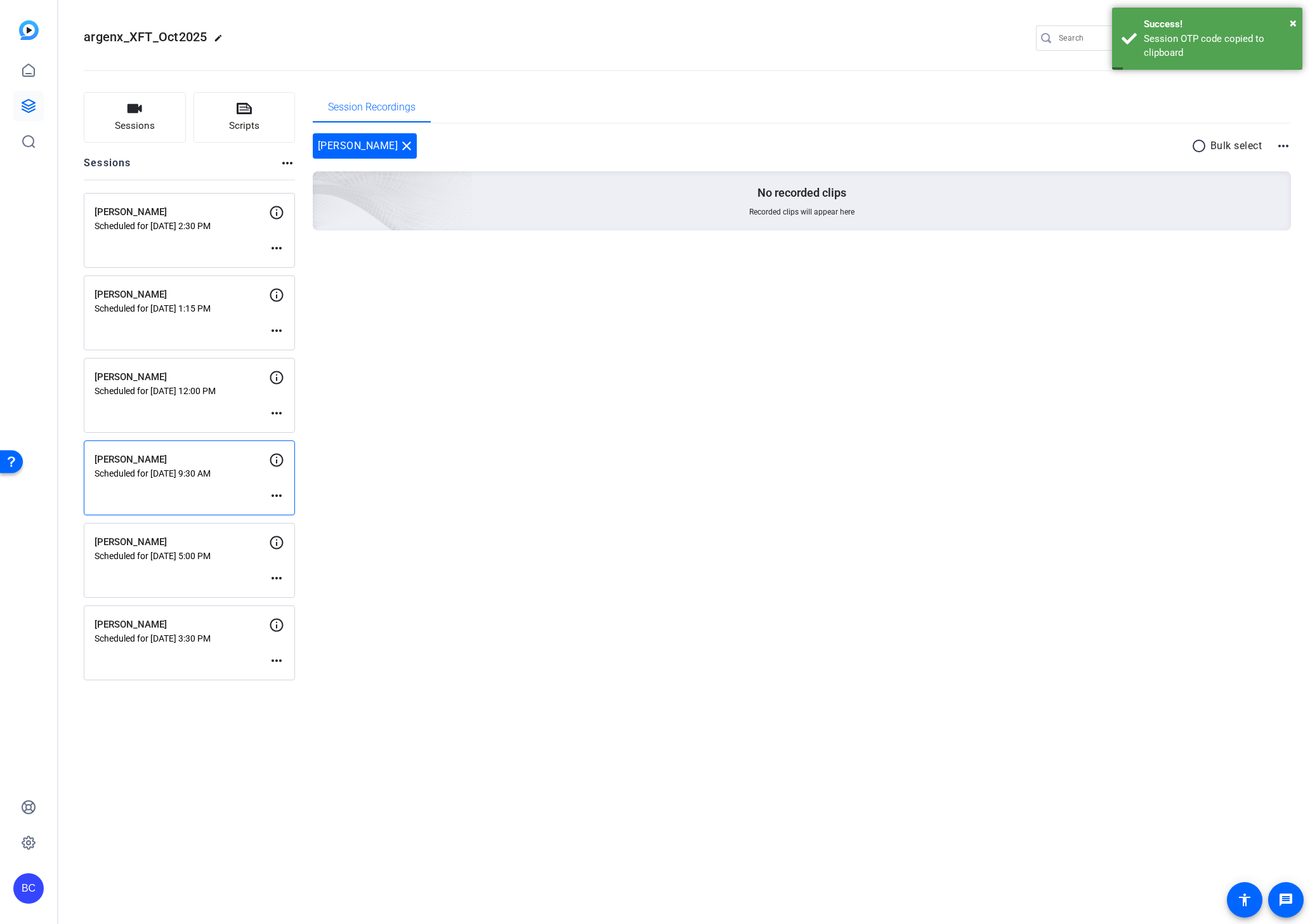
click at [279, 245] on mat-icon "more_horiz" at bounding box center [277, 248] width 15 height 15
click at [297, 266] on span "Edit Session" at bounding box center [308, 267] width 58 height 15
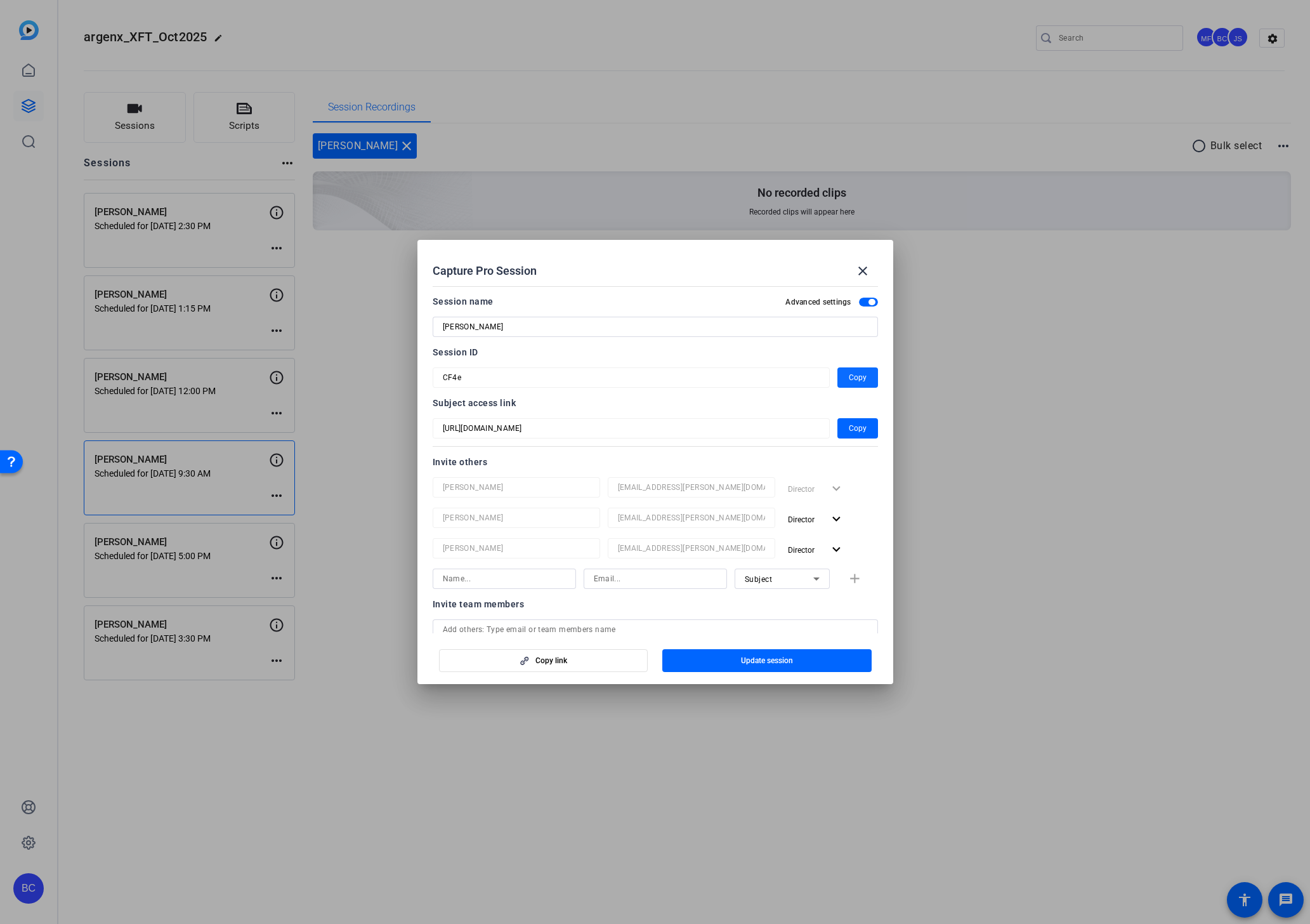
click at [852, 382] on span "Copy" at bounding box center [858, 377] width 18 height 15
click at [859, 272] on mat-icon "close" at bounding box center [862, 270] width 15 height 15
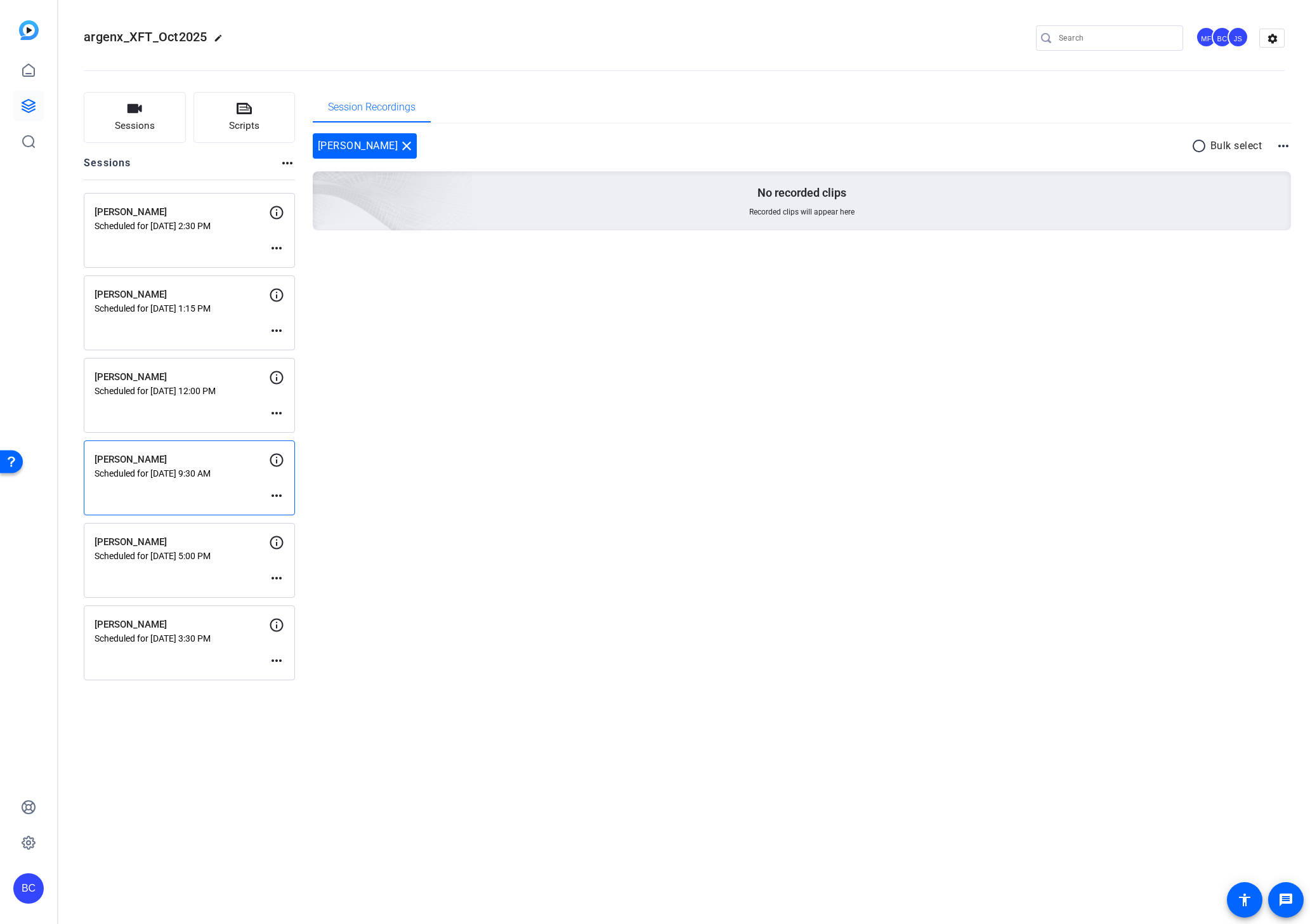
click at [275, 662] on mat-icon "more_horiz" at bounding box center [277, 660] width 15 height 15
click at [285, 683] on span "Edit Session" at bounding box center [308, 679] width 58 height 15
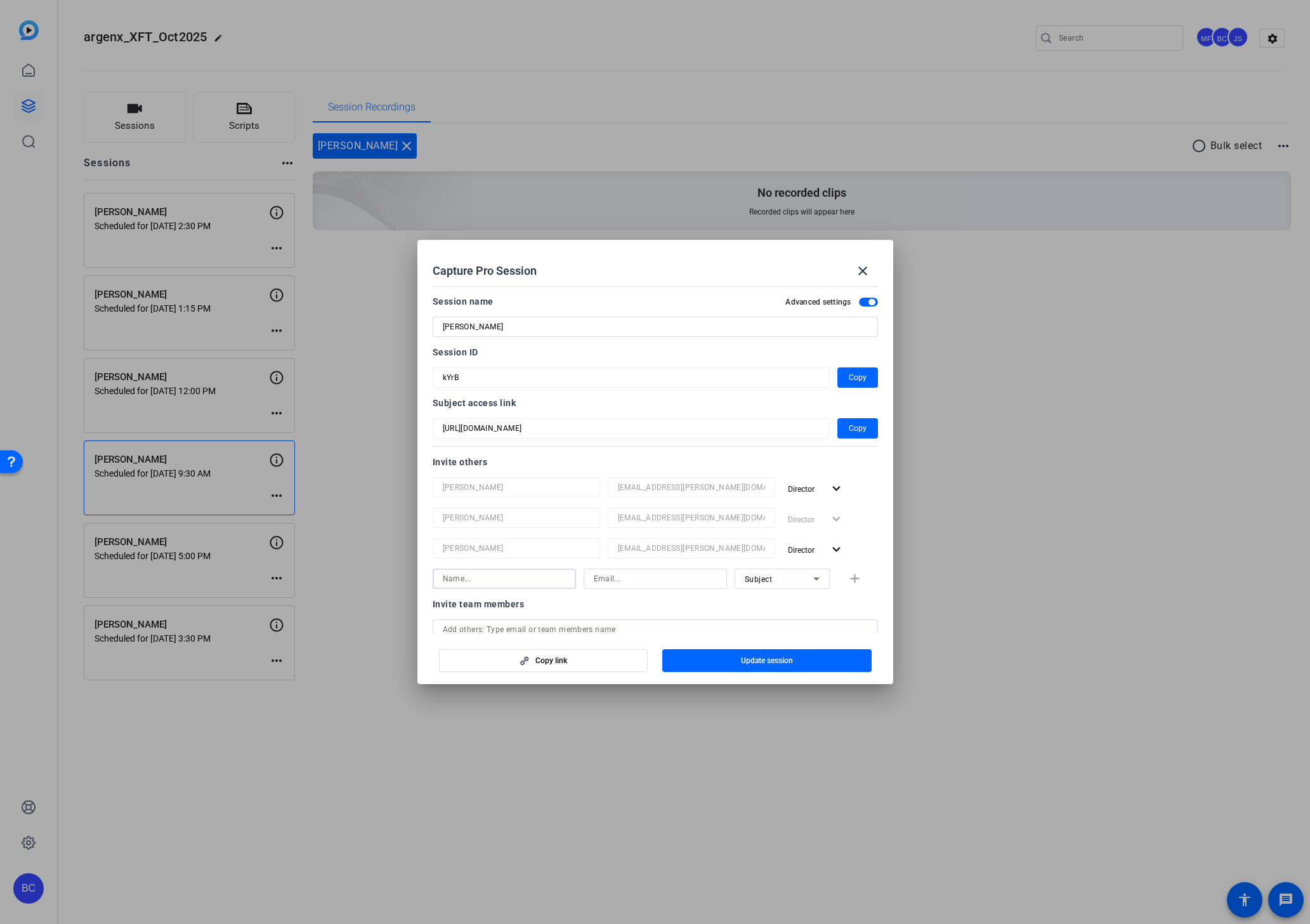
click at [506, 583] on input at bounding box center [504, 578] width 123 height 15
paste input "salavi@broadstreet.com"
type input "salavi@broadstreet.com"
paste input "salavi@broadstreet.com"
type input "salavi@broadstreet.com"
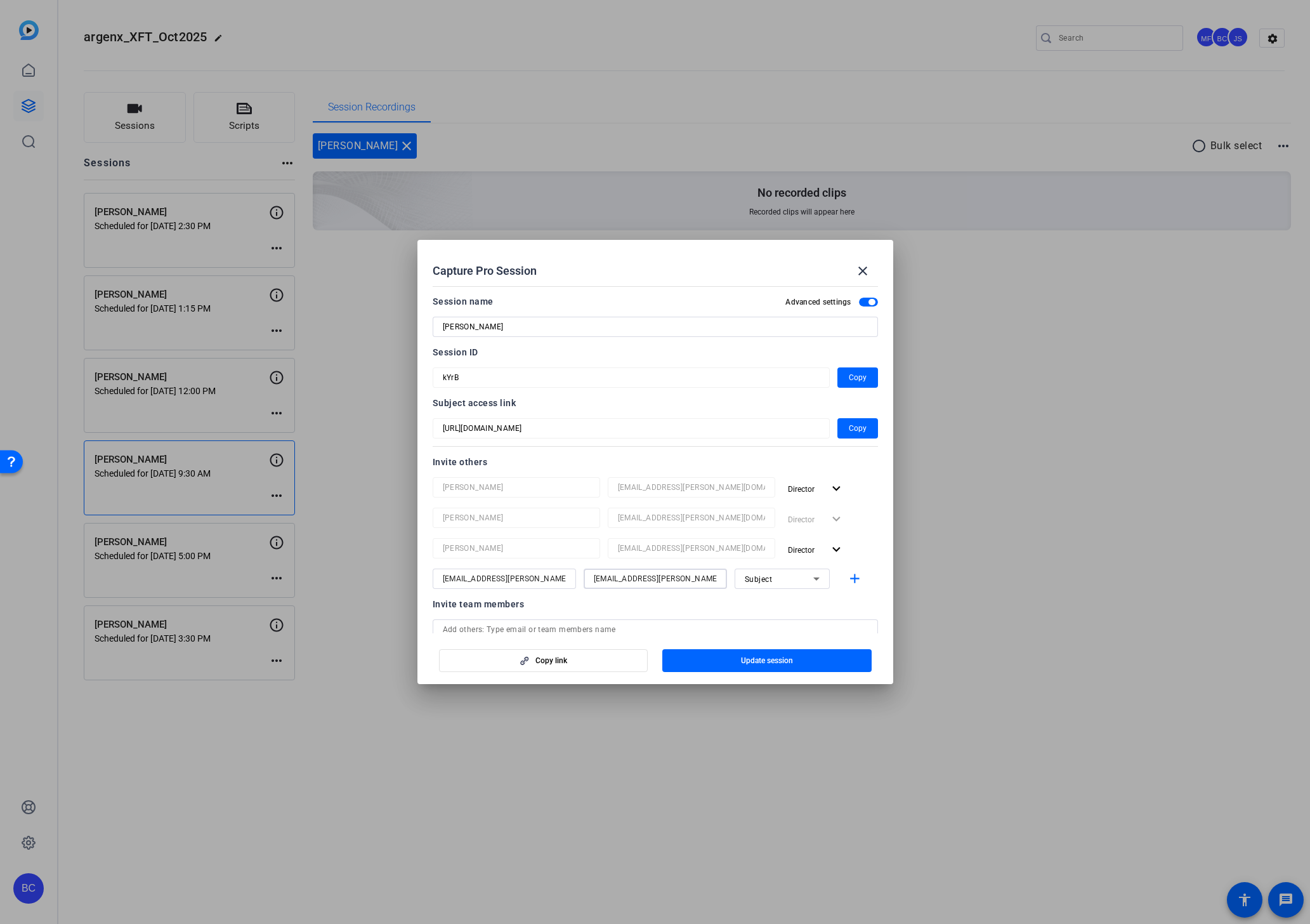
click at [547, 579] on input "salavi@broadstreet.com" at bounding box center [504, 578] width 123 height 15
paste input "Souzan Alavi <salavi@broadstreet.com>"
type input "Souzan Alavi"
click at [792, 575] on div "Collaborator" at bounding box center [779, 579] width 69 height 16
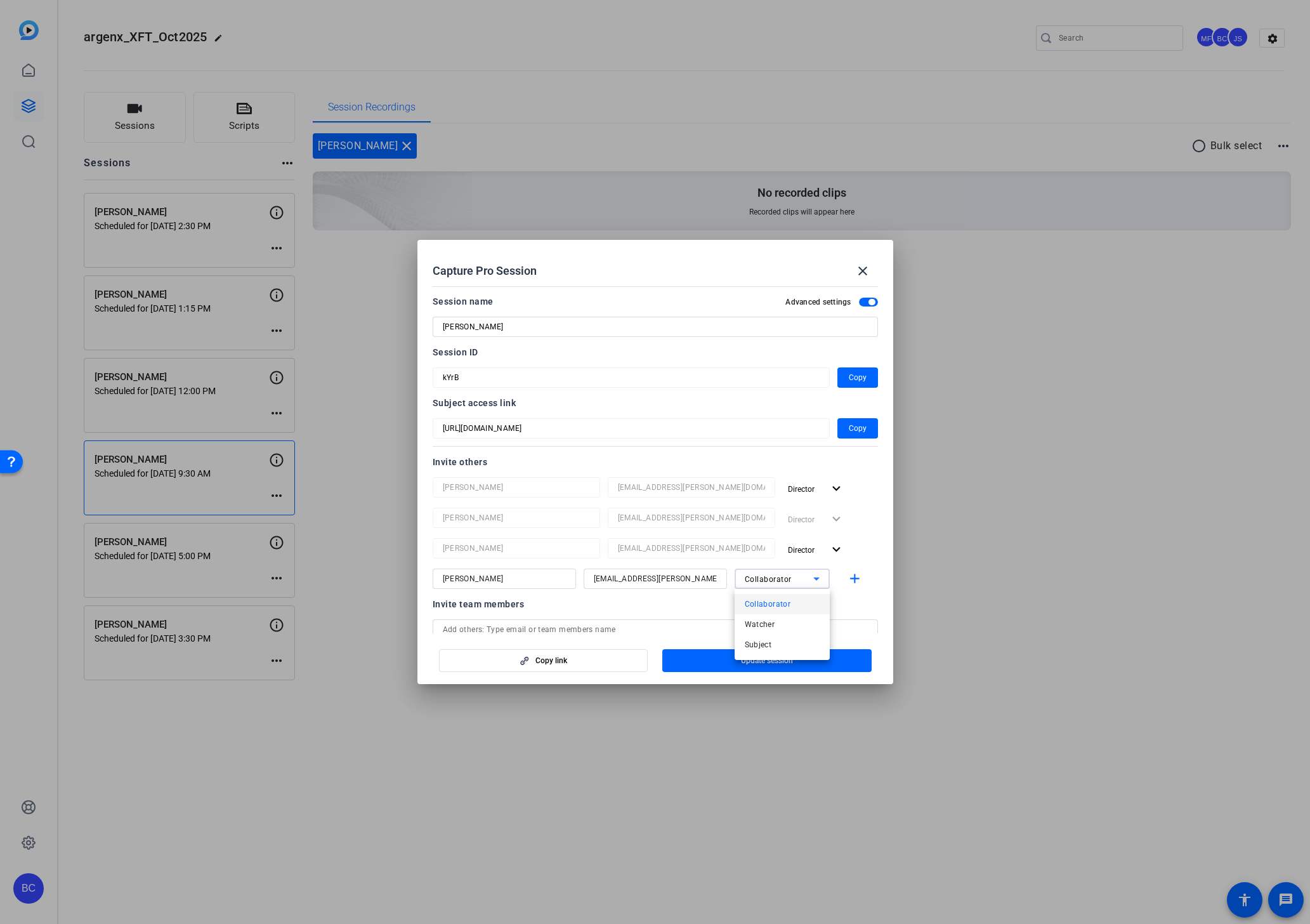
click at [802, 578] on div at bounding box center [655, 462] width 1310 height 924
click at [782, 659] on span "Update session" at bounding box center [766, 660] width 52 height 10
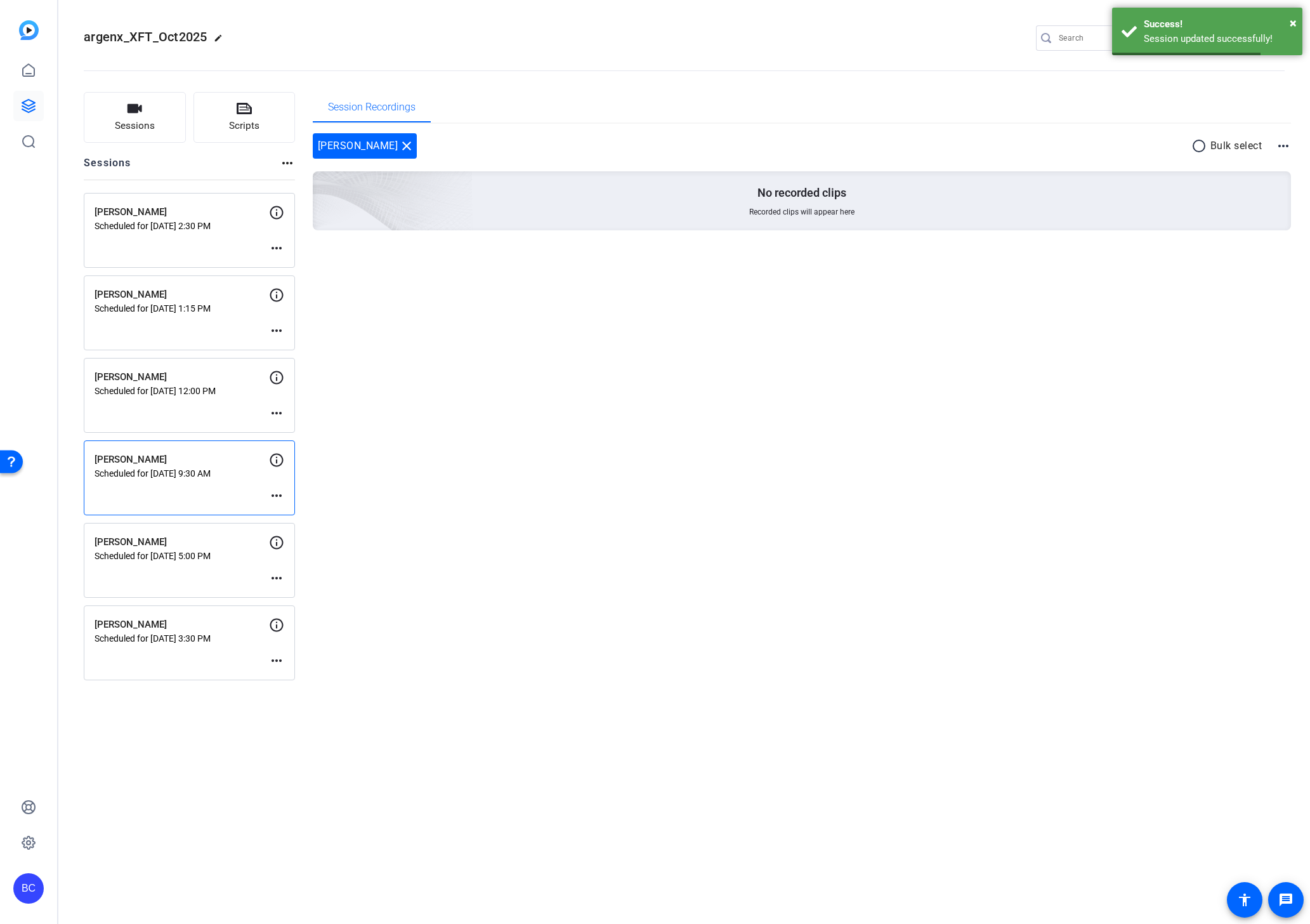
click at [275, 577] on mat-icon "more_horiz" at bounding box center [277, 578] width 15 height 15
click at [282, 592] on span "Edit Session" at bounding box center [308, 596] width 58 height 15
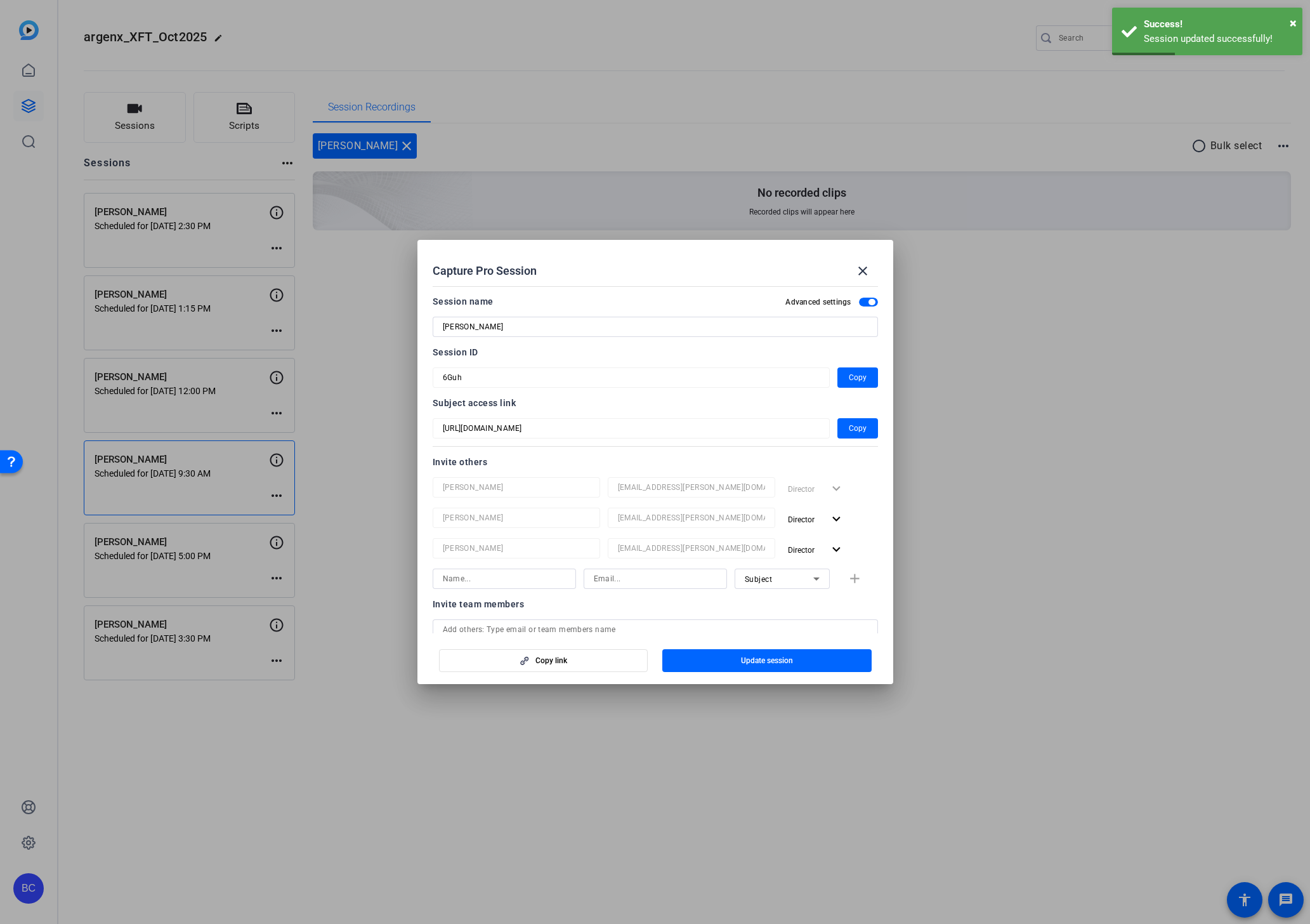
scroll to position [282, 0]
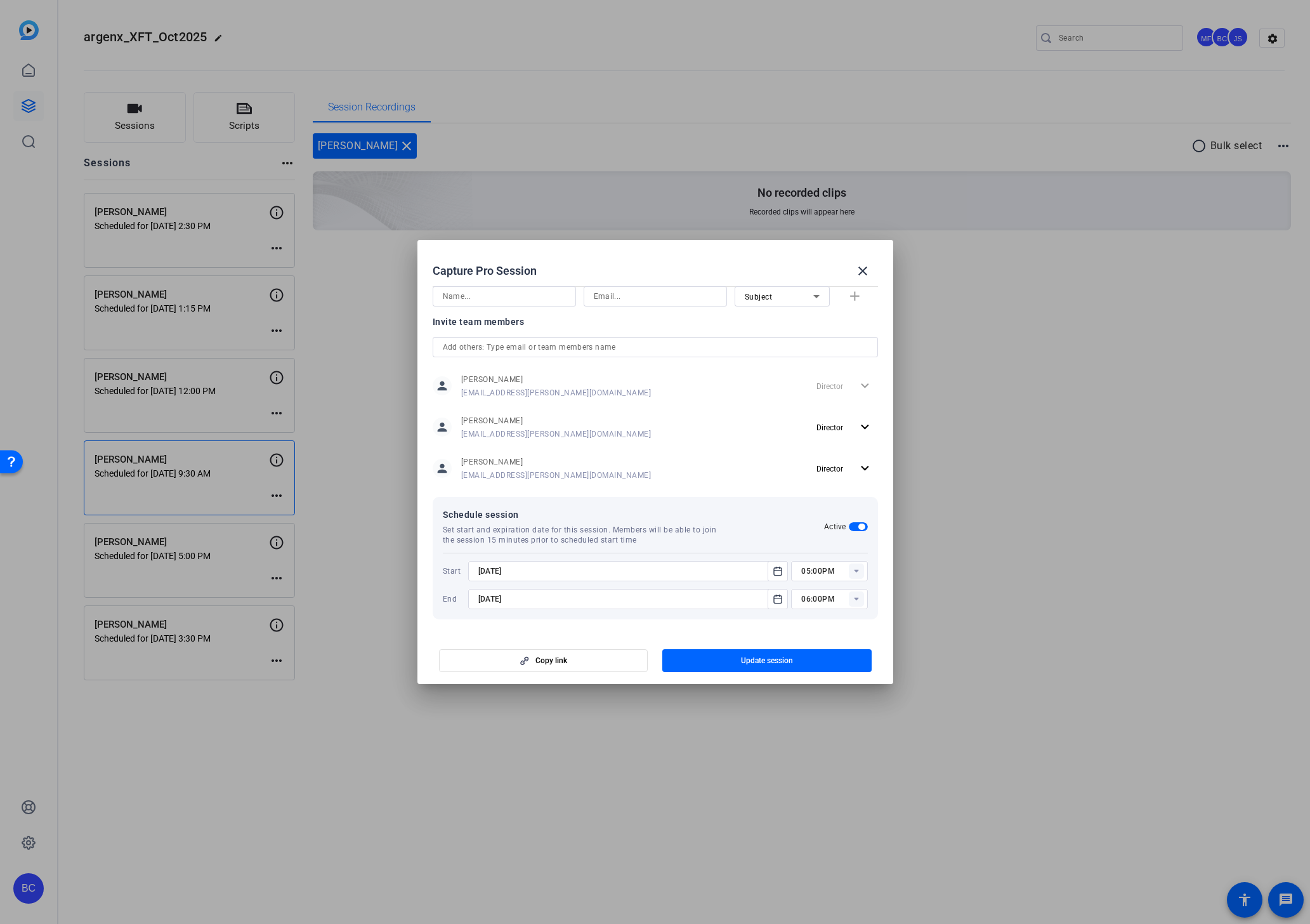
click at [536, 300] on input at bounding box center [504, 296] width 123 height 15
paste input "salavi@broadstreet.com"
type input "salavi@broadstreet.com"
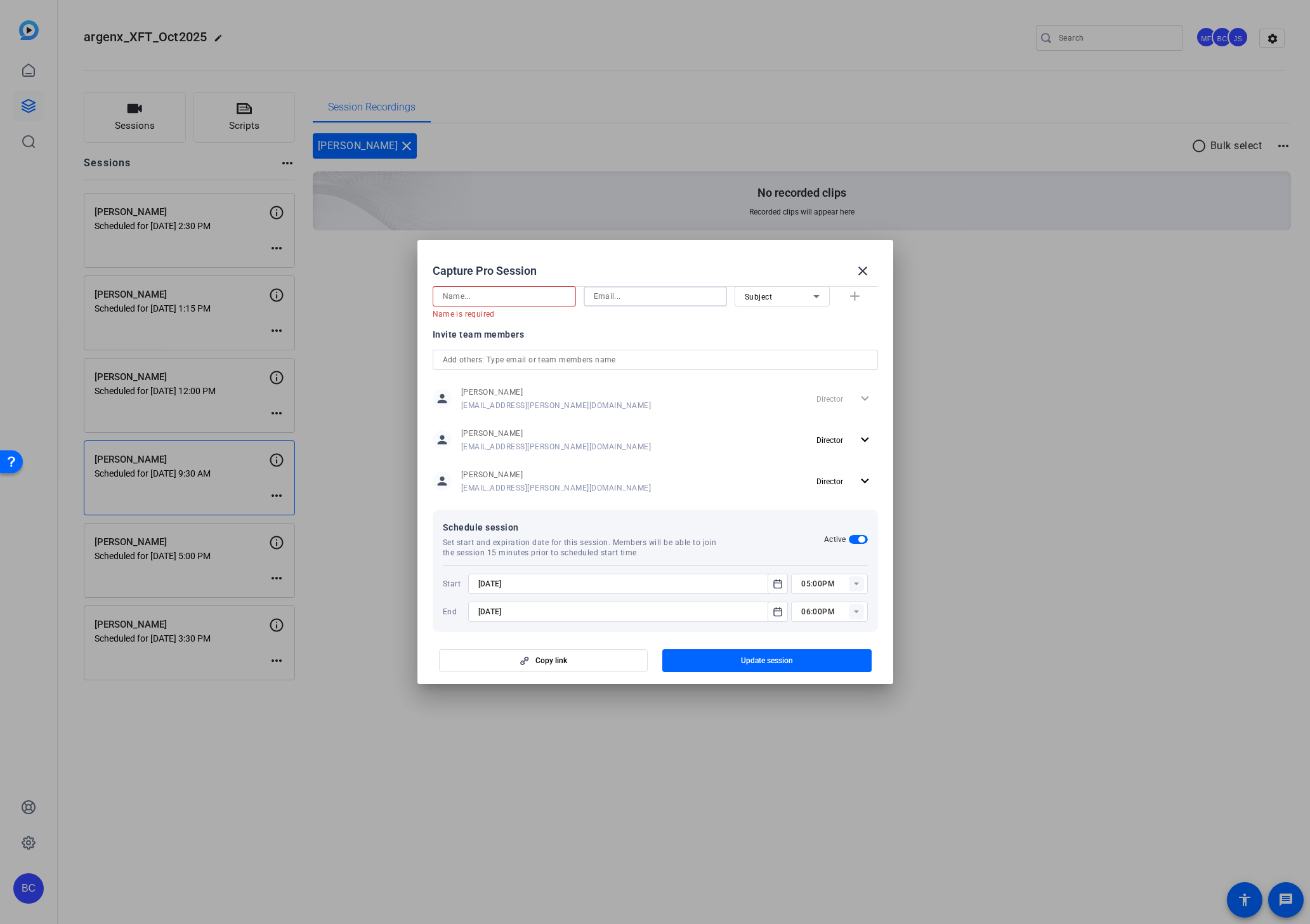
paste input "salavi@broadstreet.com"
type input "salavi@broadstreet.com"
paste input "Souzan Alavi"
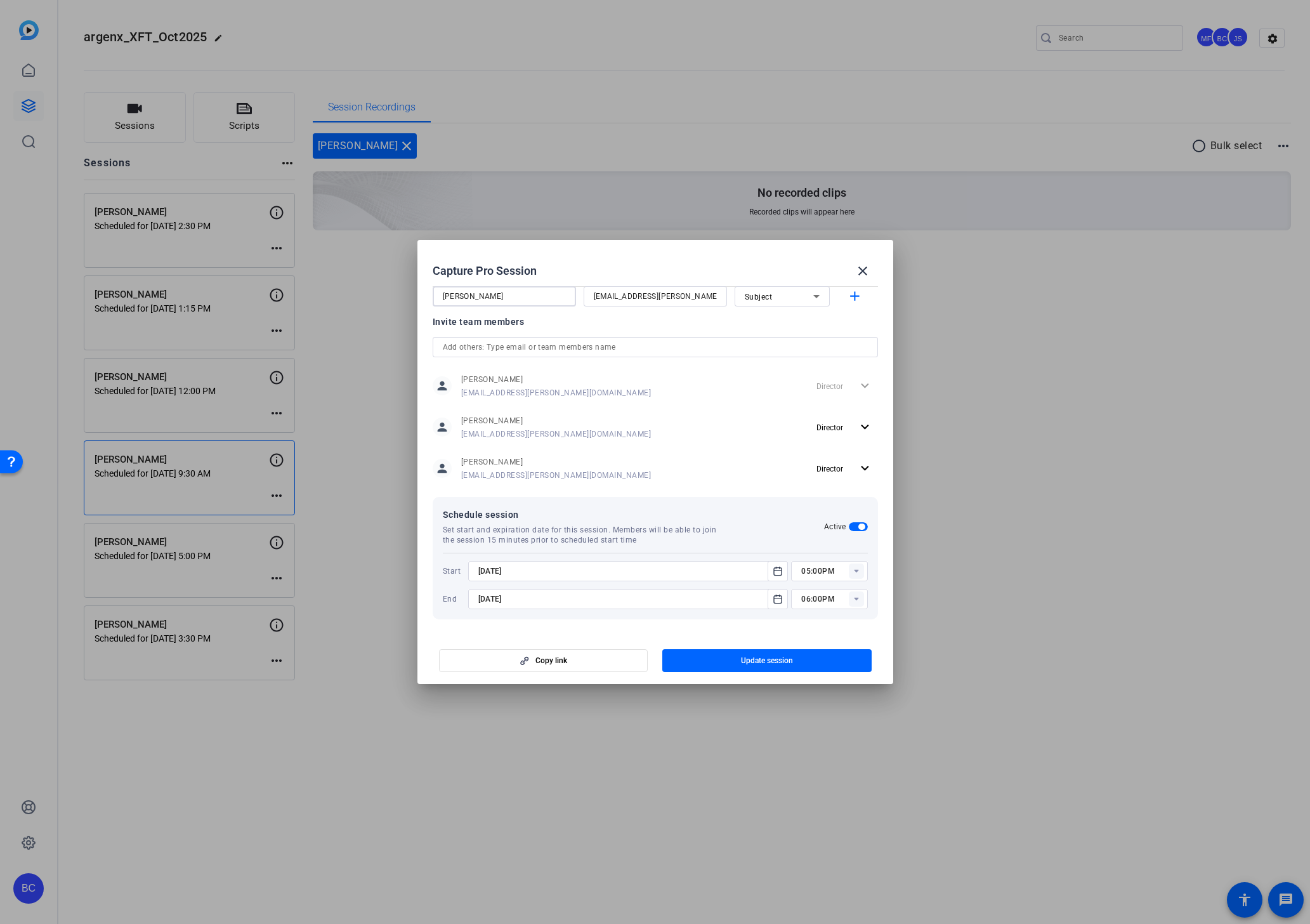
type input "Souzan Alavi"
click at [766, 659] on span "Update session" at bounding box center [766, 660] width 52 height 10
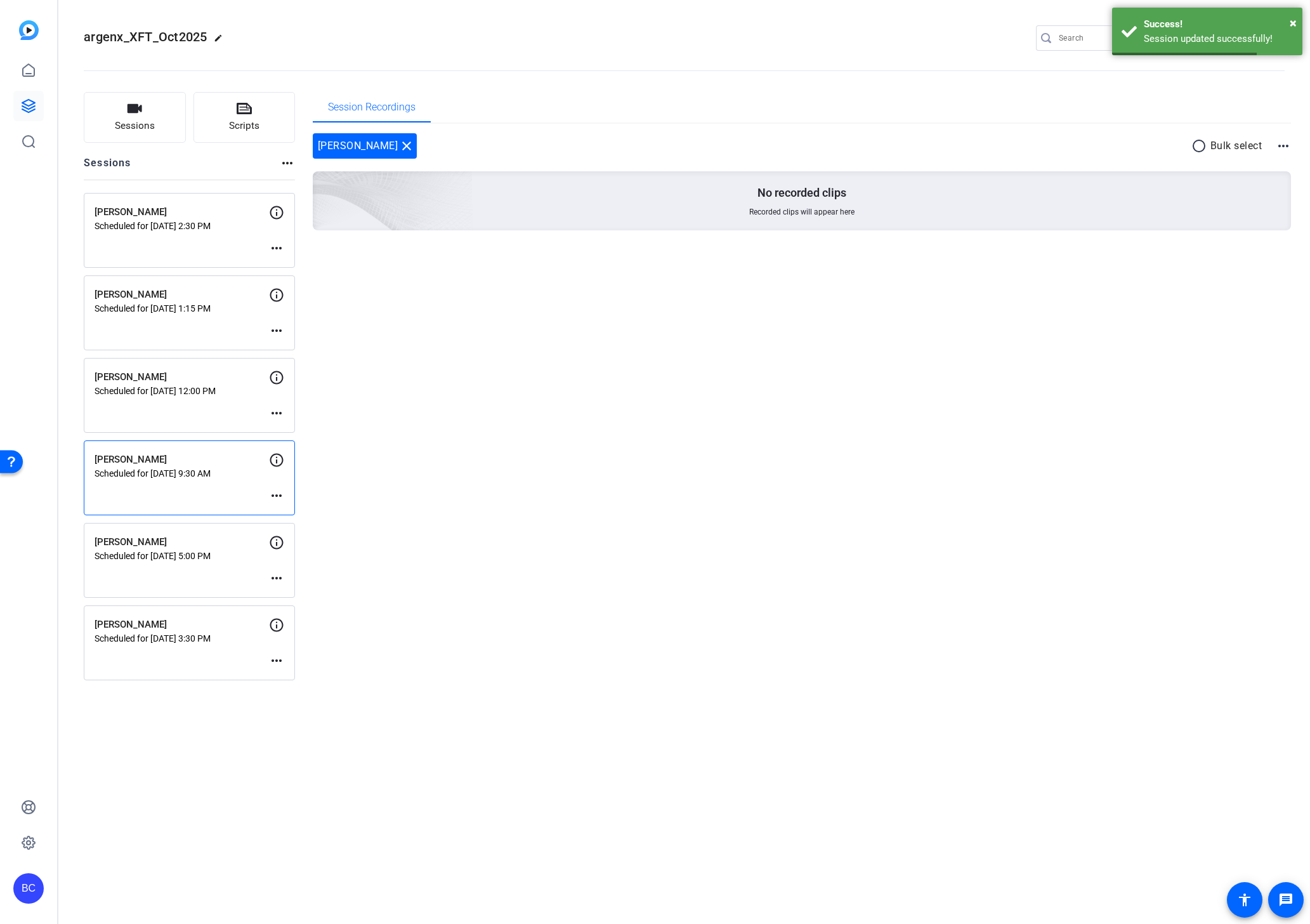
click at [273, 493] on mat-icon "more_horiz" at bounding box center [277, 495] width 15 height 15
click at [285, 511] on span "Edit Session" at bounding box center [308, 514] width 58 height 15
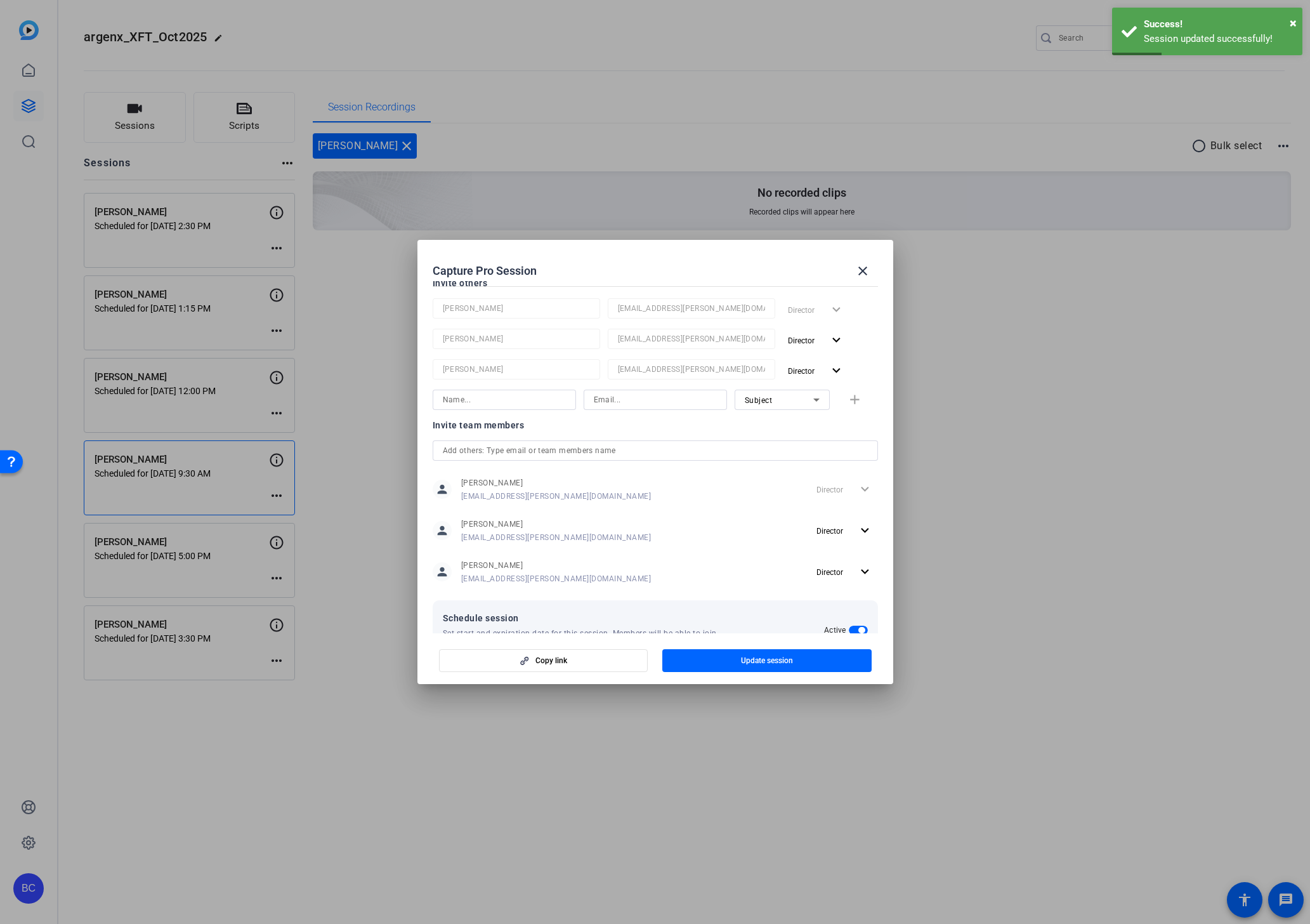
scroll to position [221, 0]
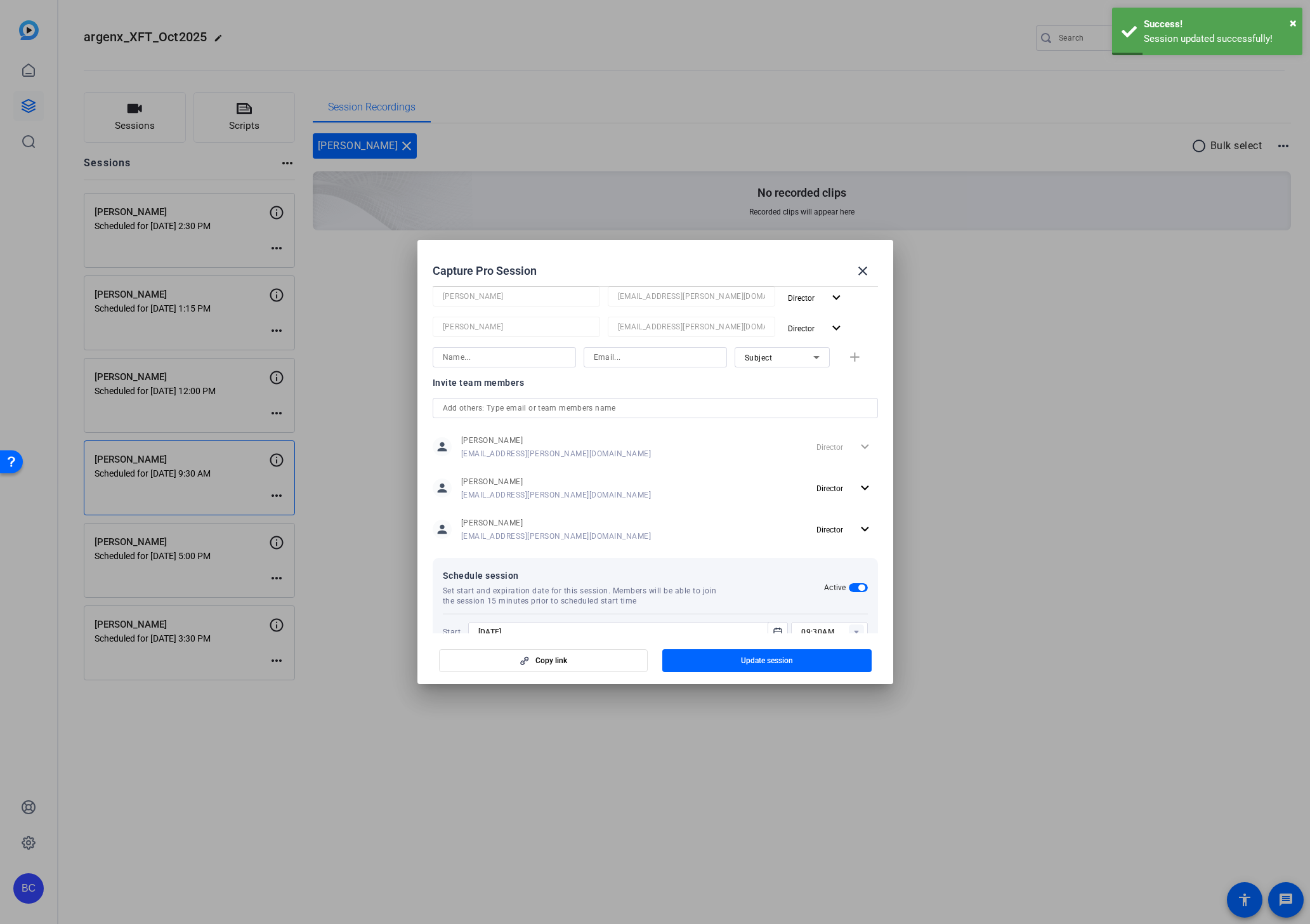
click at [448, 358] on input at bounding box center [504, 356] width 123 height 15
paste input "Souzan Alavi"
type input "Souzan Alavi"
paste input "salavi@broadstreet.com"
type input "salavi@broadstreet.com"
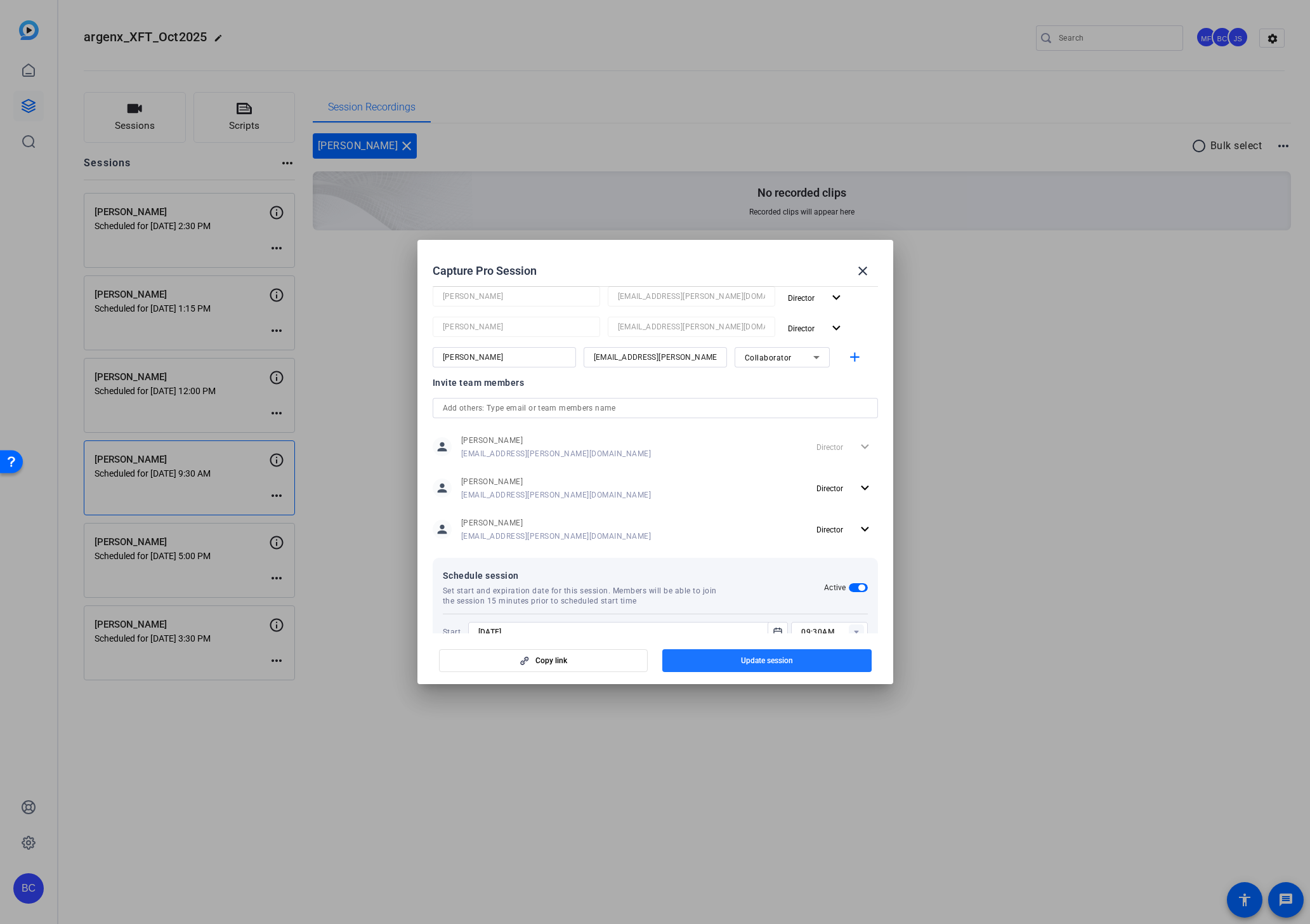
click at [737, 659] on span "button" at bounding box center [767, 660] width 209 height 30
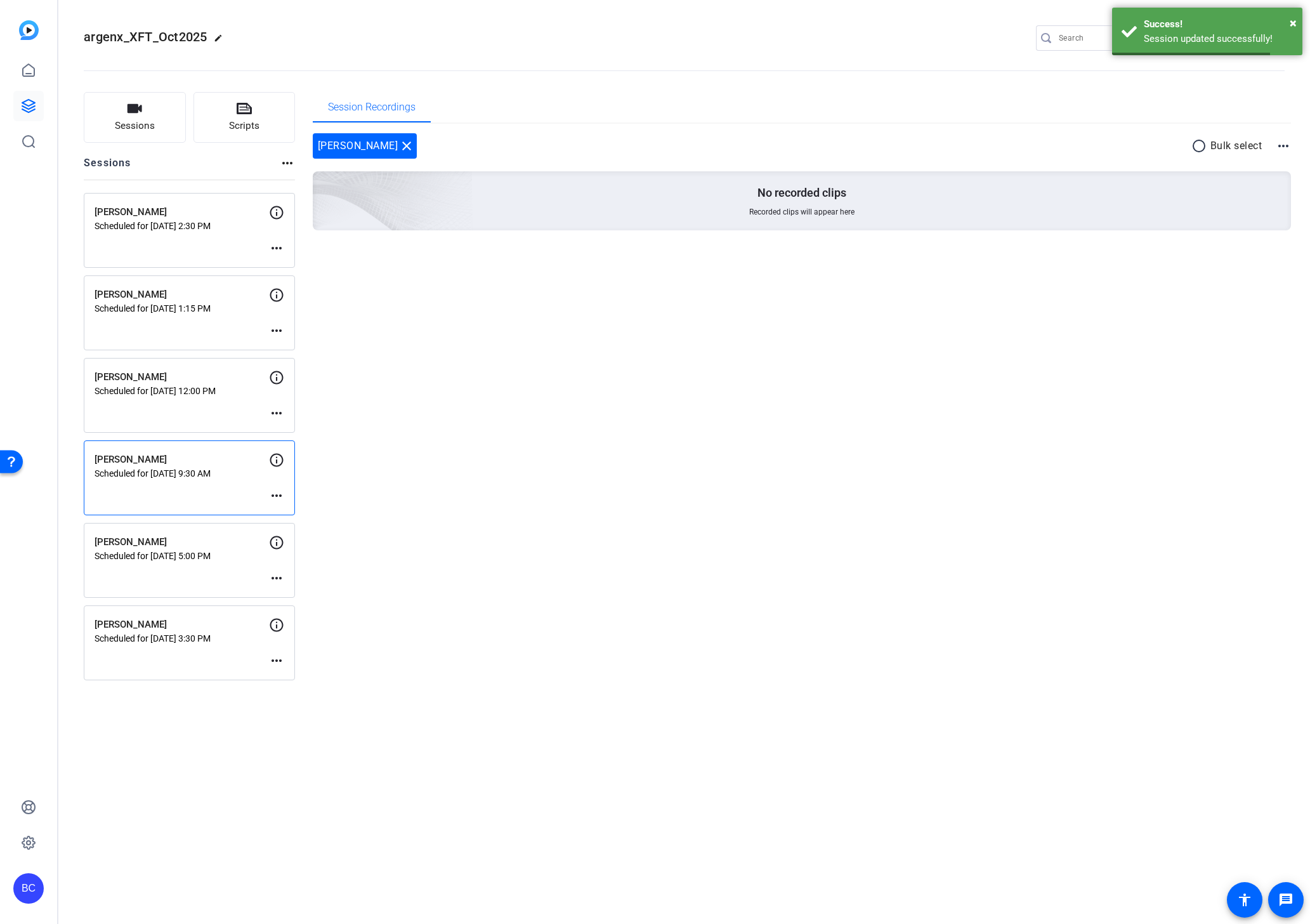
click at [276, 408] on mat-icon "more_horiz" at bounding box center [277, 412] width 15 height 15
click at [292, 430] on span "Edit Session" at bounding box center [308, 432] width 58 height 15
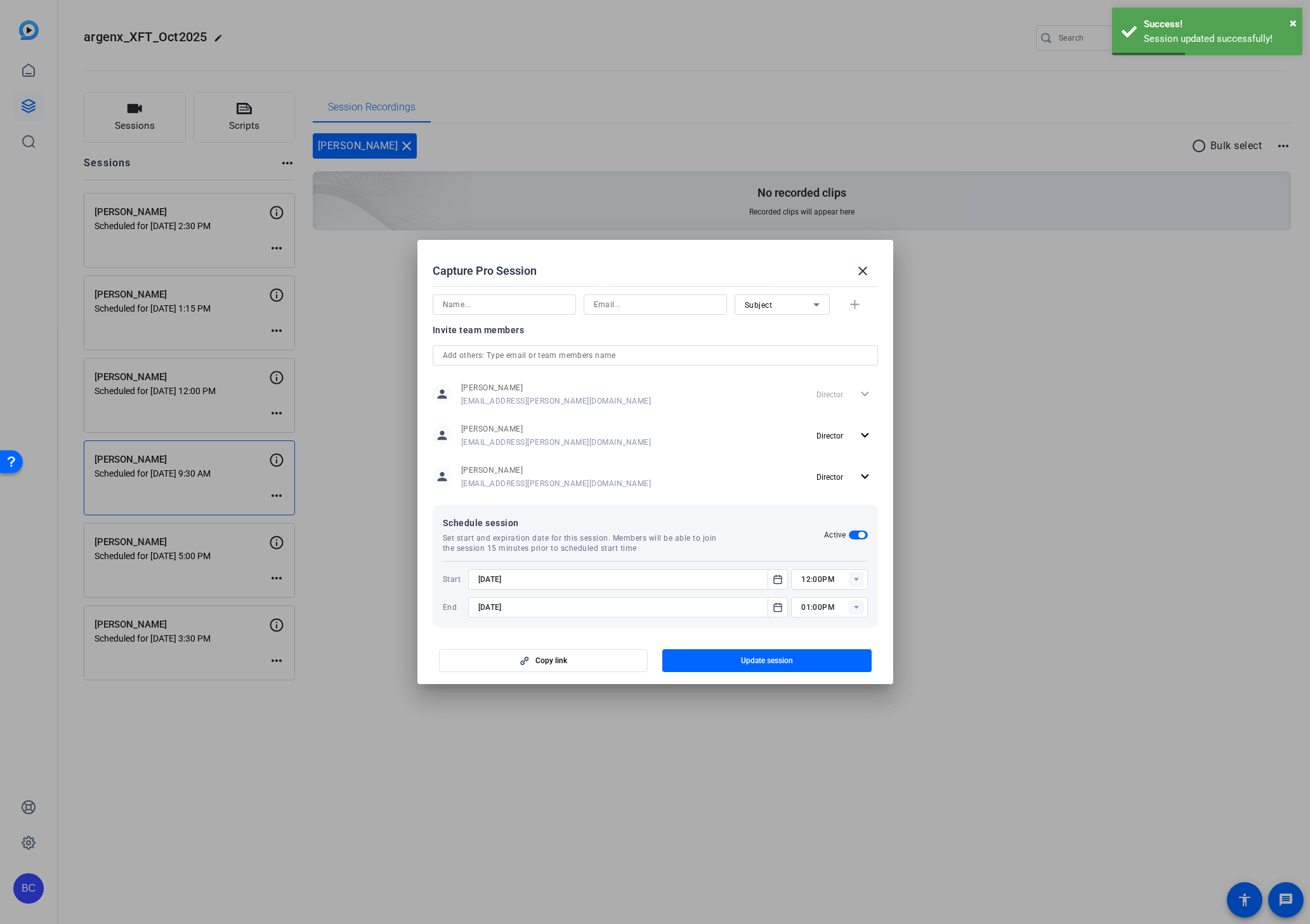
scroll to position [282, 0]
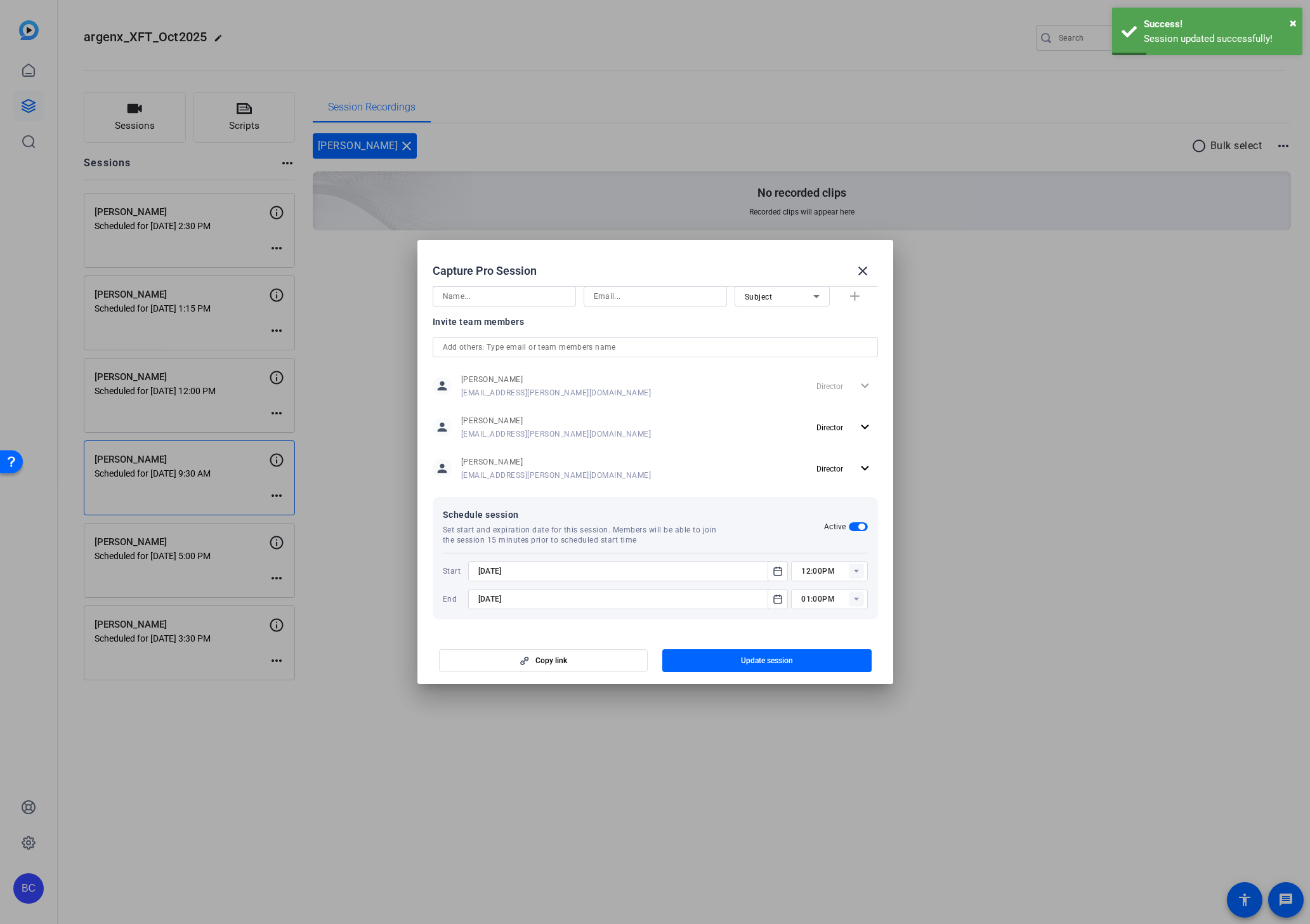
click at [503, 294] on input at bounding box center [504, 296] width 123 height 15
paste input "Souzan Alavi"
type input "Souzan Alavi"
paste input "salavi@broadstreet.com"
type input "salavi@broadstreet.com"
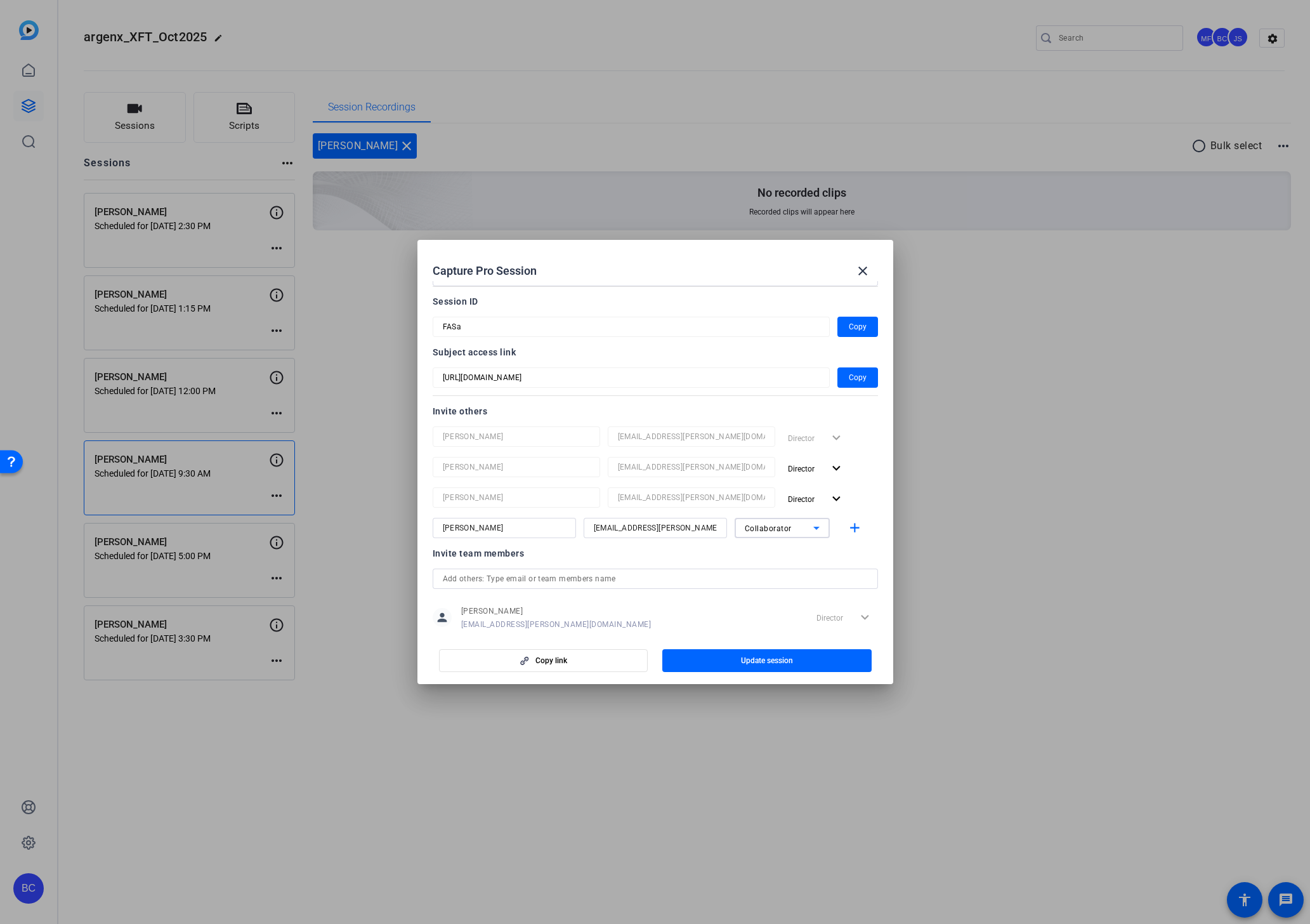
scroll to position [0, 0]
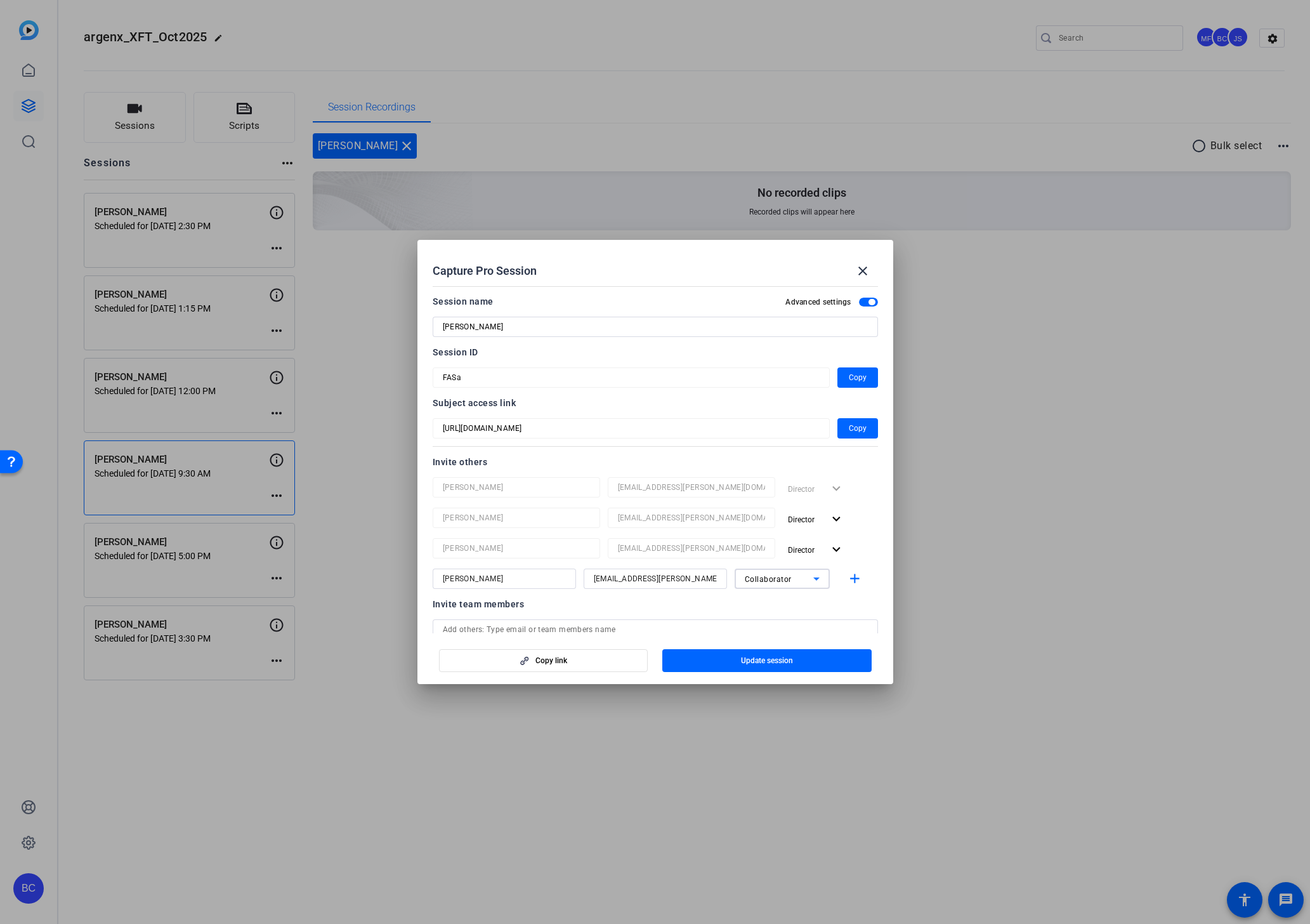
click at [734, 659] on span "button" at bounding box center [767, 660] width 209 height 30
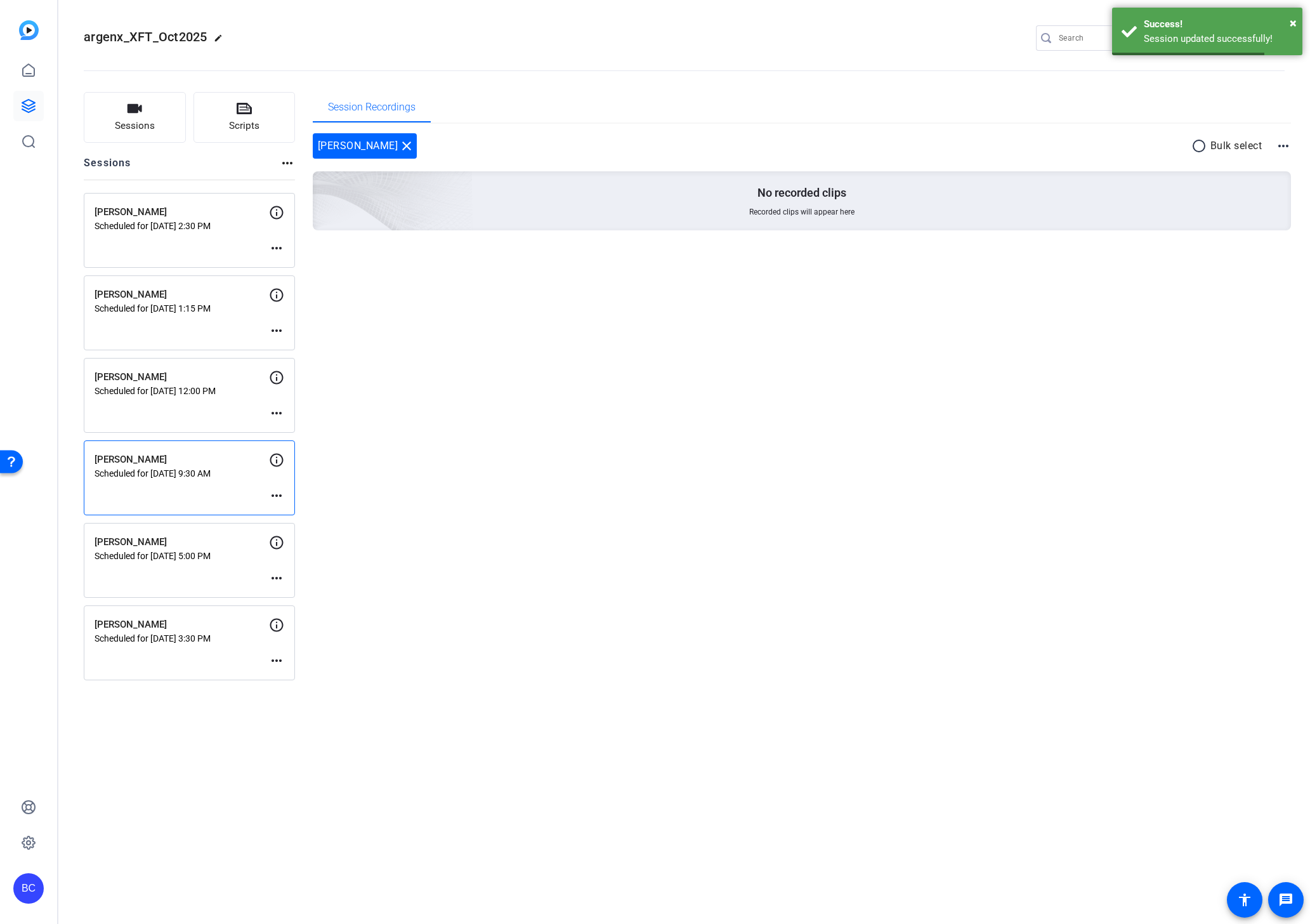
click at [277, 329] on mat-icon "more_horiz" at bounding box center [277, 330] width 15 height 15
click at [288, 345] on span "Edit Session" at bounding box center [308, 349] width 58 height 15
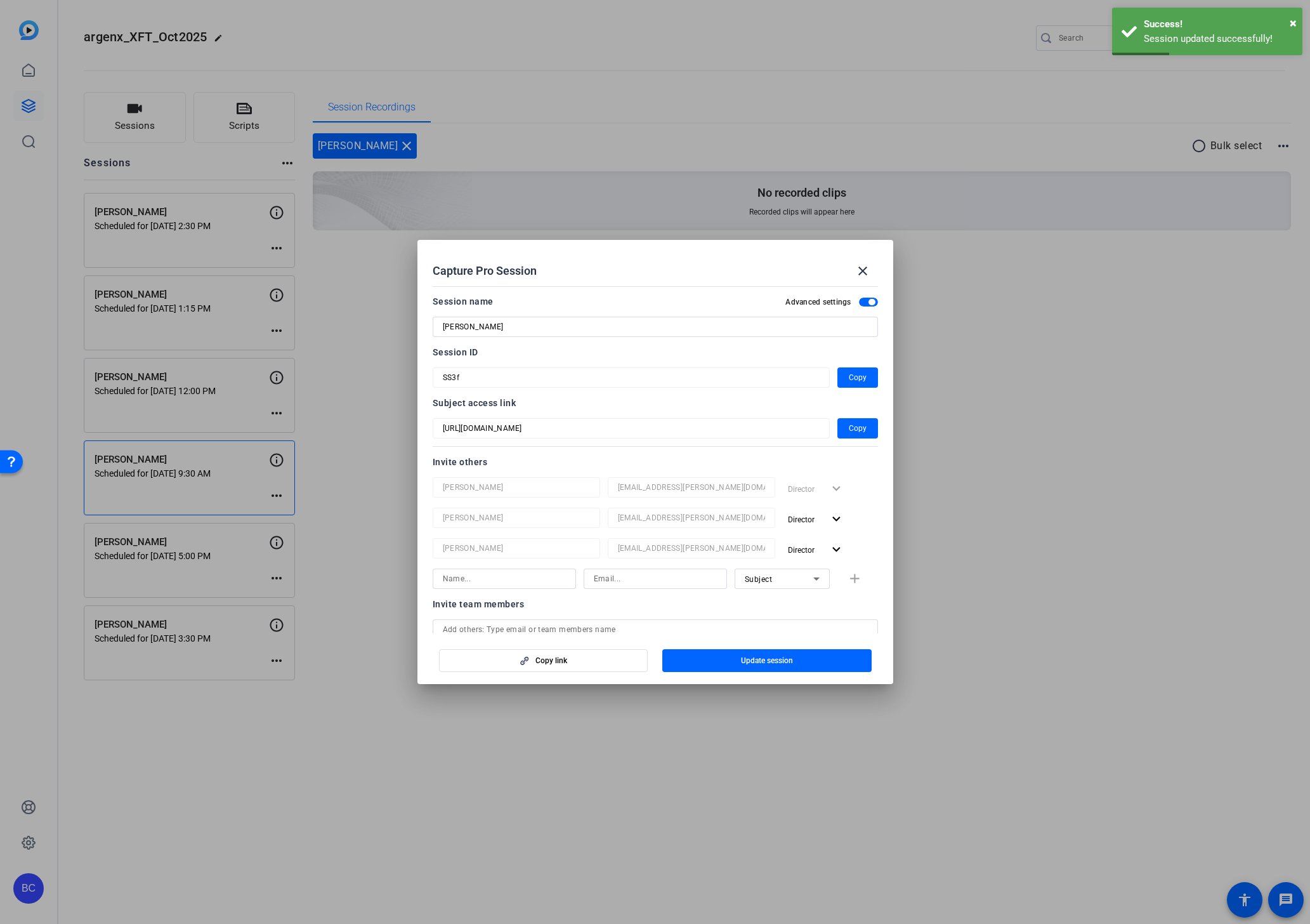
click at [464, 576] on input at bounding box center [504, 578] width 123 height 15
paste input "salavi@broadstreet.com"
type input "salavi@broadstreet.com"
paste input "salavi@broadstreet.com"
type input "salavi@broadstreet.com"
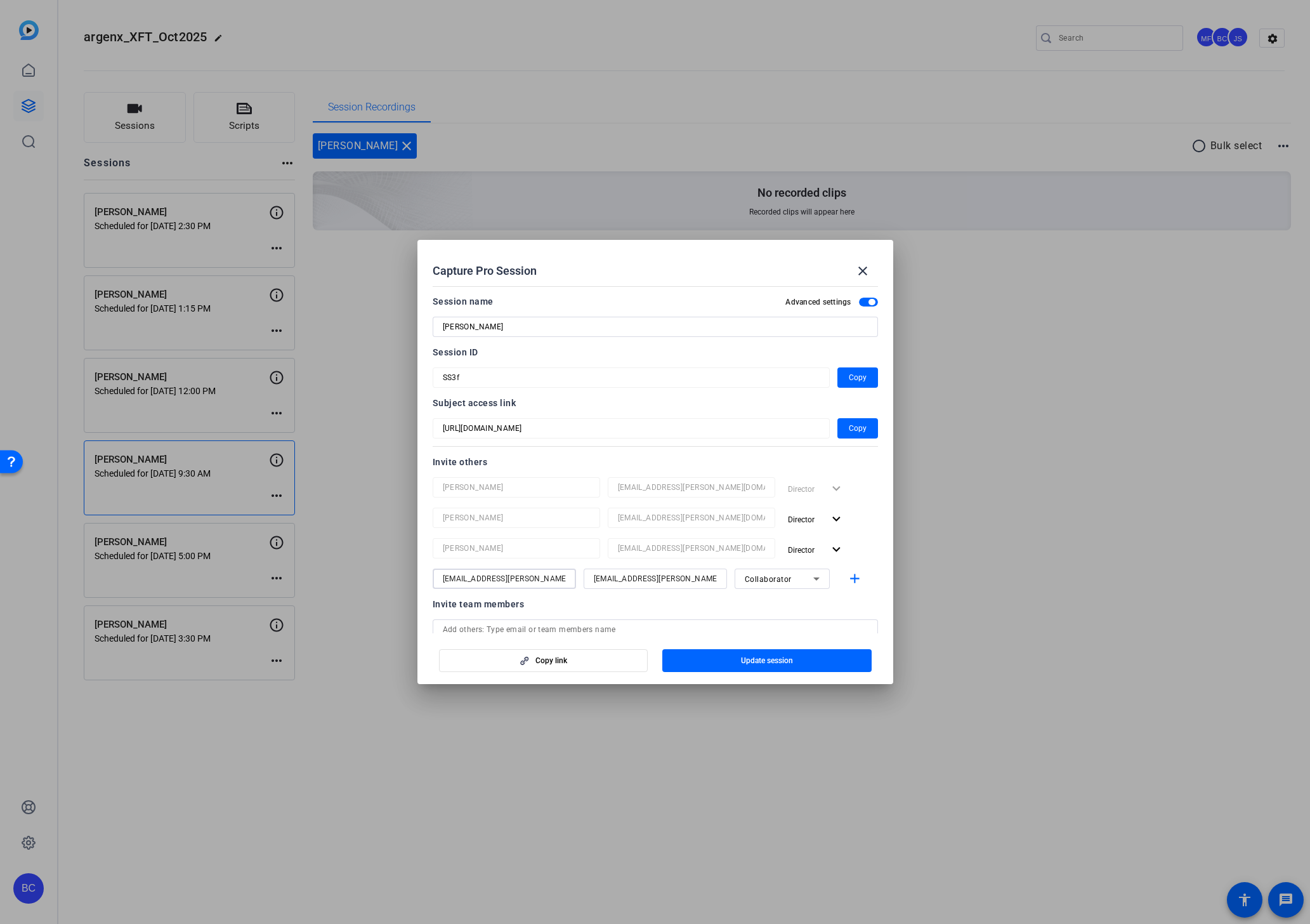
paste input "Souzan Alavi"
type input "Souzan Alavi"
click at [741, 659] on span "Update session" at bounding box center [766, 660] width 52 height 10
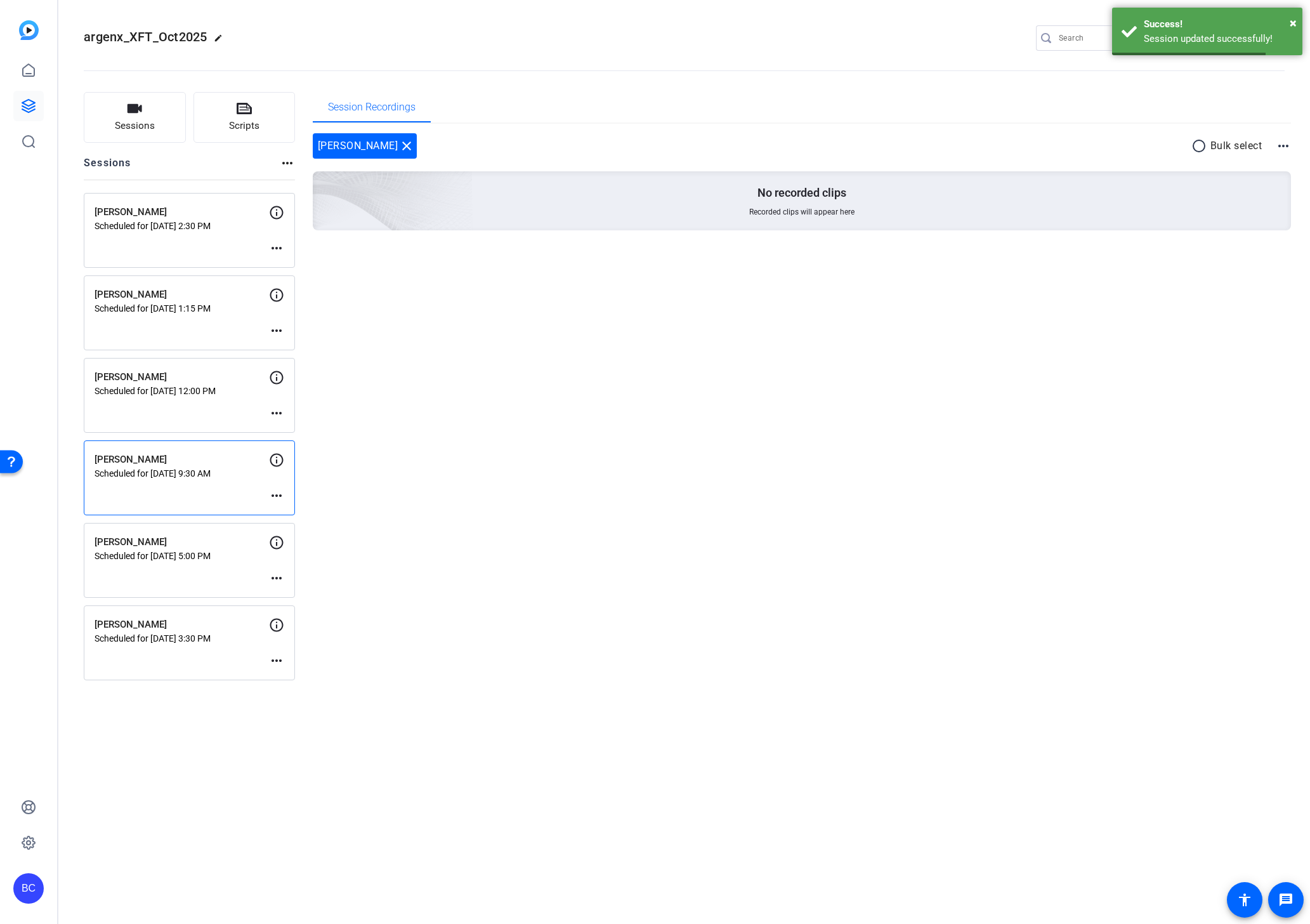
click at [273, 249] on mat-icon "more_horiz" at bounding box center [277, 248] width 15 height 15
click at [285, 268] on span "Edit Session" at bounding box center [308, 267] width 58 height 15
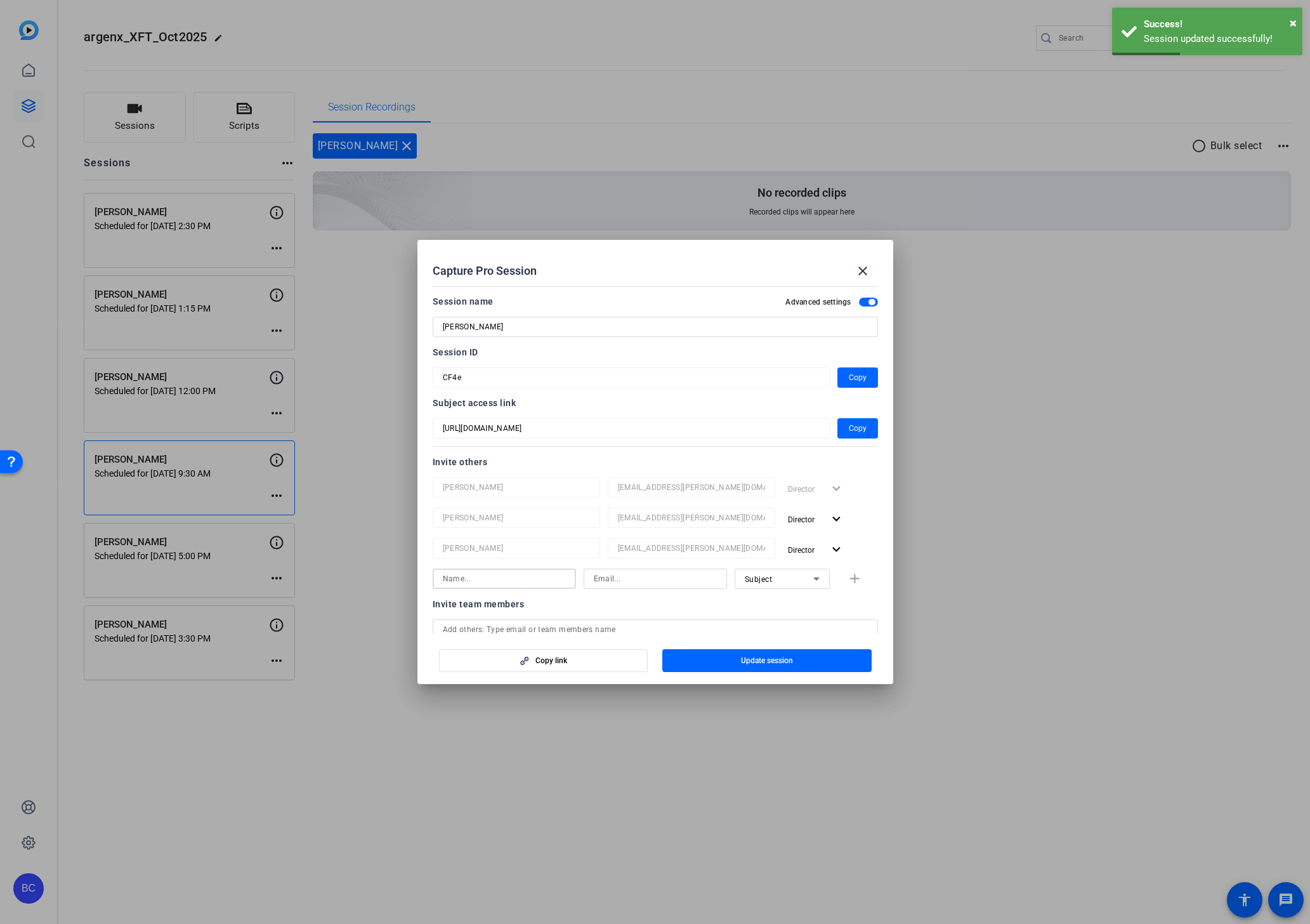
click at [491, 583] on input at bounding box center [504, 578] width 123 height 15
paste input "Souzan Alavi"
type input "Souzan Alavi"
paste input "salavi@broadstreet.com"
type input "salavi@broadstreet.com"
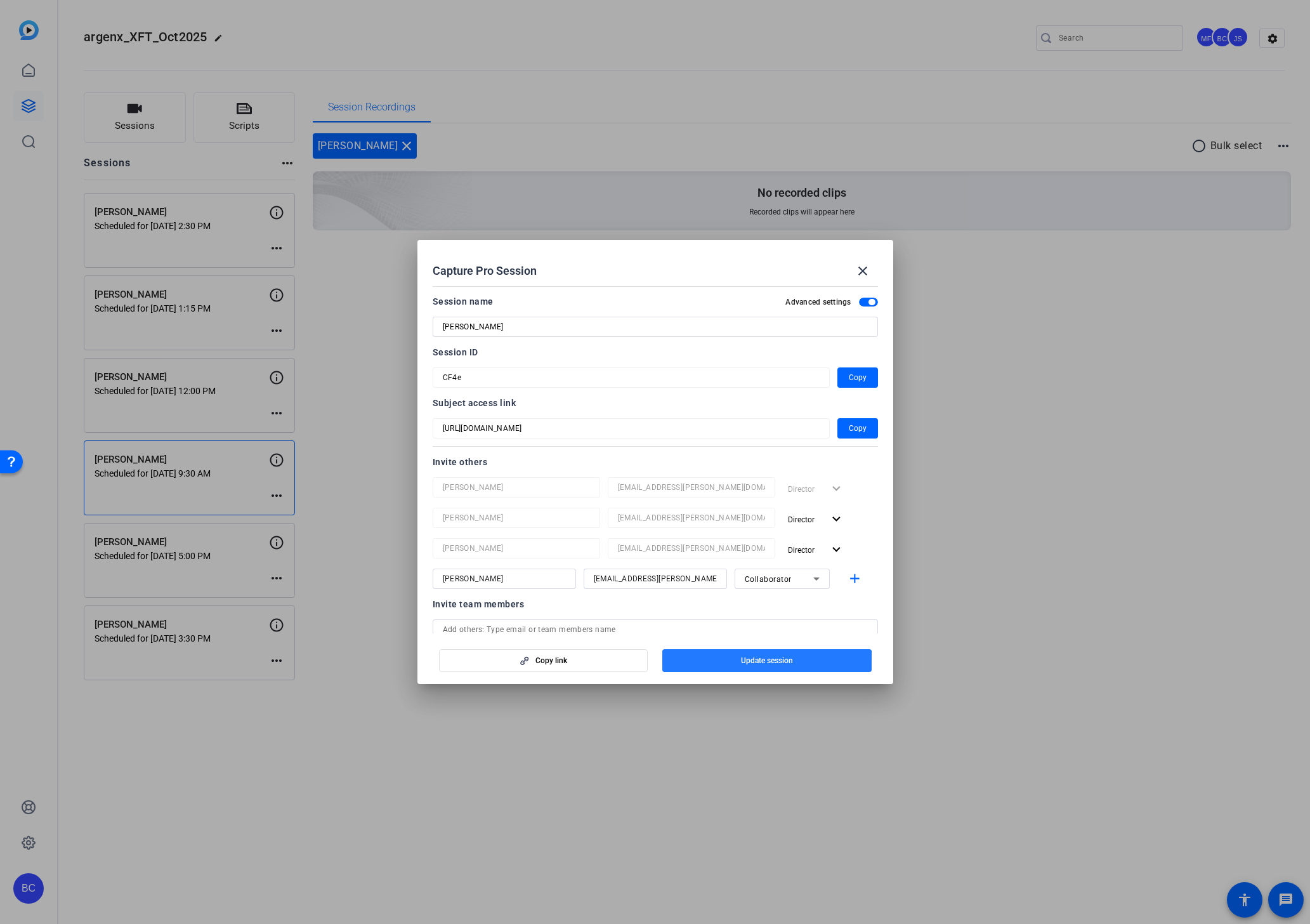
click at [706, 663] on span "button" at bounding box center [767, 660] width 209 height 30
